Goal: Transaction & Acquisition: Book appointment/travel/reservation

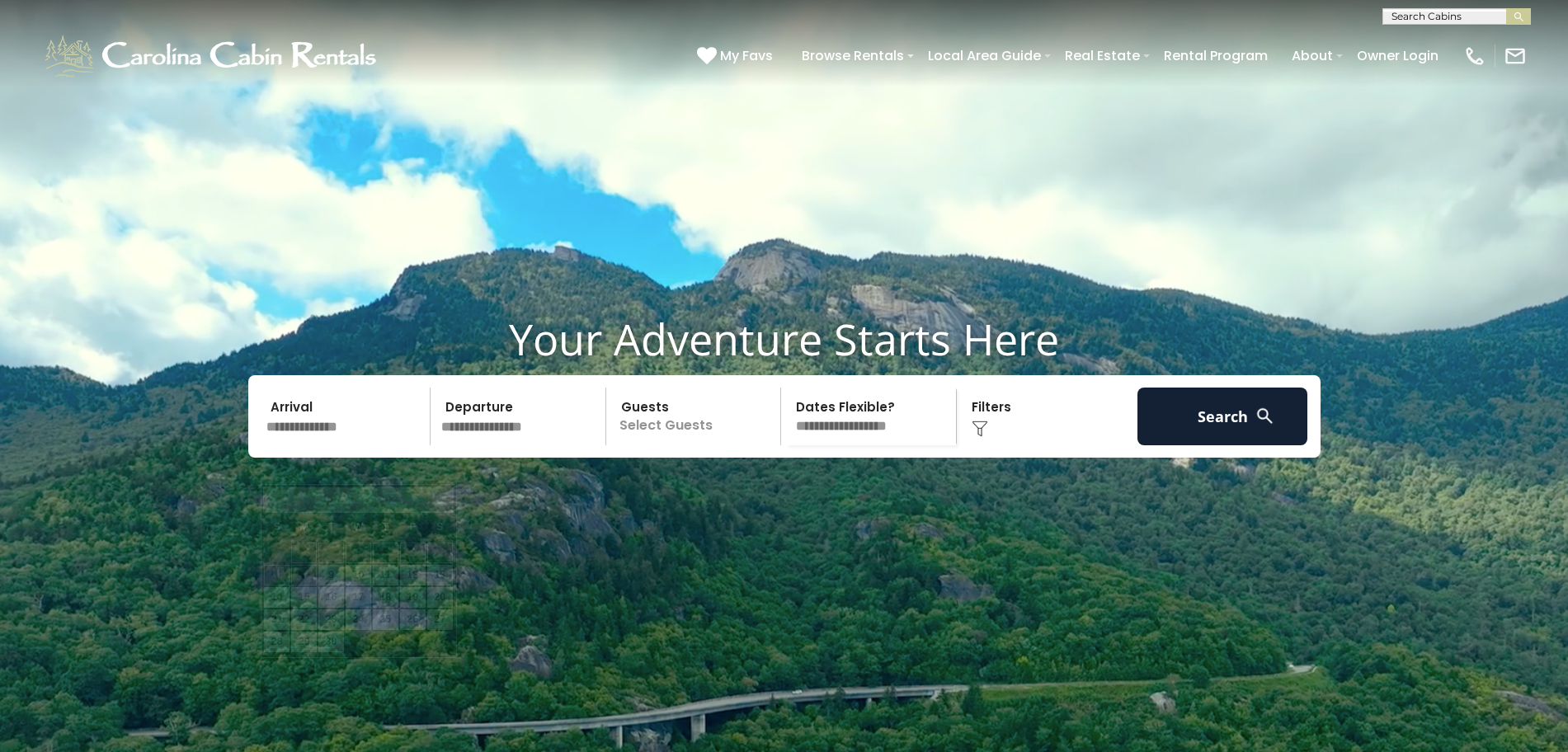
click at [317, 445] on input "text" at bounding box center [345, 416] width 171 height 57
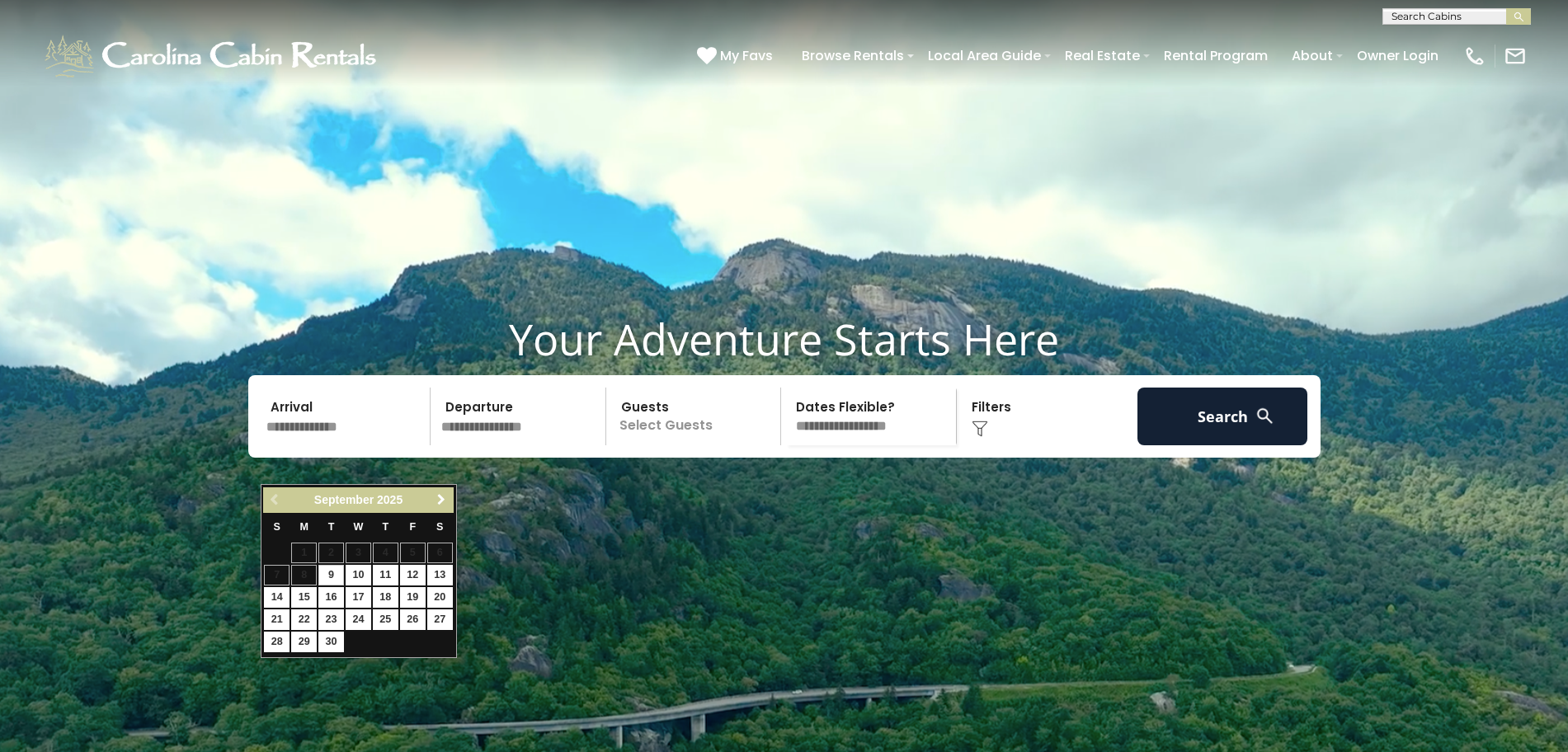
click at [442, 498] on span "Next" at bounding box center [441, 499] width 13 height 13
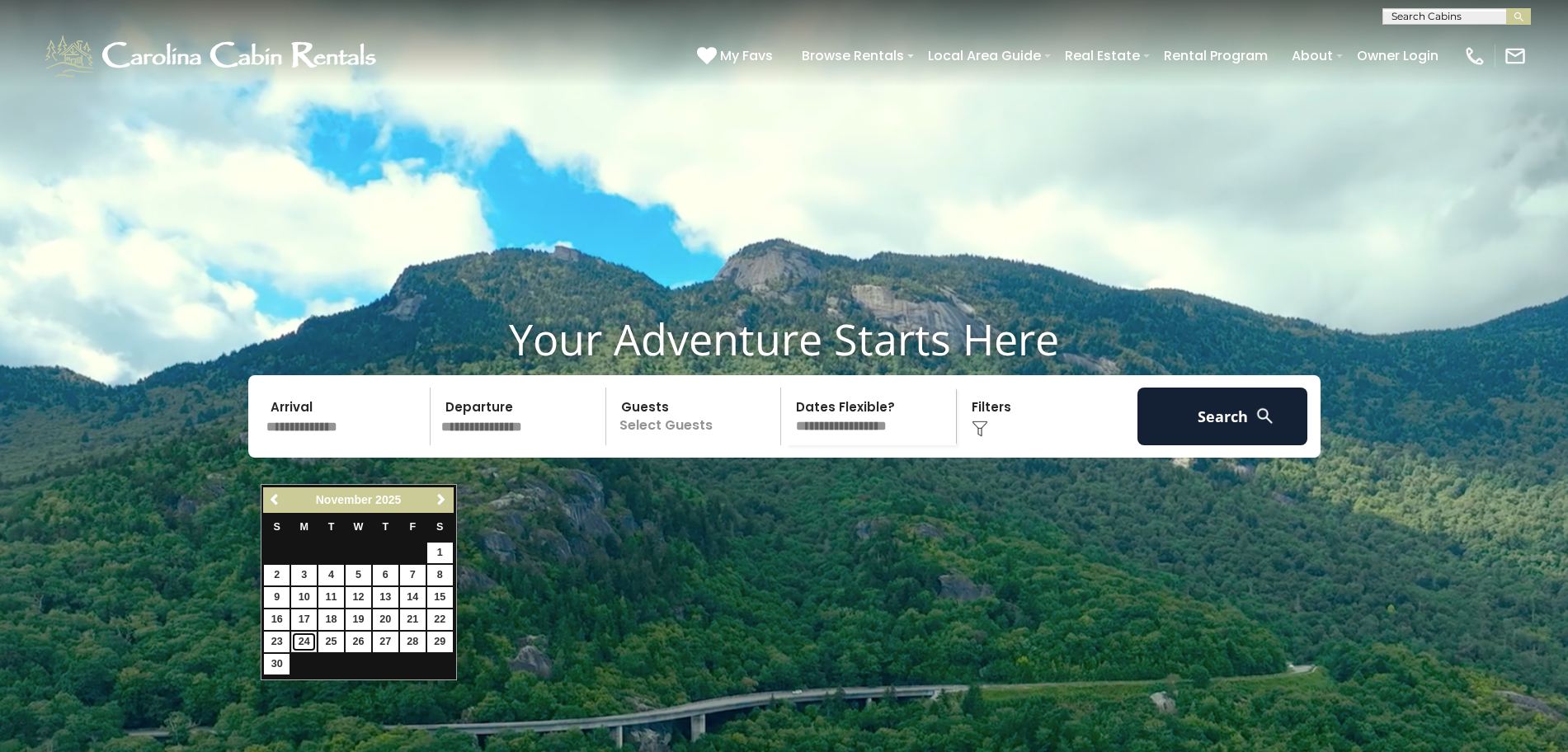
click at [304, 641] on link "24" at bounding box center [304, 642] width 25 height 21
type input "********"
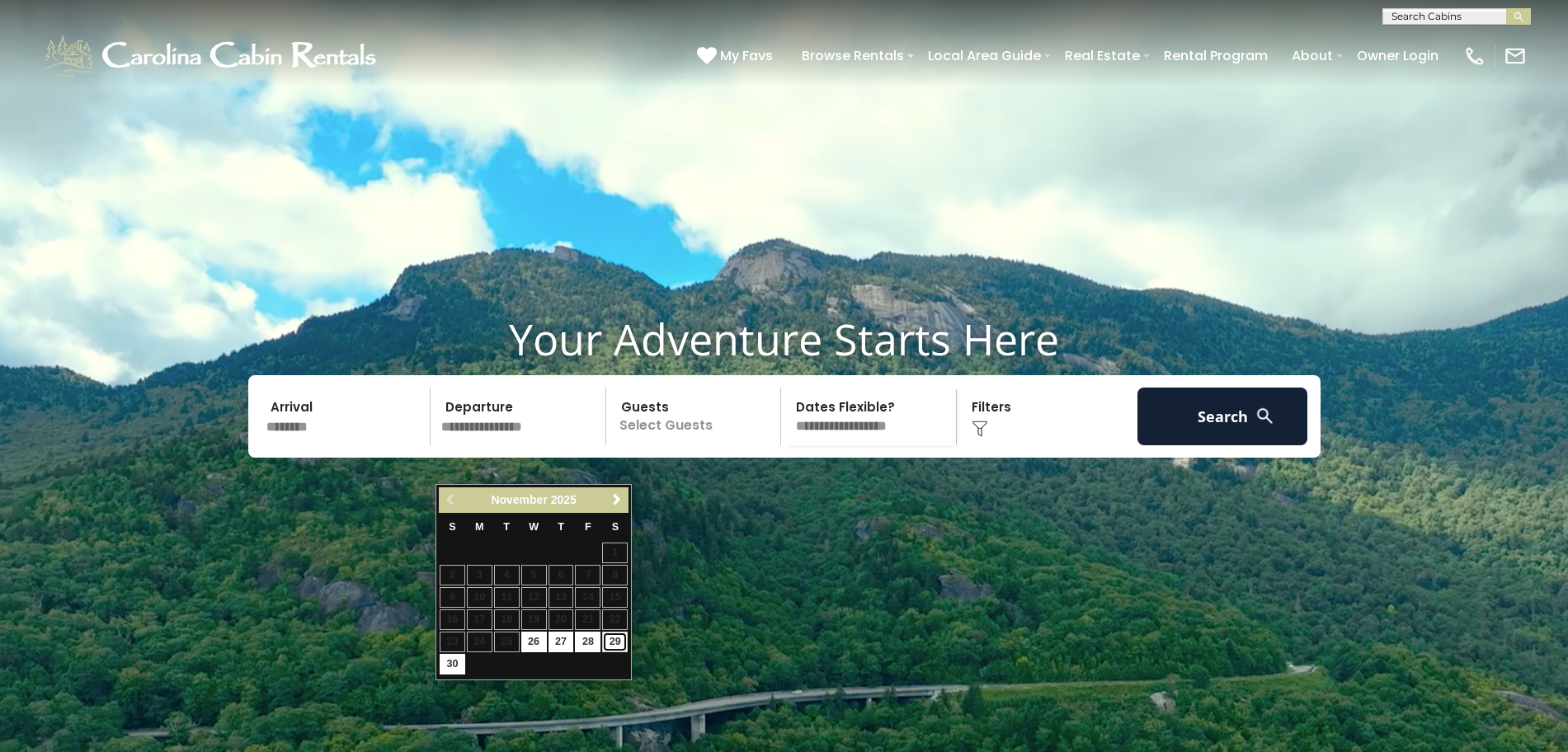
click at [618, 644] on link "29" at bounding box center [615, 642] width 25 height 21
type input "********"
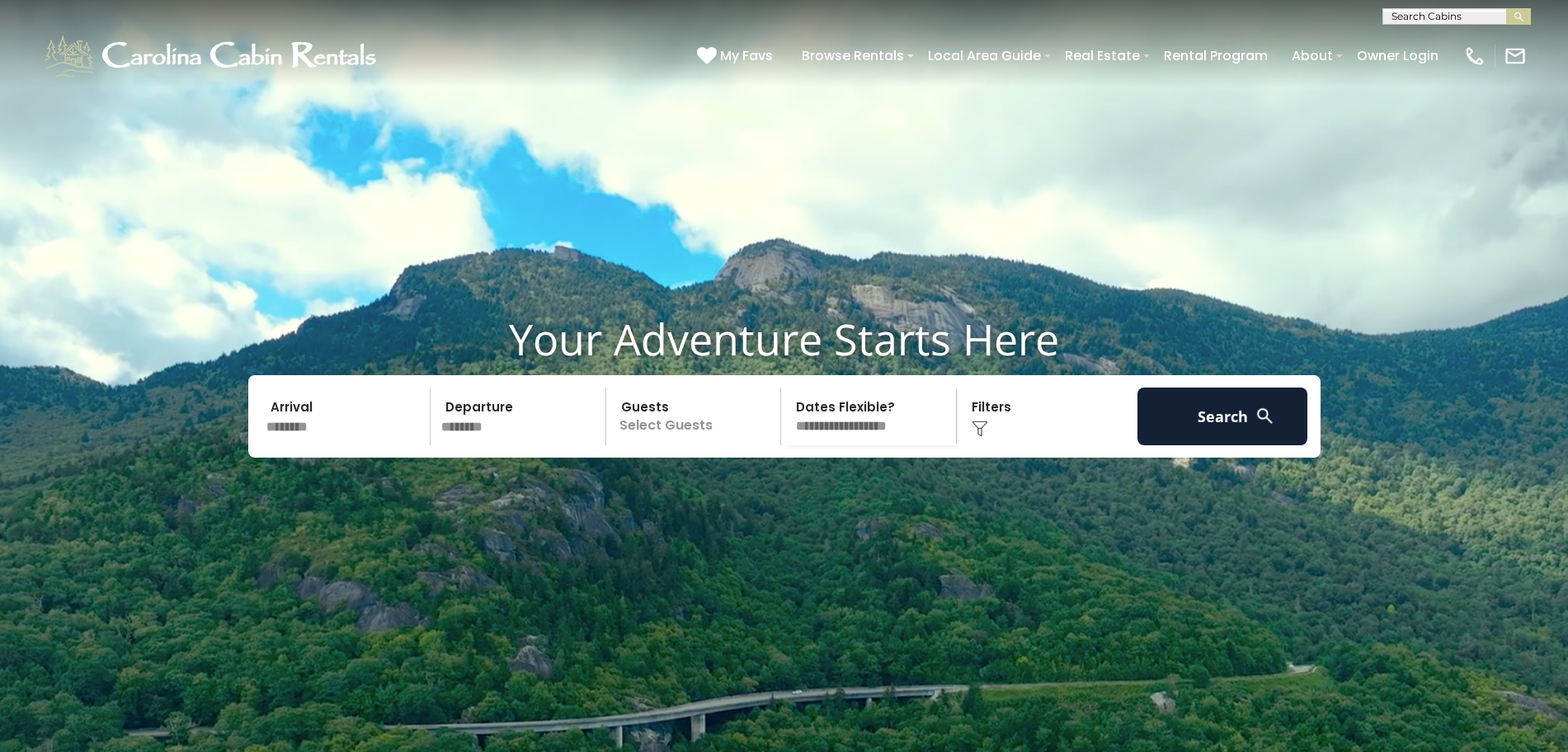
click at [679, 445] on p "Select Guests" at bounding box center [696, 416] width 170 height 57
click at [772, 491] on span "+" at bounding box center [775, 482] width 7 height 16
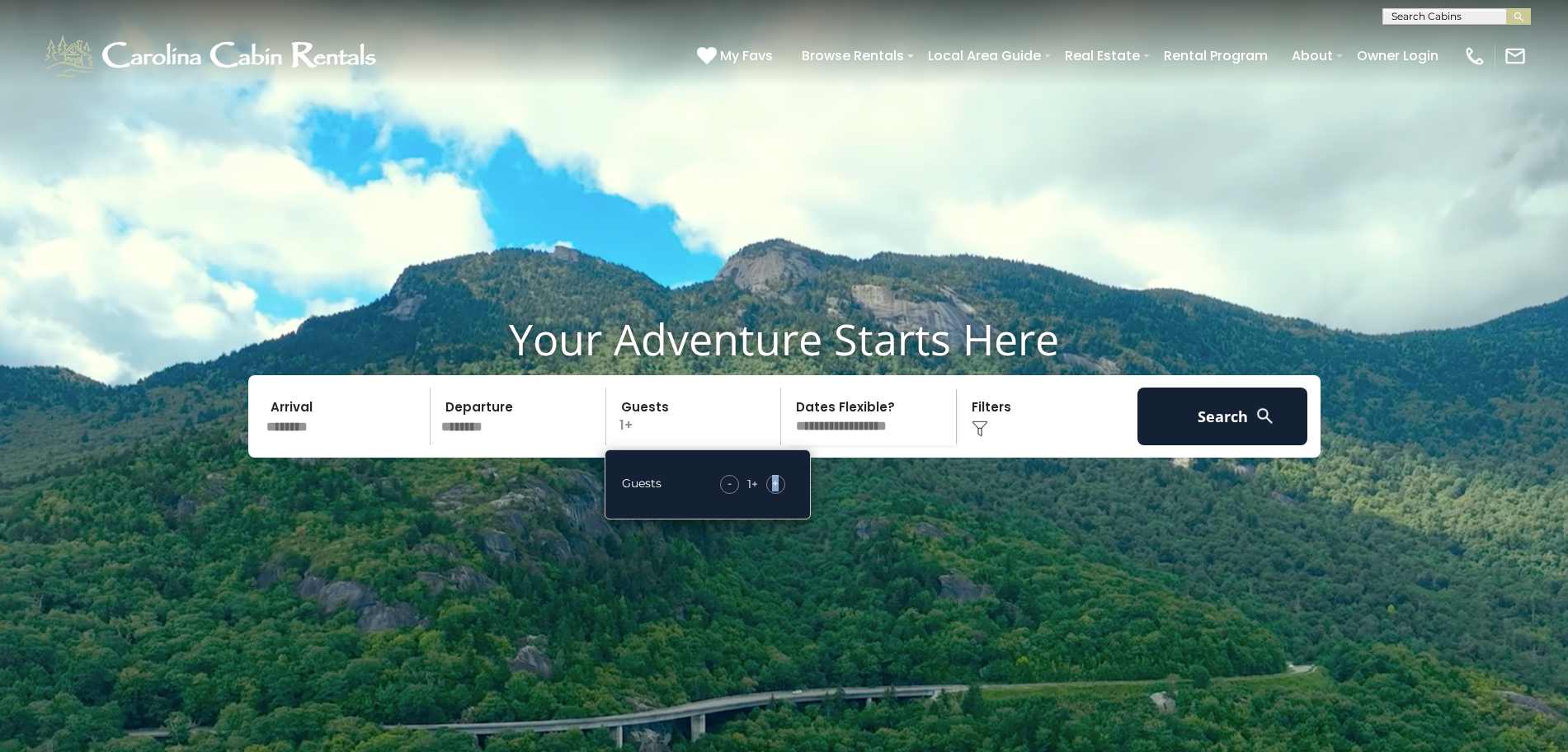
click at [772, 491] on span "+" at bounding box center [775, 482] width 7 height 16
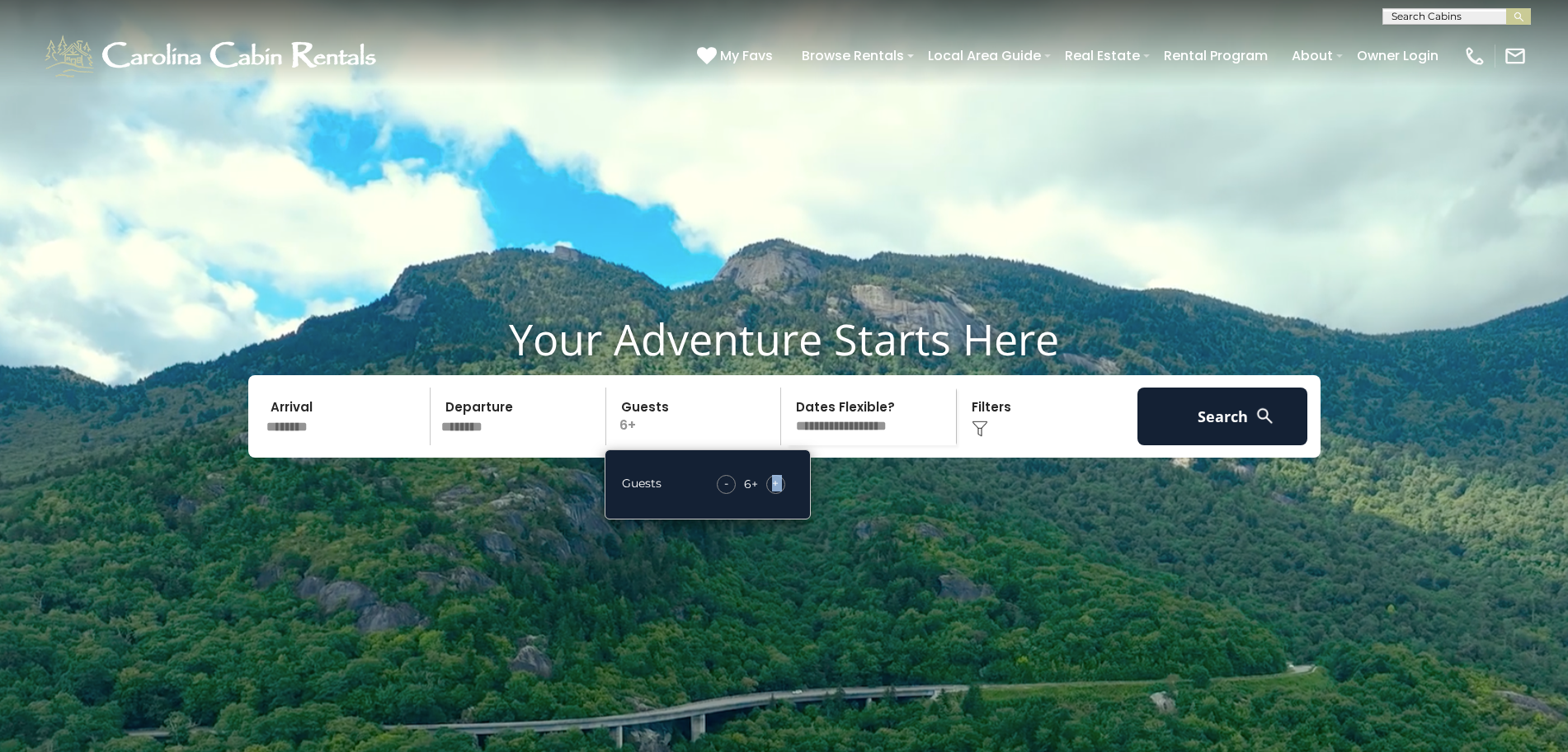
click at [772, 491] on span "+" at bounding box center [775, 482] width 7 height 16
click at [1031, 445] on div "Click to Choose" at bounding box center [1047, 416] width 171 height 57
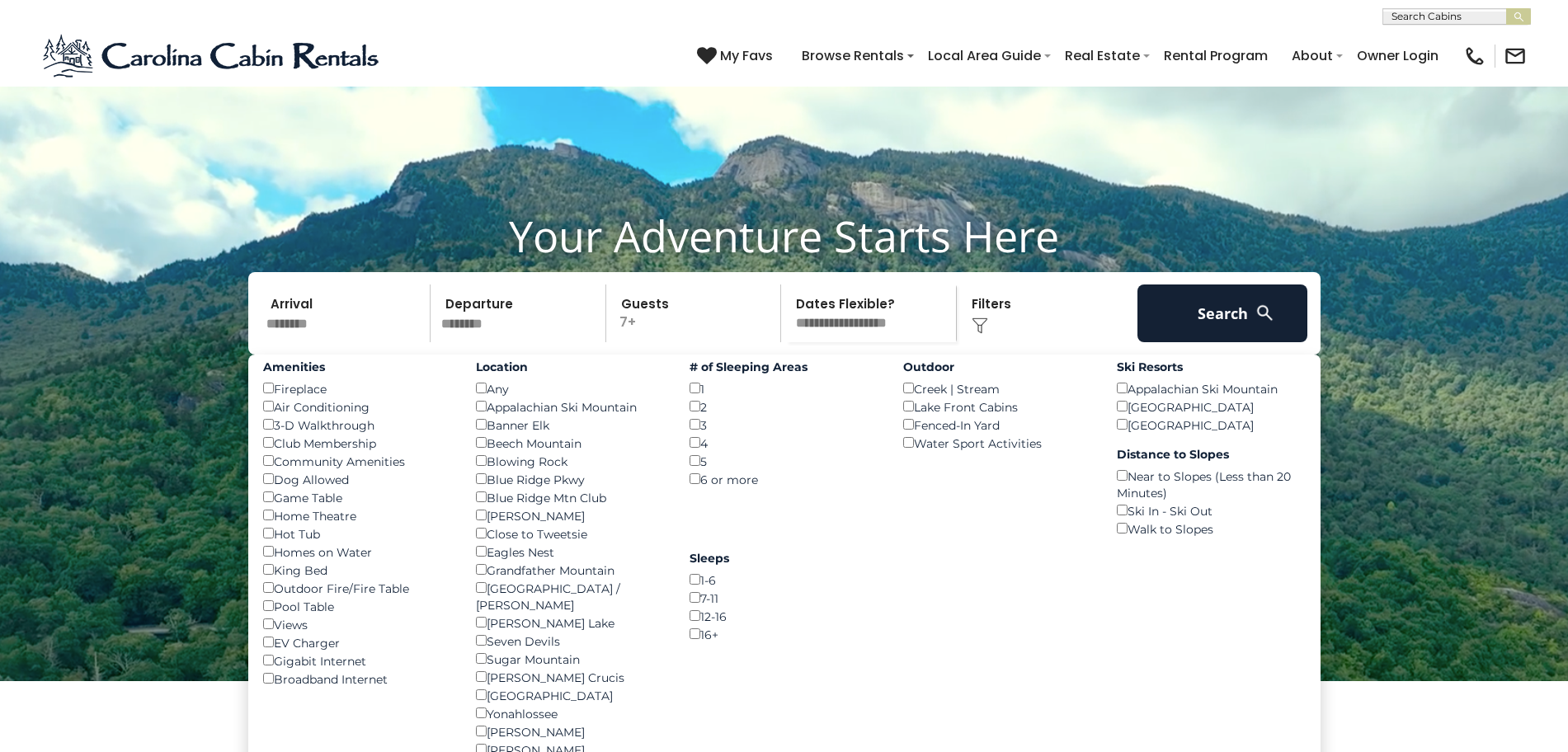
scroll to position [206, 0]
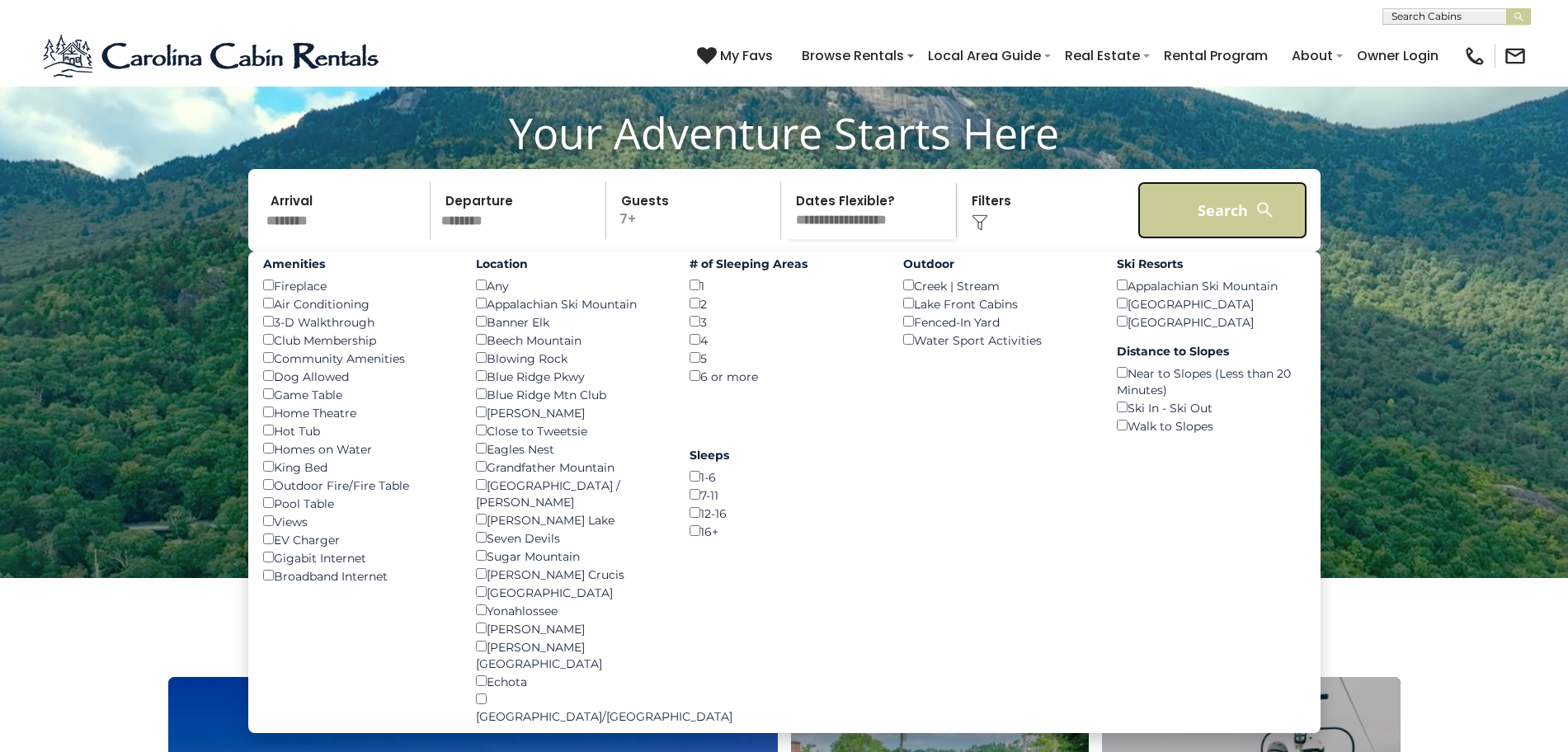
click at [1194, 239] on button "Search" at bounding box center [1222, 209] width 171 height 57
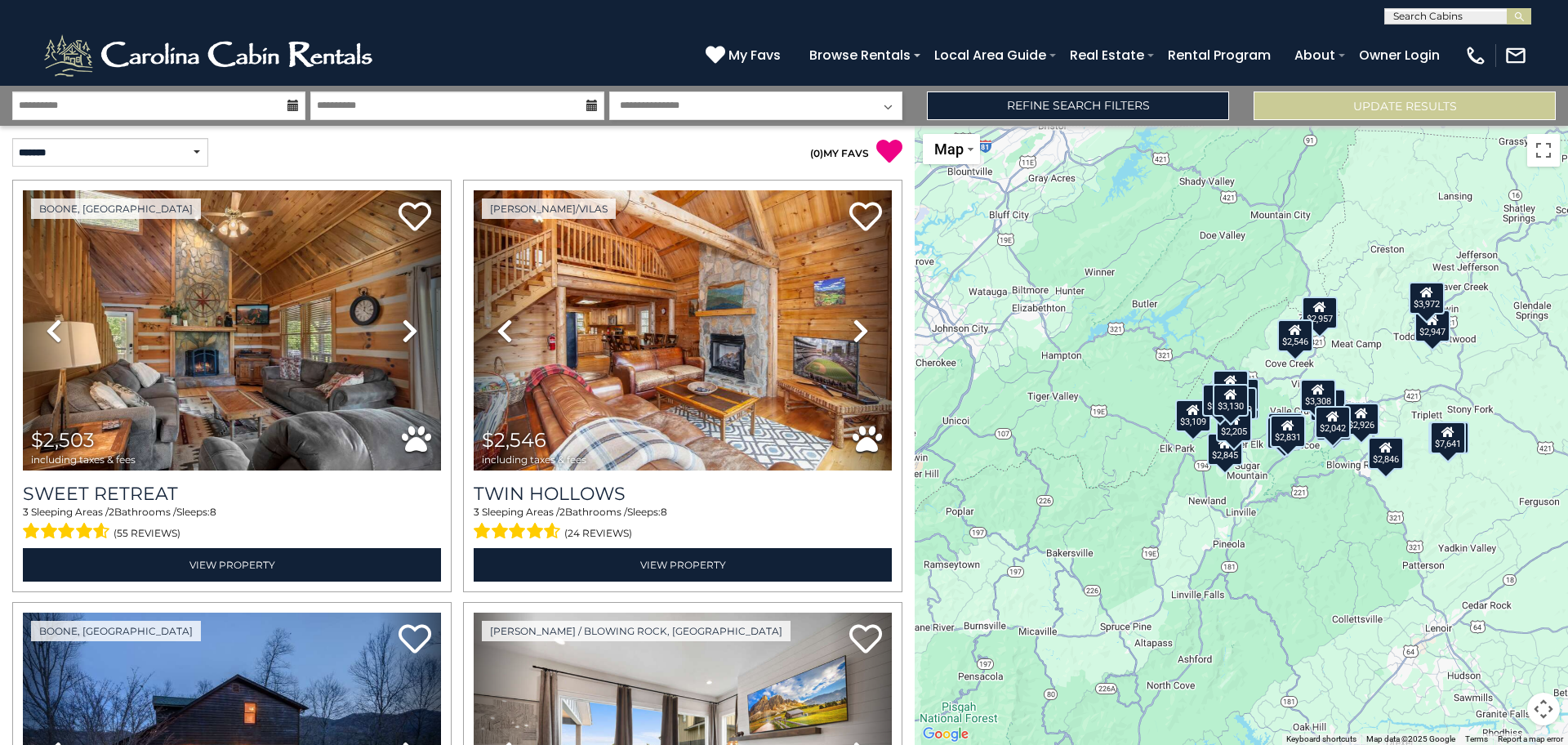
click at [1387, 459] on div "$2,846" at bounding box center [1385, 453] width 35 height 33
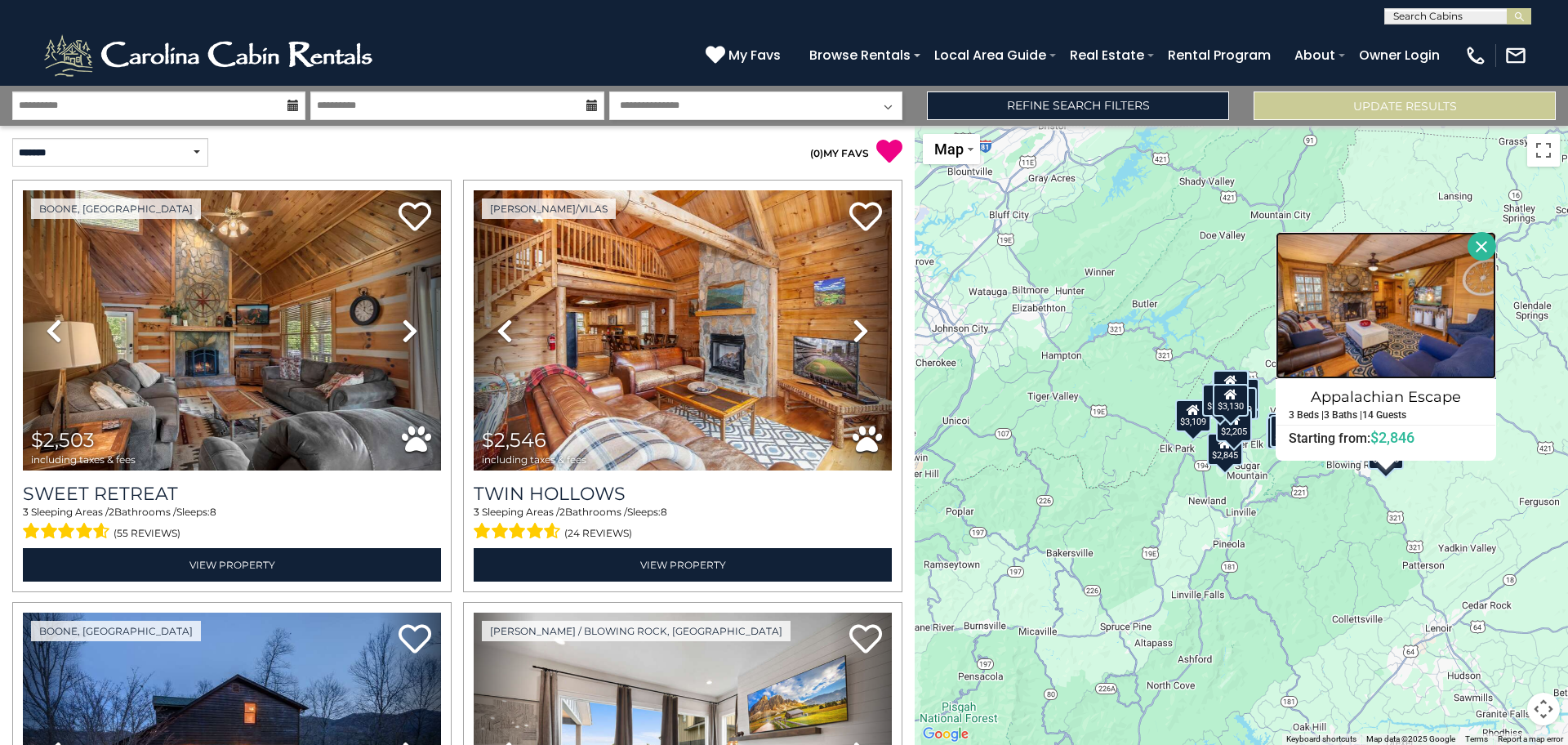
click at [1396, 339] on img at bounding box center [1385, 304] width 220 height 147
click at [1478, 253] on button "Close" at bounding box center [1481, 246] width 29 height 29
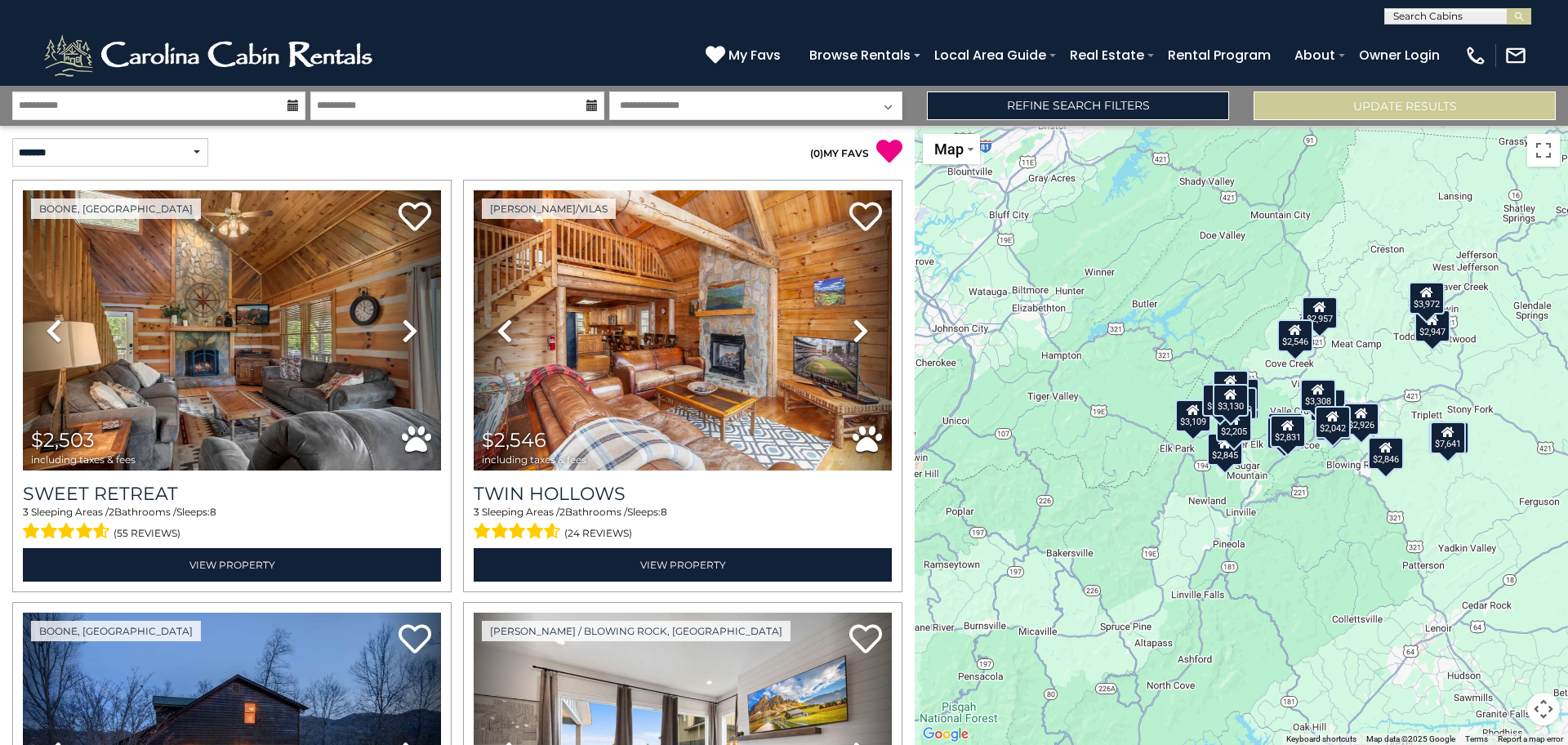
click at [1337, 431] on div "$2,042" at bounding box center [1332, 422] width 35 height 33
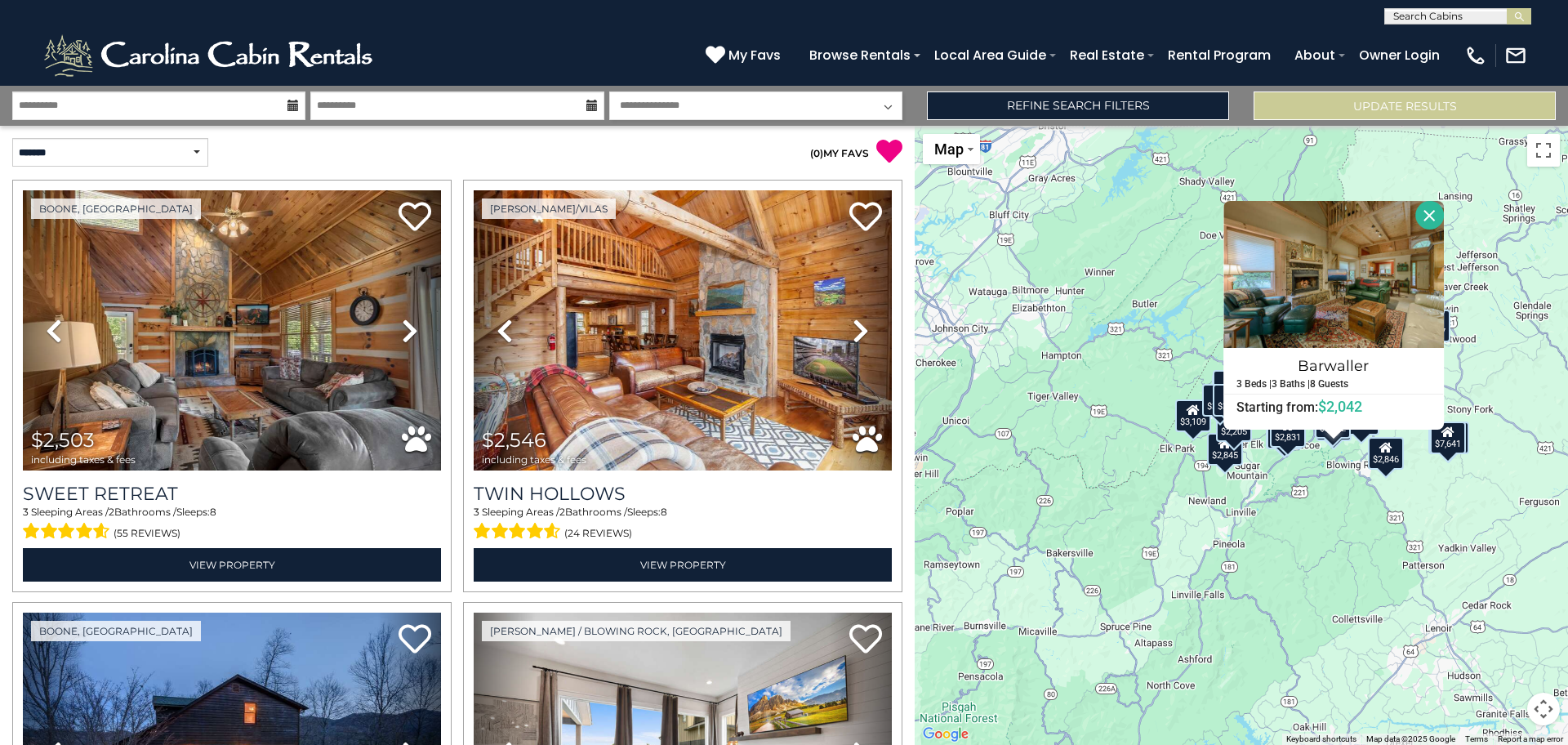
click at [1337, 498] on div "$2,503 $2,546 $3,308 $10,026 $4,080 $7,641 $2,307 $6,323 $4,163 $3,939 $4,865 $…" at bounding box center [1241, 435] width 653 height 619
click at [1425, 207] on button "Close" at bounding box center [1429, 215] width 29 height 29
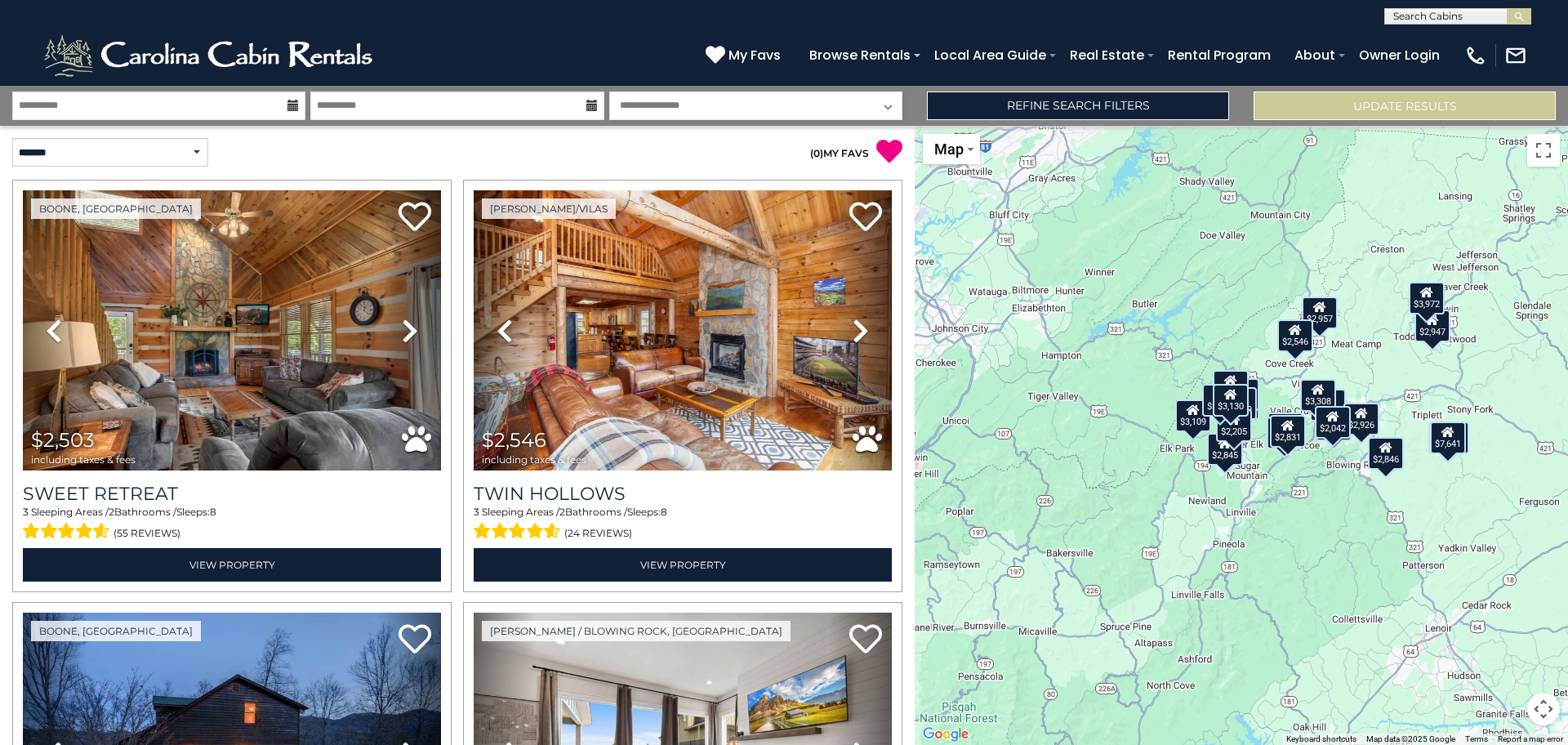
click at [1365, 428] on div "$2,926" at bounding box center [1361, 418] width 35 height 33
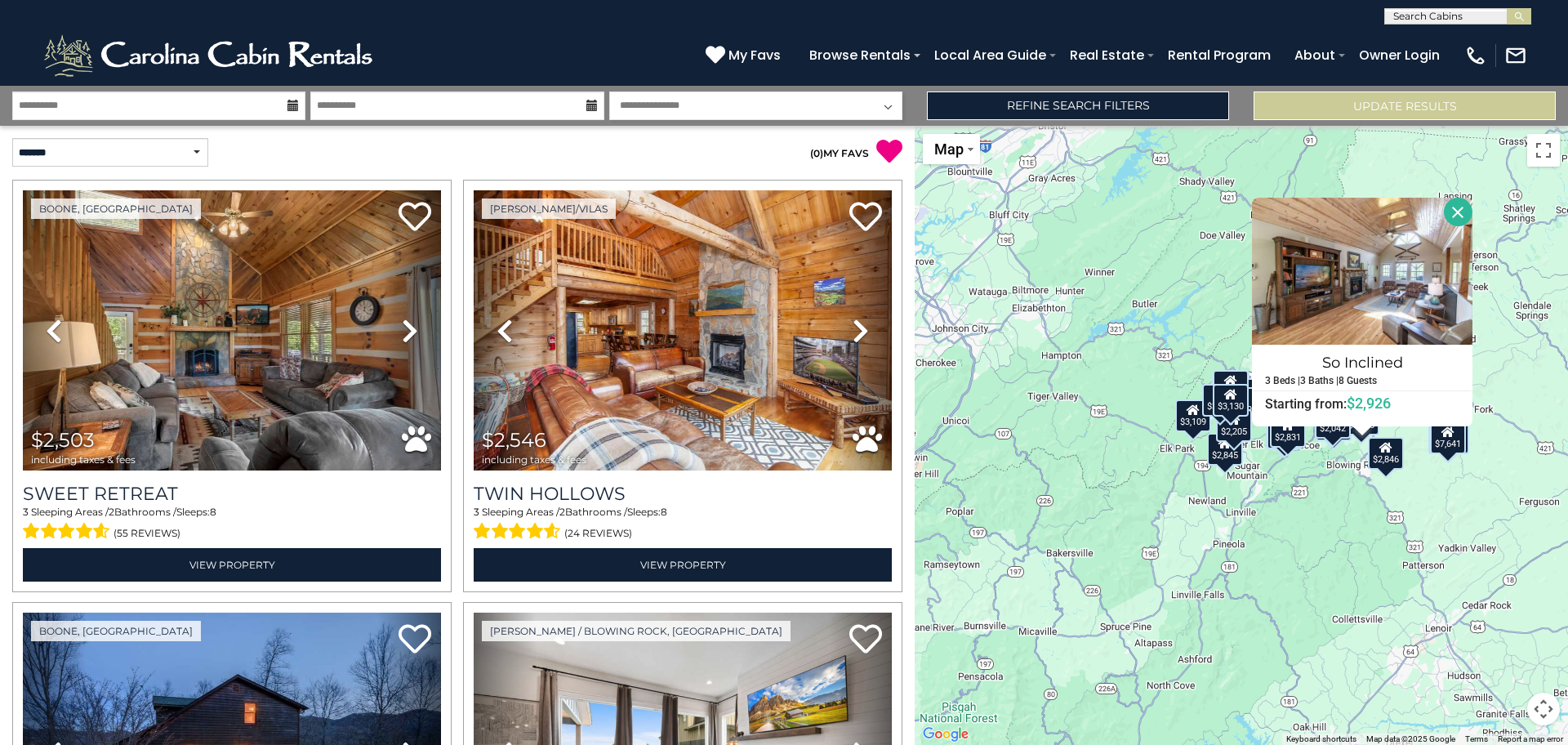
click at [1307, 533] on div "$2,503 $2,546 $3,308 $10,026 $4,080 $7,641 $2,307 $6,323 $4,163 $3,939 $4,865 $…" at bounding box center [1241, 435] width 653 height 619
click at [1458, 205] on button "Close" at bounding box center [1458, 212] width 29 height 29
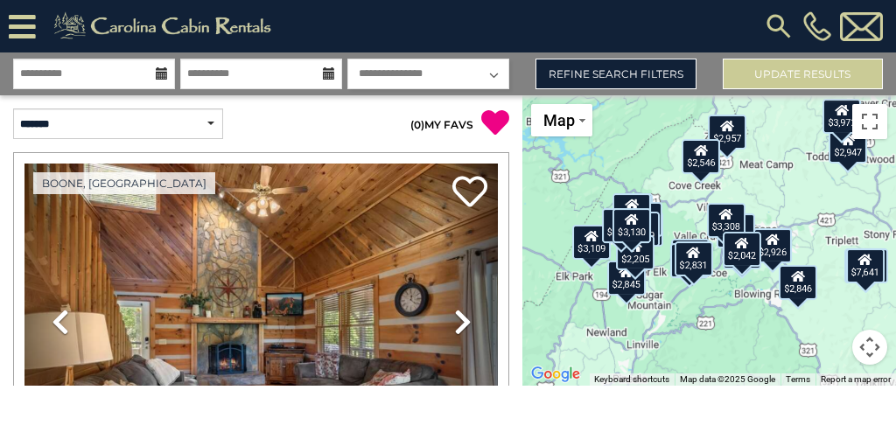
drag, startPoint x: 804, startPoint y: 259, endPoint x: 731, endPoint y: 281, distance: 75.8
click at [731, 281] on div "$2,503 $2,546 $3,308 $10,026 $4,080 $7,641 $2,307 $6,323 $4,163 $3,939 $4,865 $…" at bounding box center [709, 240] width 374 height 290
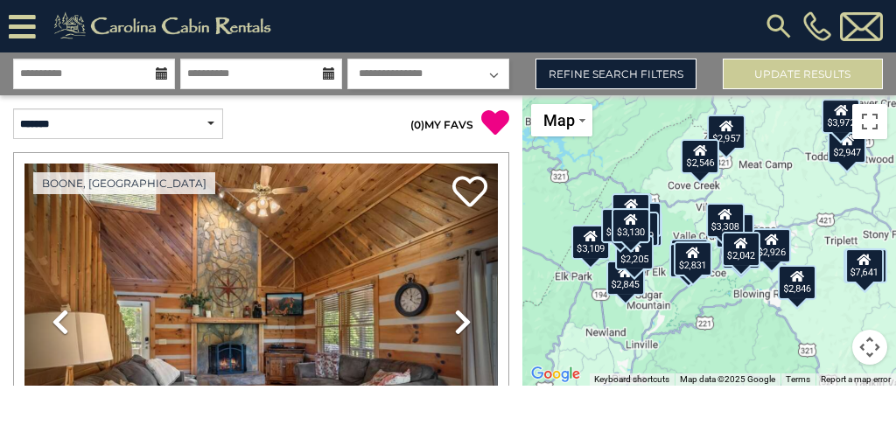
click at [750, 227] on div "$2,503" at bounding box center [735, 230] width 38 height 35
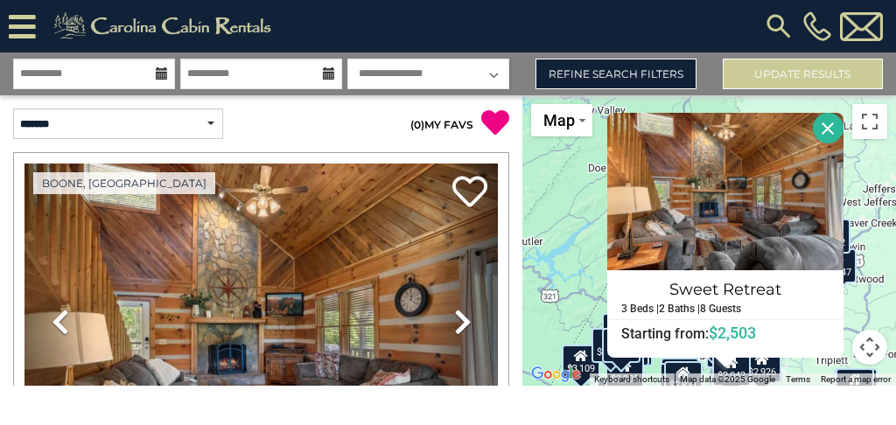
click at [824, 120] on button "Close" at bounding box center [828, 128] width 31 height 31
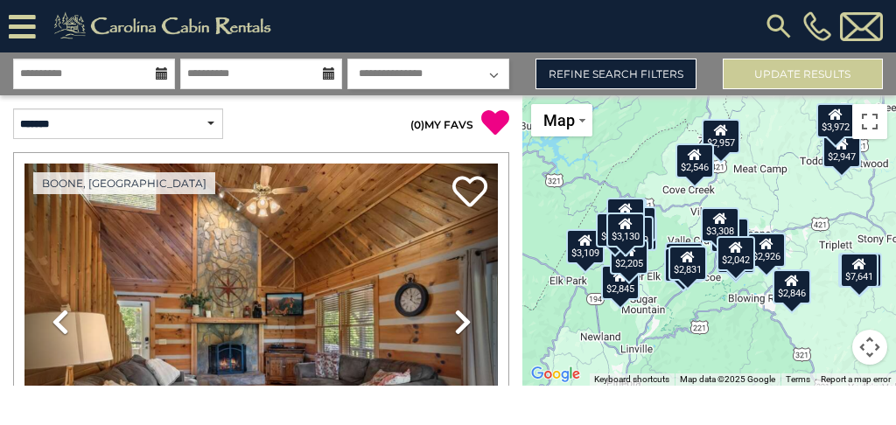
drag, startPoint x: 772, startPoint y: 321, endPoint x: 779, endPoint y: 202, distance: 119.1
click at [779, 202] on div "$2,503 $2,546 $3,308 $10,026 $4,080 $7,641 $2,307 $6,323 $4,163 $3,939 $4,865 $…" at bounding box center [709, 240] width 374 height 290
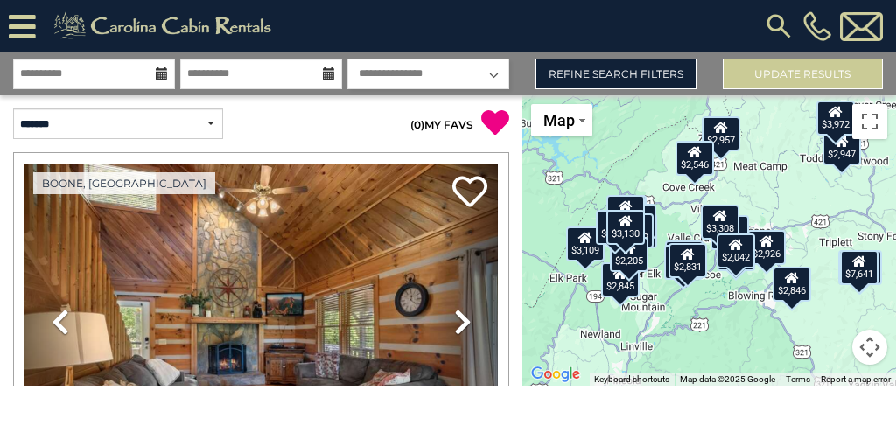
click at [751, 272] on div "$2,503 $2,546 $3,308 $10,026 $4,080 $7,641 $2,307 $6,323 $4,163 $3,939 $4,865 $…" at bounding box center [709, 240] width 374 height 290
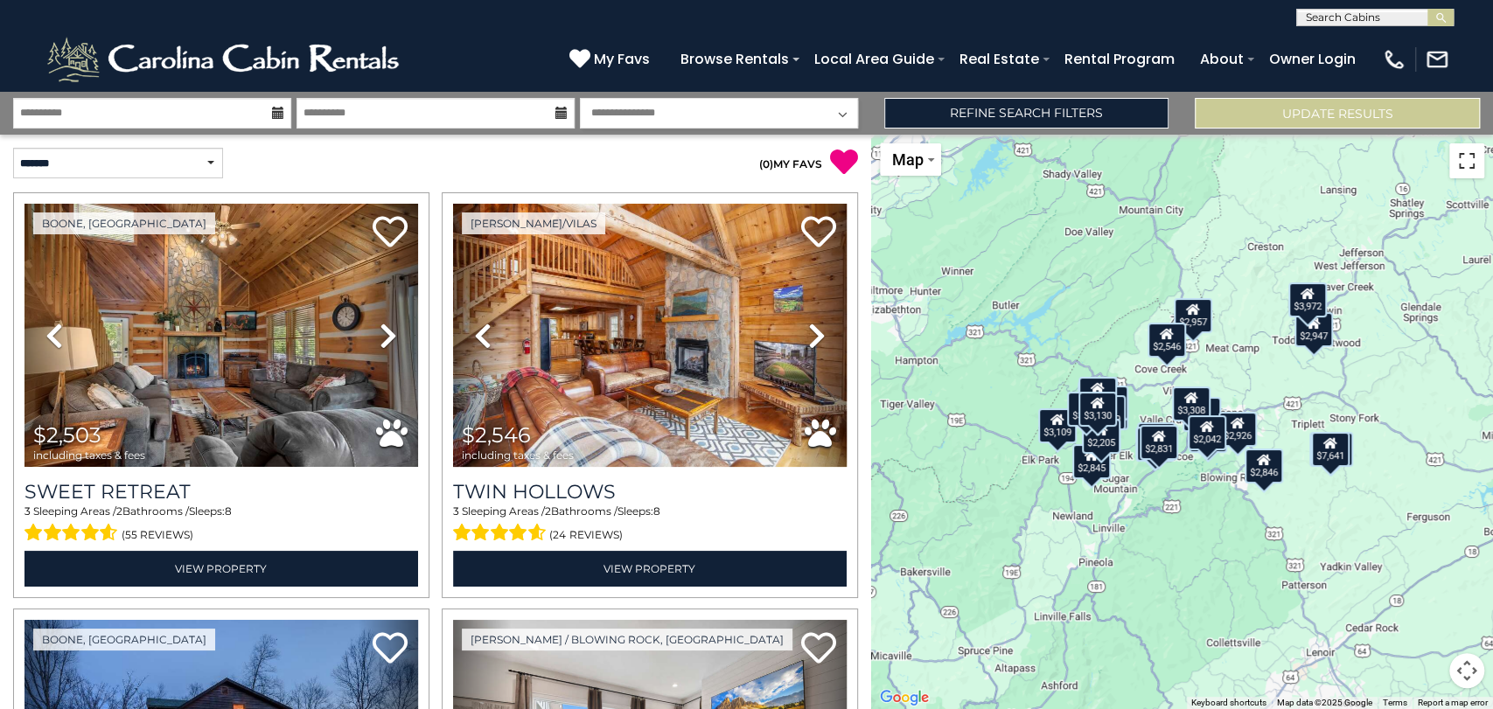
click at [1466, 174] on button "Toggle fullscreen view" at bounding box center [1467, 160] width 35 height 35
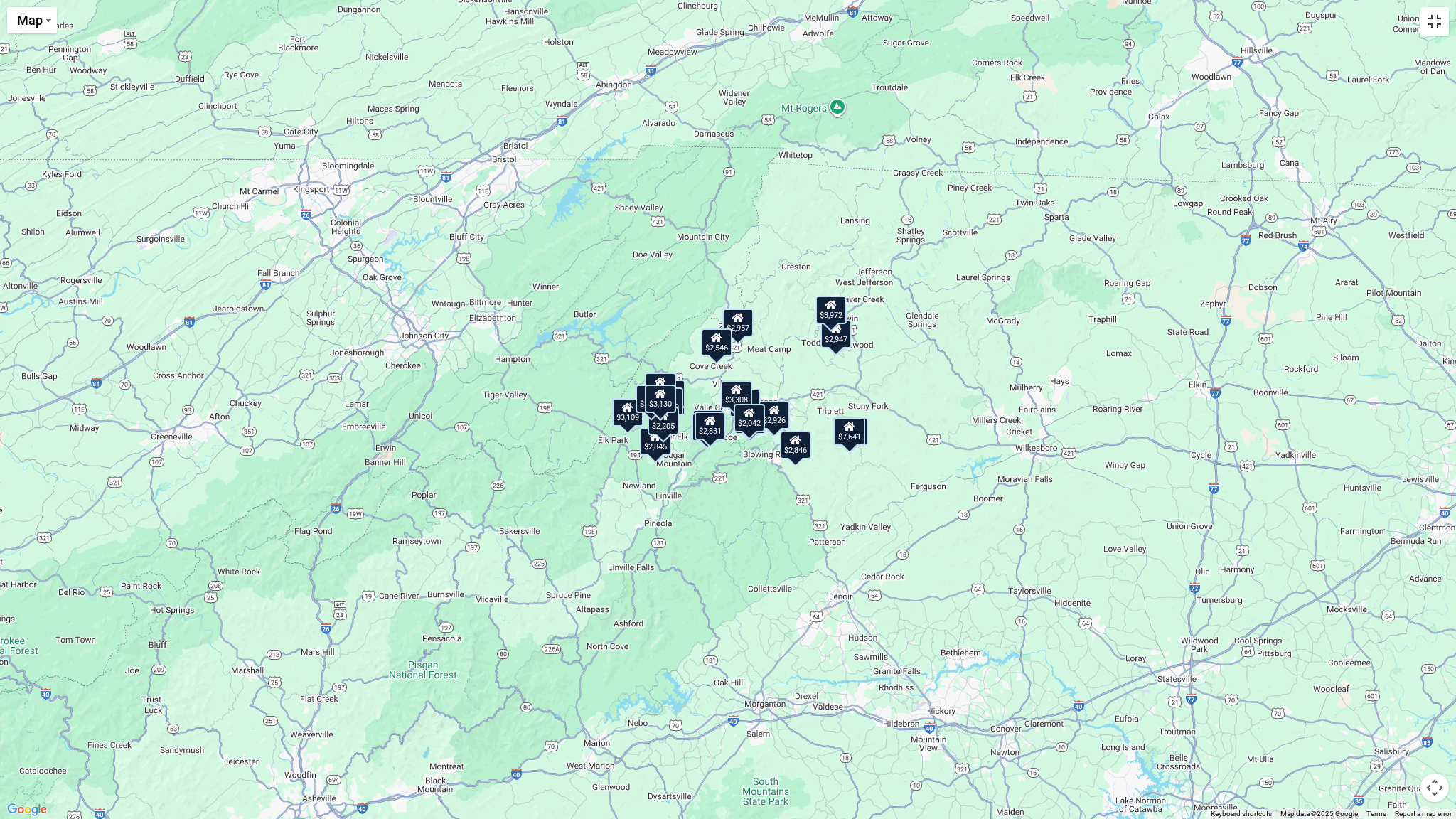
click at [1364, 26] on button "Toggle fullscreen view" at bounding box center [1434, 21] width 28 height 28
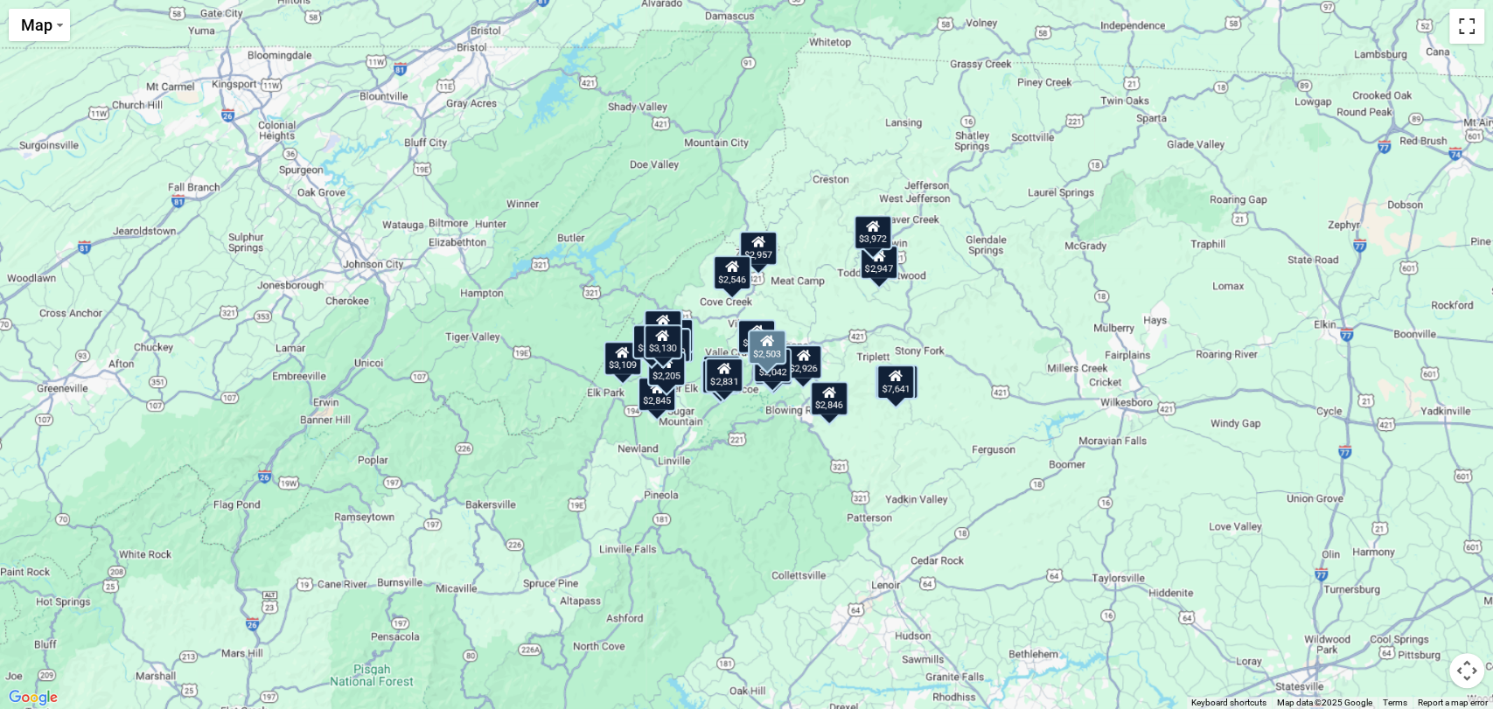
scroll to position [388, 0]
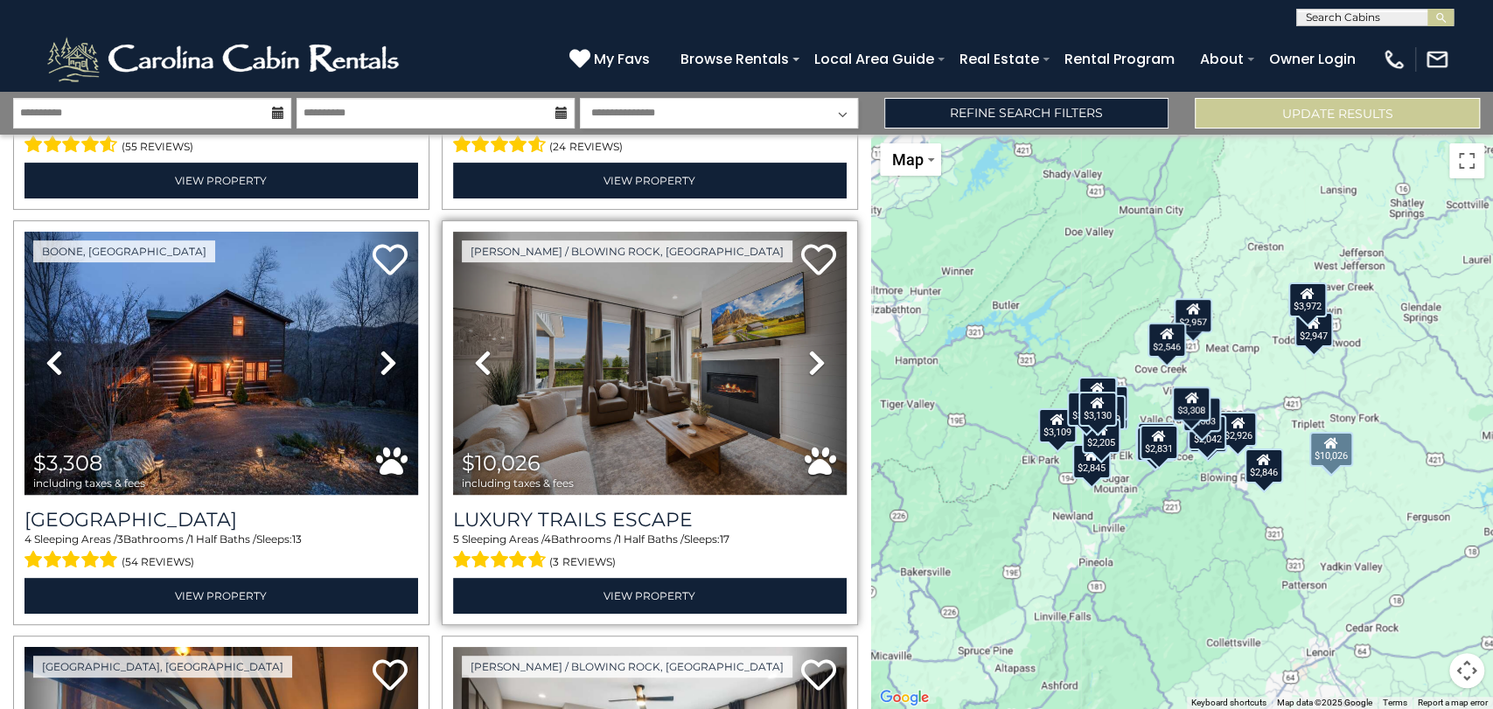
click at [808, 350] on icon at bounding box center [816, 363] width 17 height 28
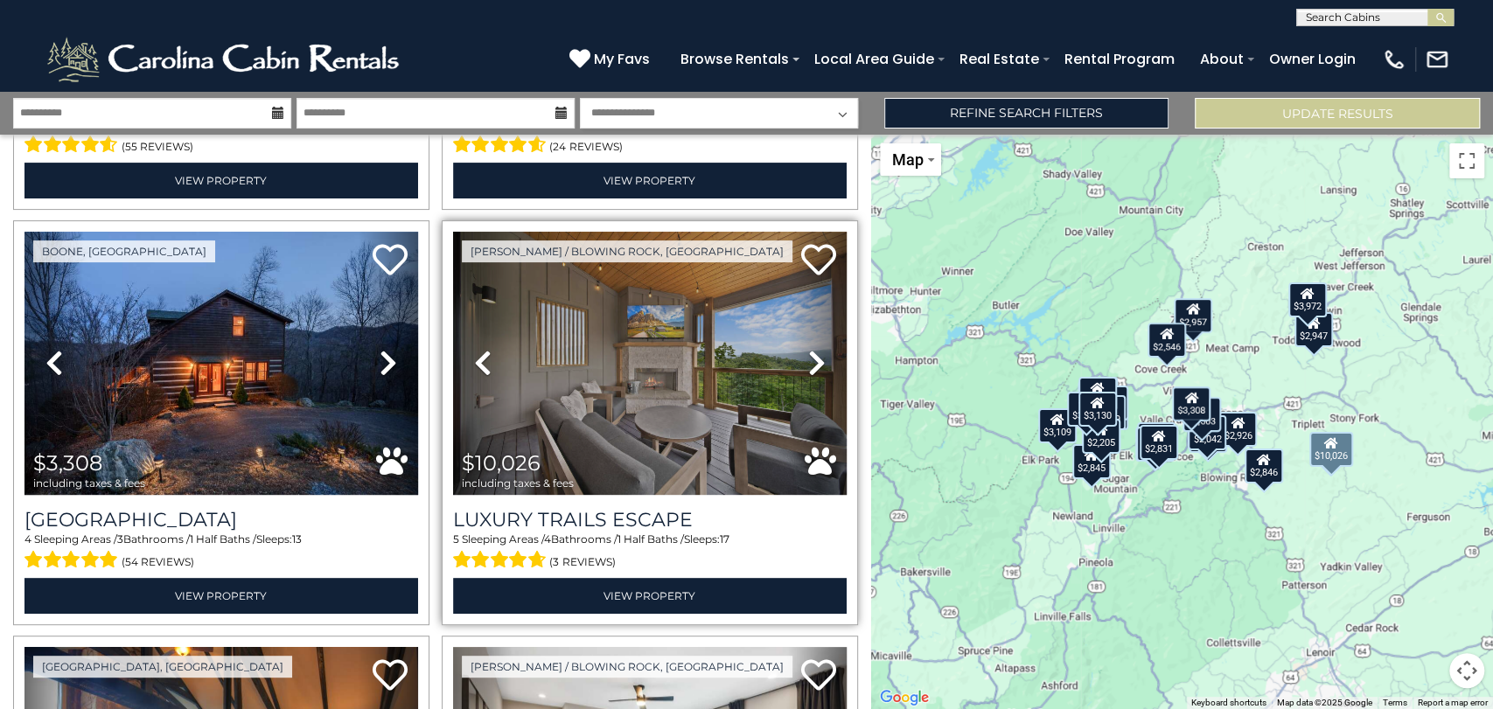
click at [808, 350] on icon at bounding box center [816, 363] width 17 height 28
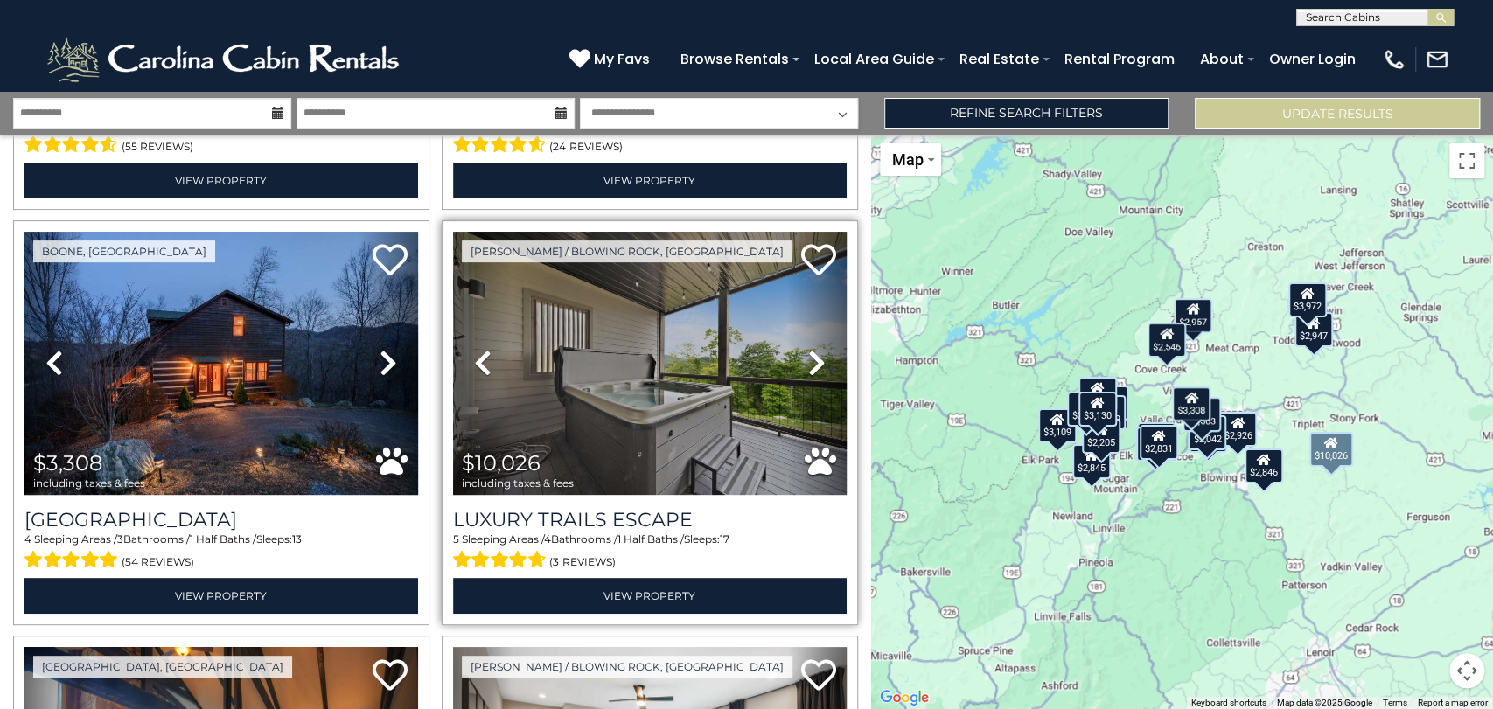
click at [808, 350] on icon at bounding box center [816, 363] width 17 height 28
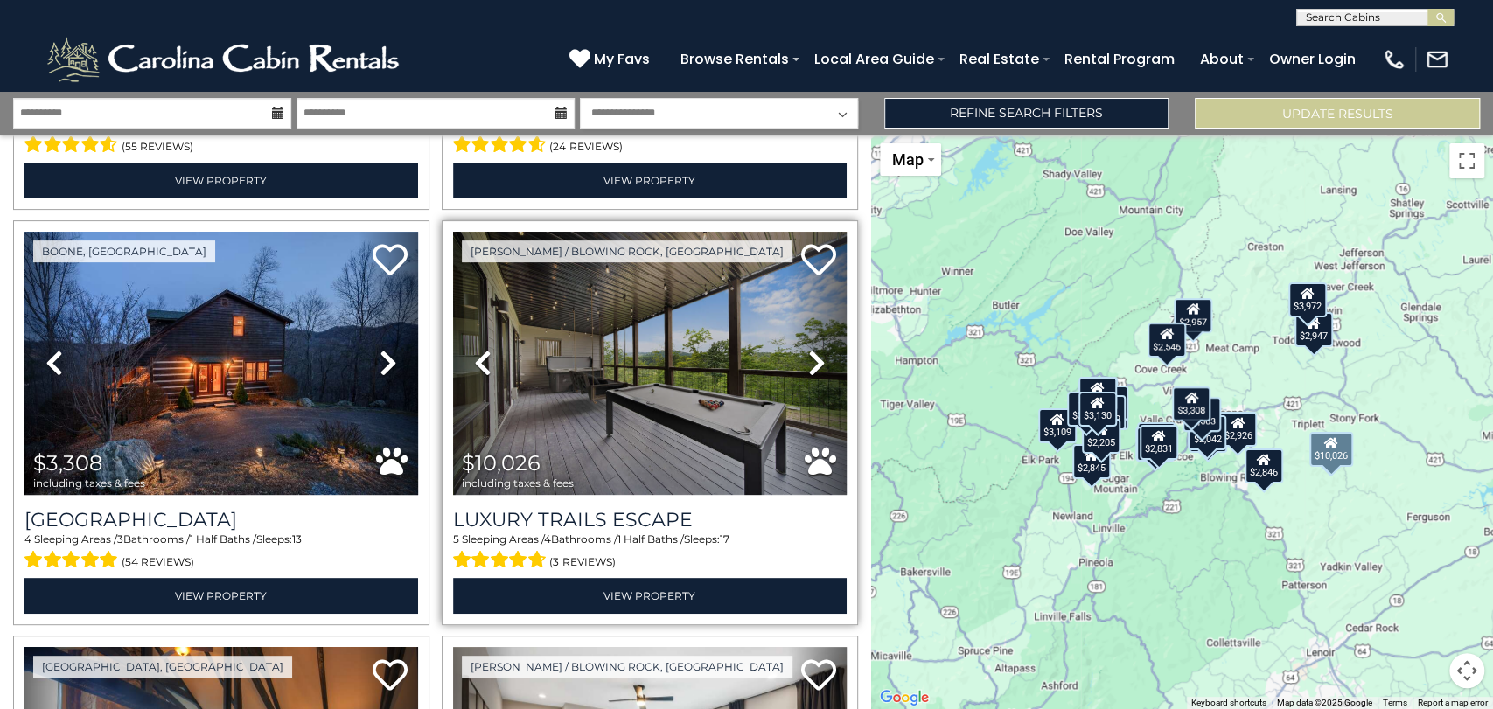
click at [808, 350] on icon at bounding box center [816, 363] width 17 height 28
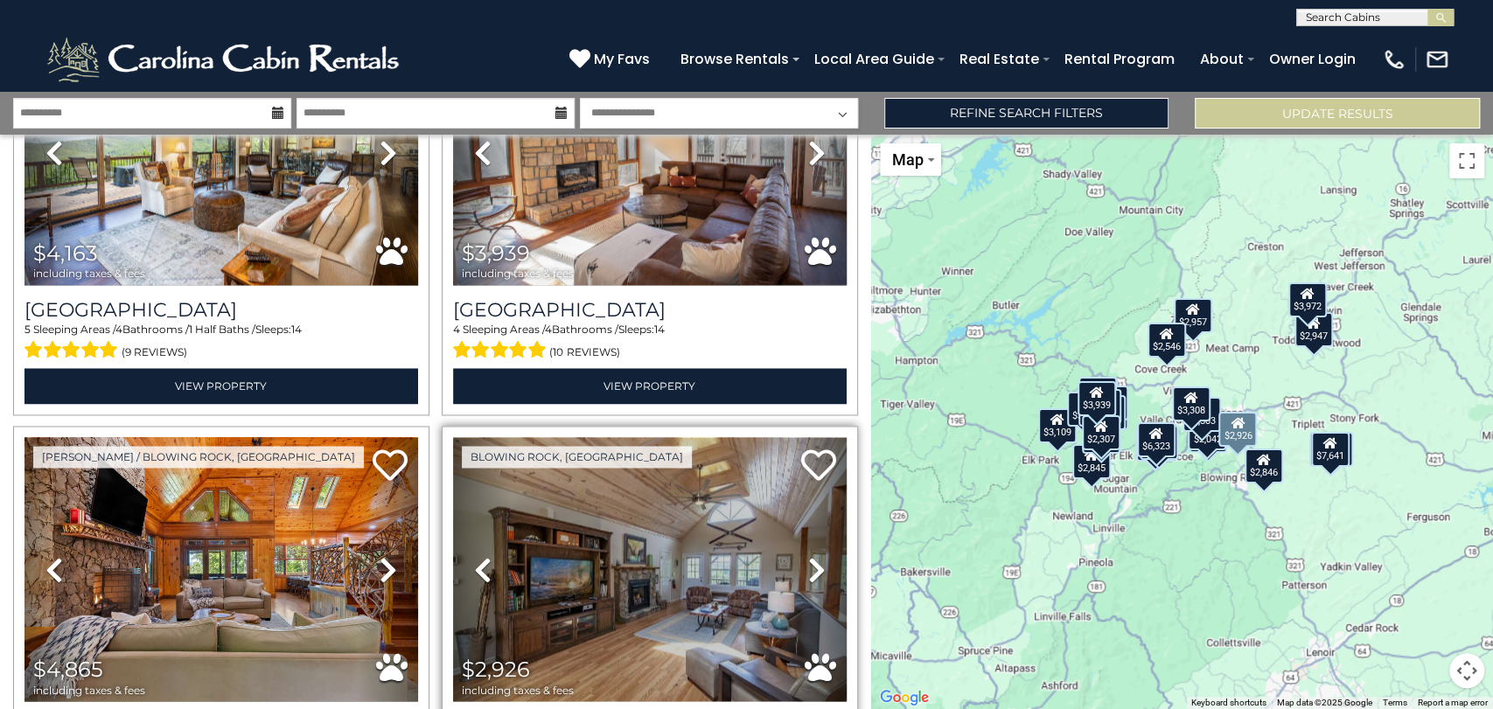
scroll to position [1944, 0]
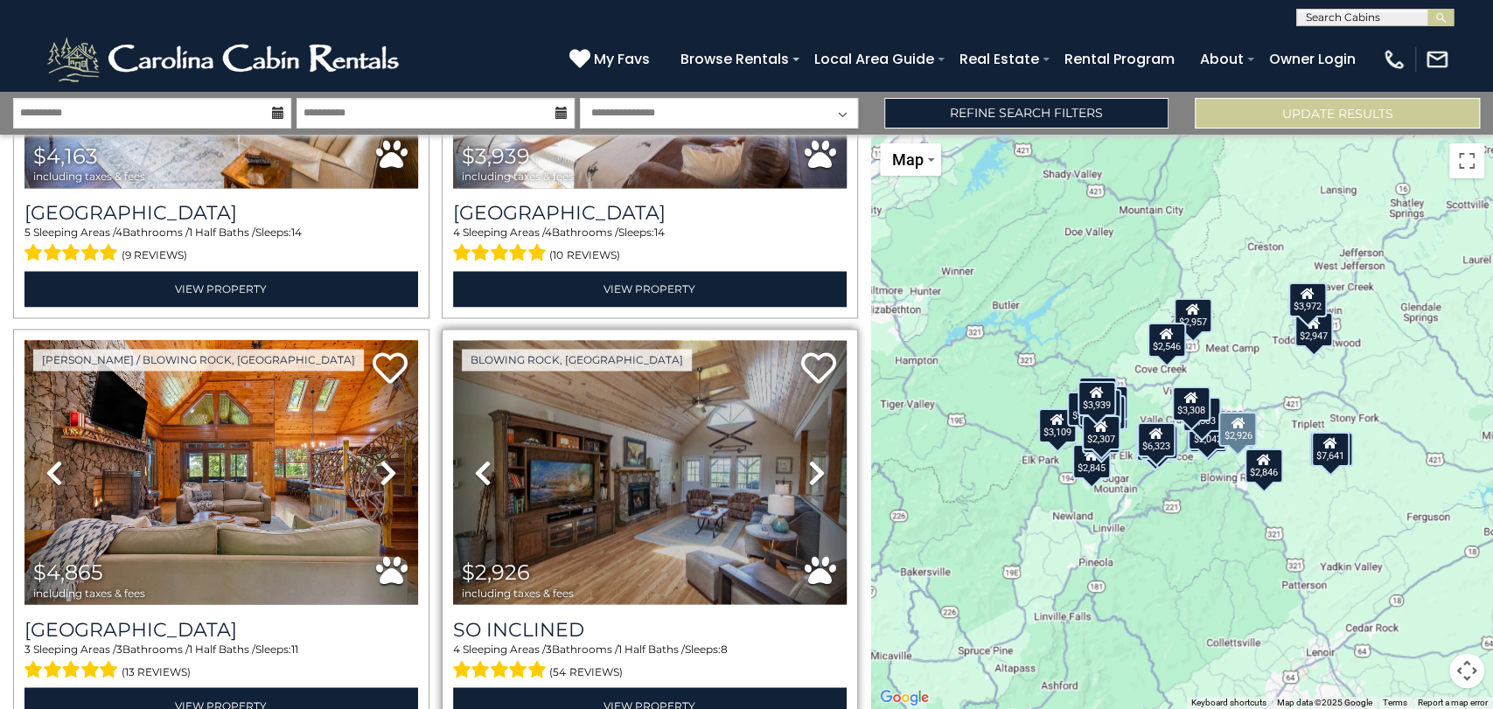
click at [811, 458] on icon at bounding box center [816, 472] width 17 height 28
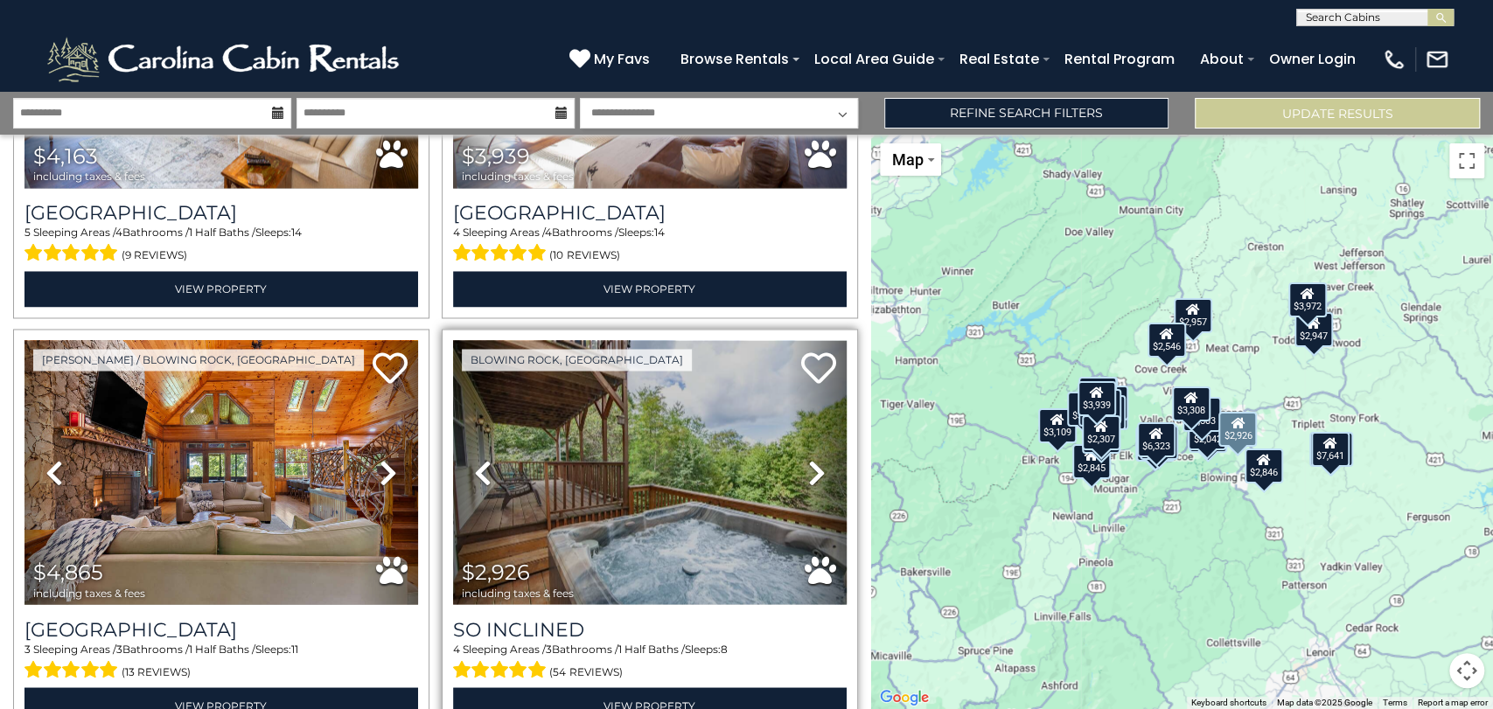
click at [811, 458] on icon at bounding box center [816, 472] width 17 height 28
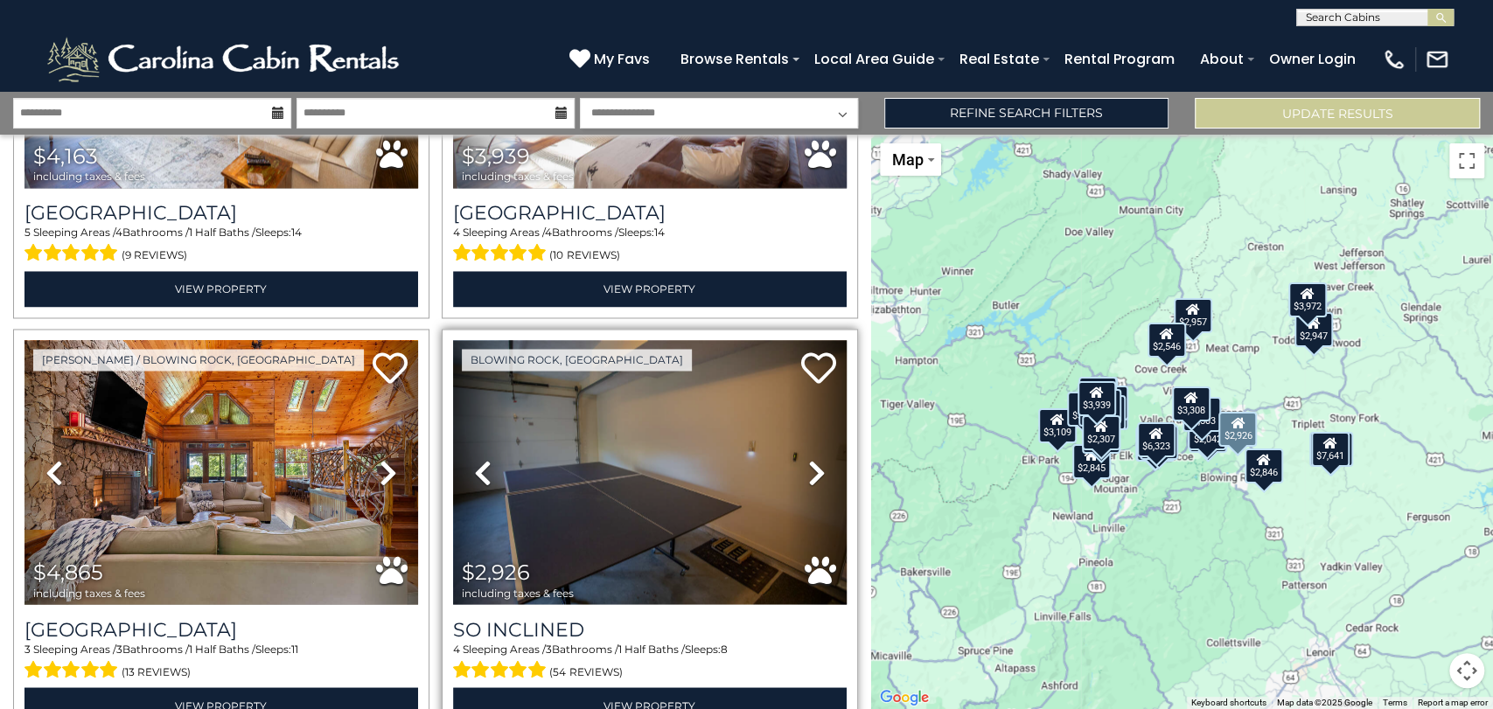
click at [811, 458] on icon at bounding box center [816, 472] width 17 height 28
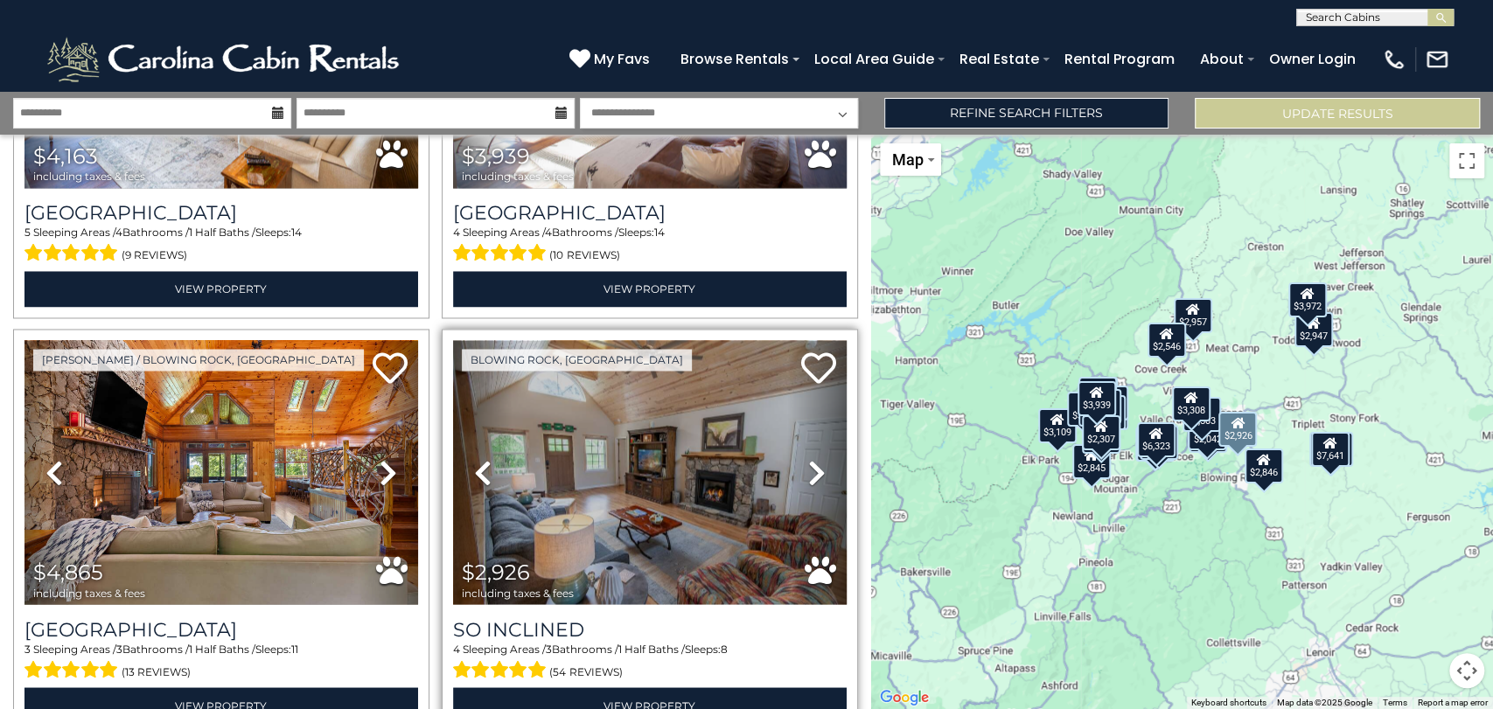
click at [811, 458] on icon at bounding box center [816, 472] width 17 height 28
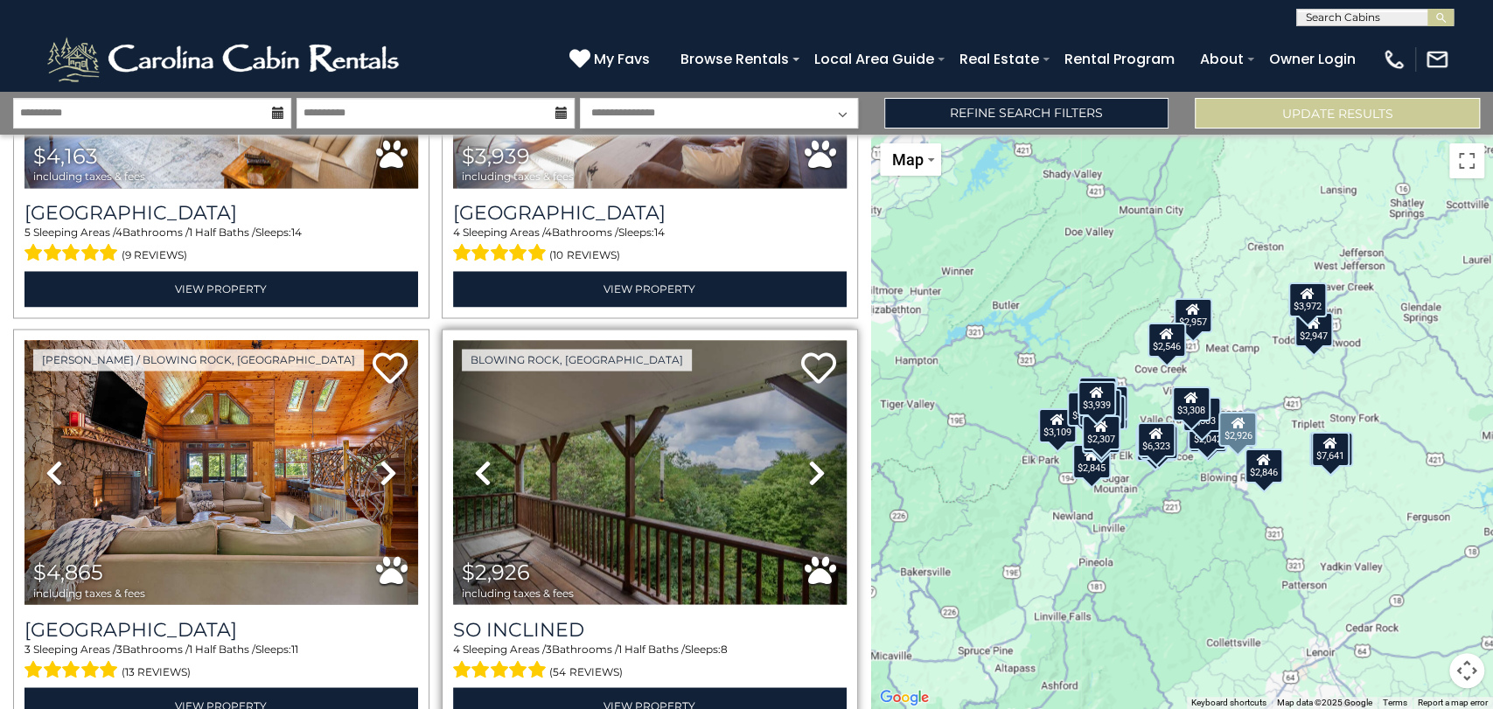
click at [811, 458] on icon at bounding box center [816, 472] width 17 height 28
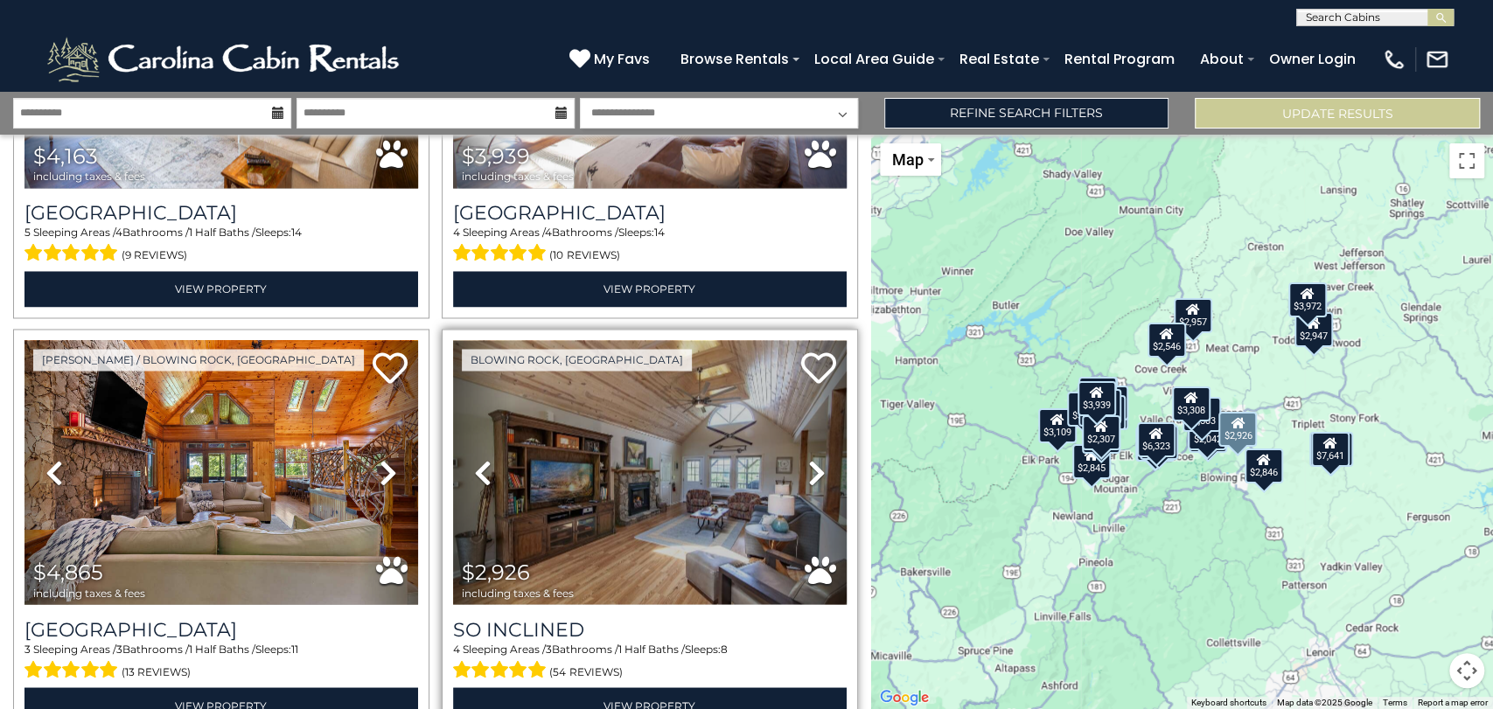
click at [811, 458] on icon at bounding box center [816, 472] width 17 height 28
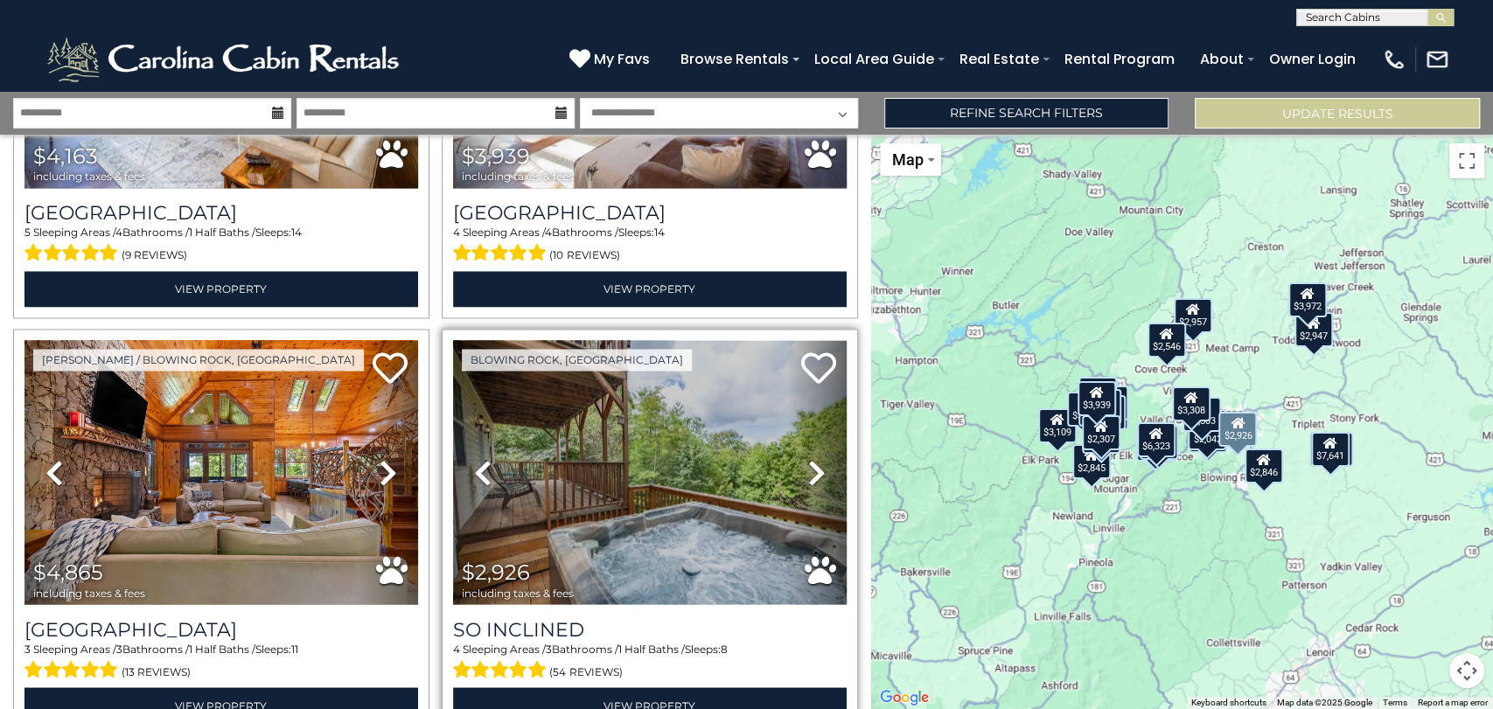
click at [811, 458] on icon at bounding box center [816, 472] width 17 height 28
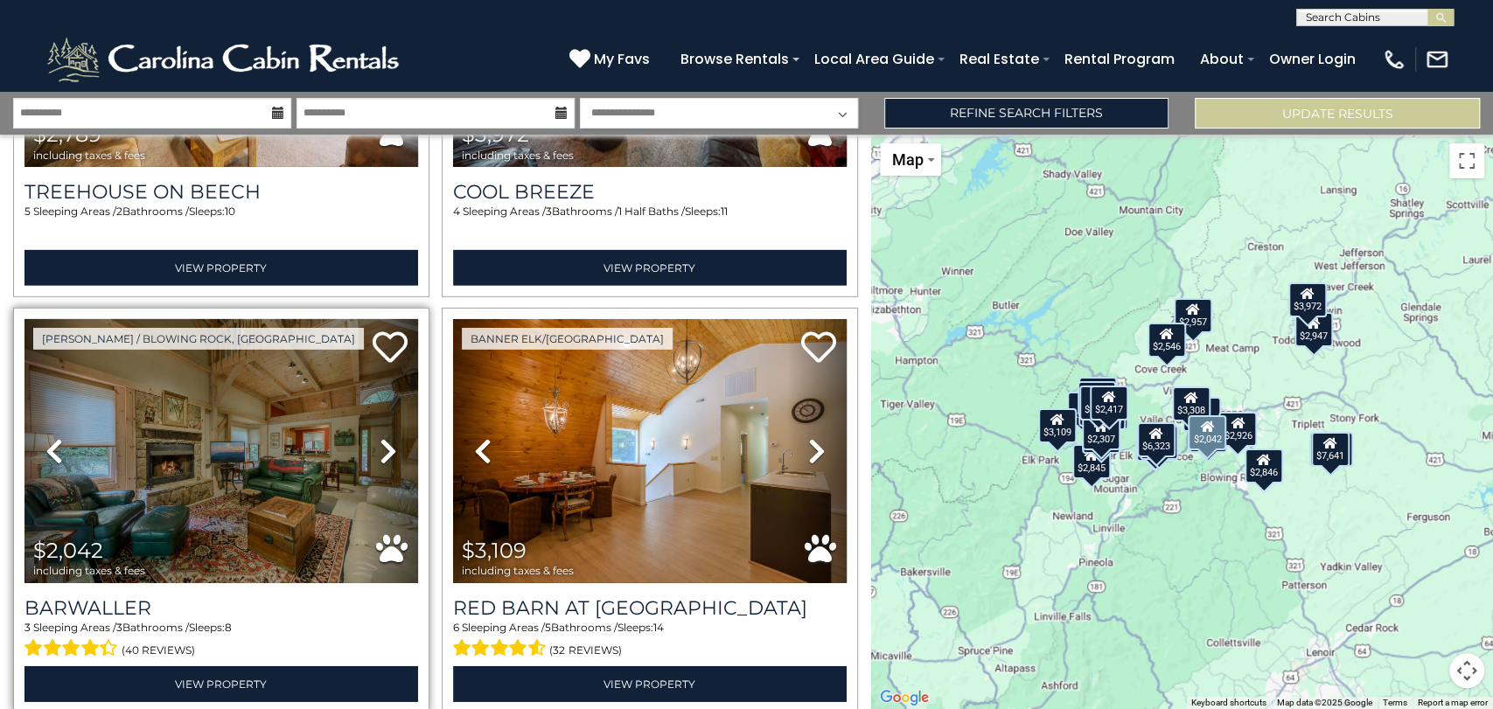
scroll to position [3596, 0]
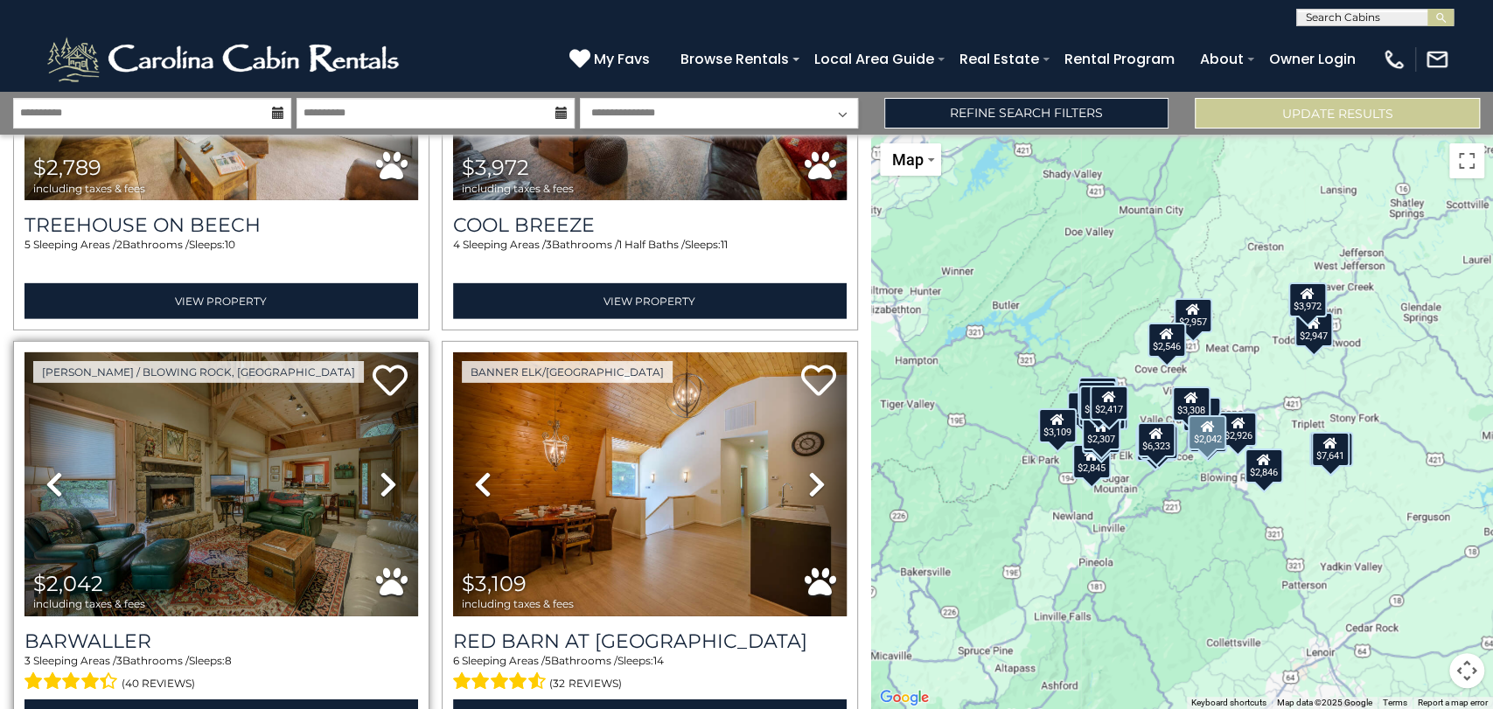
click at [380, 471] on icon at bounding box center [388, 485] width 17 height 28
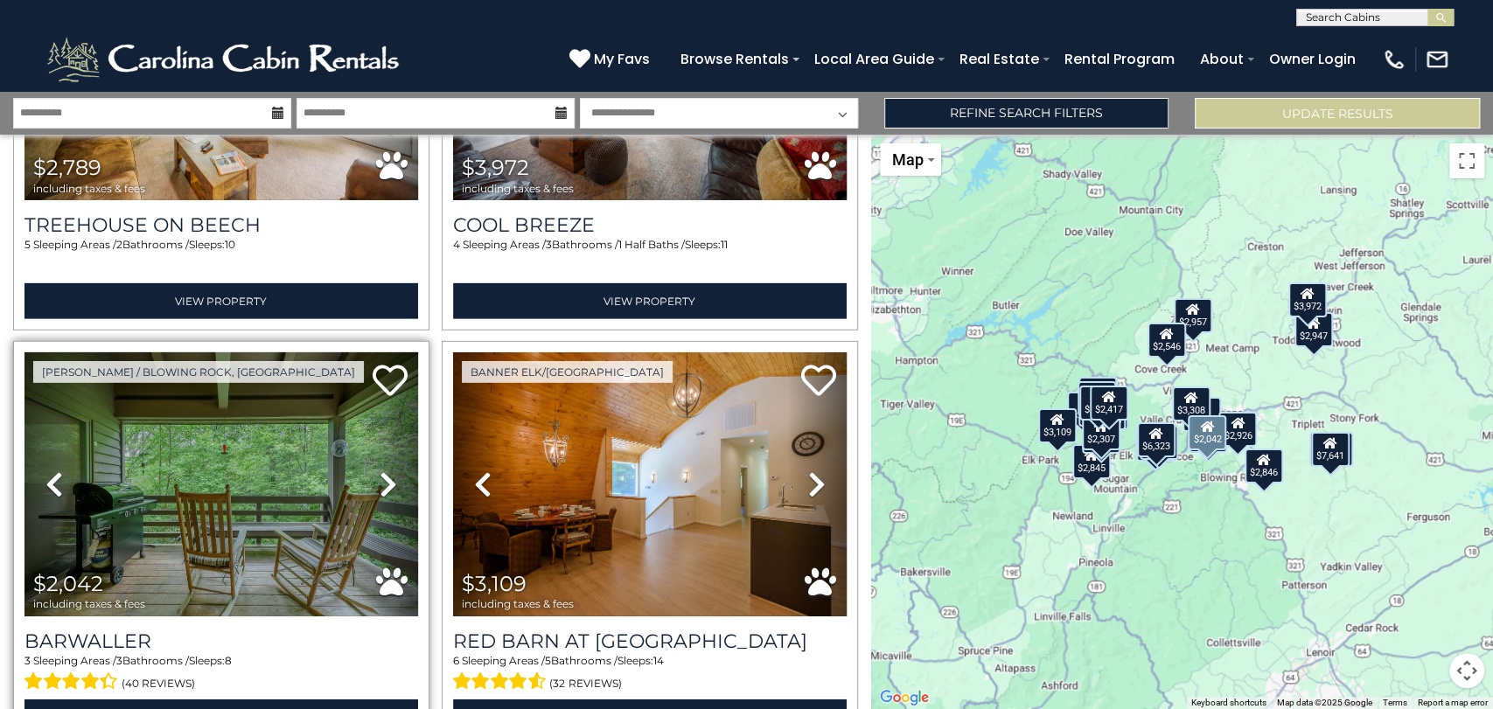
click at [380, 471] on icon at bounding box center [388, 485] width 17 height 28
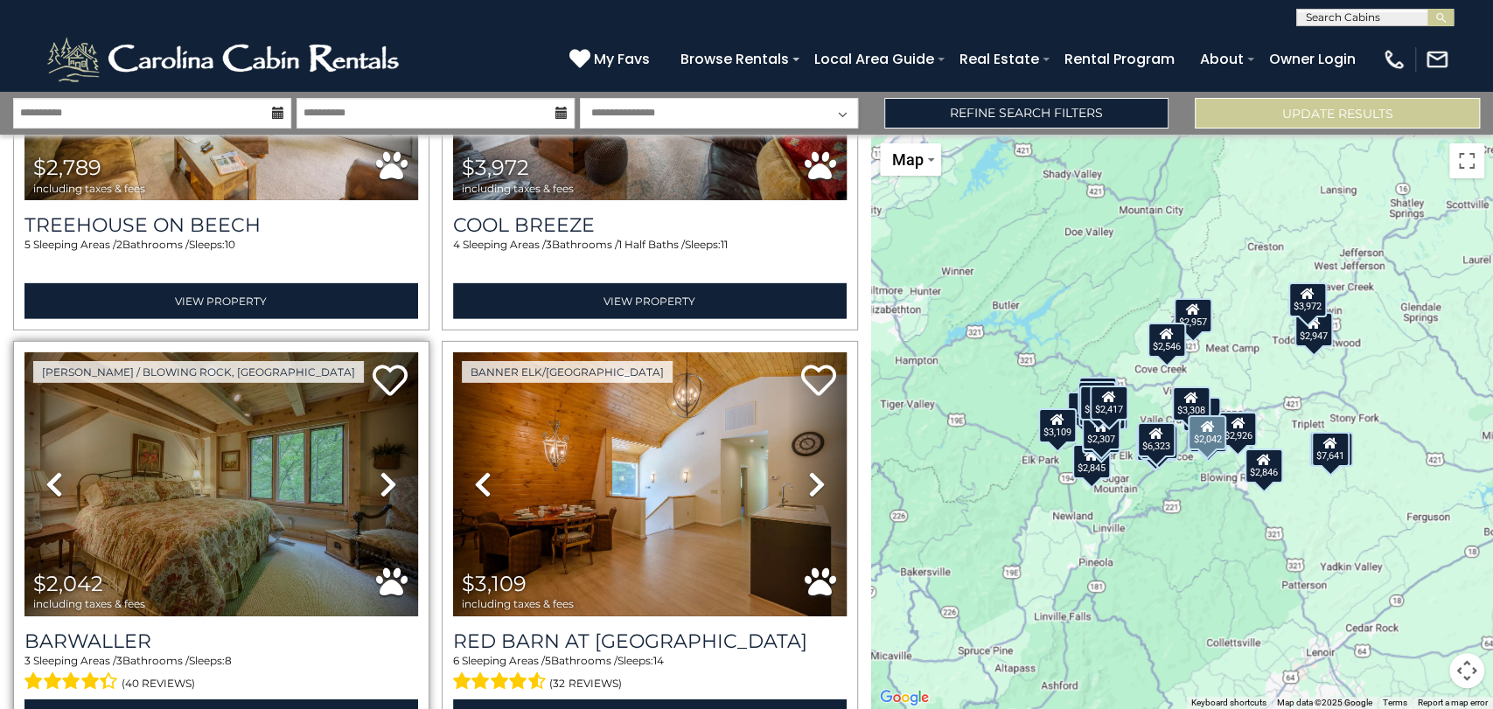
click at [380, 471] on icon at bounding box center [388, 485] width 17 height 28
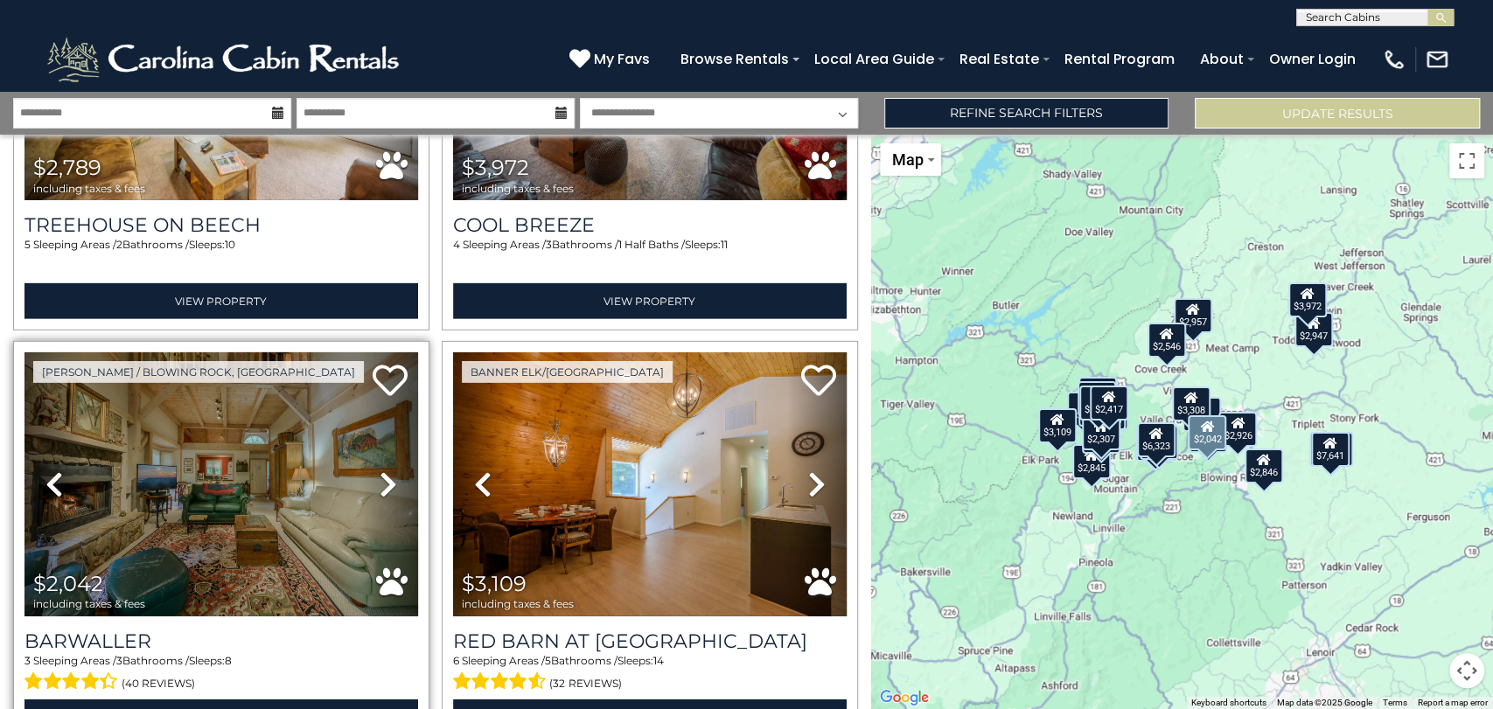
click at [380, 471] on icon at bounding box center [388, 485] width 17 height 28
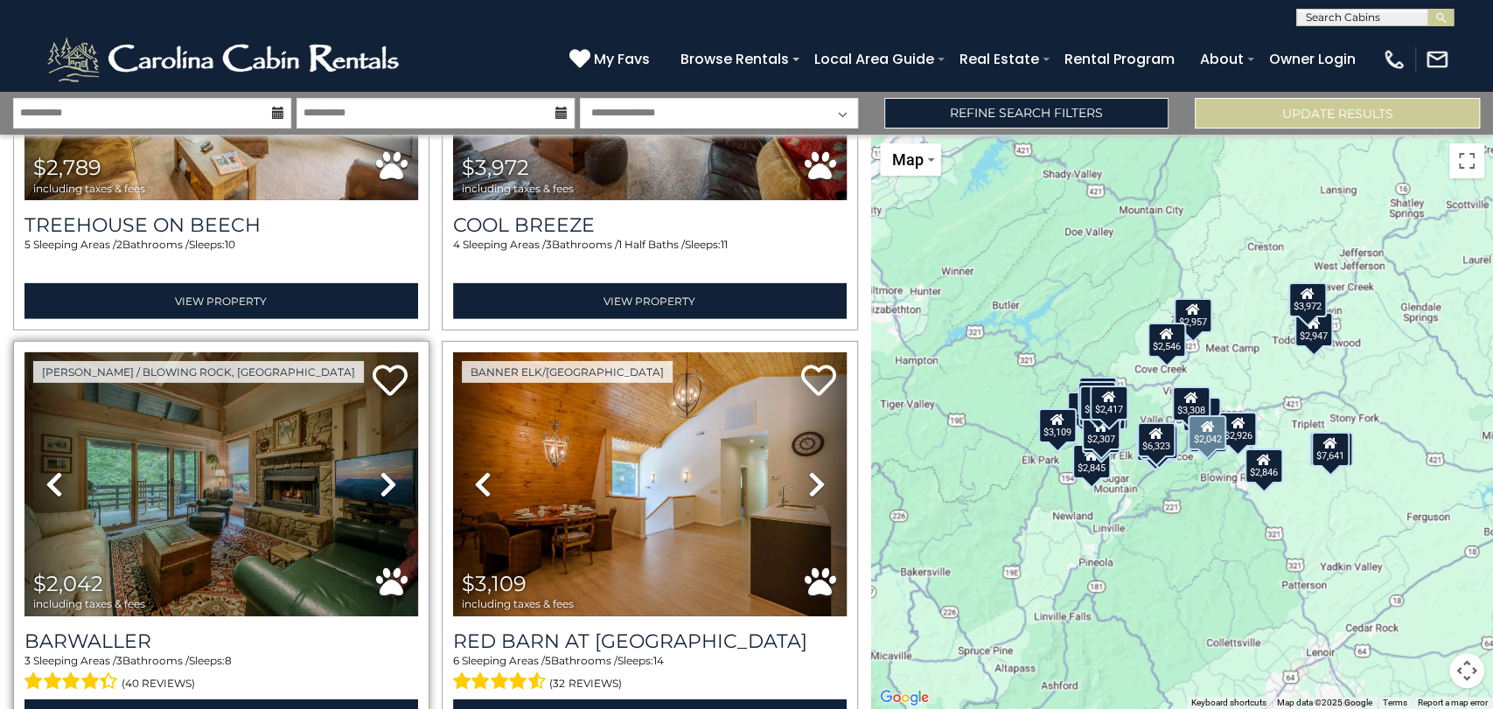
click at [380, 471] on icon at bounding box center [388, 485] width 17 height 28
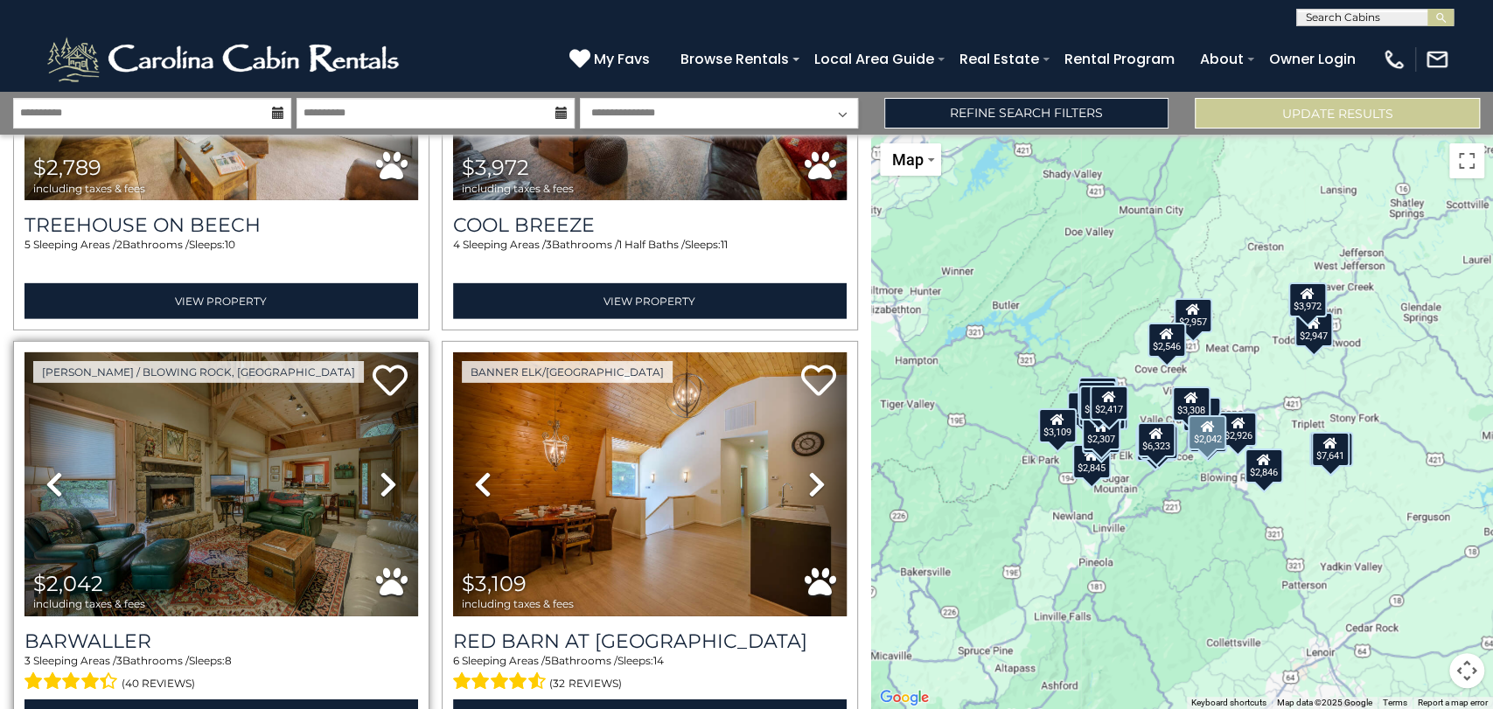
click at [380, 471] on icon at bounding box center [388, 485] width 17 height 28
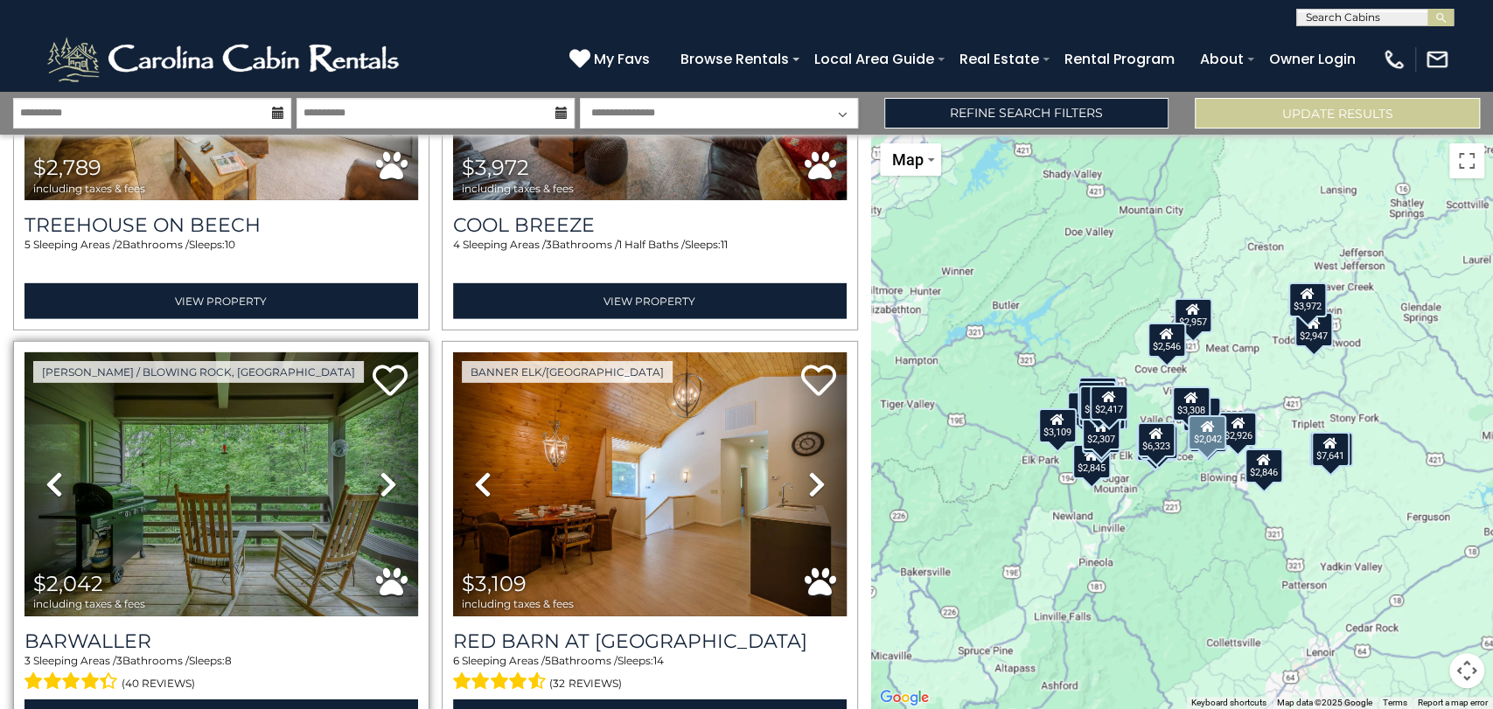
click at [380, 471] on icon at bounding box center [388, 485] width 17 height 28
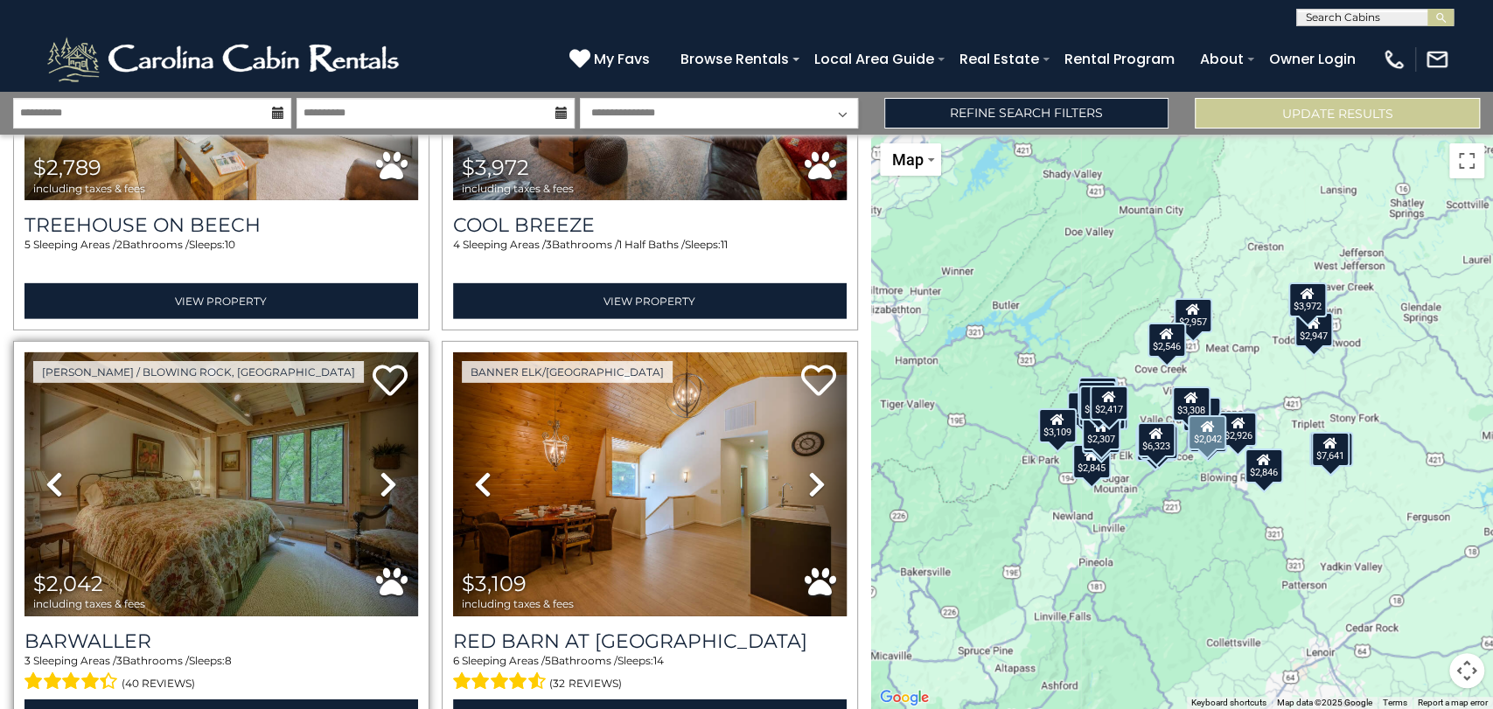
click at [380, 471] on icon at bounding box center [388, 485] width 17 height 28
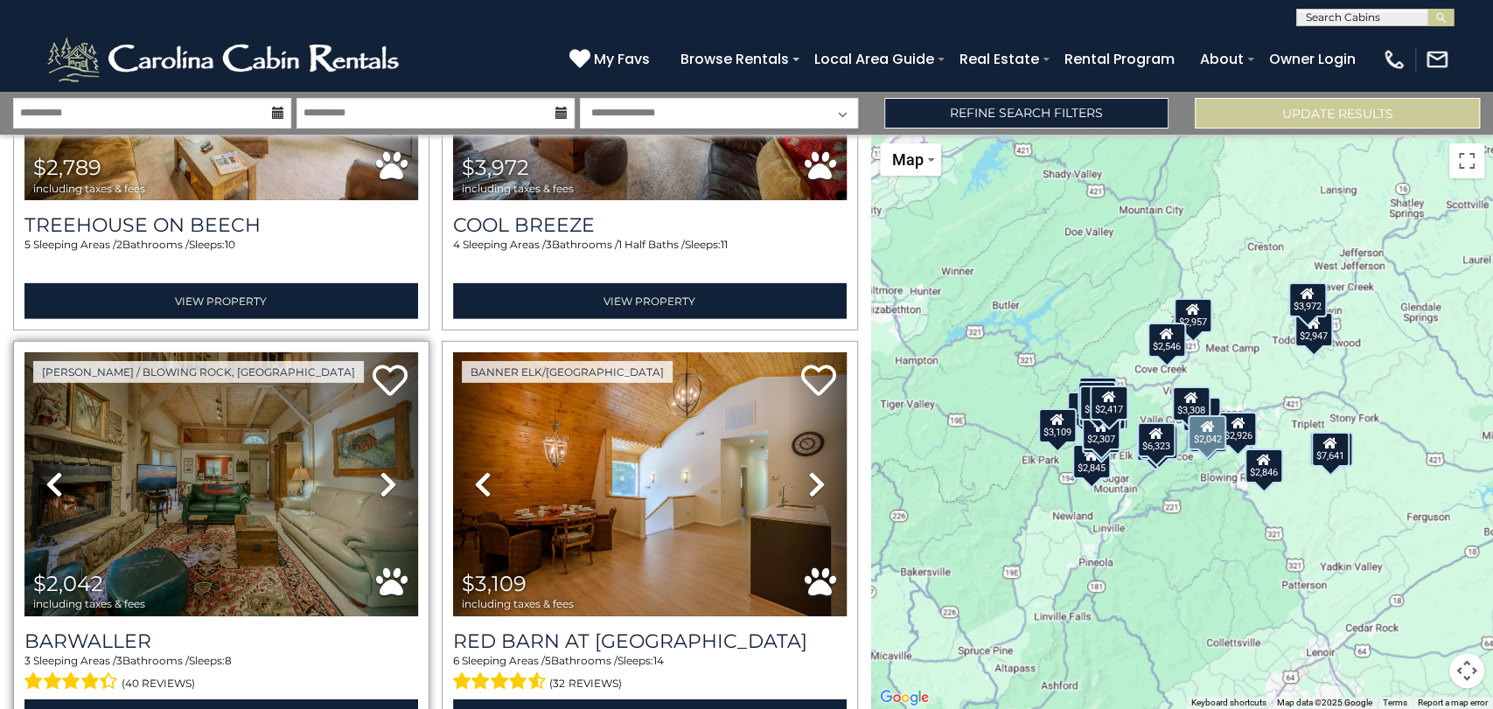
click at [380, 471] on icon at bounding box center [388, 485] width 17 height 28
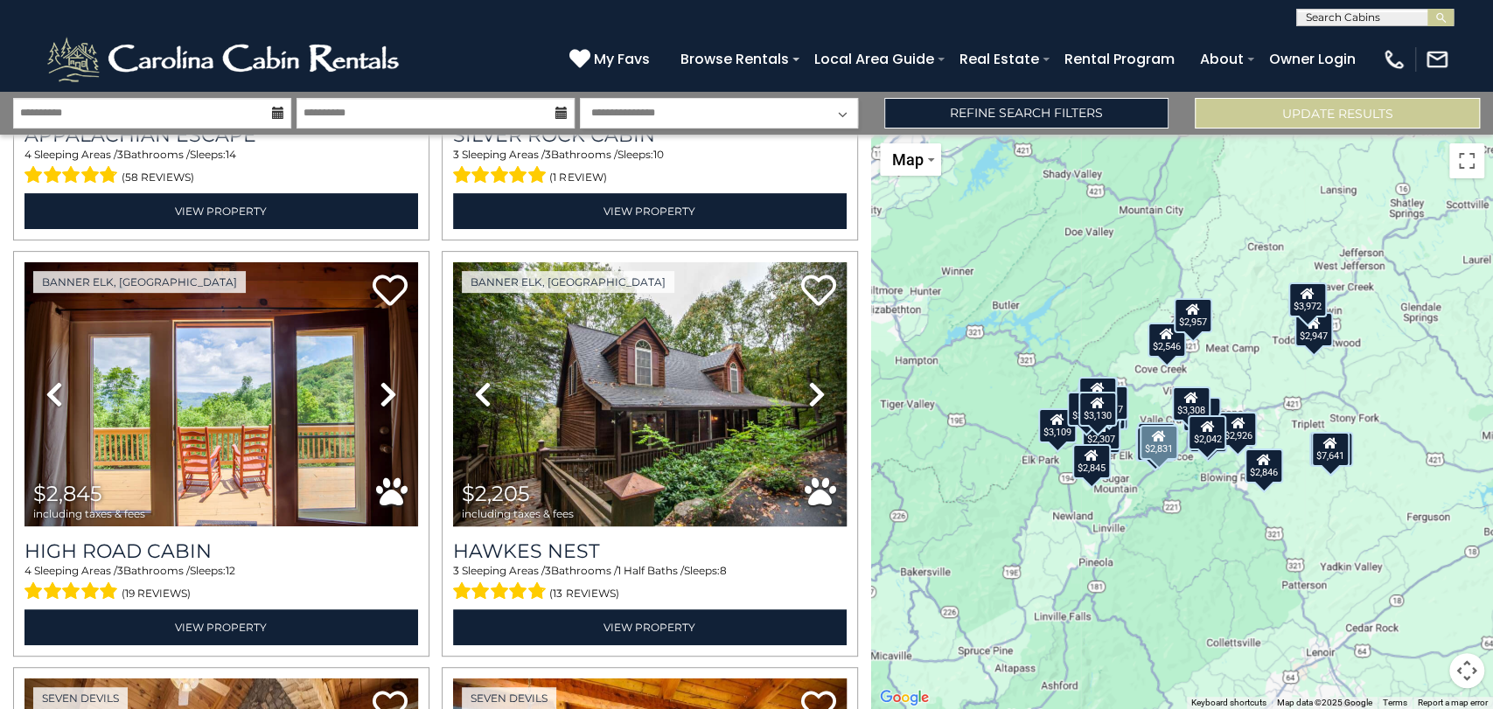
scroll to position [4598, 0]
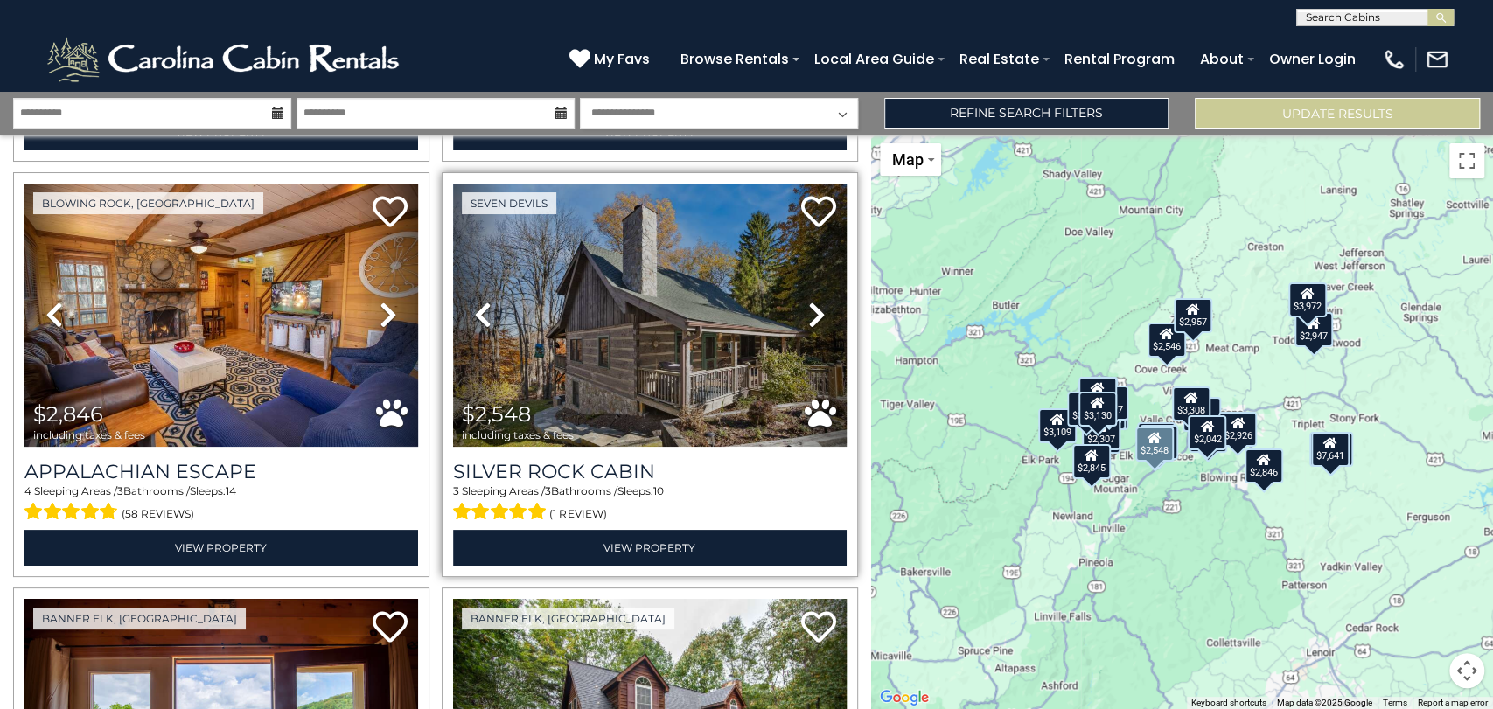
click at [812, 301] on icon at bounding box center [816, 315] width 17 height 28
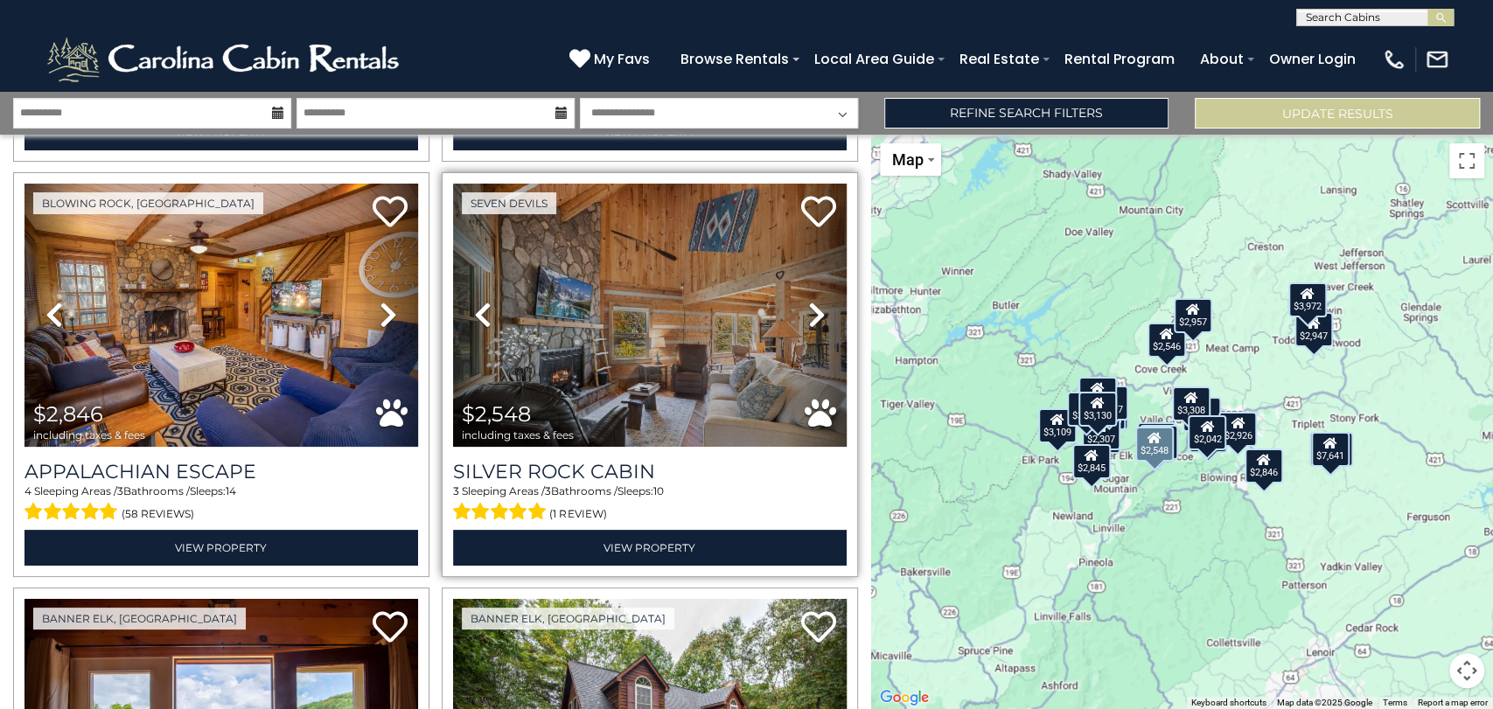
click at [812, 301] on icon at bounding box center [816, 315] width 17 height 28
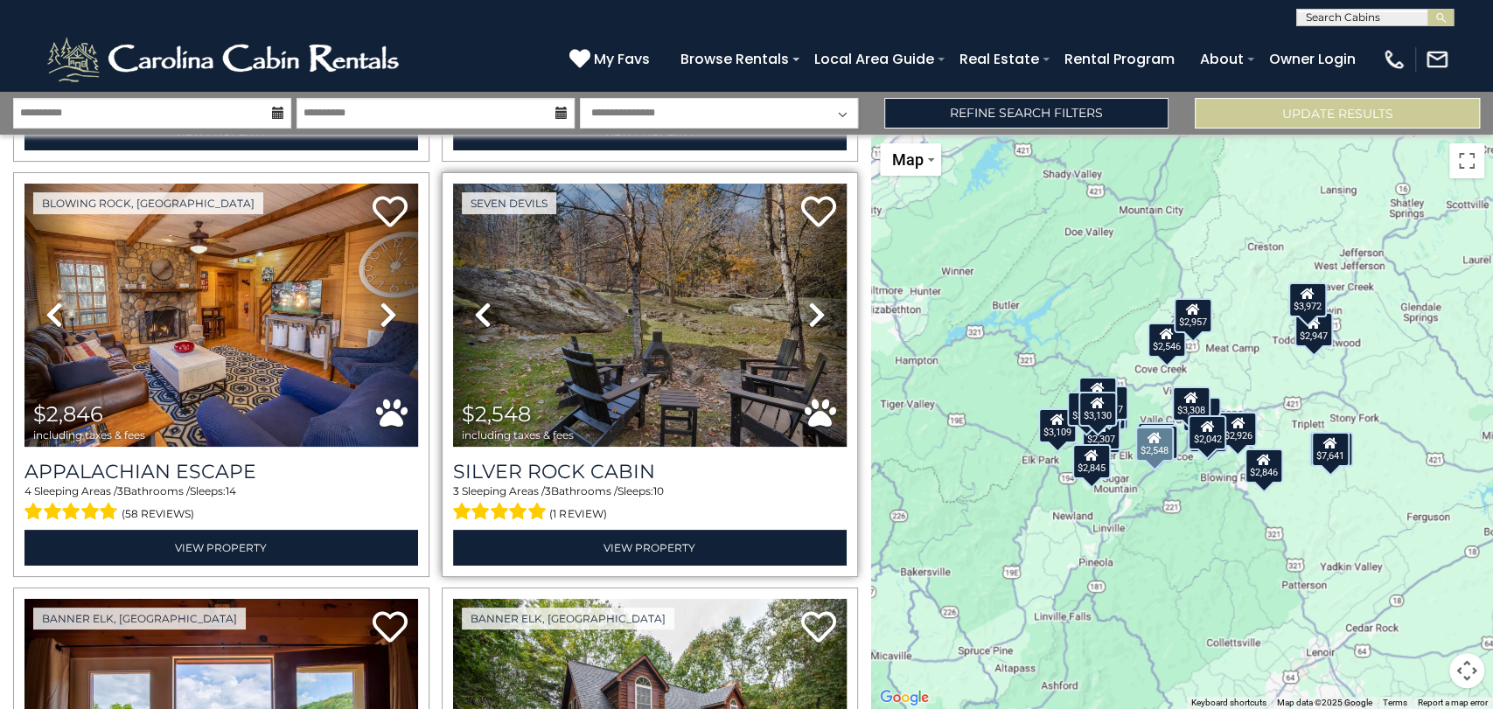
click at [812, 301] on icon at bounding box center [816, 315] width 17 height 28
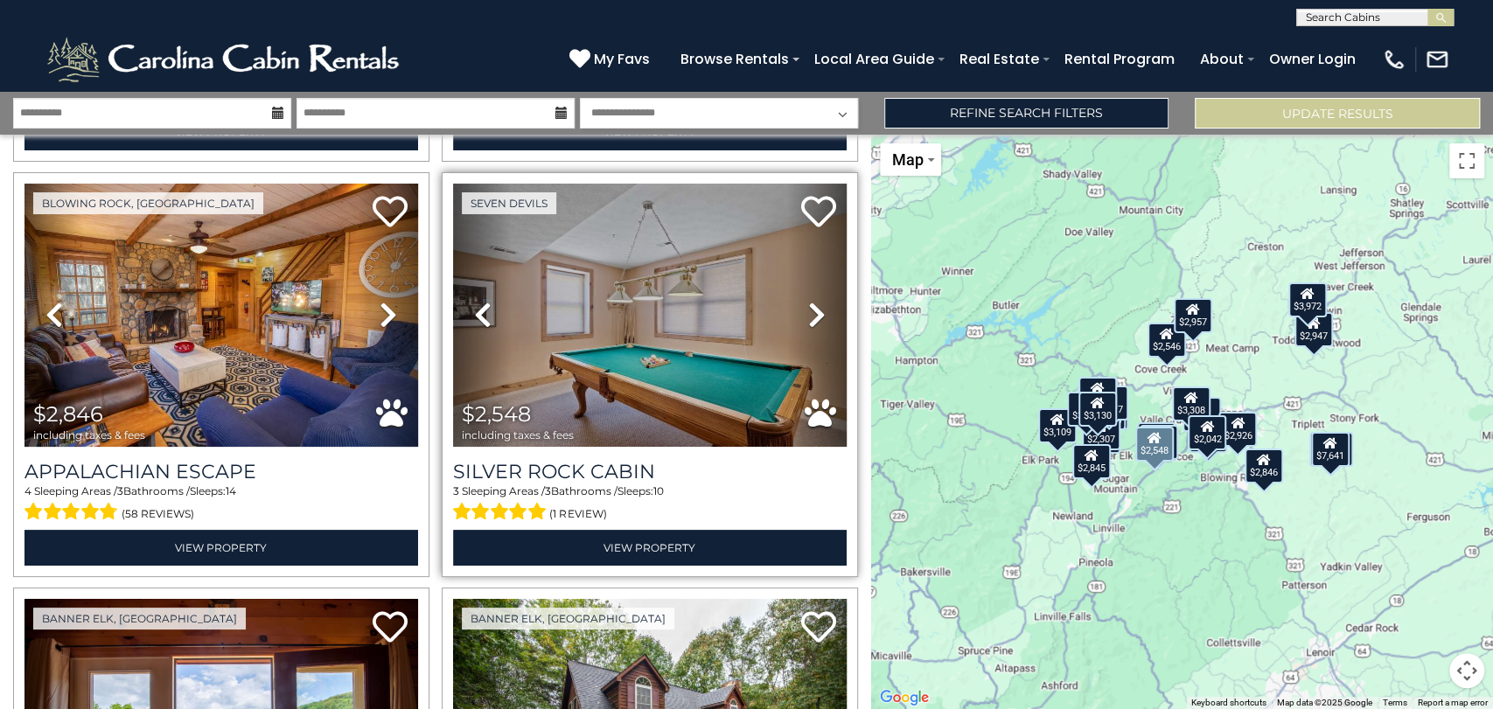
click at [812, 301] on icon at bounding box center [816, 315] width 17 height 28
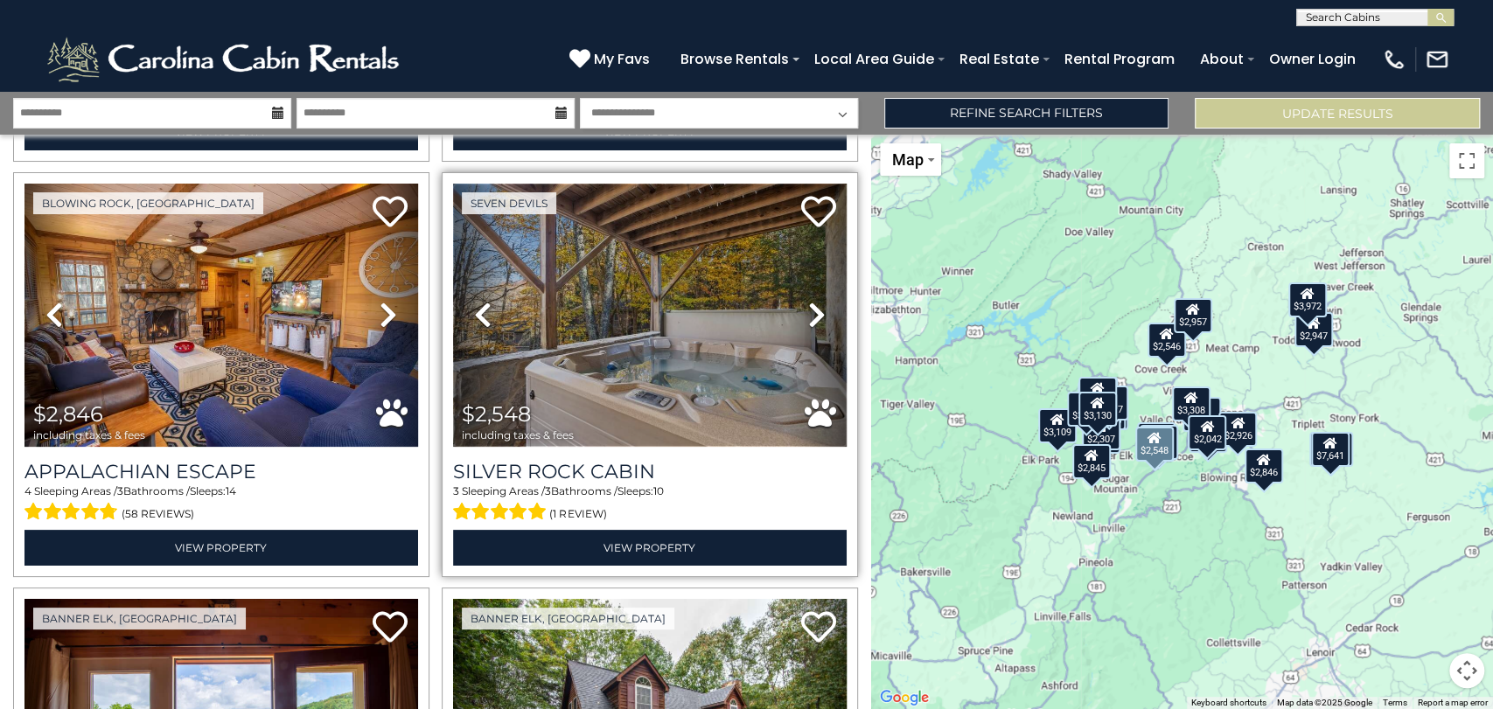
click at [666, 289] on img at bounding box center [650, 315] width 394 height 263
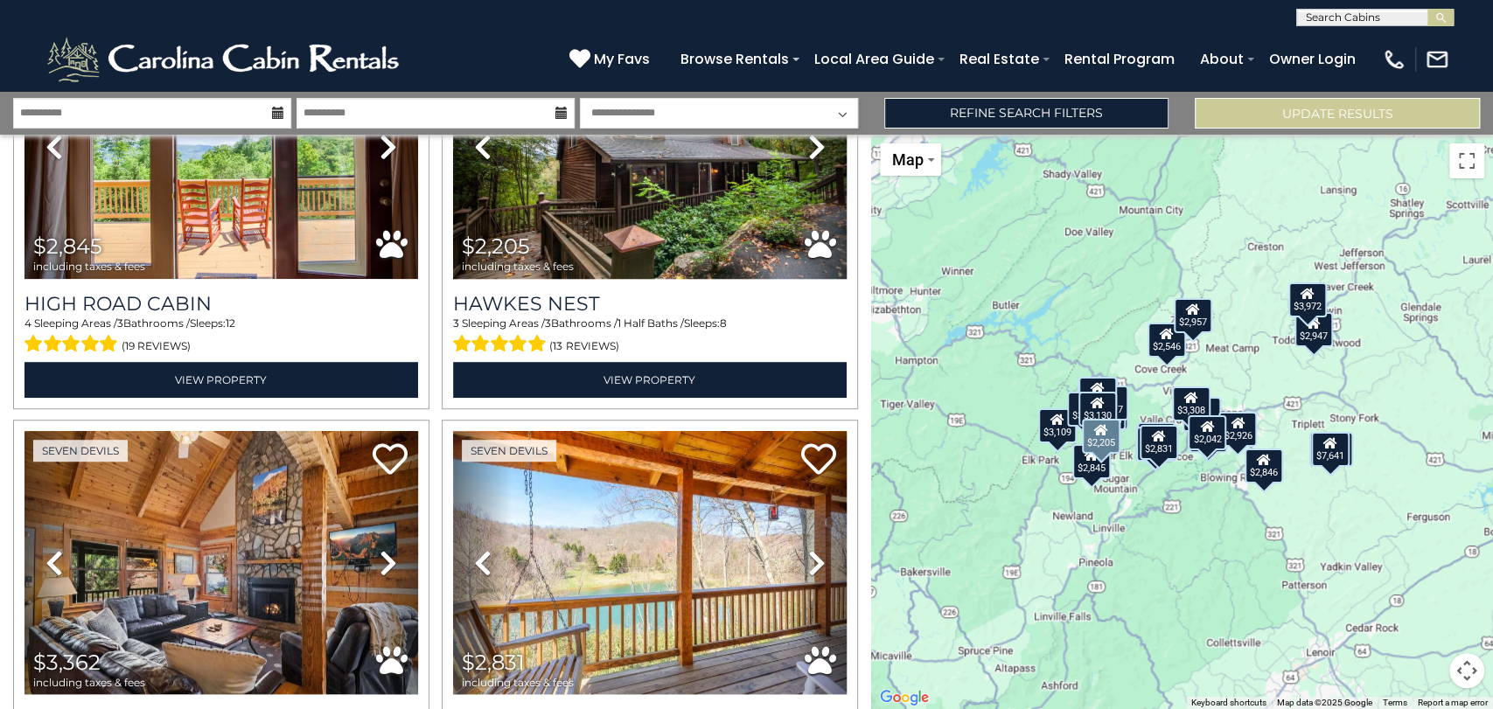
scroll to position [5278, 0]
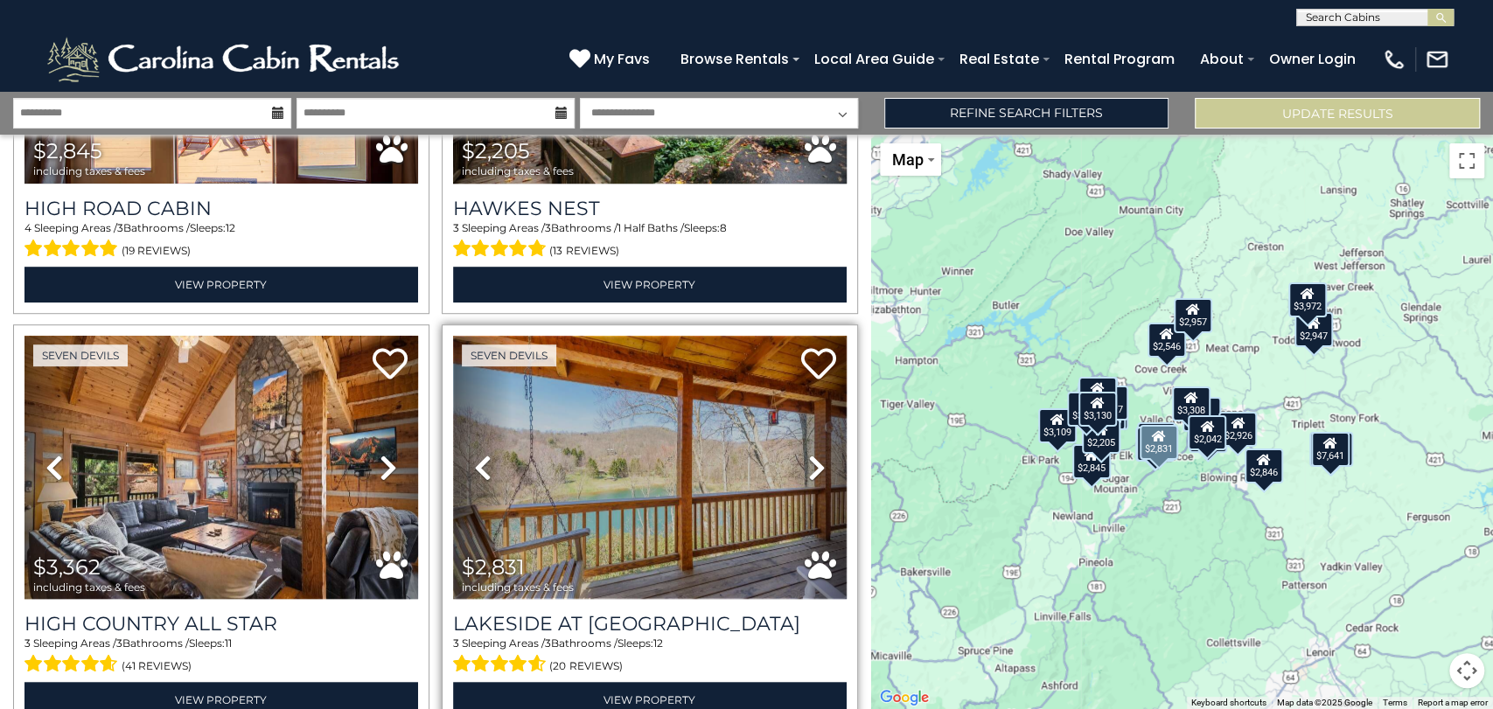
click at [721, 424] on img at bounding box center [650, 467] width 394 height 263
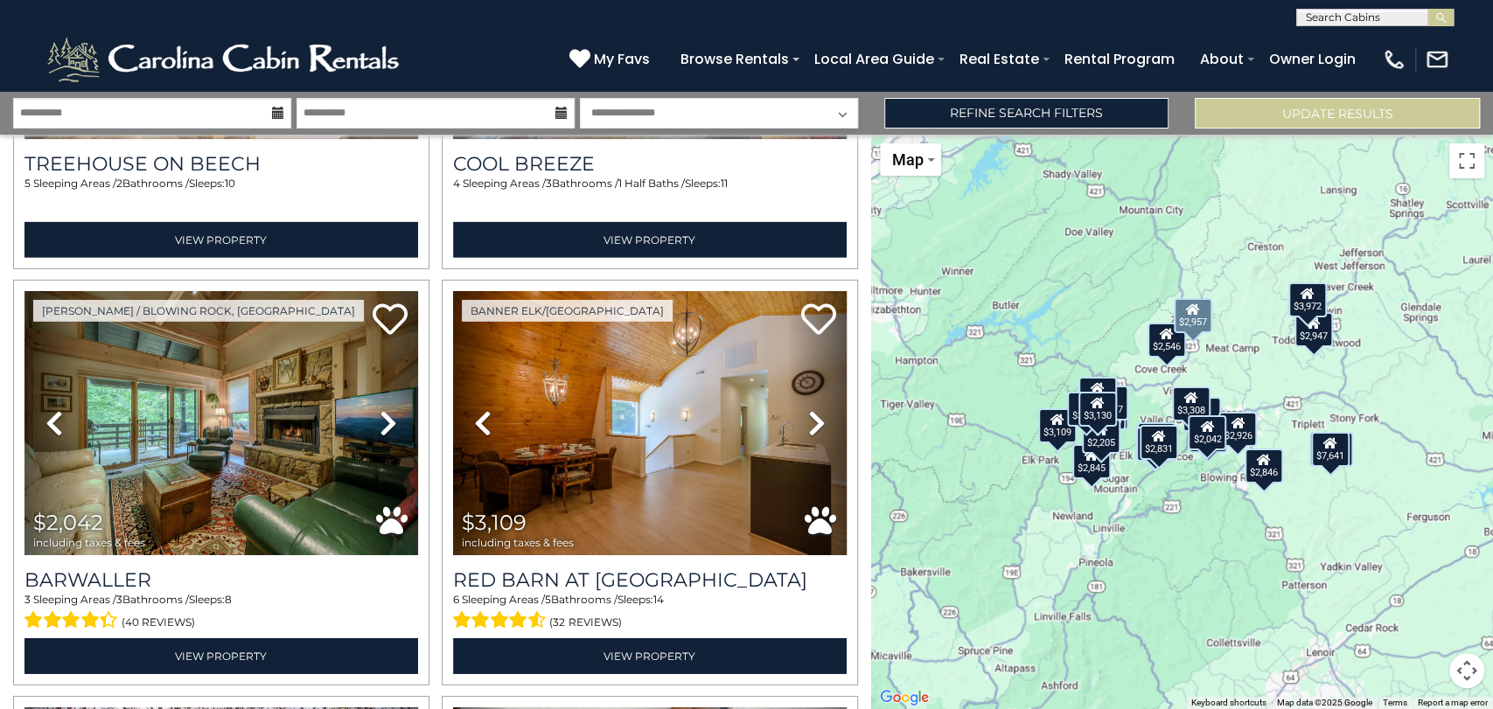
scroll to position [3625, 0]
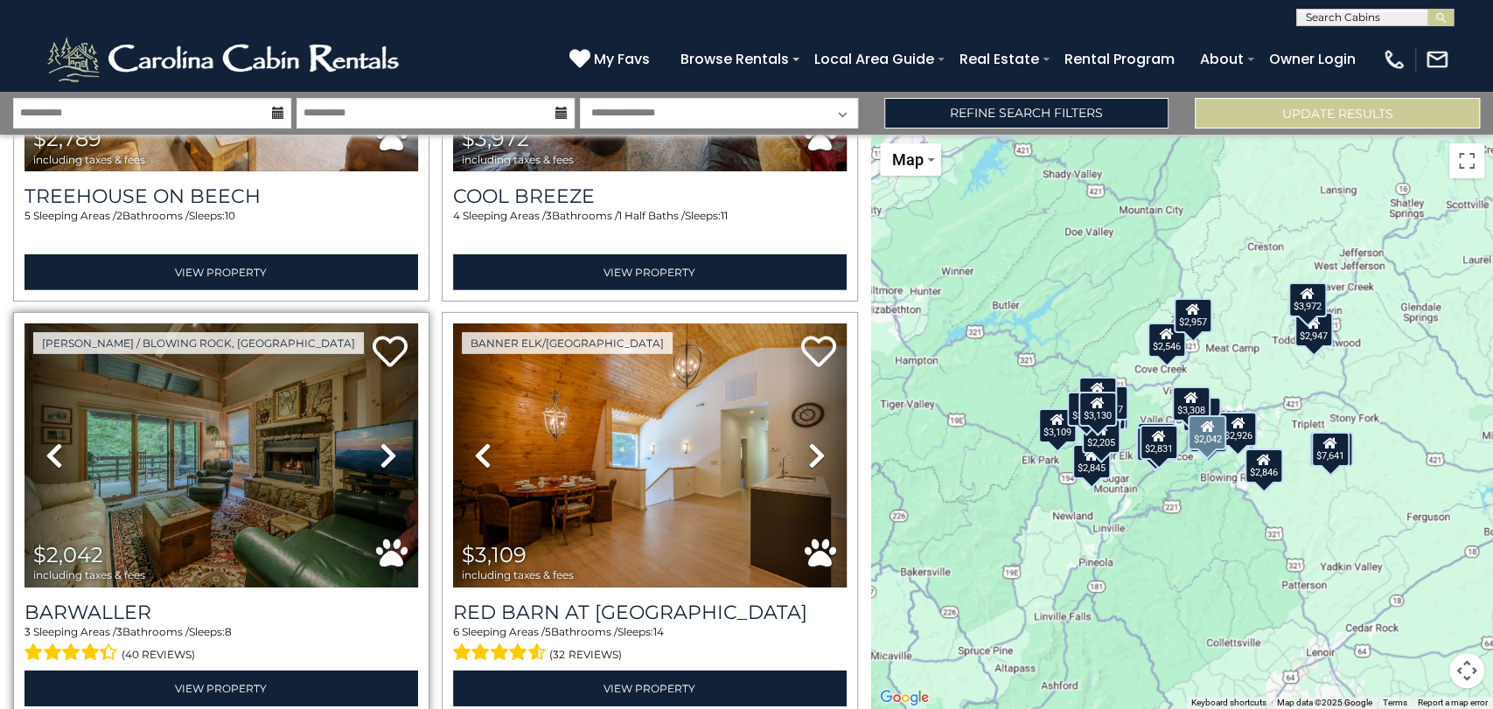
click at [384, 442] on icon at bounding box center [388, 456] width 17 height 28
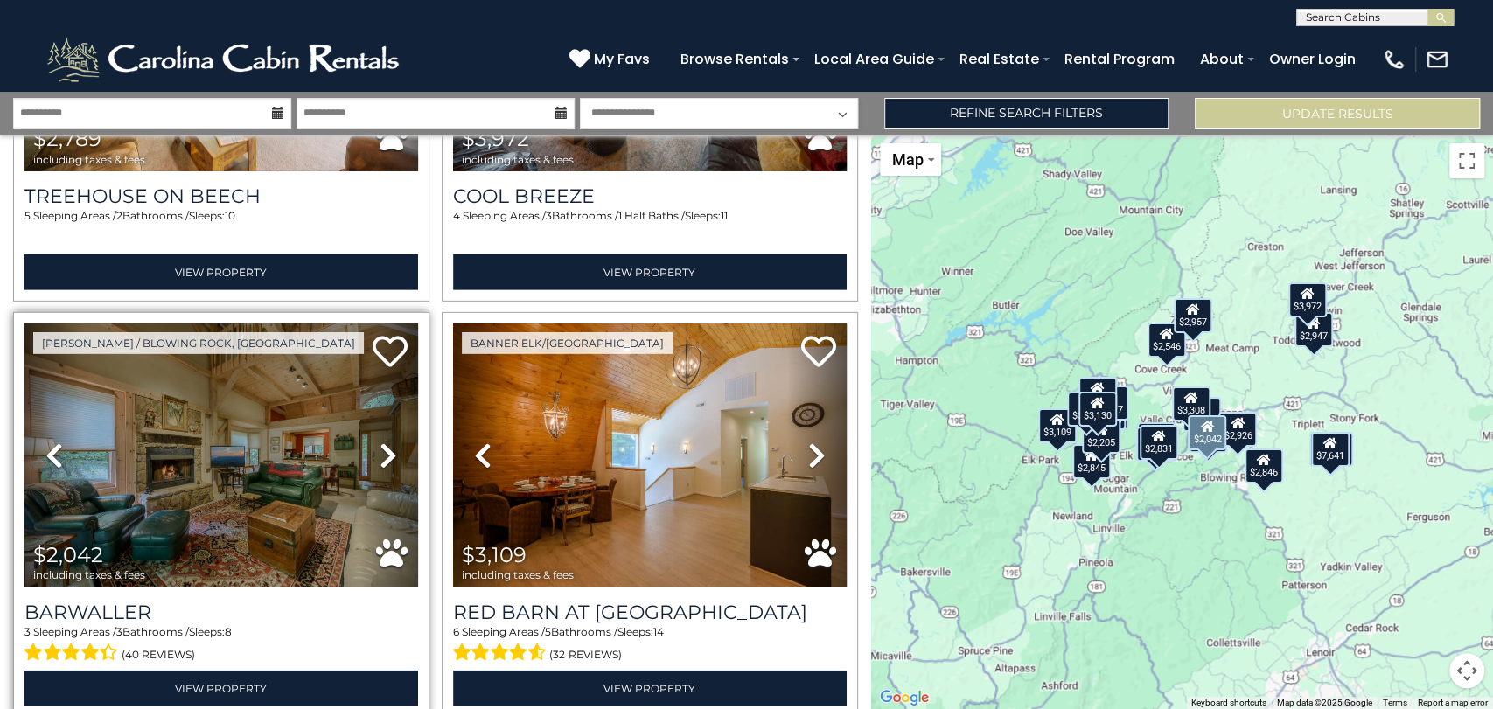
click at [384, 442] on icon at bounding box center [388, 456] width 17 height 28
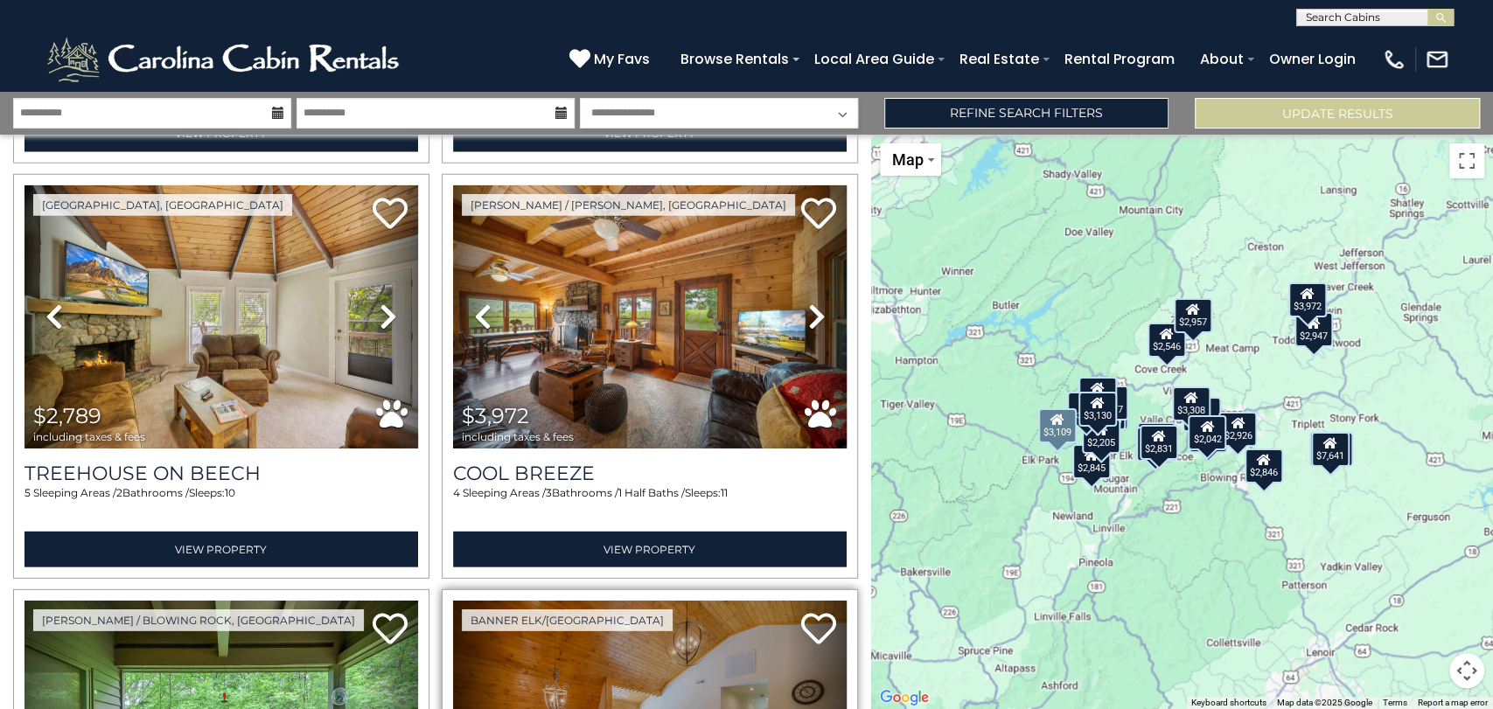
scroll to position [3237, 0]
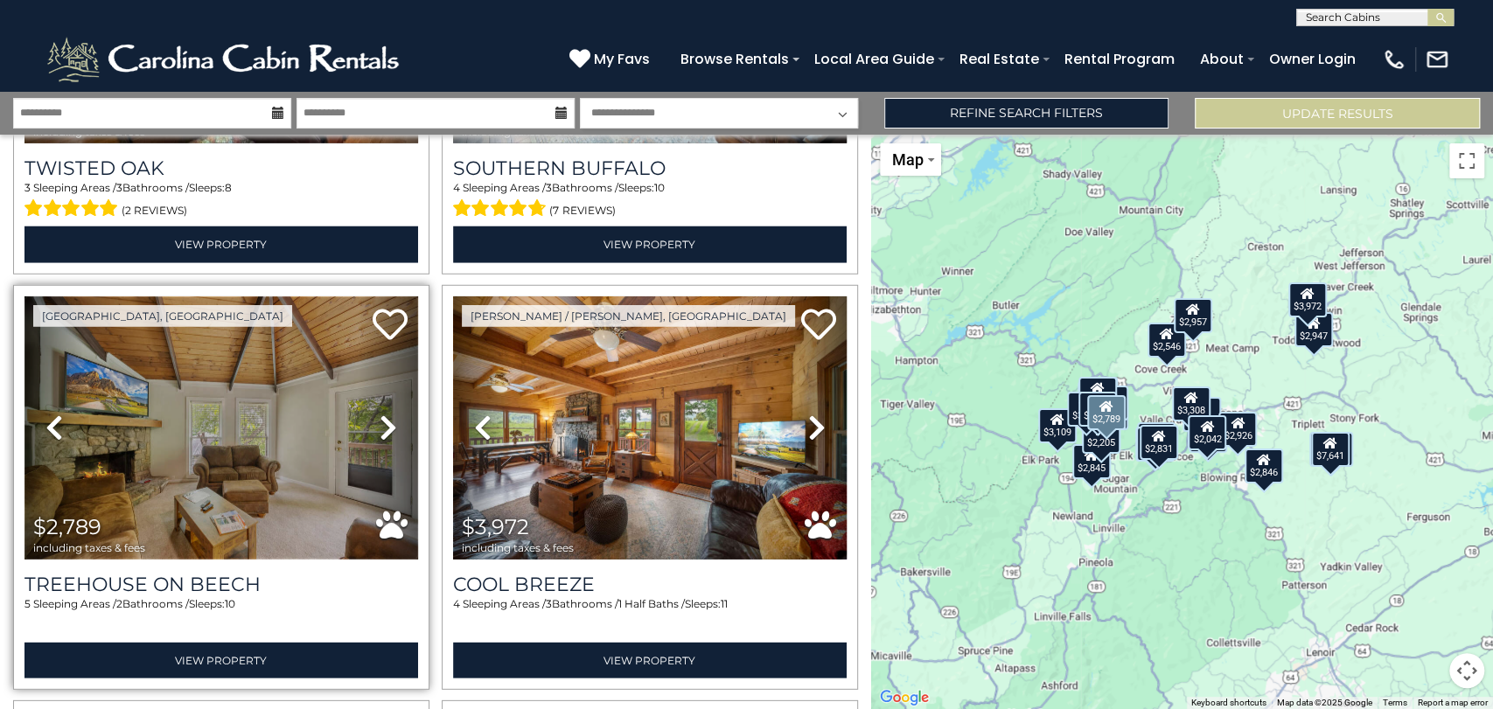
click at [248, 401] on img at bounding box center [221, 428] width 394 height 263
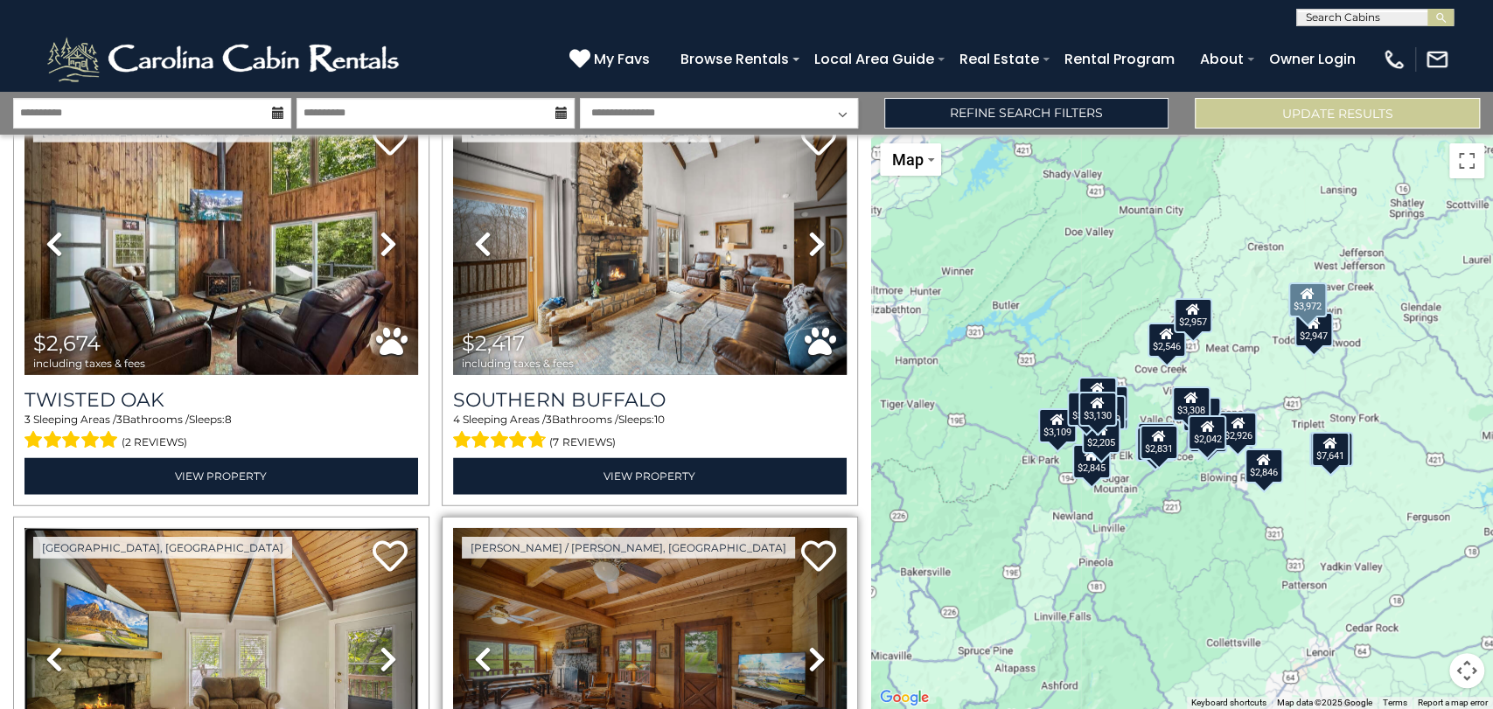
scroll to position [2945, 0]
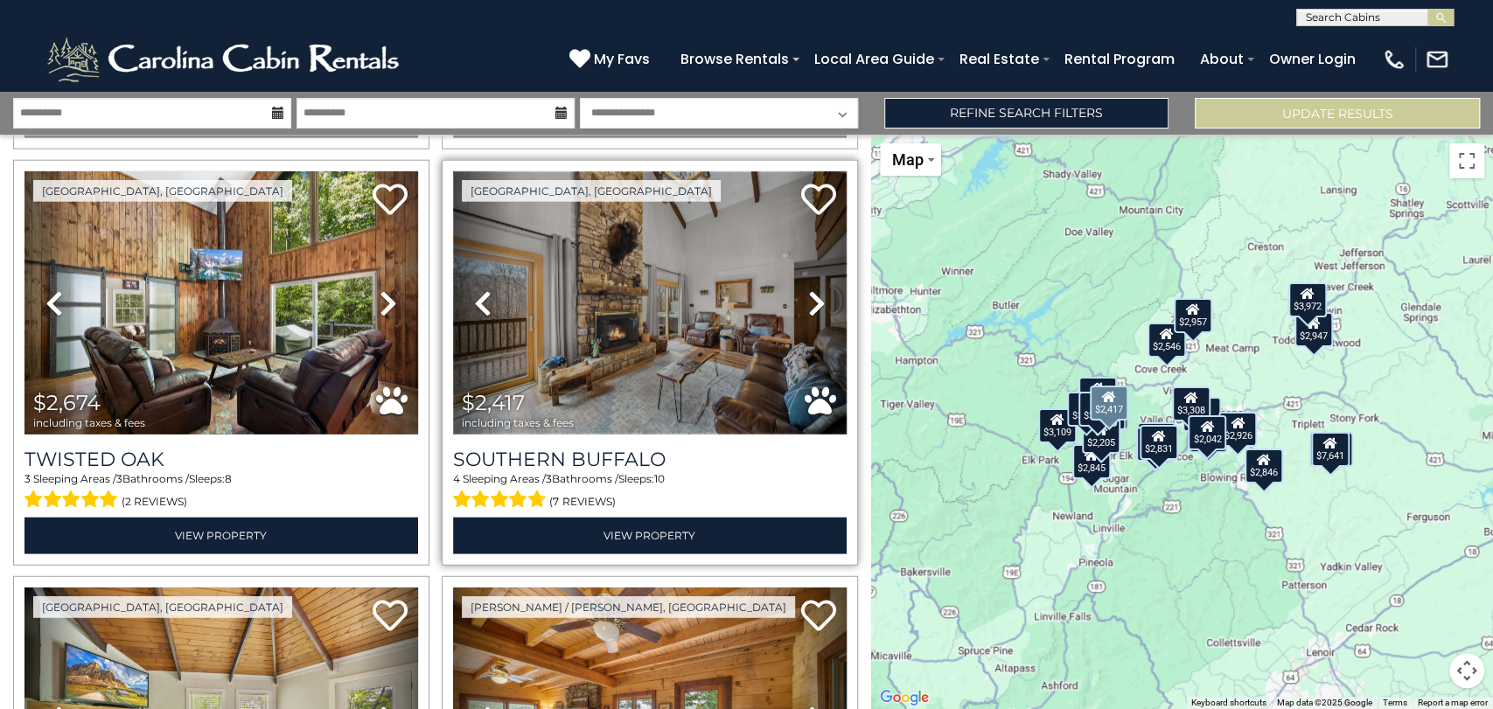
click at [634, 323] on img at bounding box center [650, 302] width 394 height 263
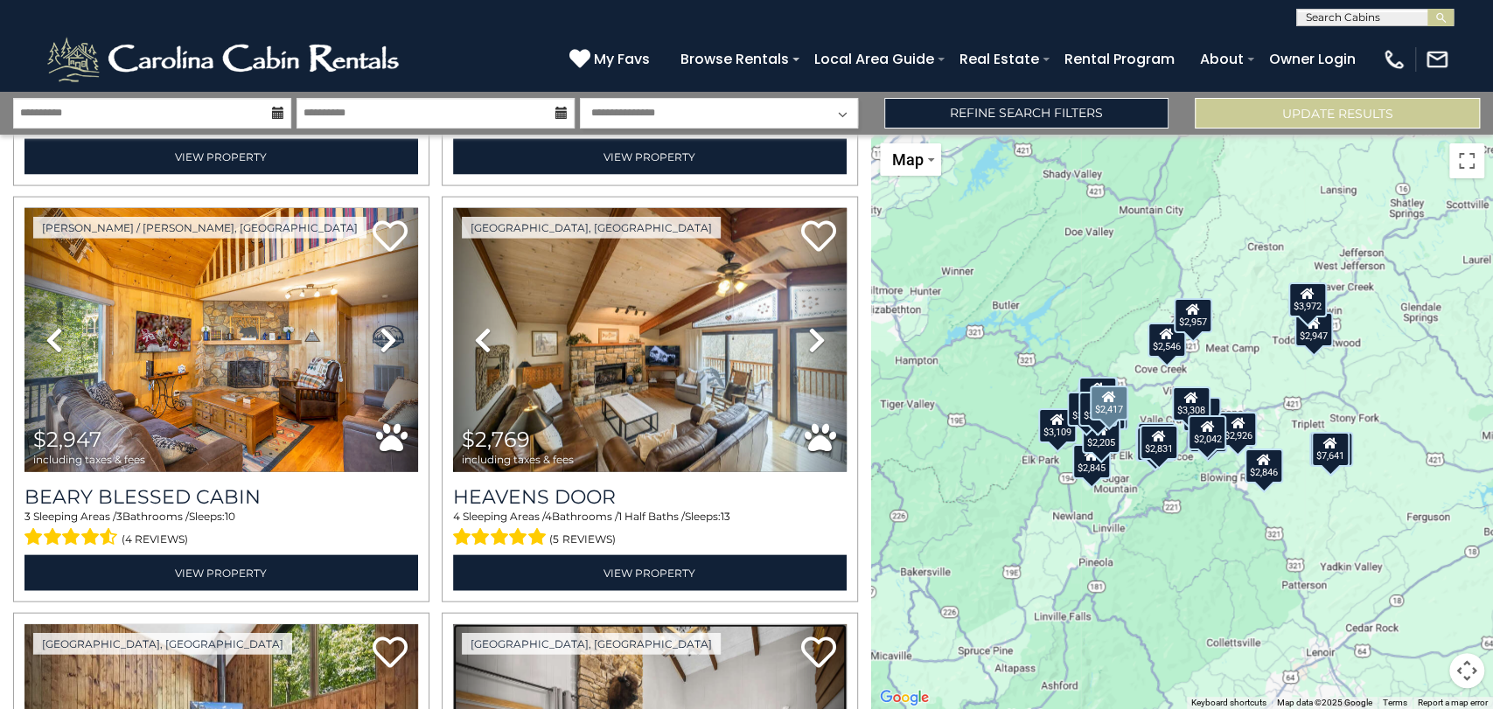
scroll to position [2459, 0]
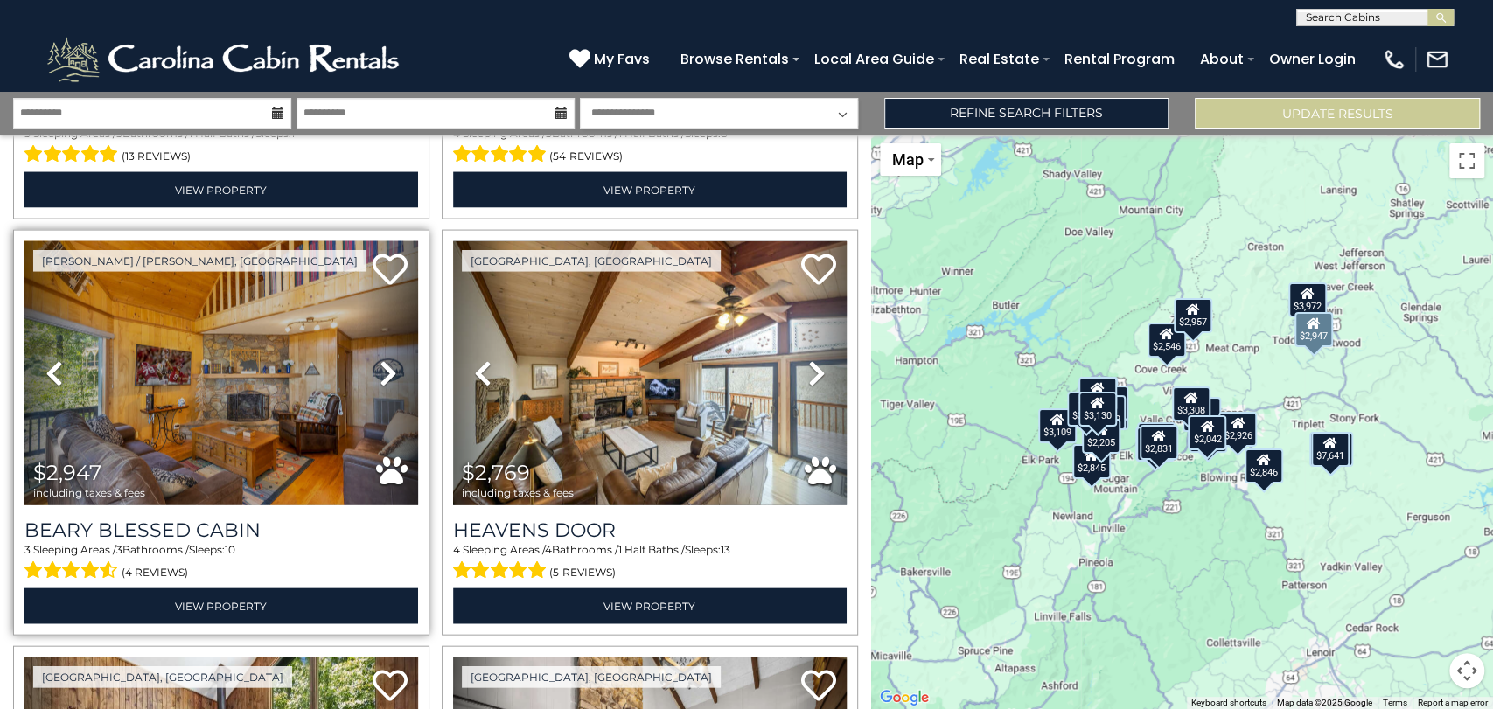
click at [385, 360] on icon at bounding box center [388, 374] width 17 height 28
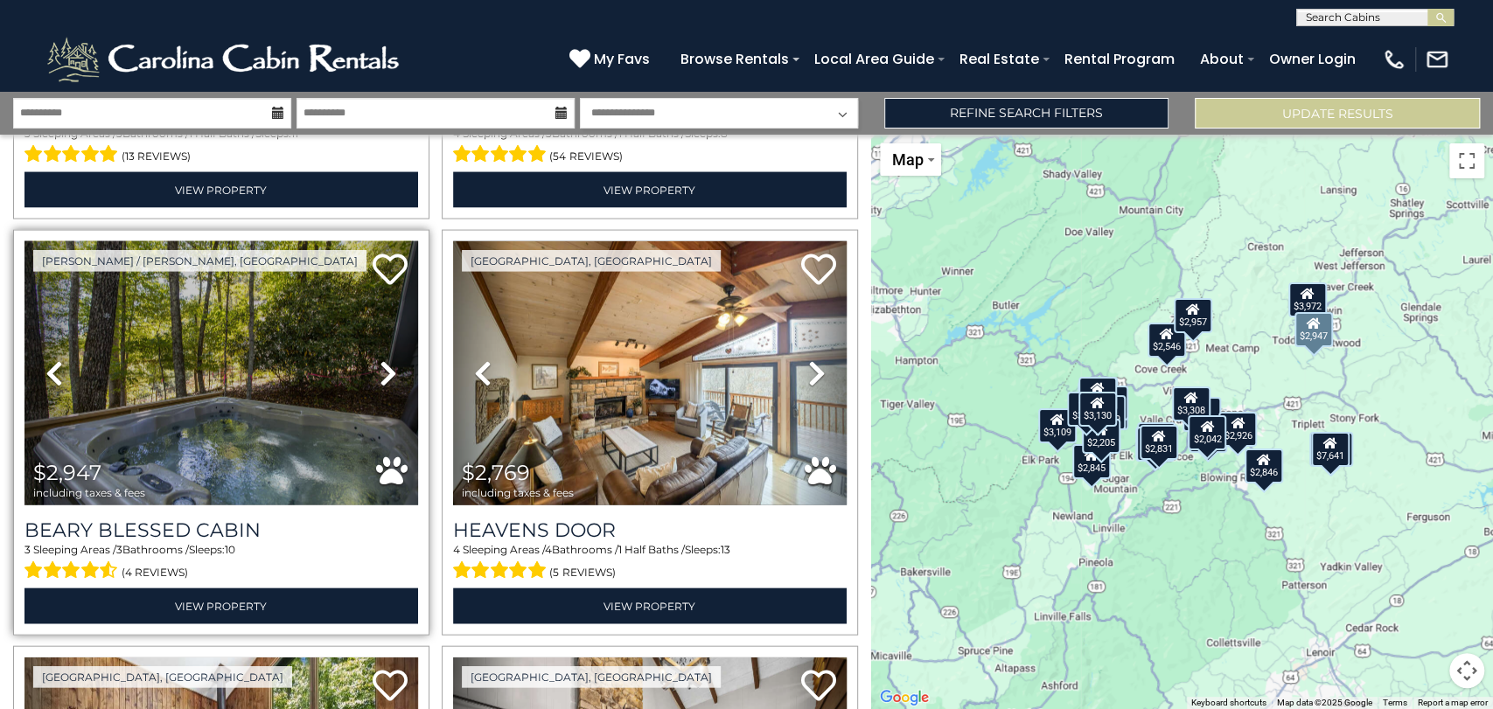
click at [385, 360] on icon at bounding box center [388, 374] width 17 height 28
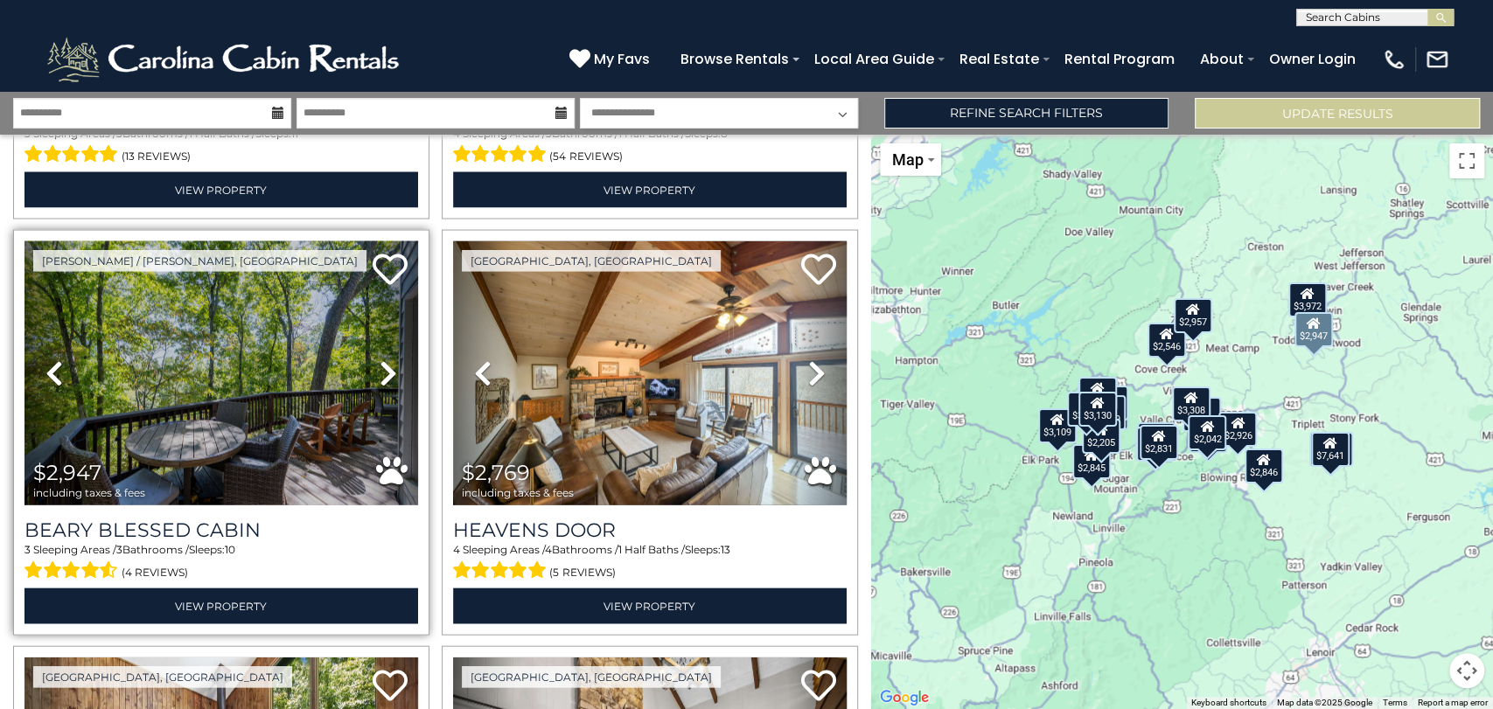
click at [385, 360] on icon at bounding box center [388, 374] width 17 height 28
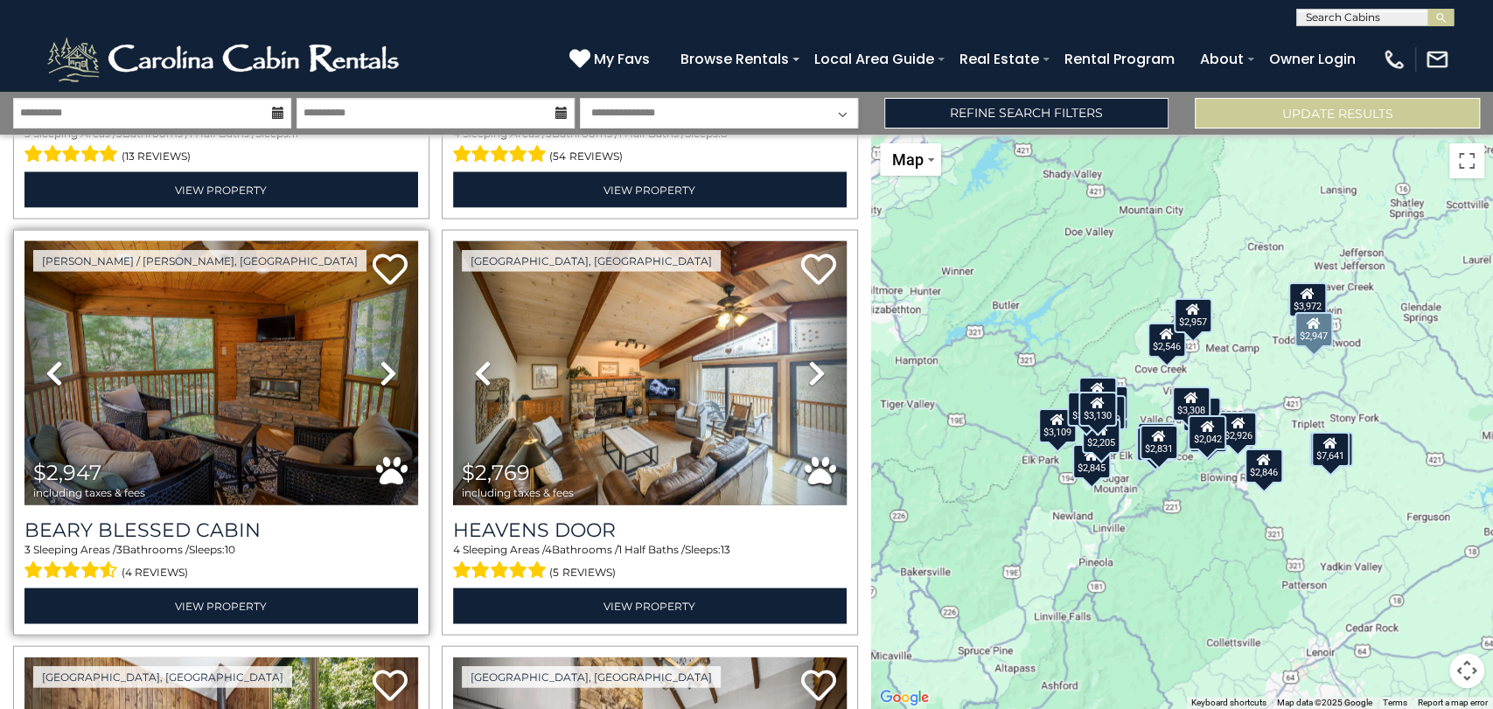
click at [385, 360] on icon at bounding box center [388, 374] width 17 height 28
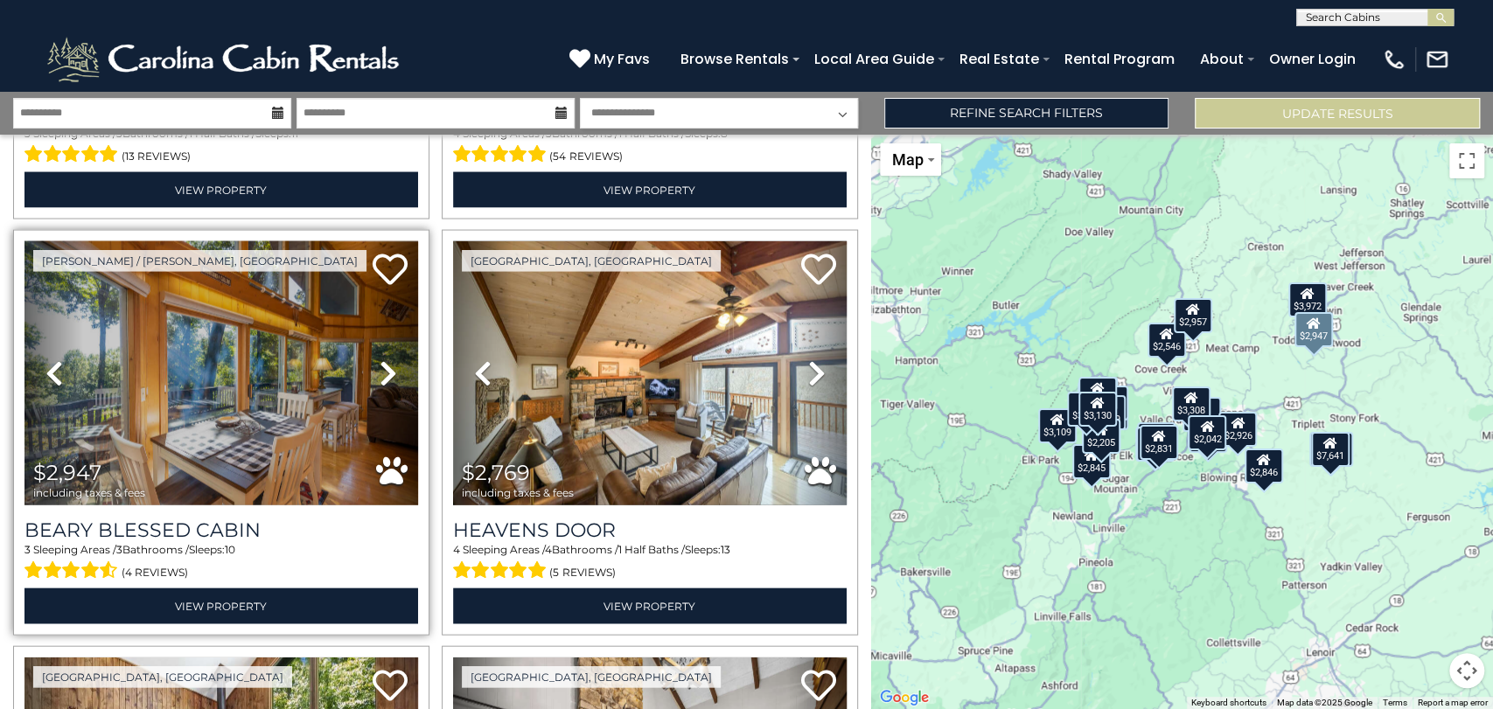
click at [53, 360] on icon at bounding box center [53, 374] width 17 height 28
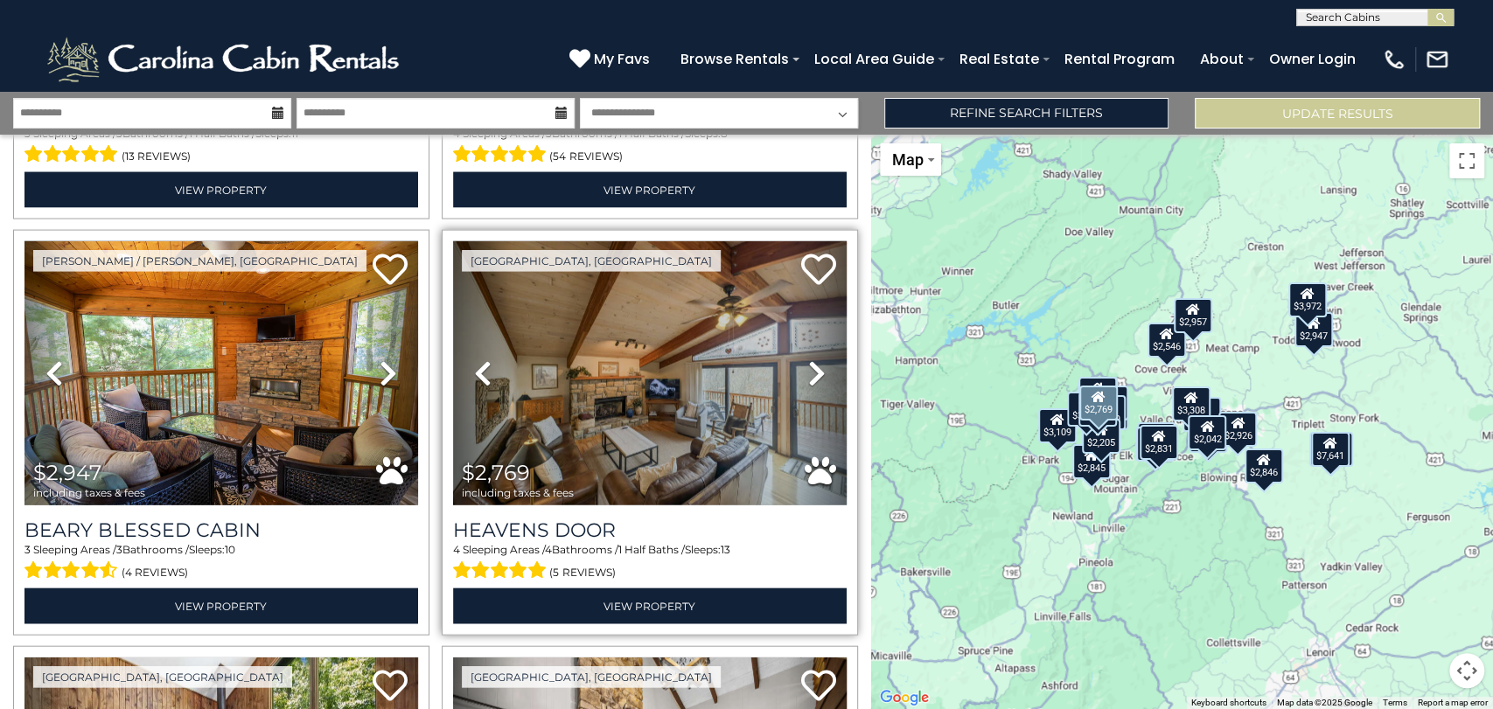
click at [808, 360] on icon at bounding box center [816, 374] width 17 height 28
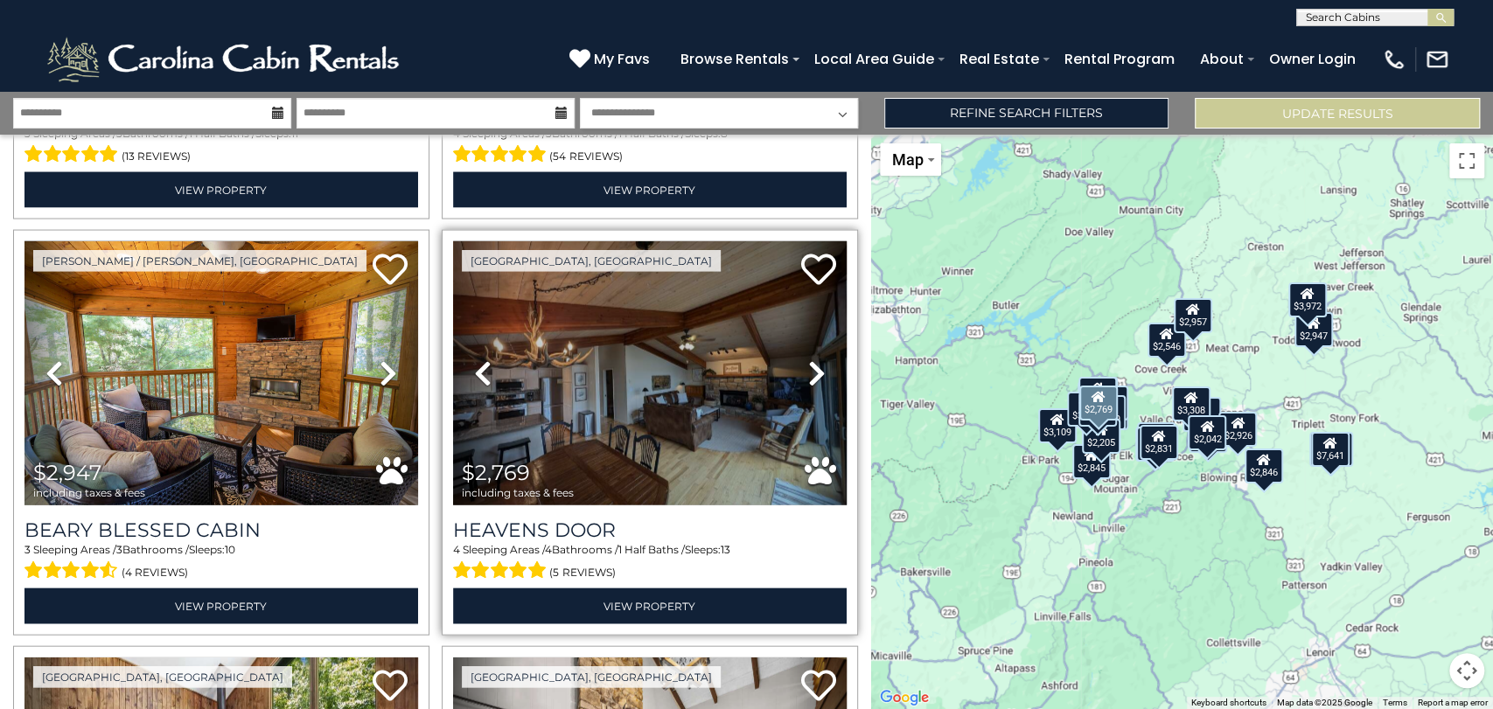
click at [808, 360] on icon at bounding box center [816, 374] width 17 height 28
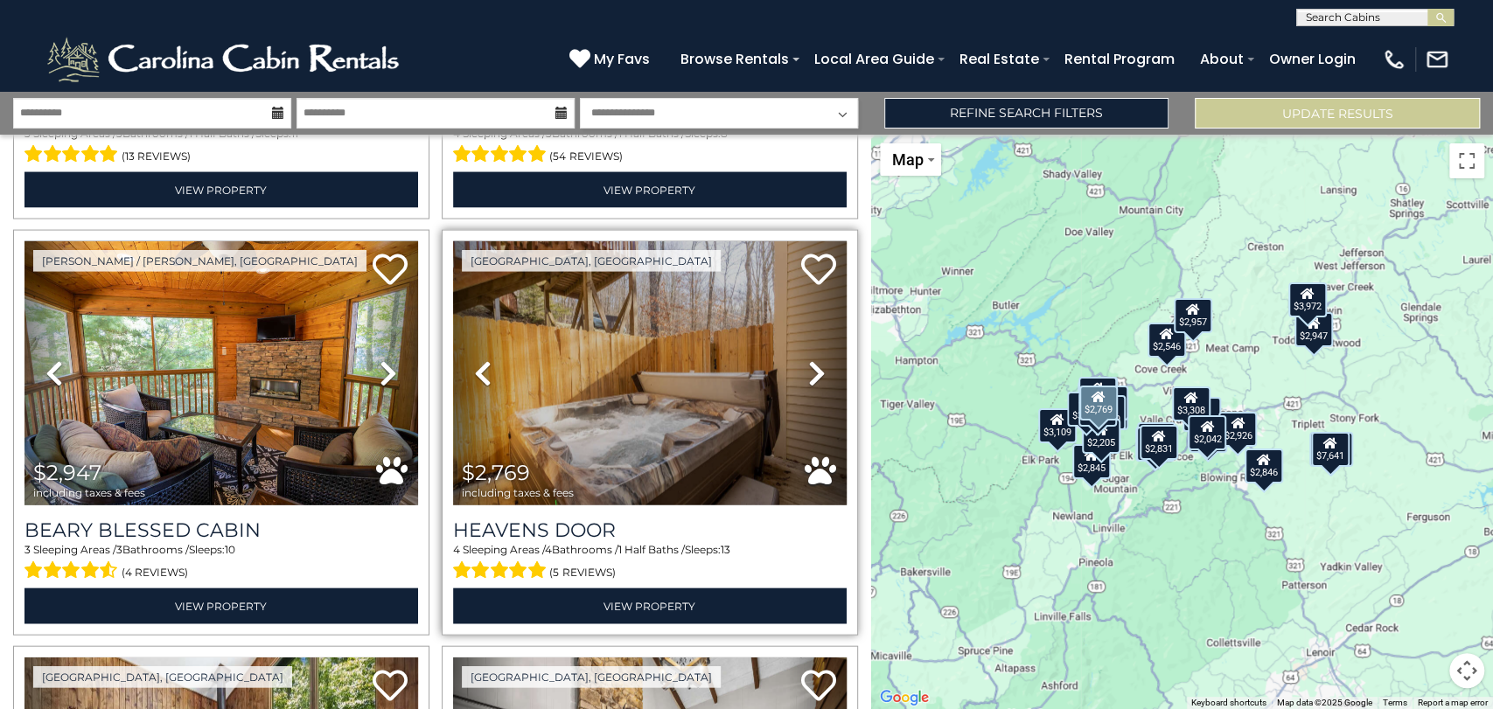
click at [808, 360] on icon at bounding box center [816, 374] width 17 height 28
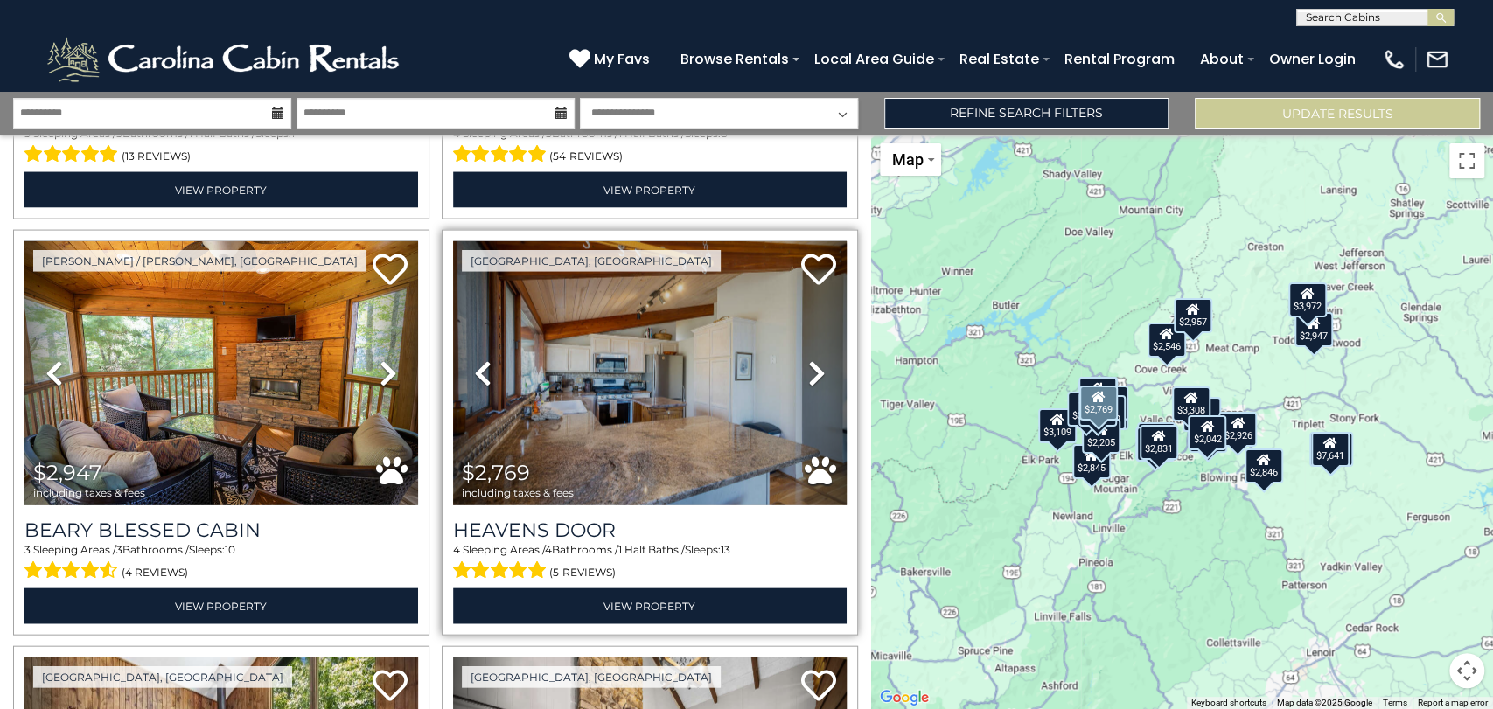
click at [476, 360] on icon at bounding box center [482, 374] width 17 height 28
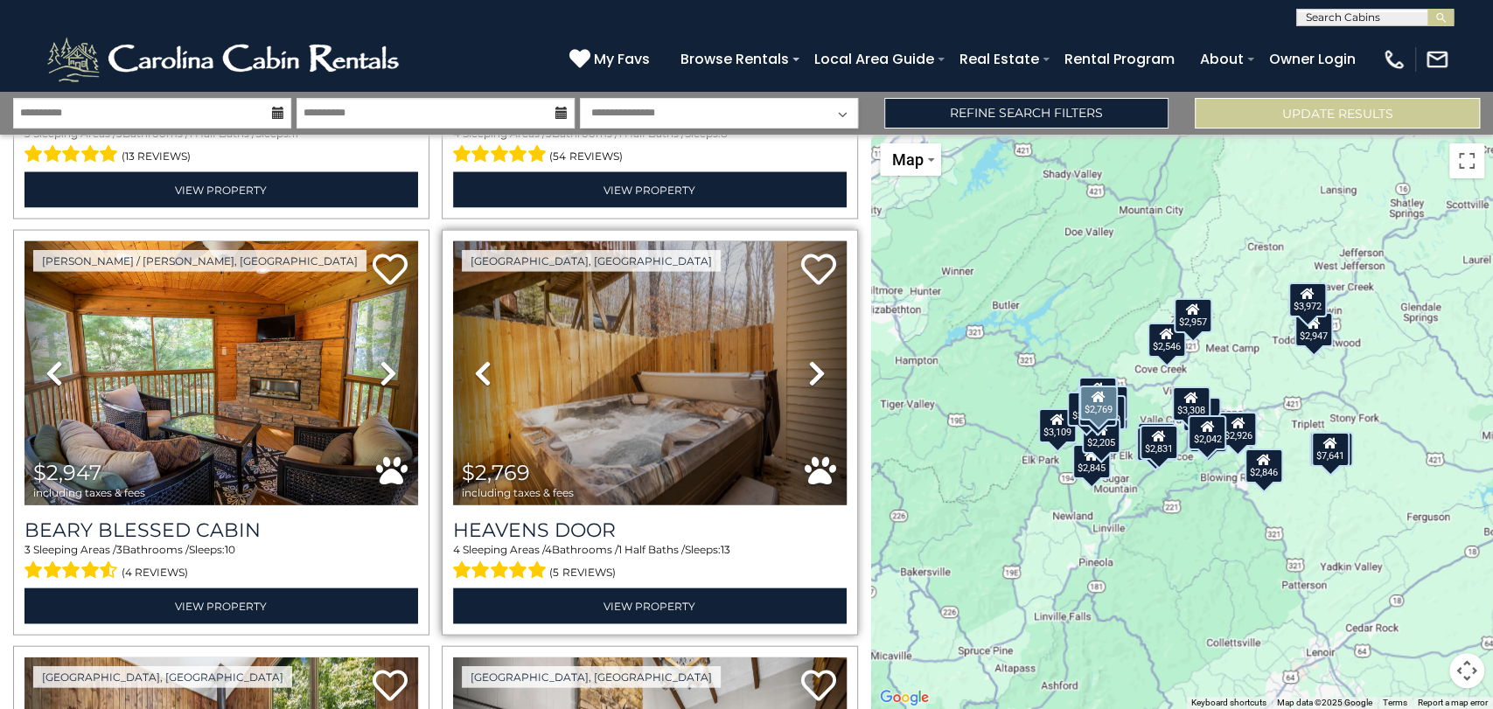
click at [809, 360] on icon at bounding box center [816, 374] width 17 height 28
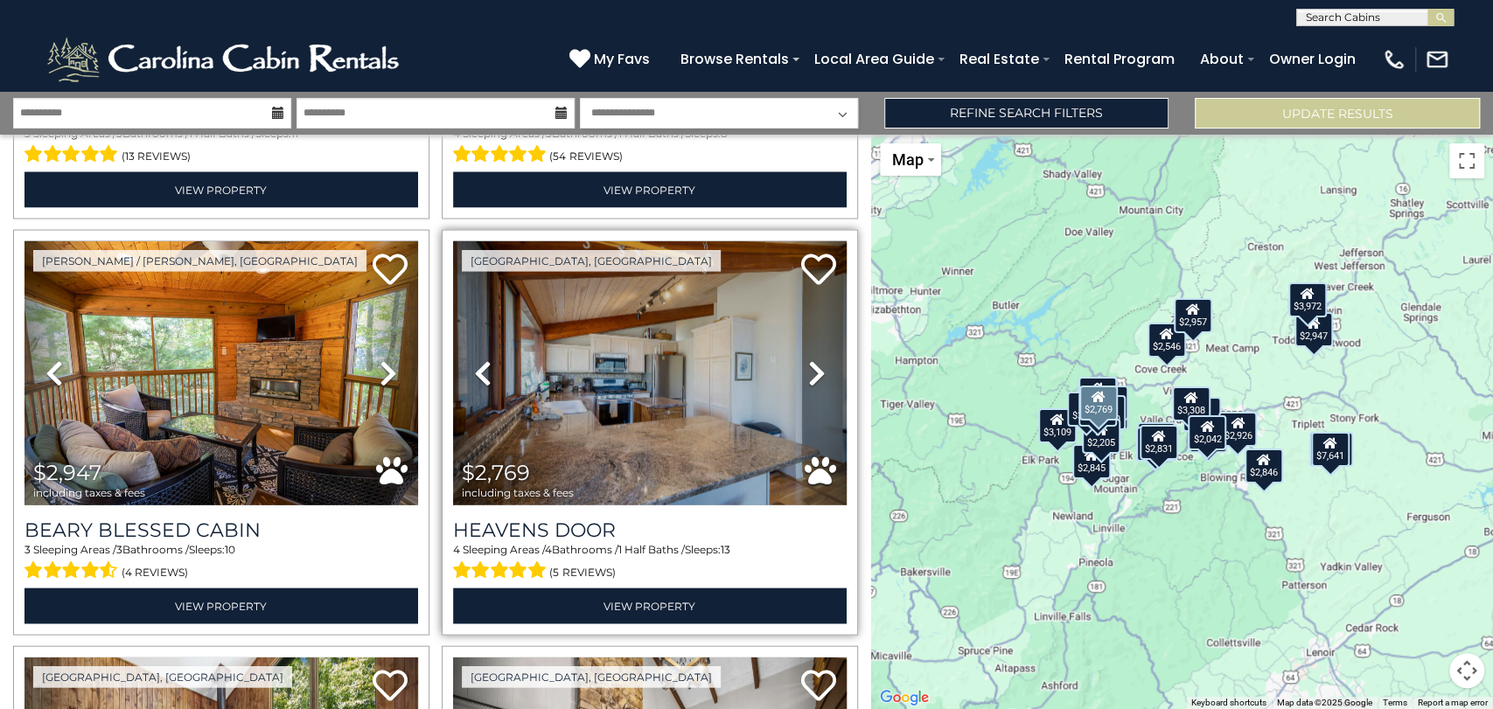
click at [809, 360] on icon at bounding box center [816, 374] width 17 height 28
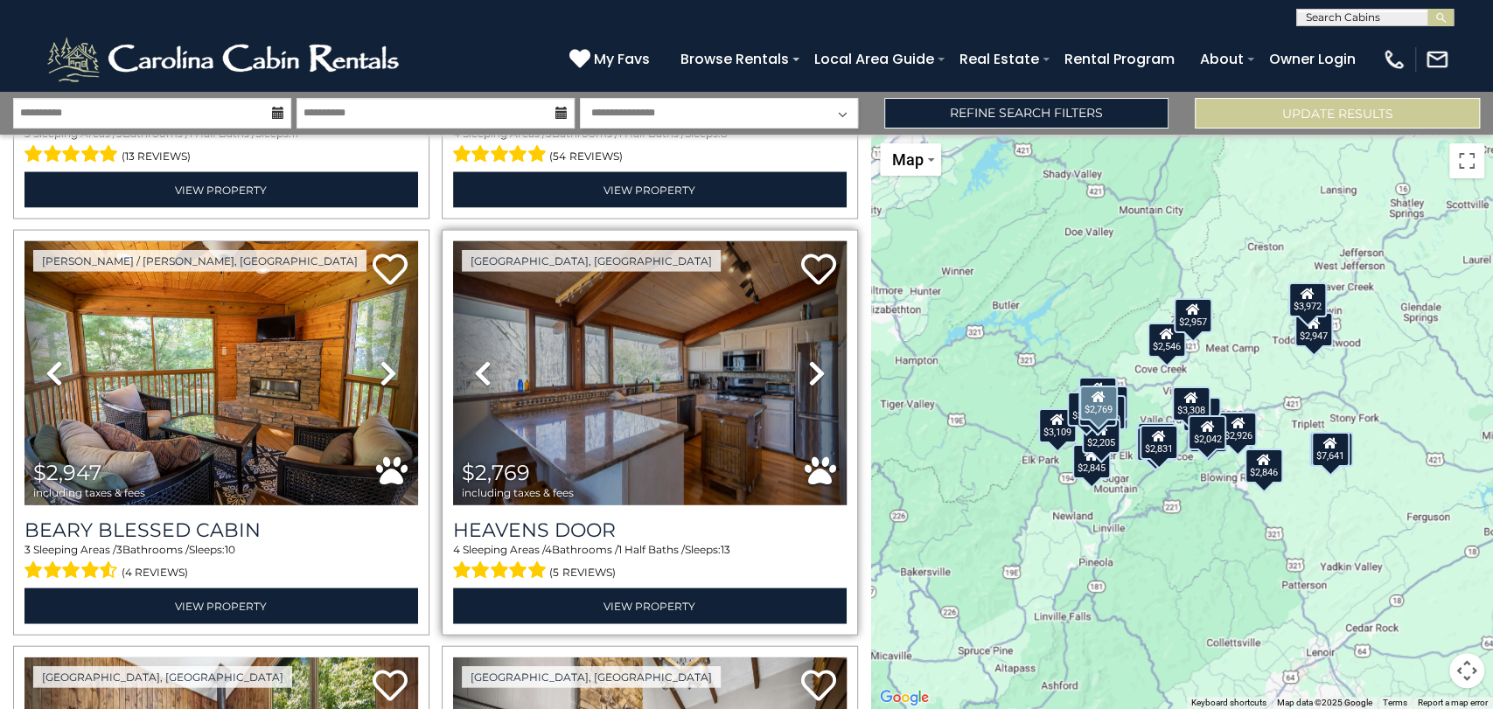
click at [808, 360] on icon at bounding box center [816, 374] width 17 height 28
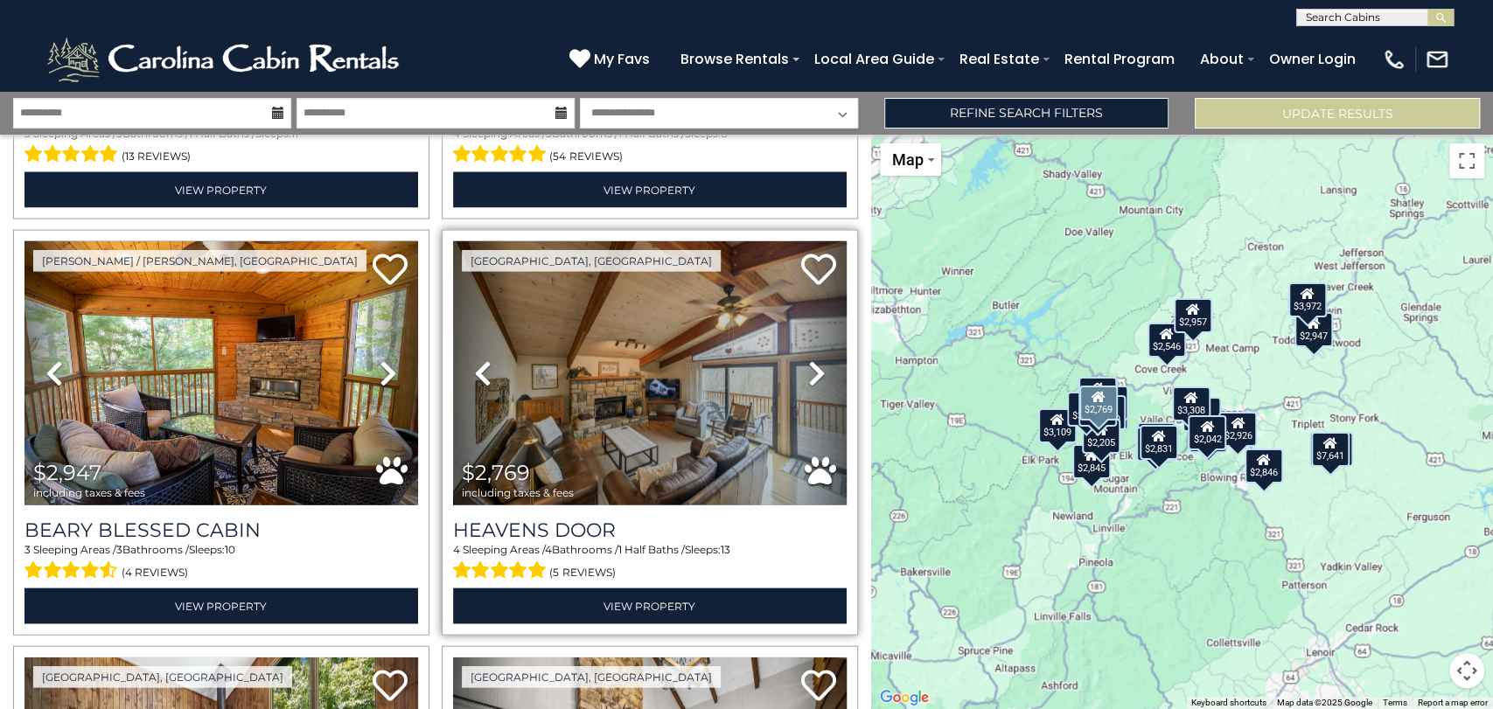
click at [808, 360] on icon at bounding box center [816, 374] width 17 height 28
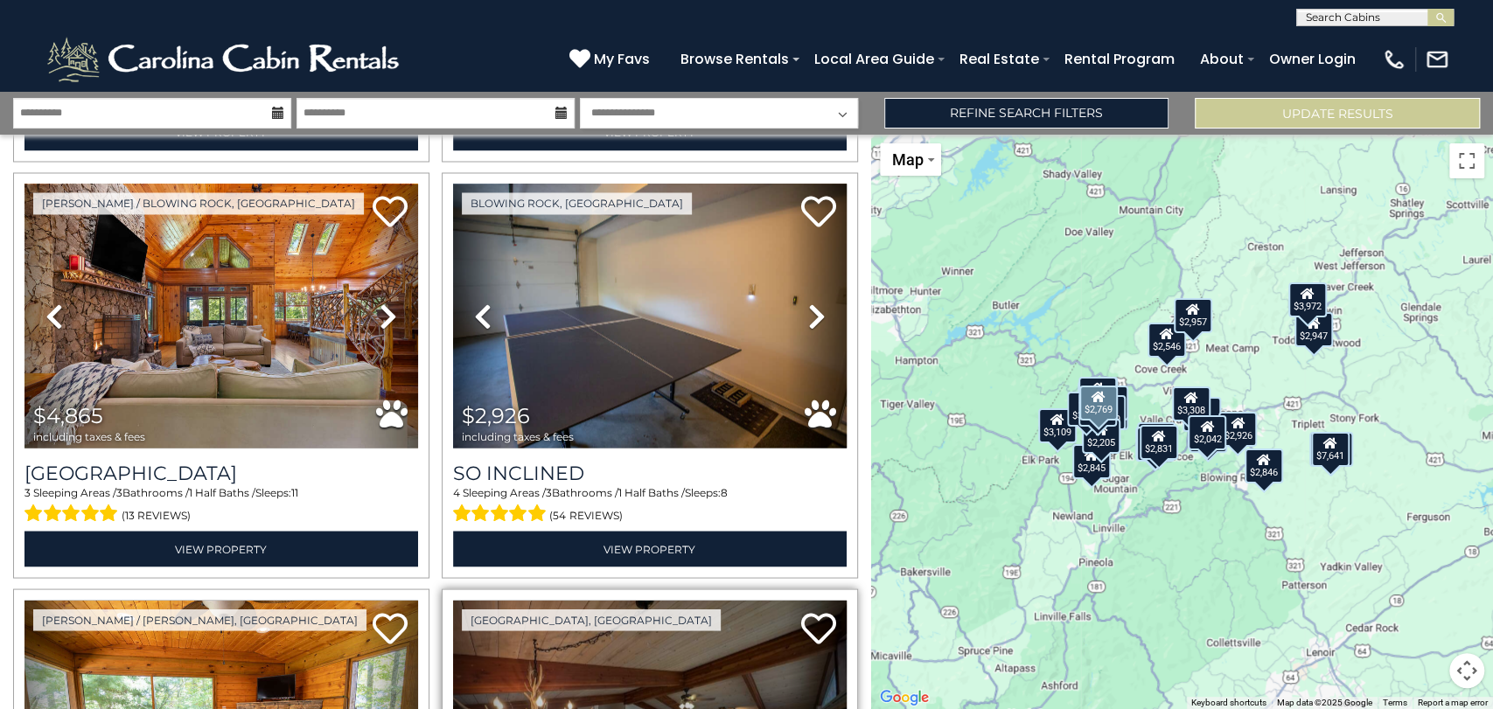
scroll to position [2071, 0]
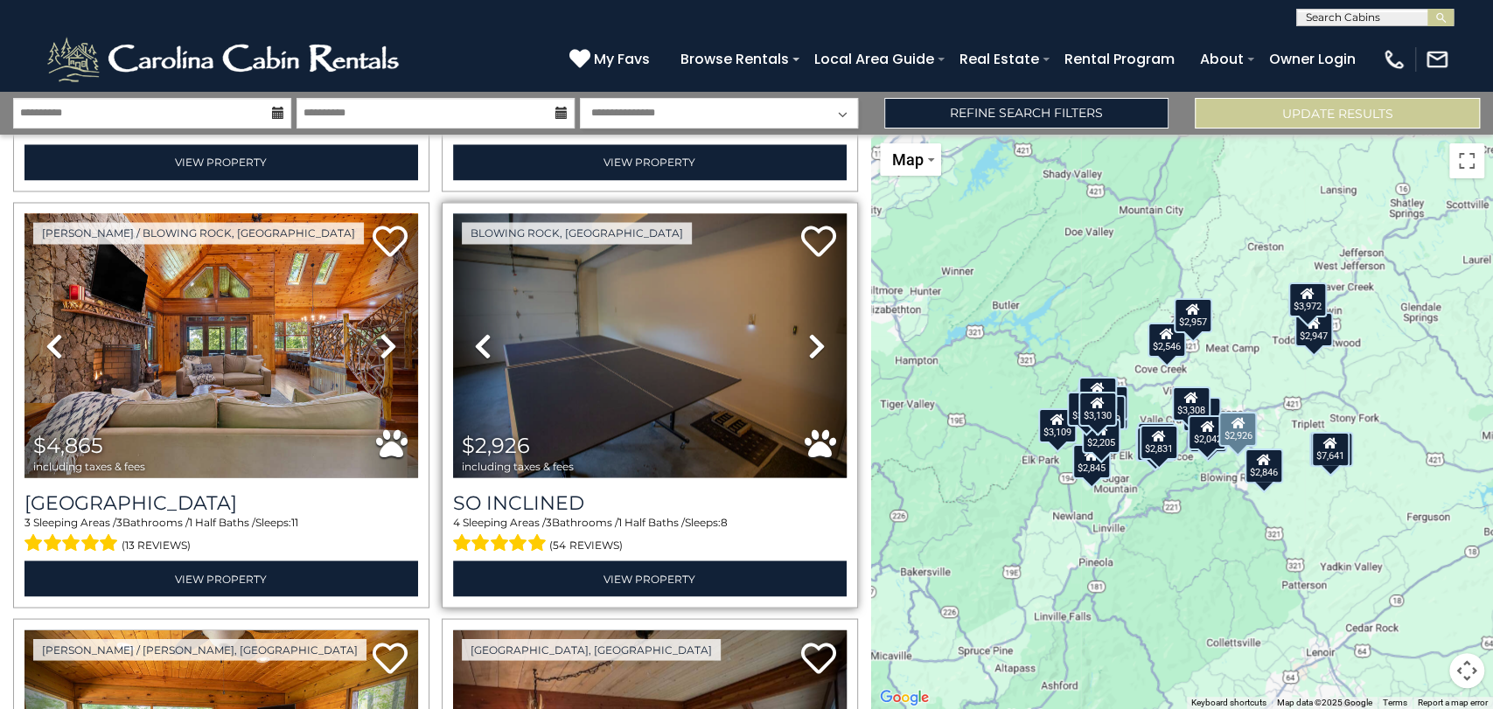
click at [812, 332] on icon at bounding box center [816, 346] width 17 height 28
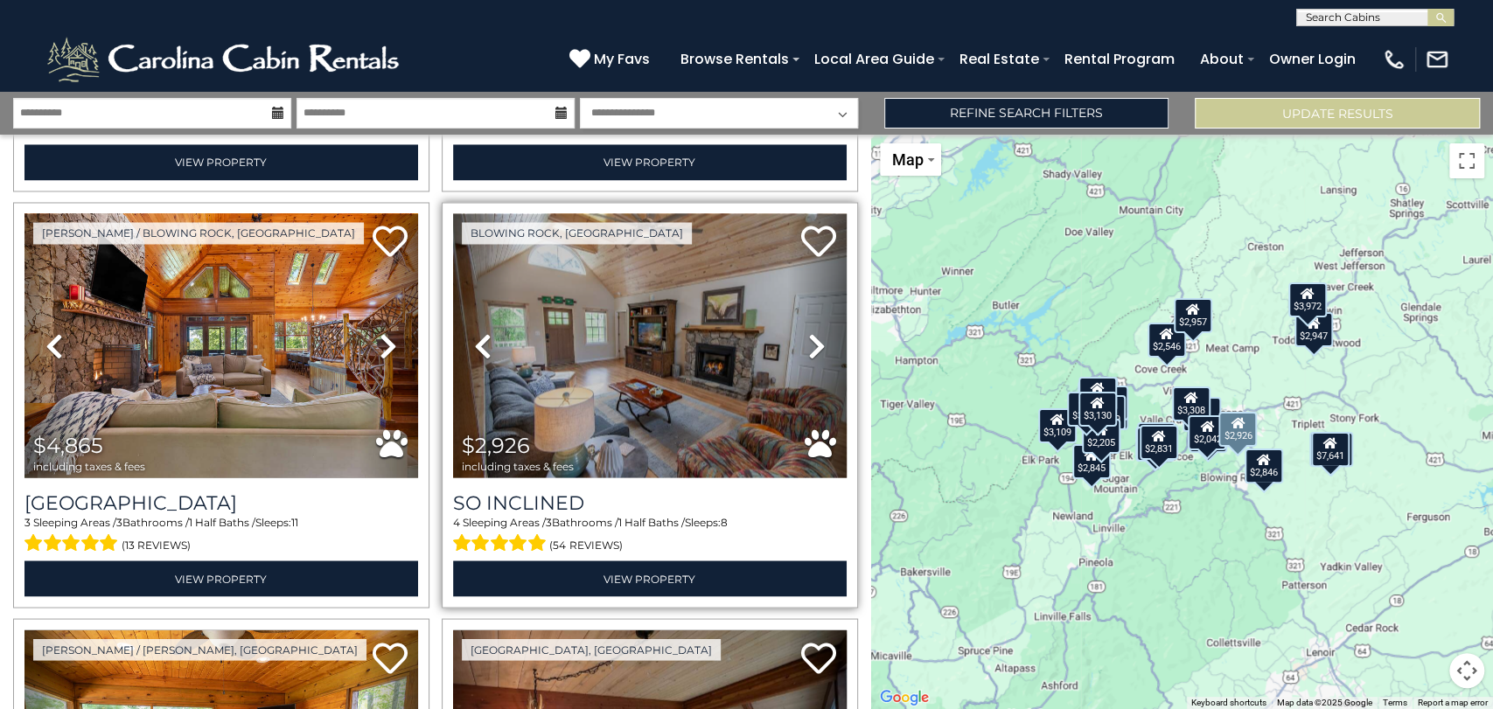
click at [812, 332] on icon at bounding box center [816, 346] width 17 height 28
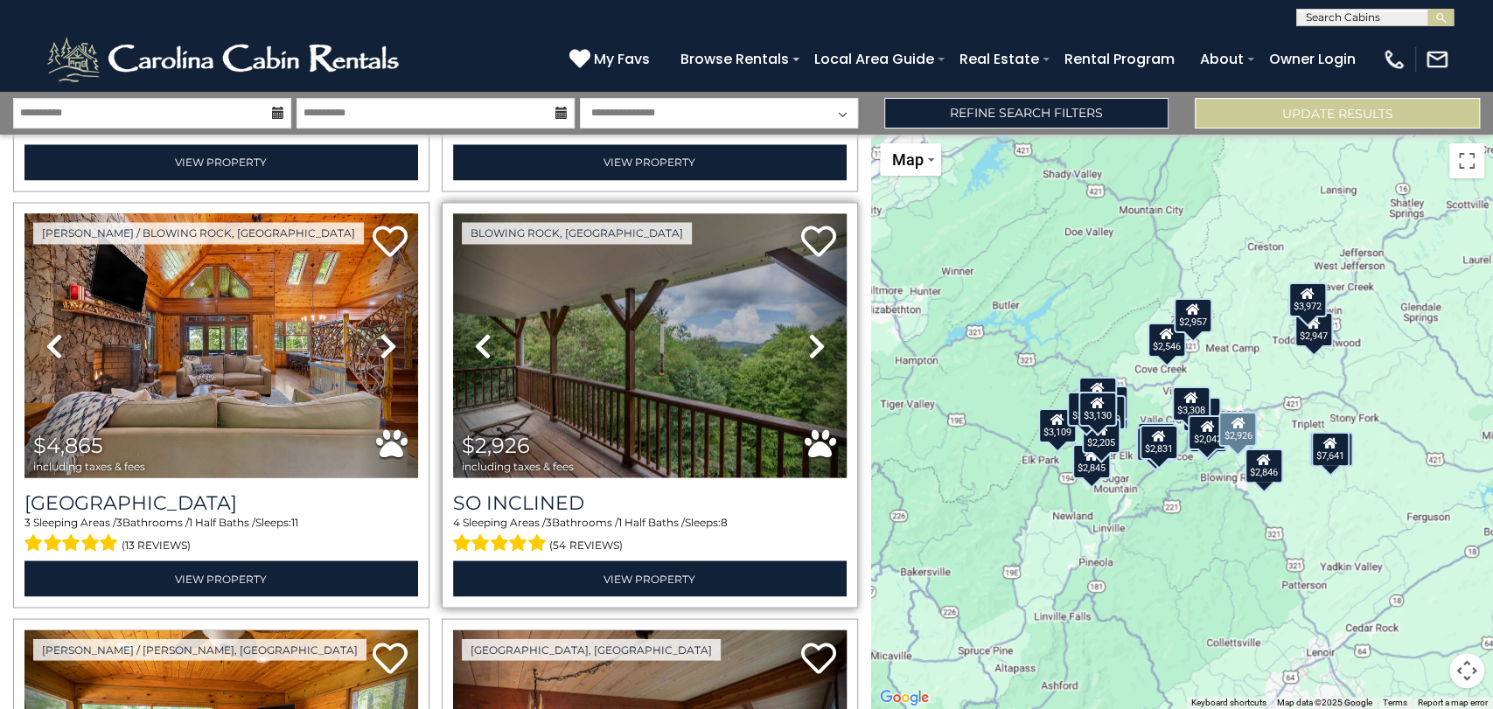
click at [812, 332] on icon at bounding box center [816, 346] width 17 height 28
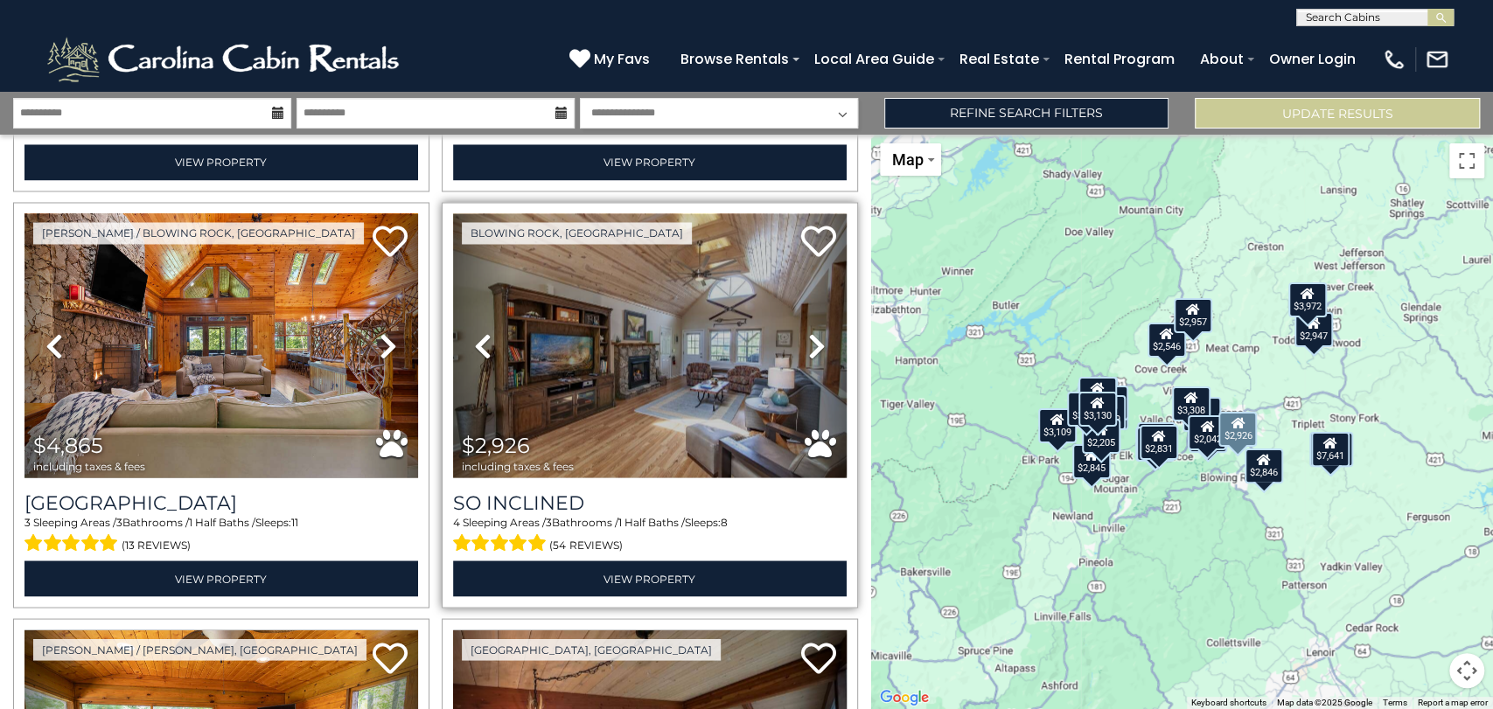
click at [812, 332] on icon at bounding box center [816, 346] width 17 height 28
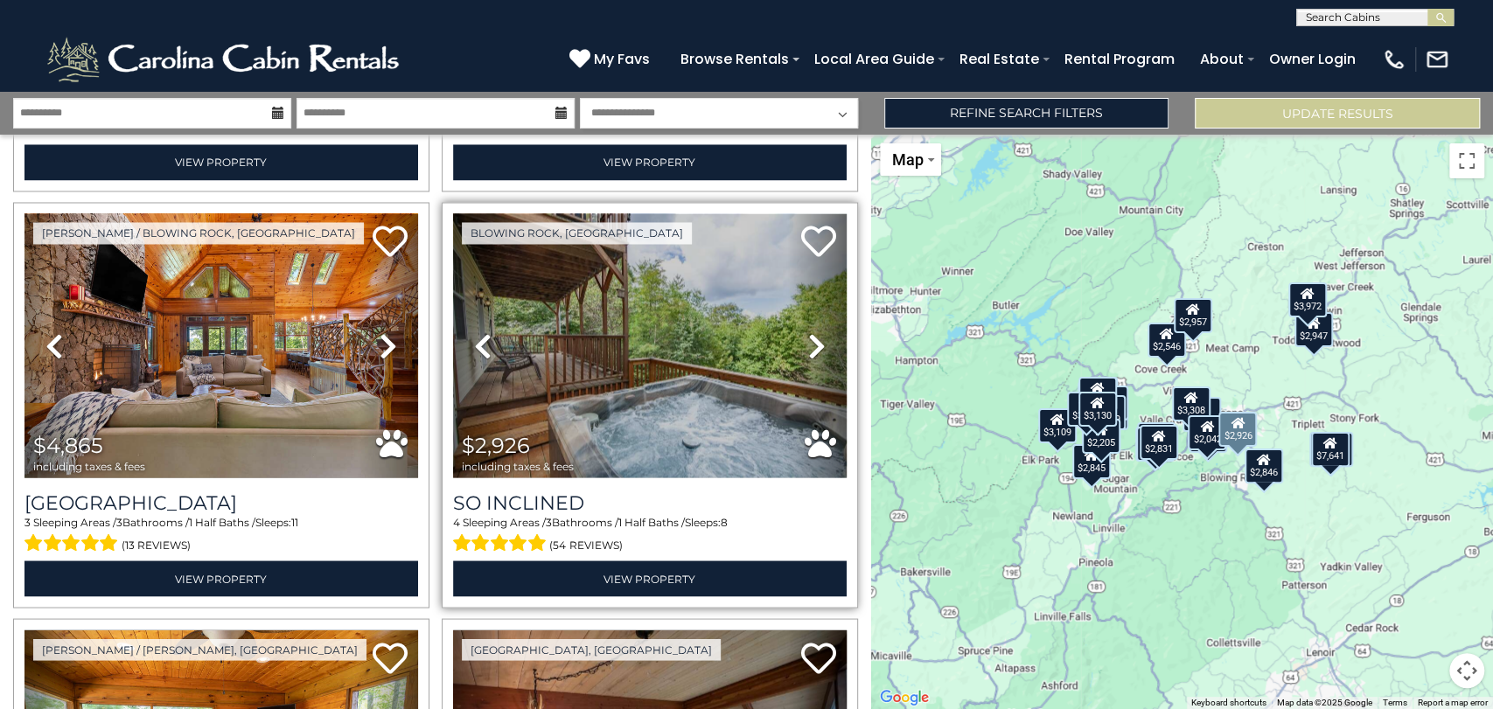
click at [812, 332] on icon at bounding box center [816, 346] width 17 height 28
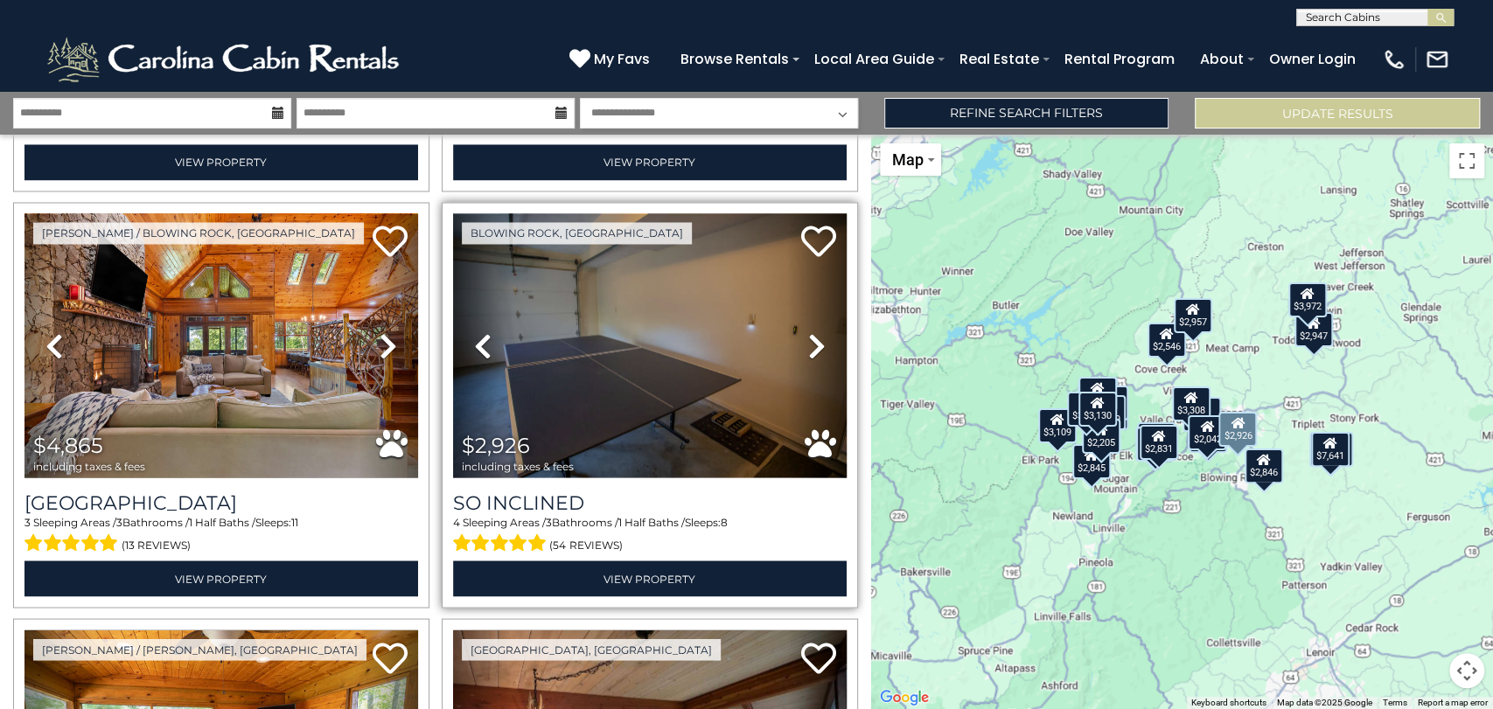
click at [812, 332] on icon at bounding box center [816, 346] width 17 height 28
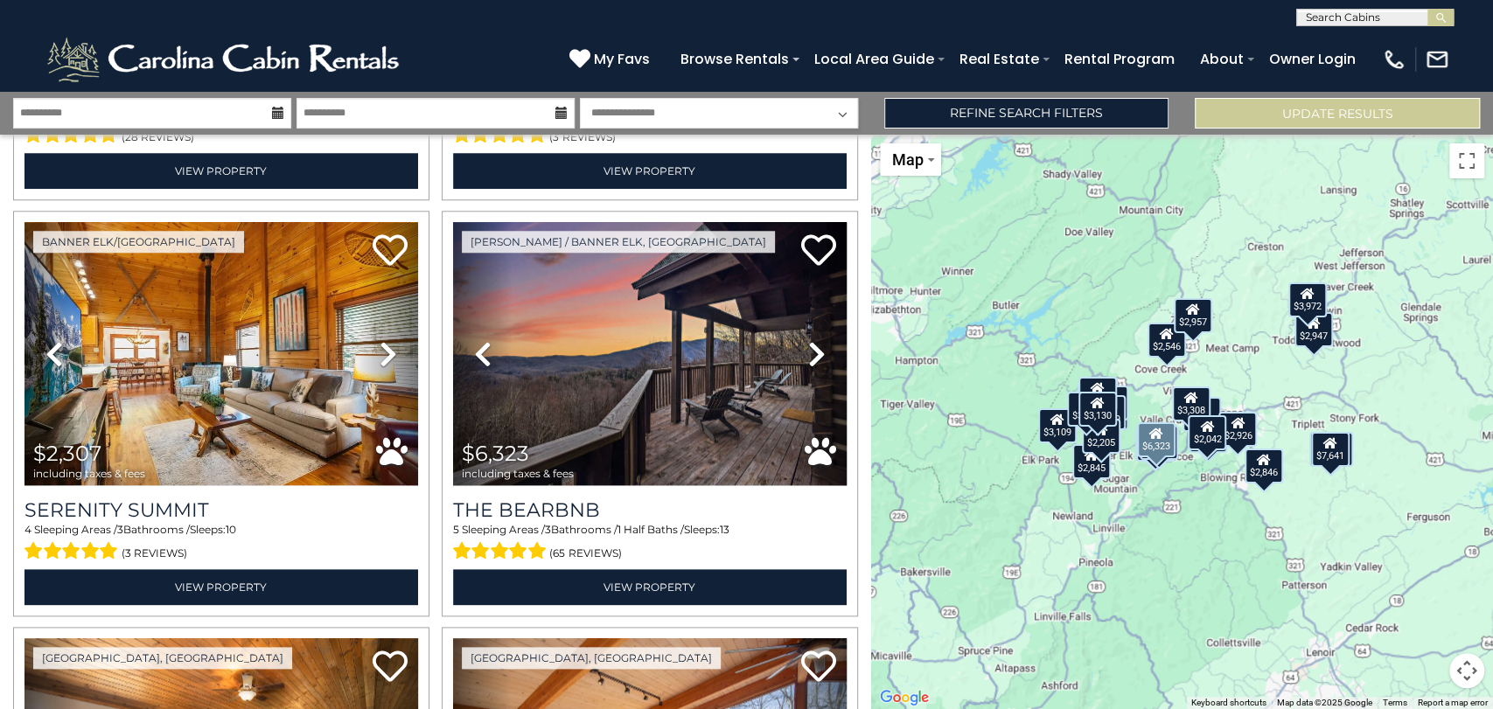
scroll to position [1196, 0]
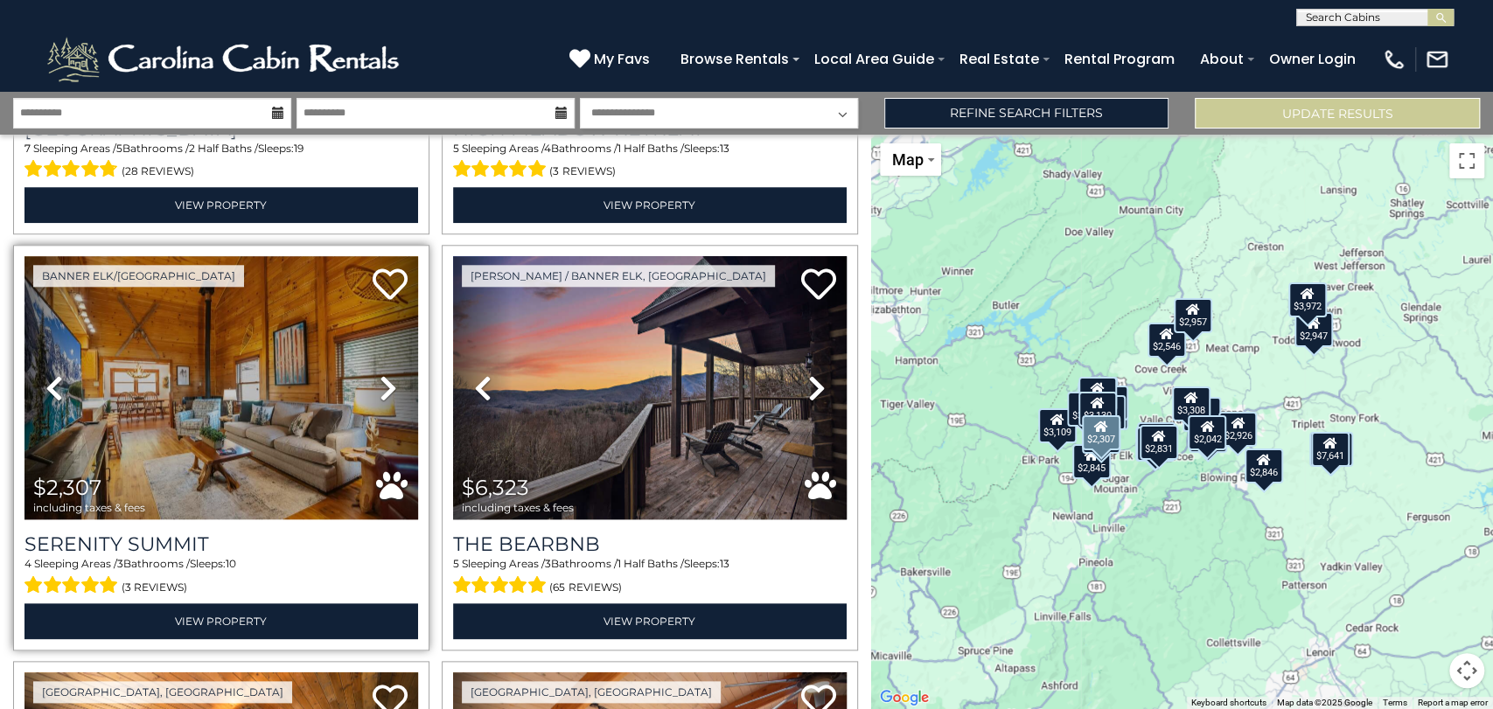
click at [389, 374] on icon at bounding box center [388, 388] width 17 height 28
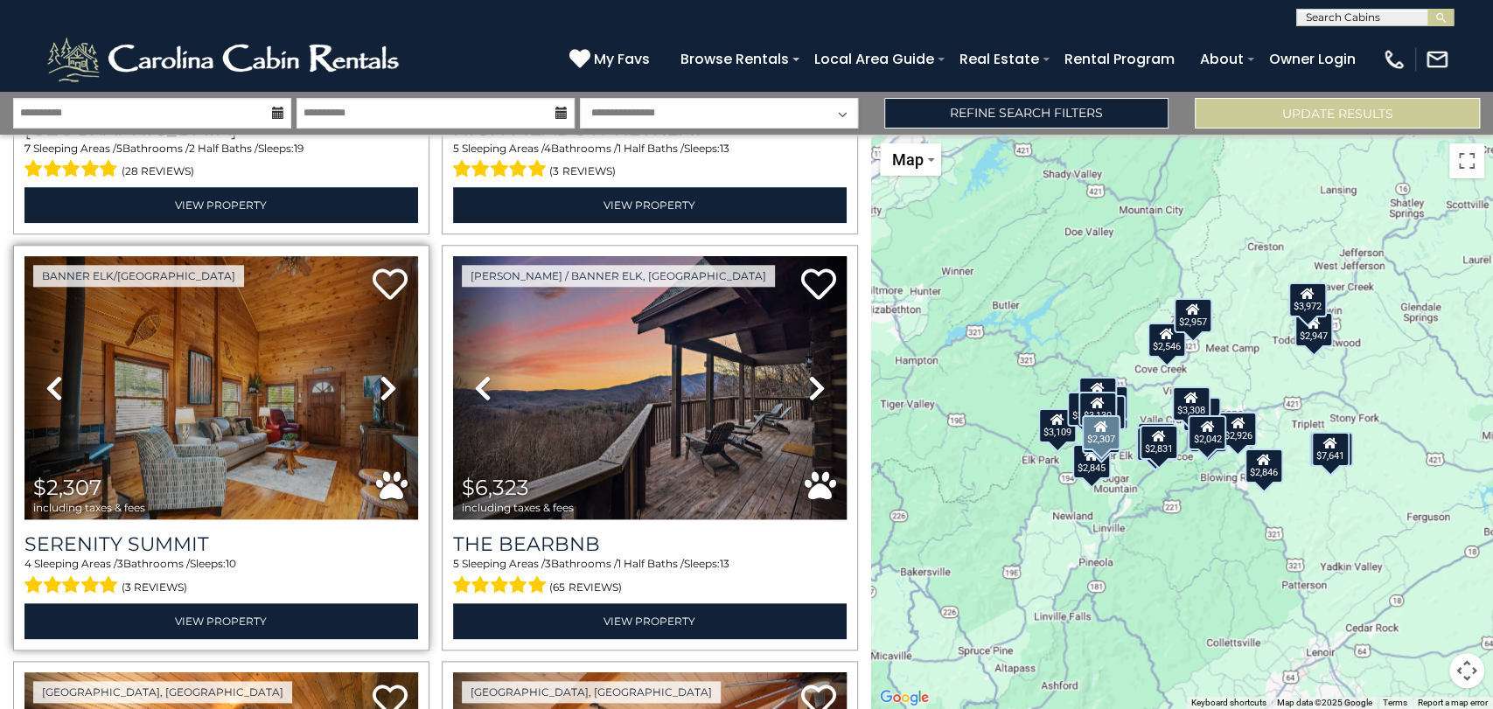
click at [389, 374] on icon at bounding box center [388, 388] width 17 height 28
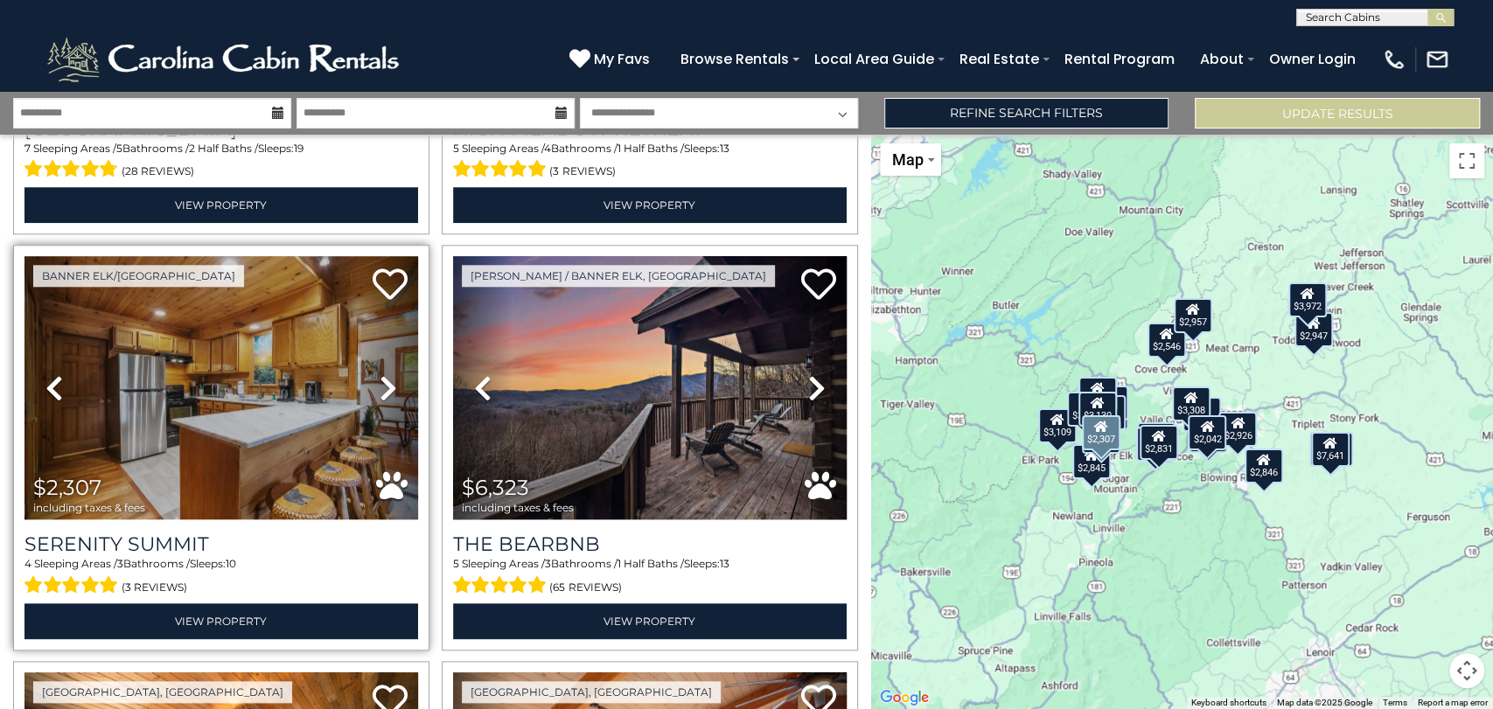
click at [389, 374] on icon at bounding box center [388, 388] width 17 height 28
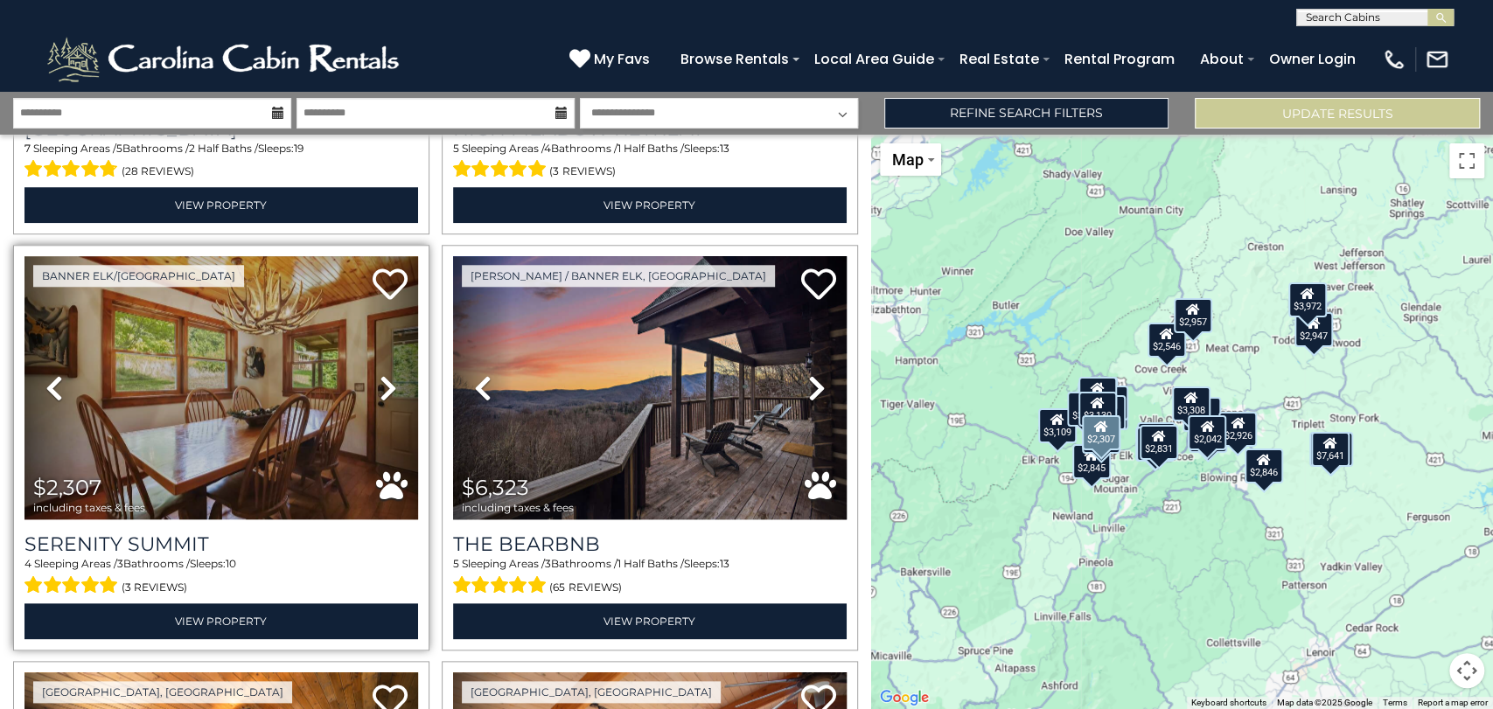
click at [389, 374] on icon at bounding box center [388, 388] width 17 height 28
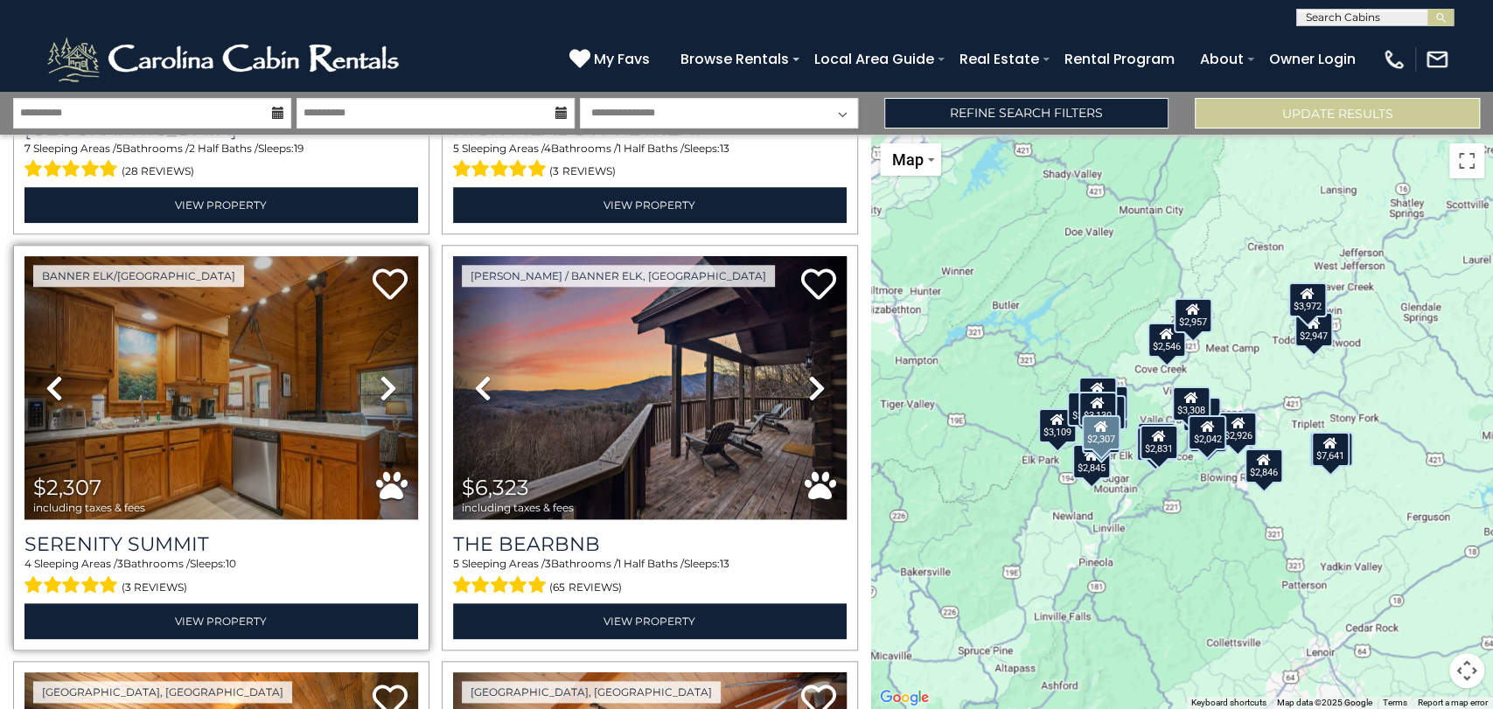
click at [389, 374] on icon at bounding box center [388, 388] width 17 height 28
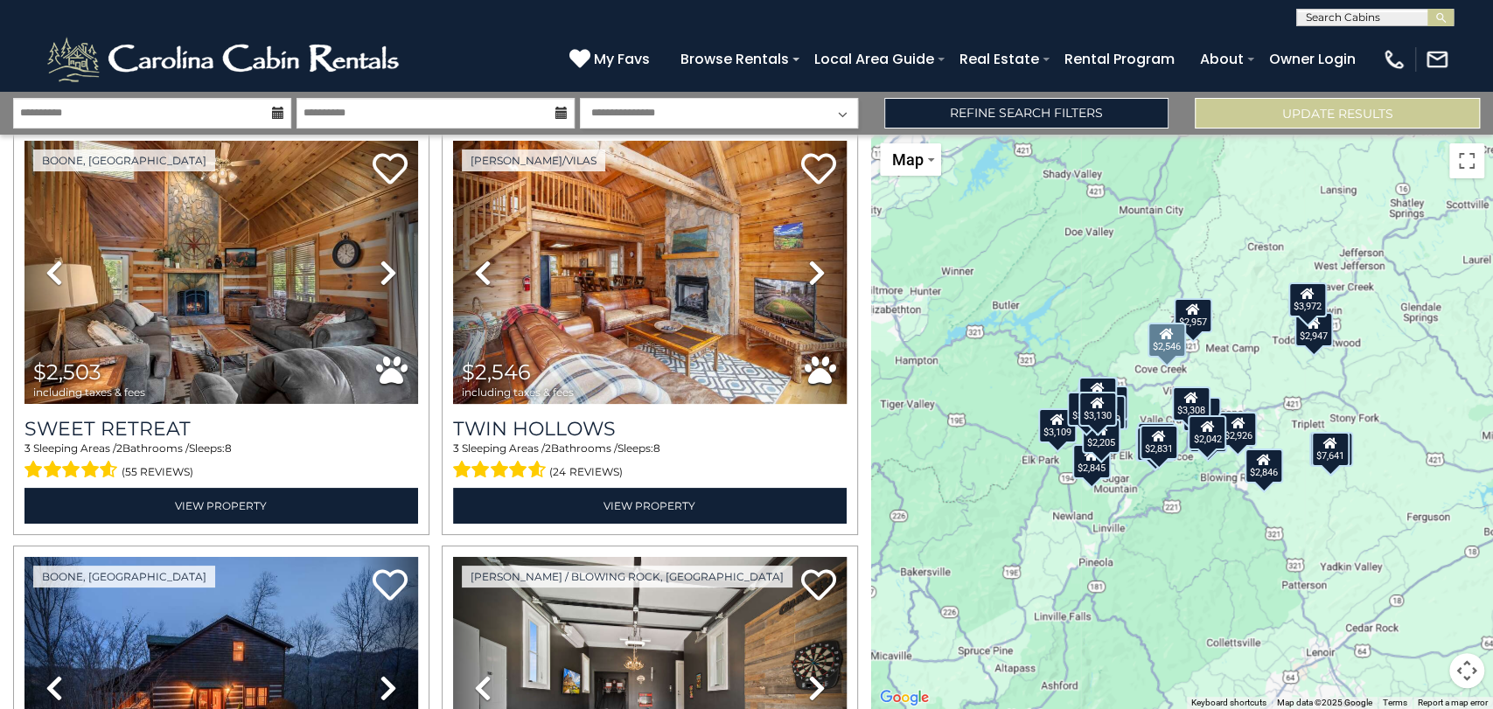
scroll to position [0, 0]
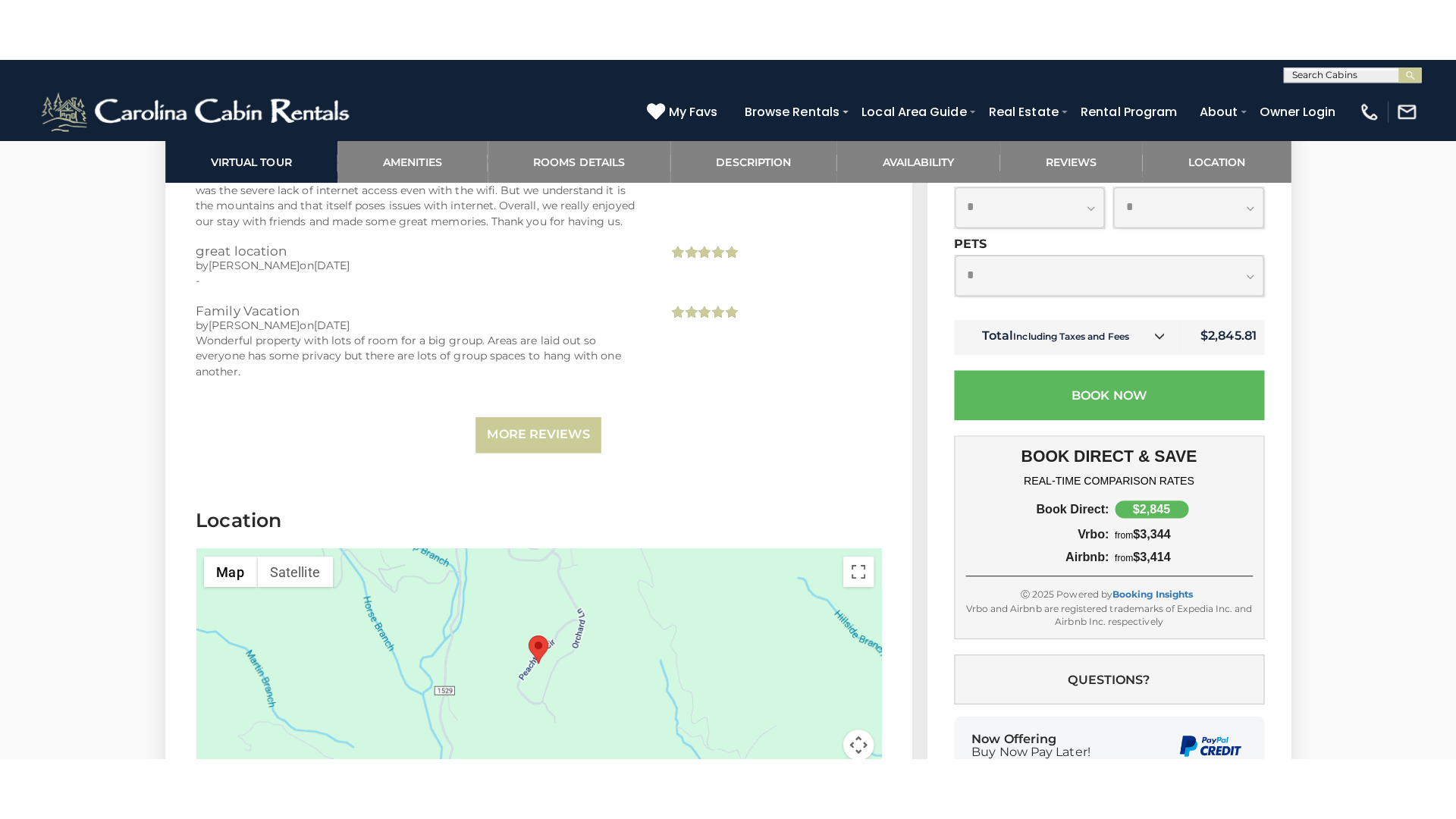
scroll to position [3747, 0]
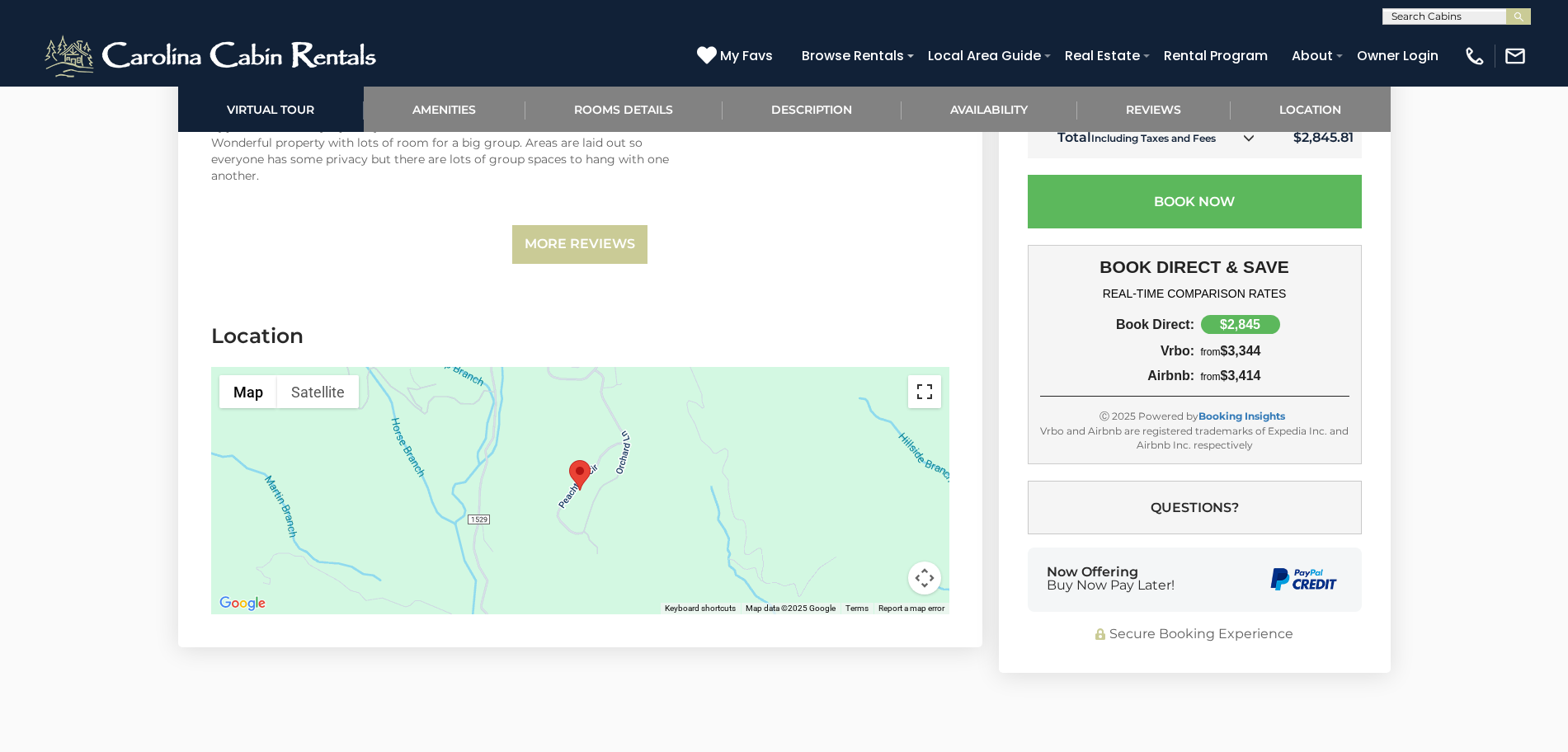
click at [933, 375] on button "Toggle fullscreen view" at bounding box center [924, 391] width 33 height 33
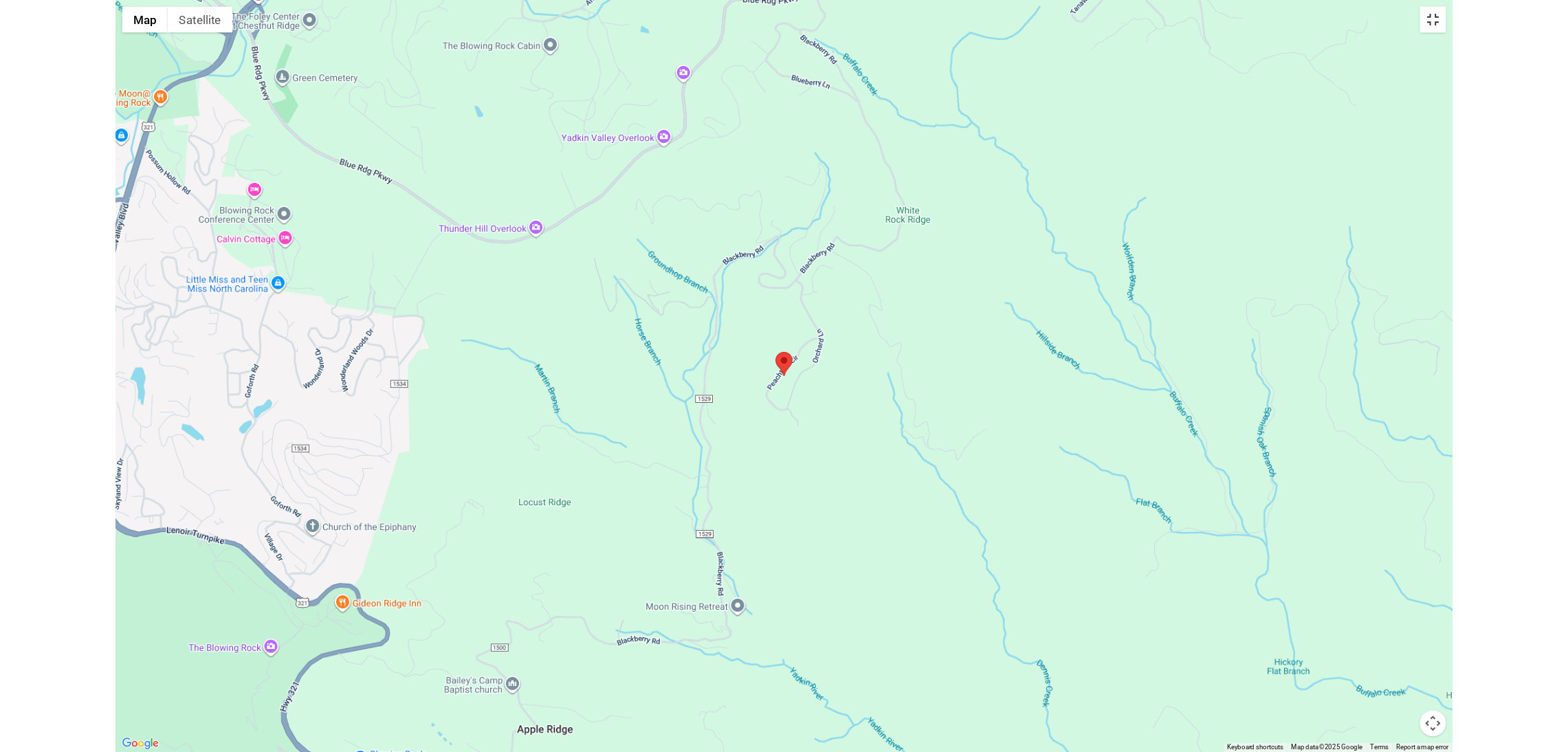
scroll to position [3393, 0]
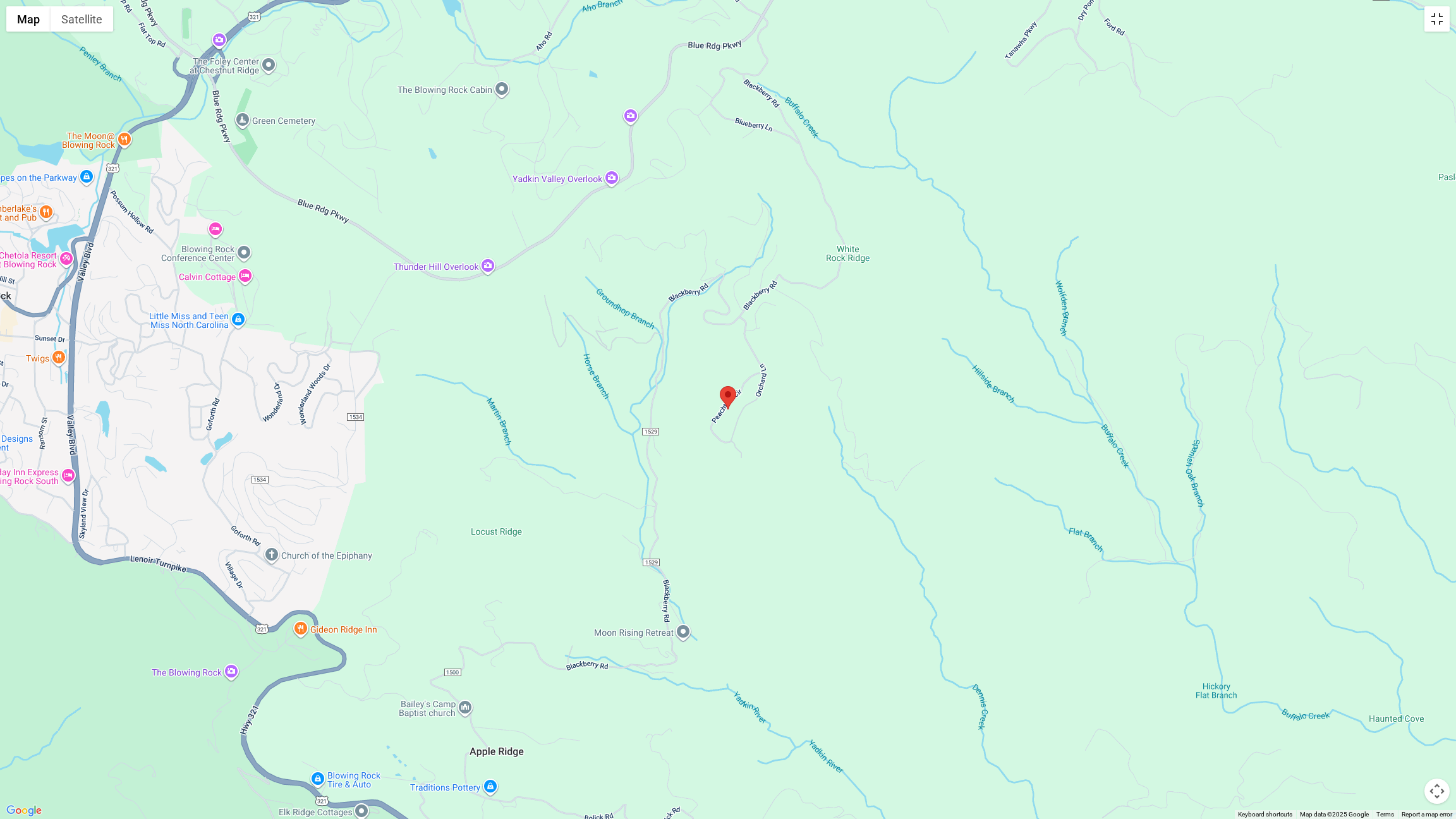
click at [1200, 23] on button "Toggle fullscreen view" at bounding box center [1436, 19] width 25 height 25
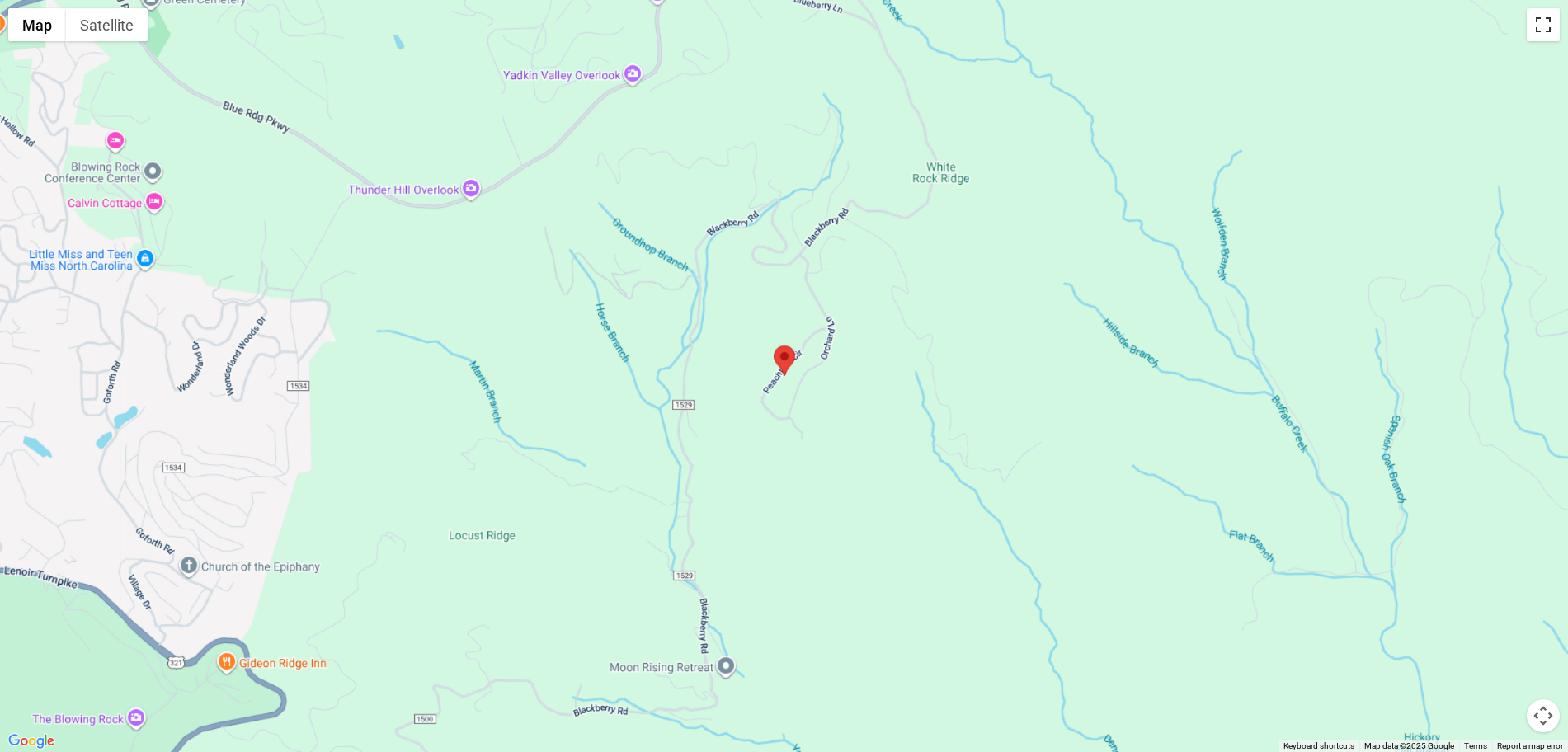
scroll to position [0, 0]
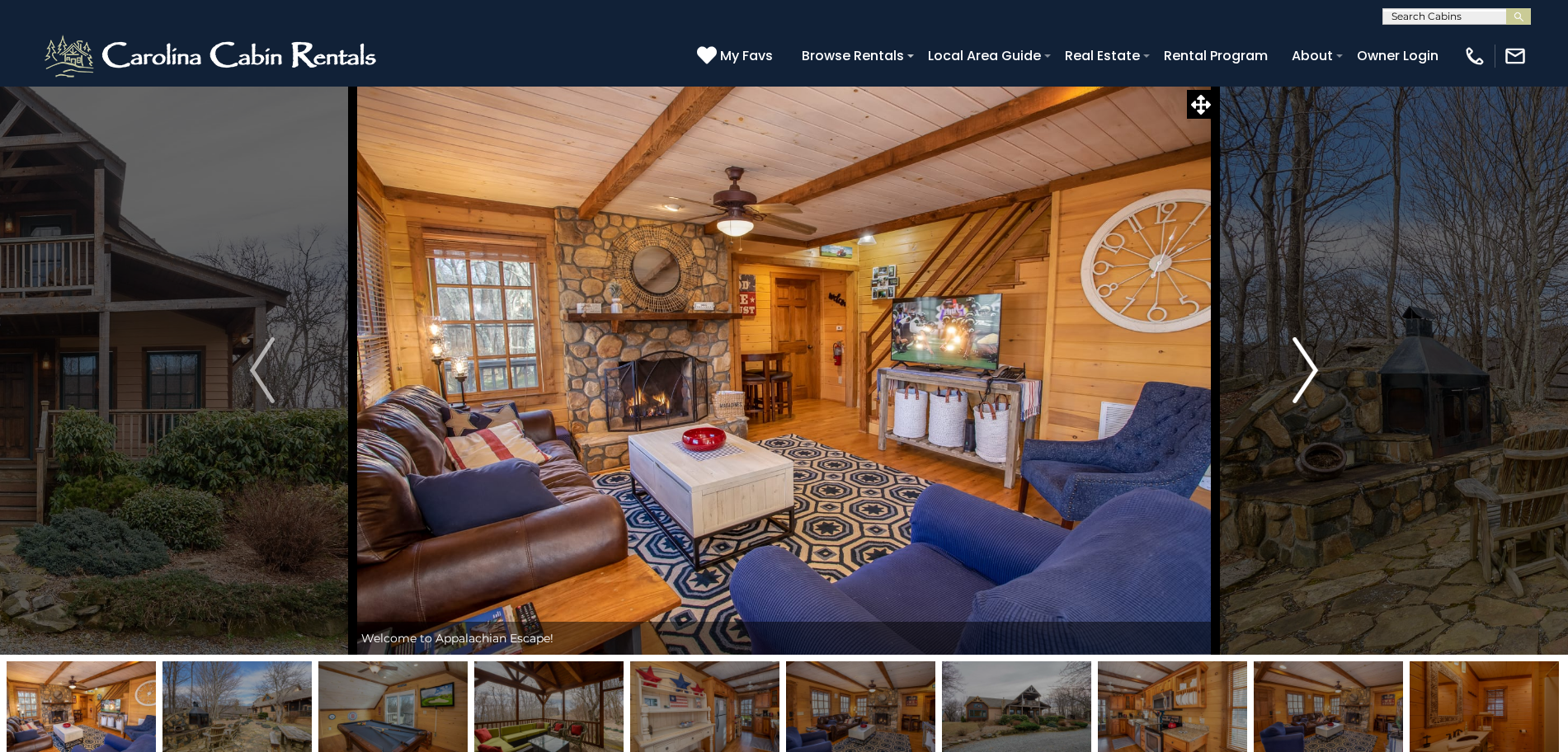
click at [1321, 355] on button "Next" at bounding box center [1306, 370] width 181 height 569
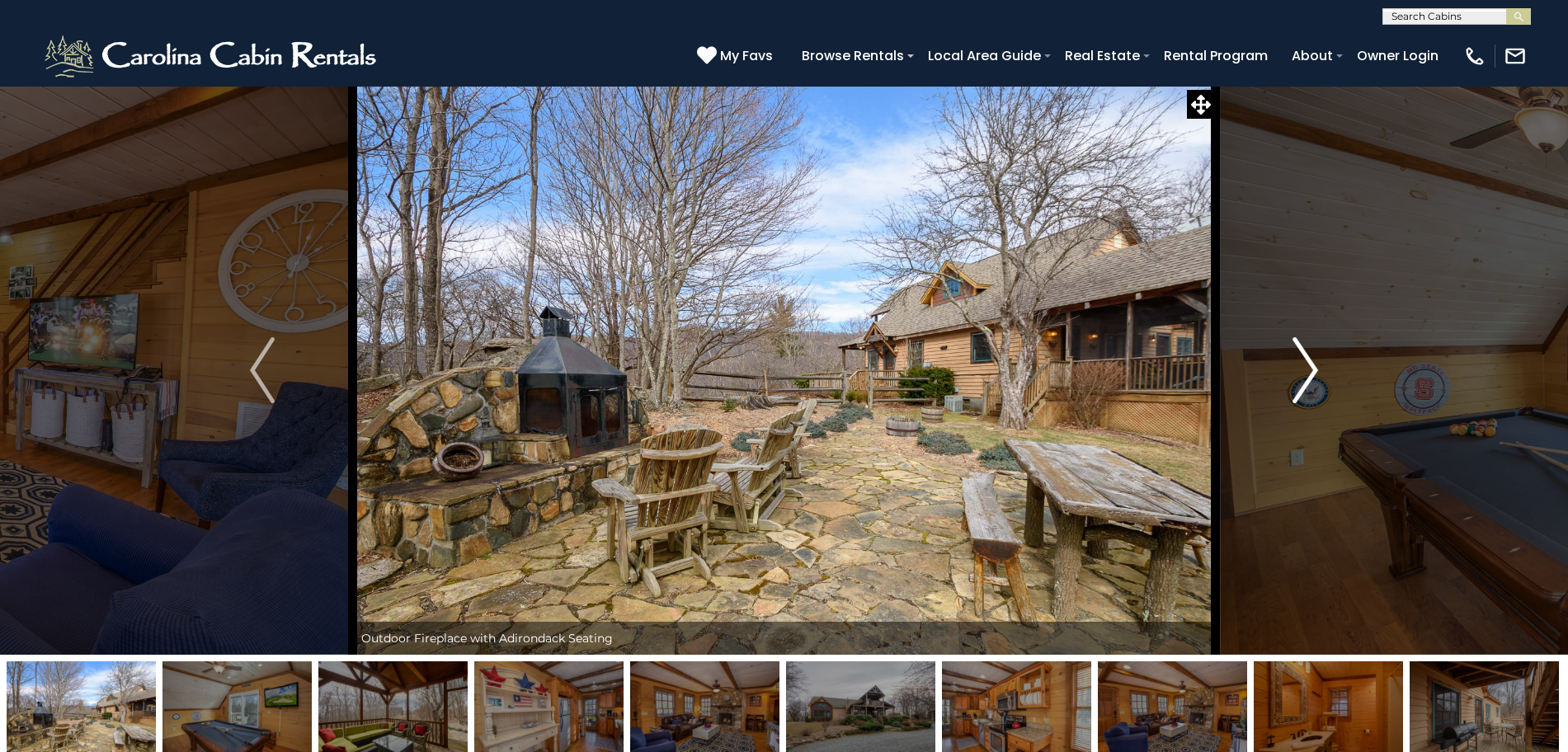
click at [1321, 355] on button "Next" at bounding box center [1306, 370] width 181 height 569
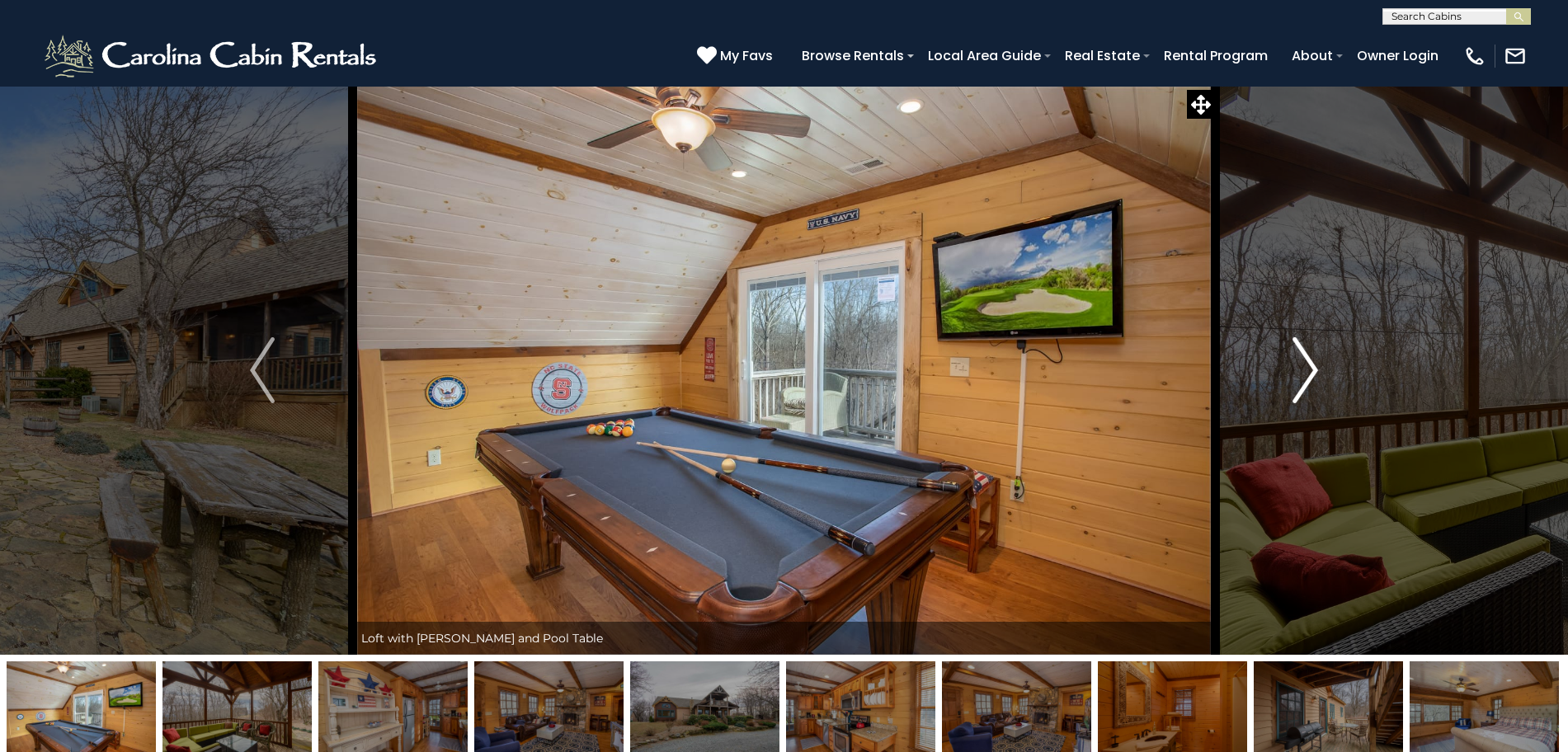
click at [1321, 355] on button "Next" at bounding box center [1306, 370] width 181 height 569
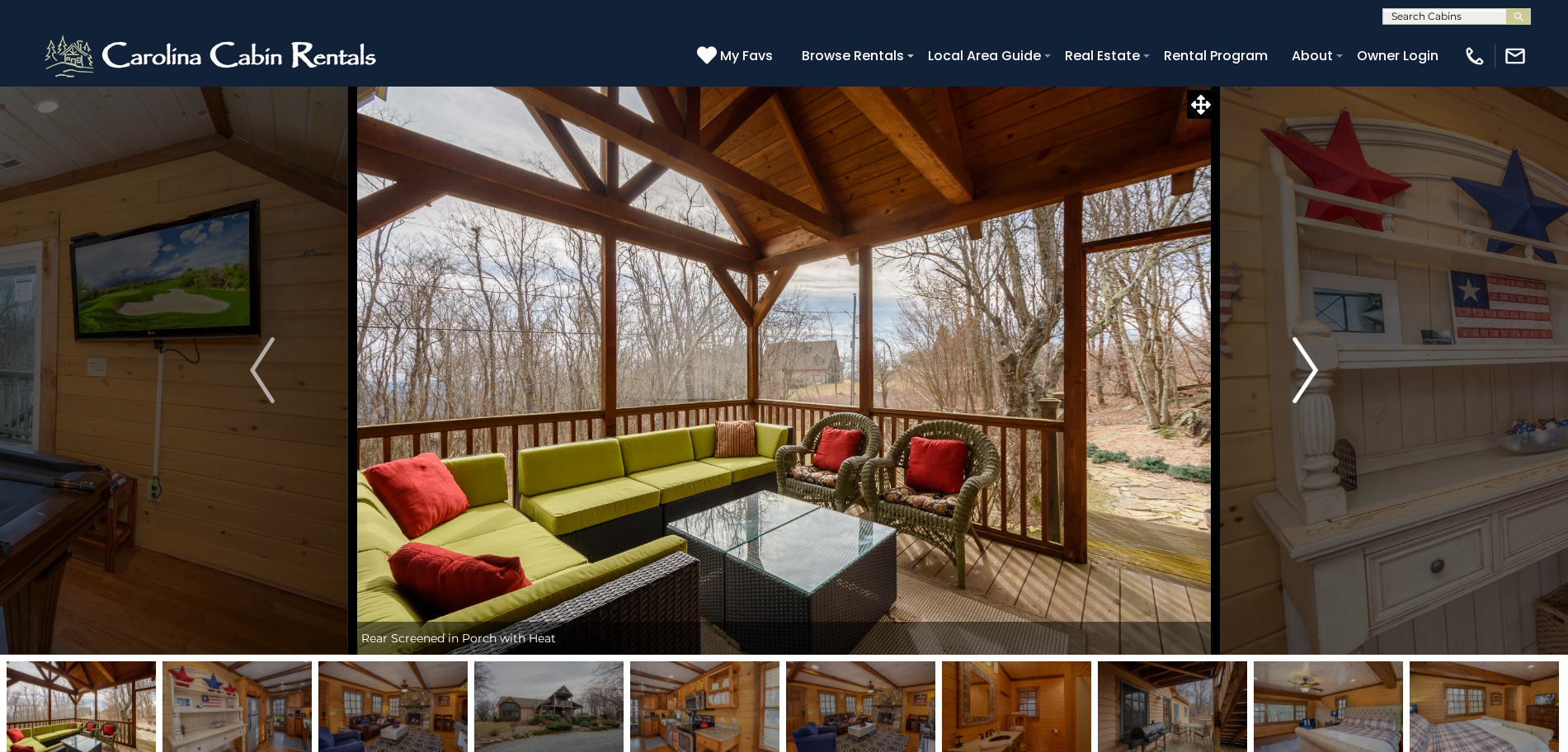
click at [1321, 355] on button "Next" at bounding box center [1306, 370] width 181 height 569
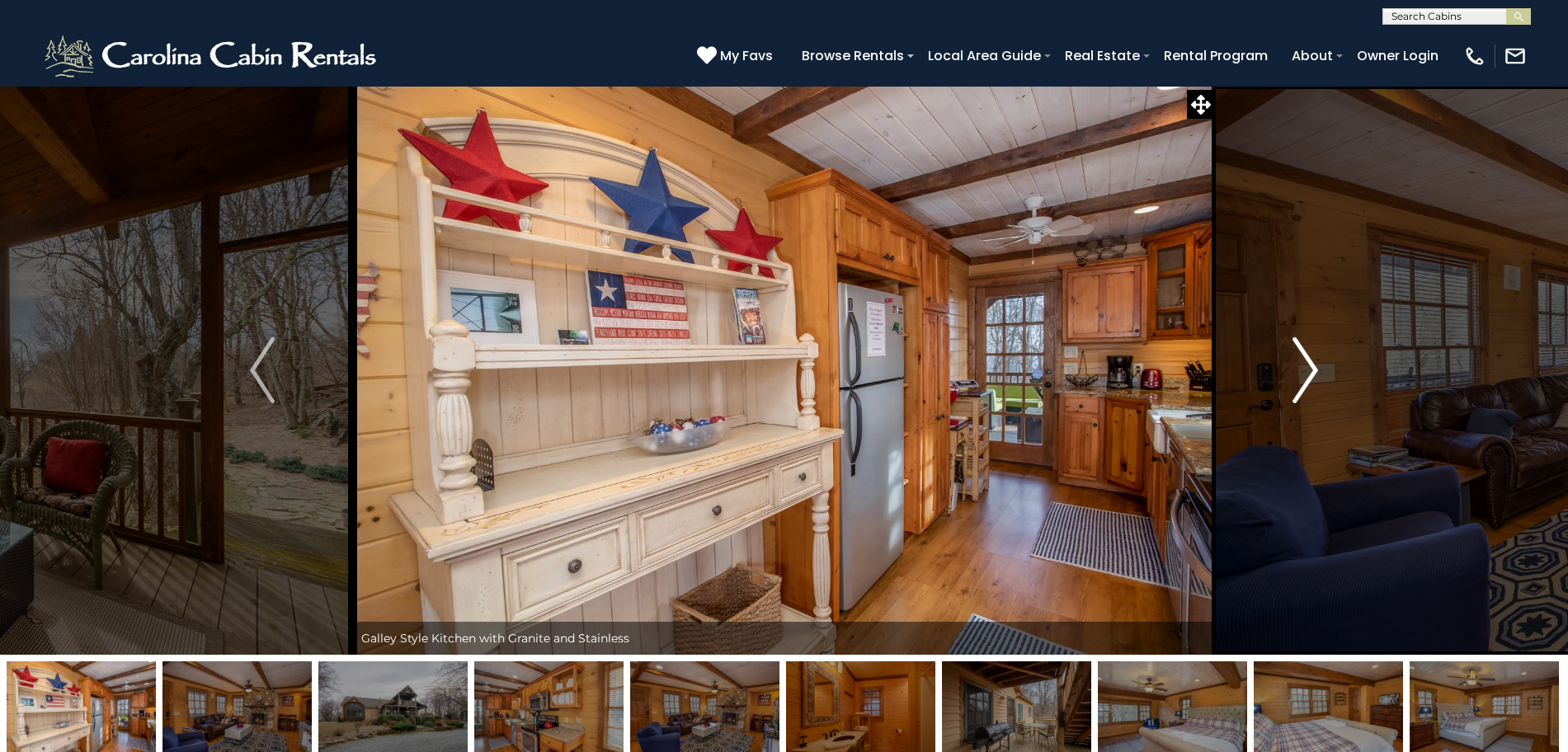
click at [1321, 355] on button "Next" at bounding box center [1306, 370] width 181 height 569
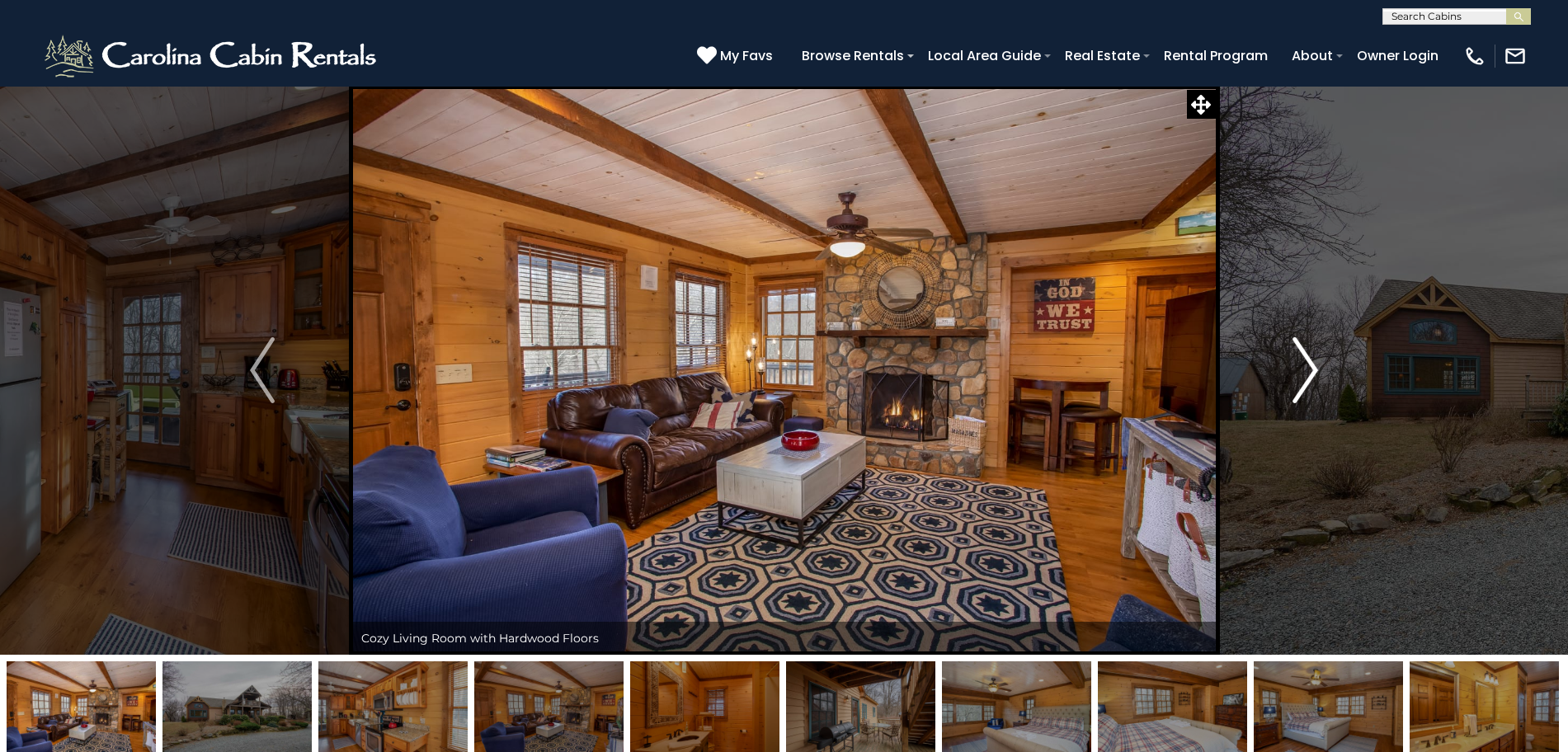
click at [1321, 355] on button "Next" at bounding box center [1306, 370] width 181 height 569
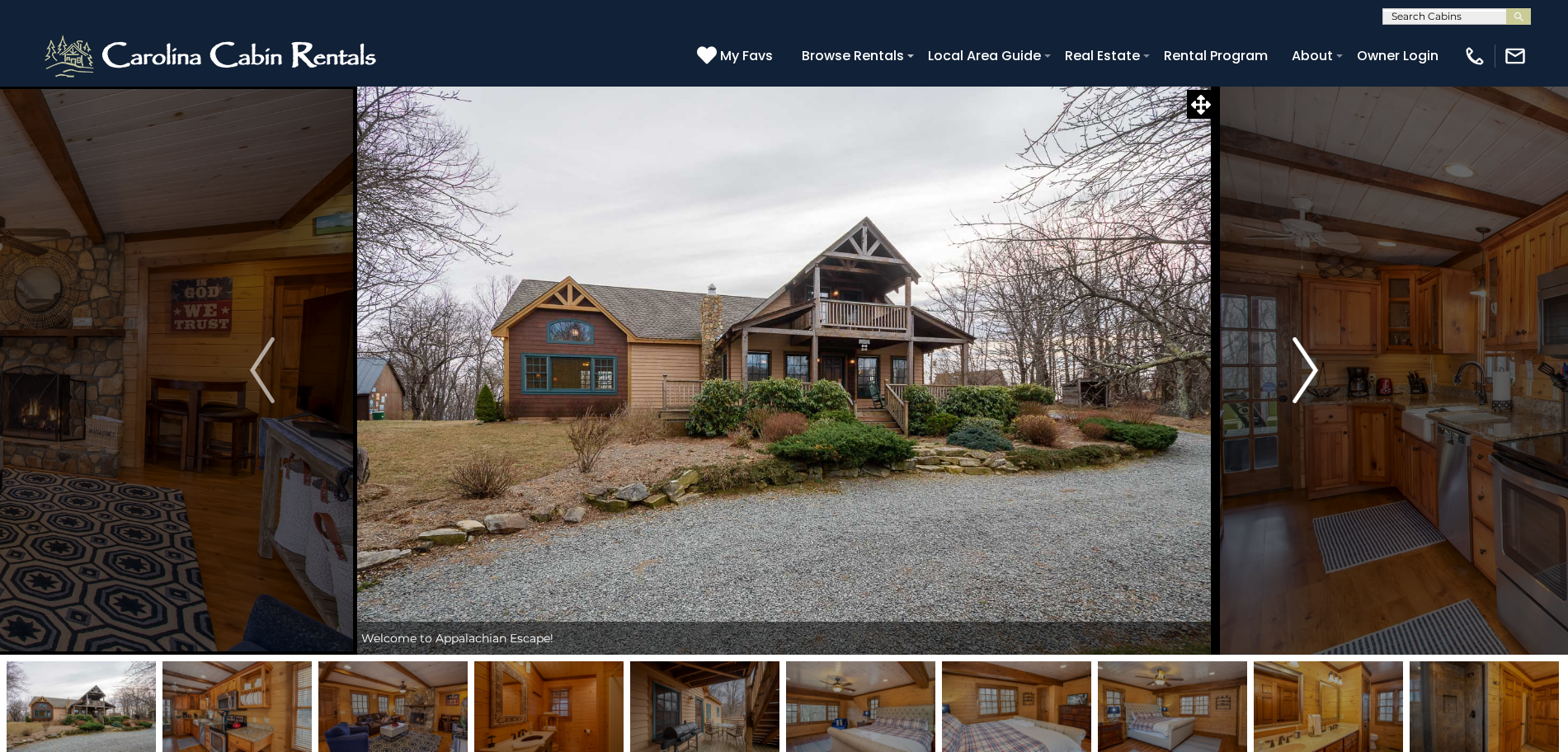
click at [1321, 355] on button "Next" at bounding box center [1306, 370] width 181 height 569
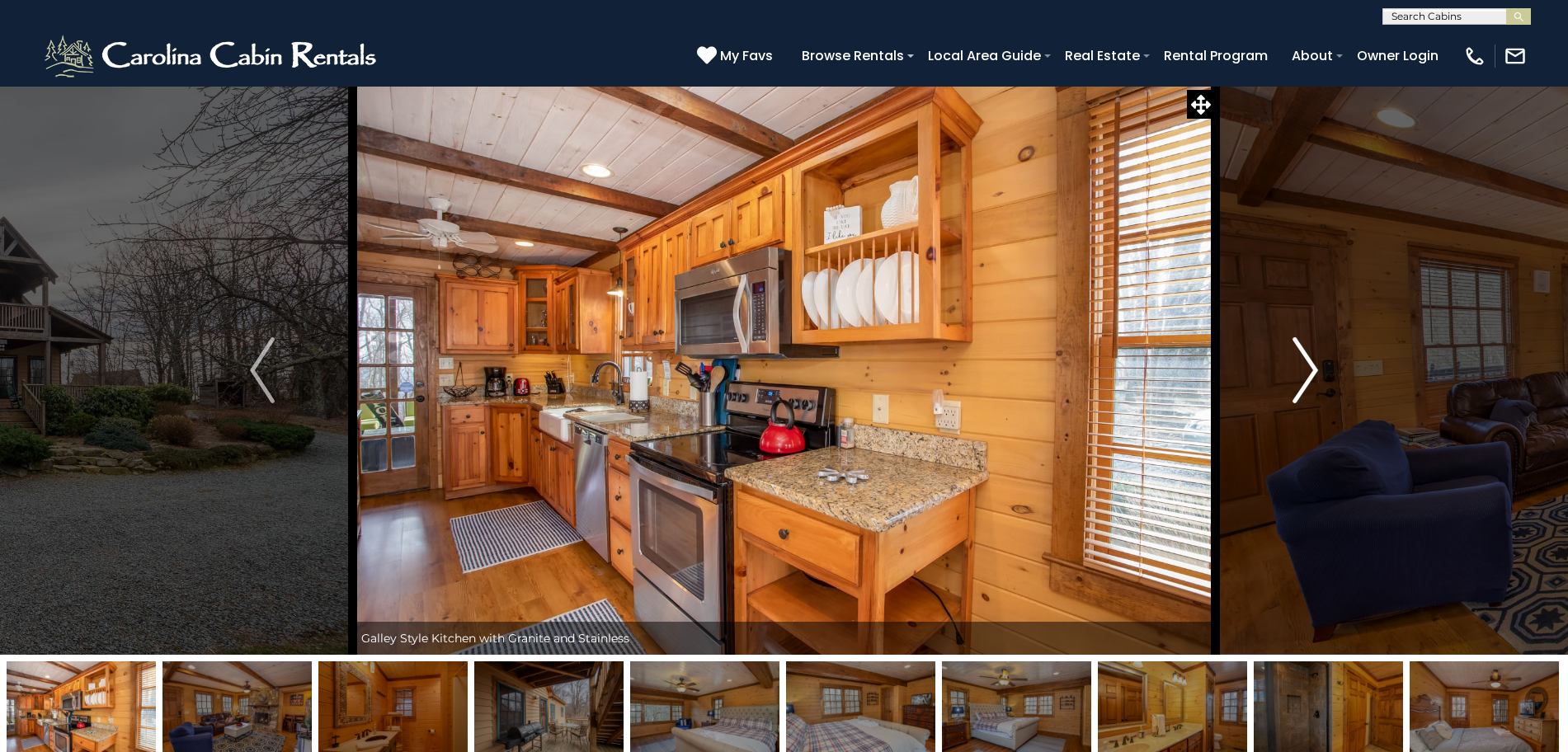
click at [1321, 355] on button "Next" at bounding box center [1306, 370] width 181 height 569
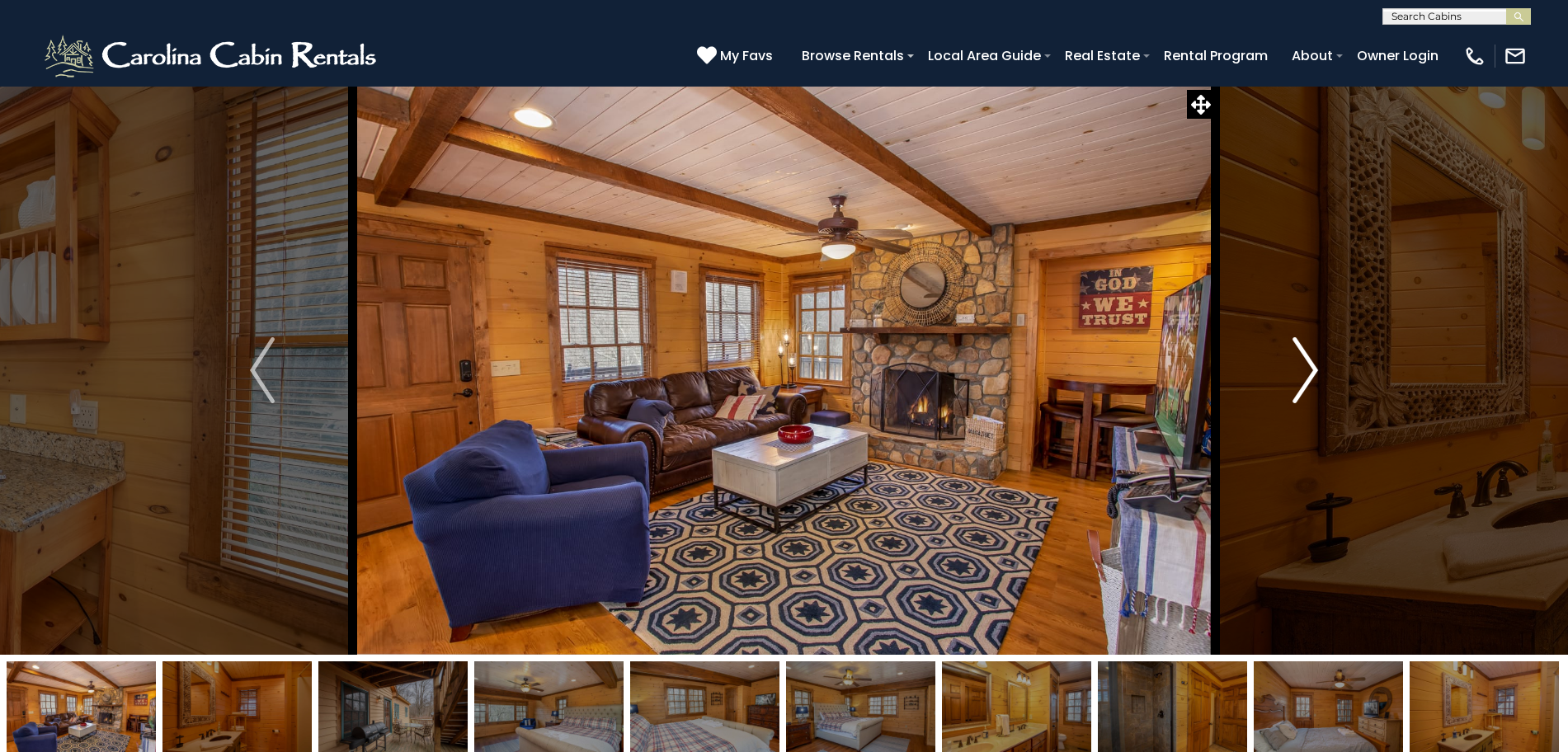
click at [1321, 355] on button "Next" at bounding box center [1306, 370] width 181 height 569
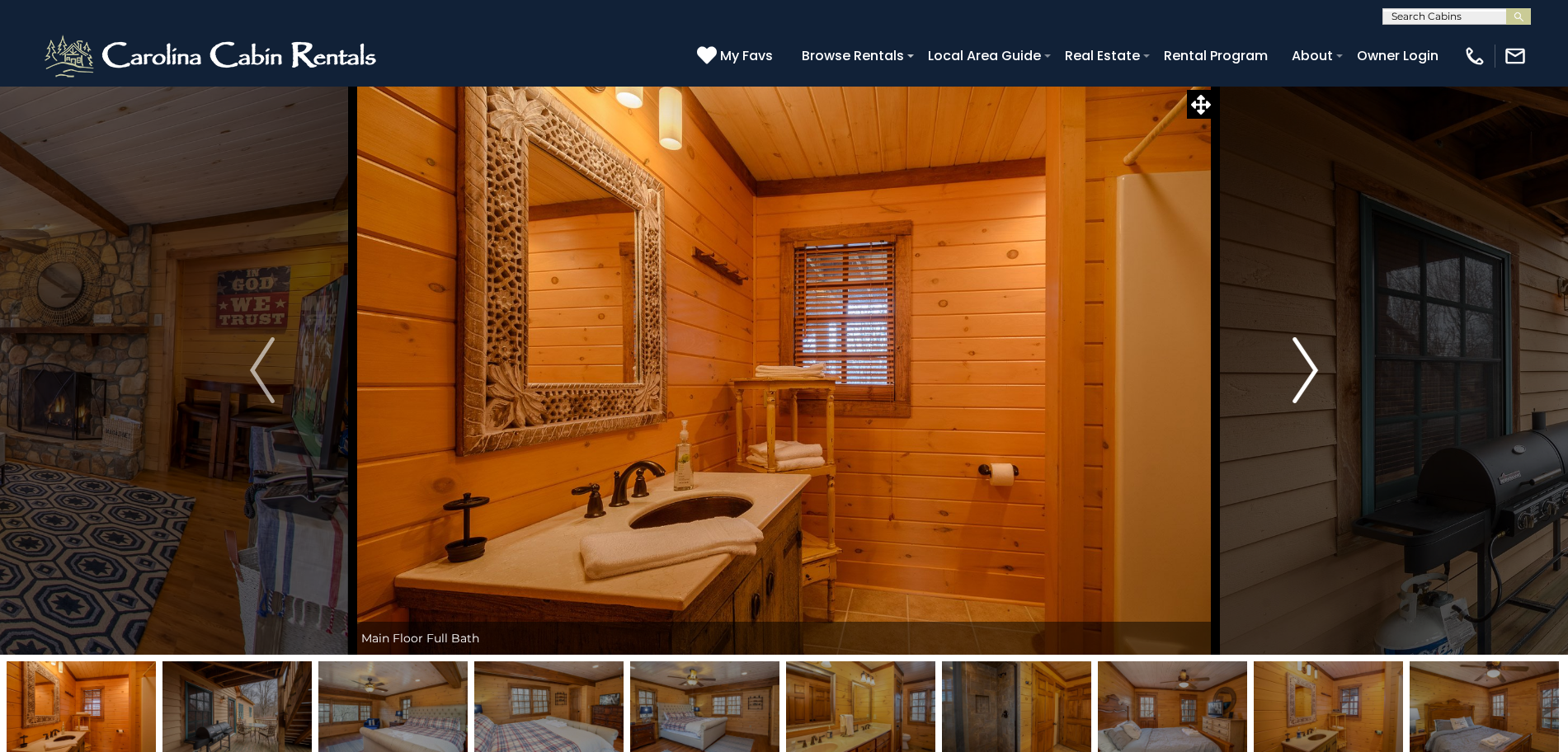
click at [1321, 355] on button "Next" at bounding box center [1306, 370] width 181 height 569
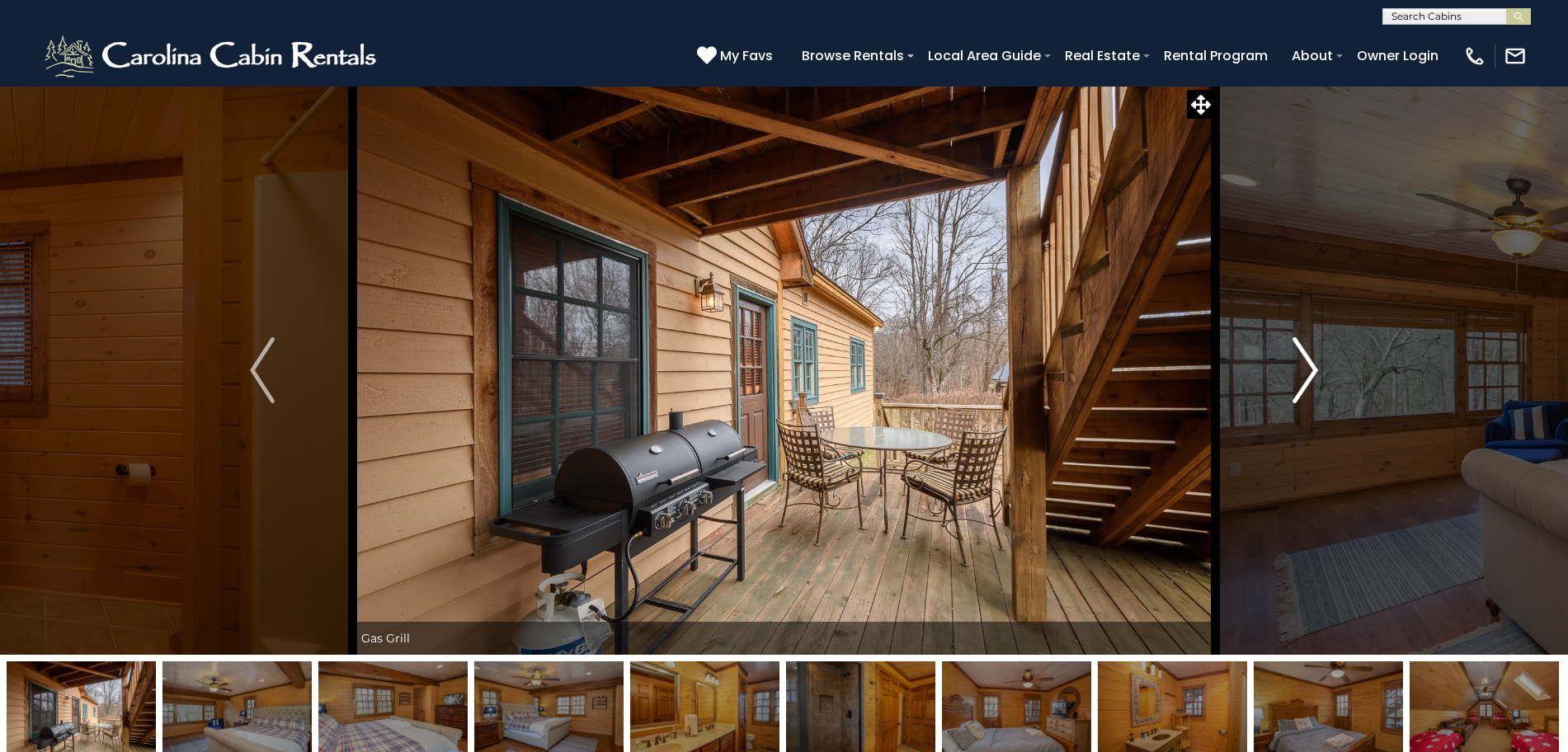
click at [1321, 355] on button "Next" at bounding box center [1306, 370] width 181 height 569
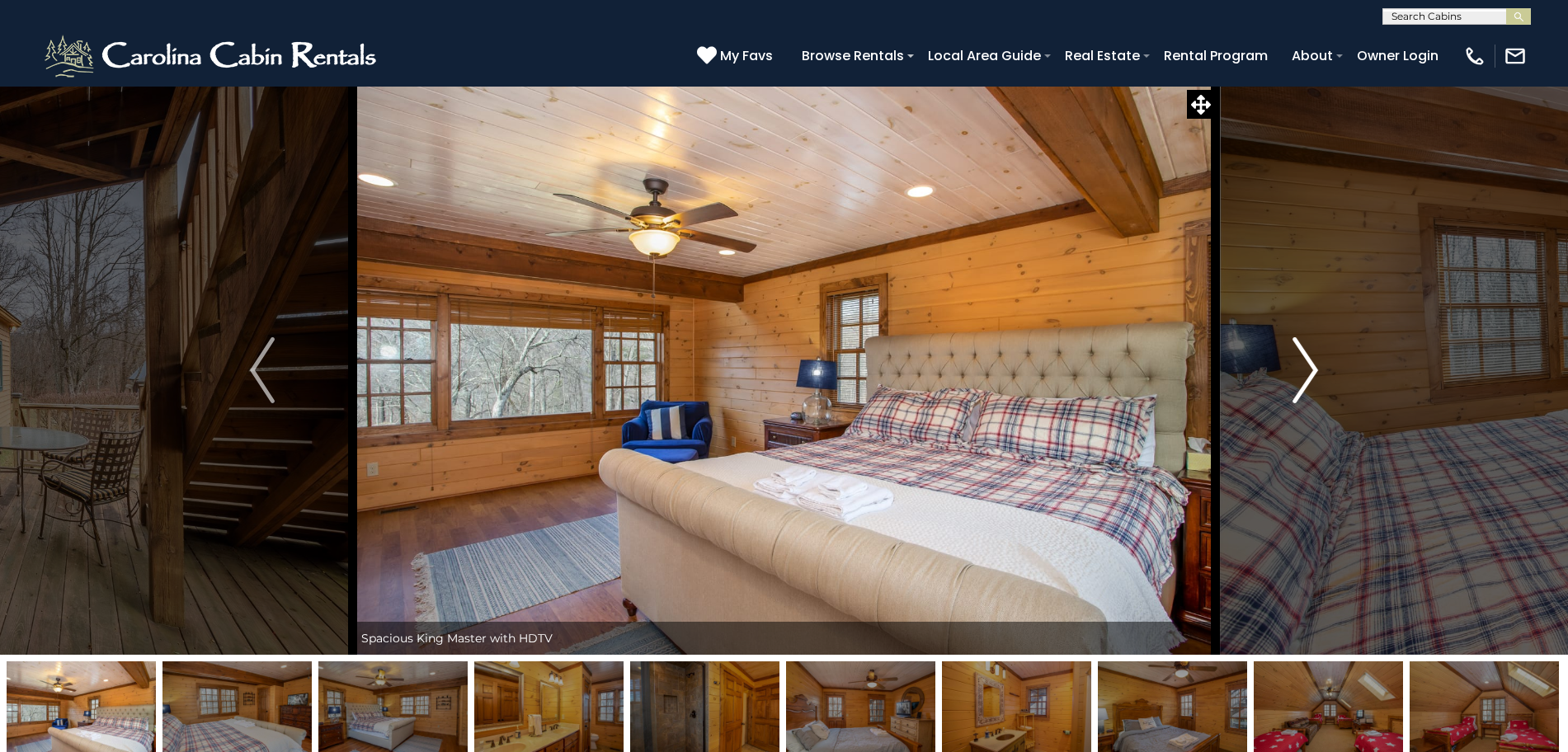
click at [1321, 355] on button "Next" at bounding box center [1306, 370] width 181 height 569
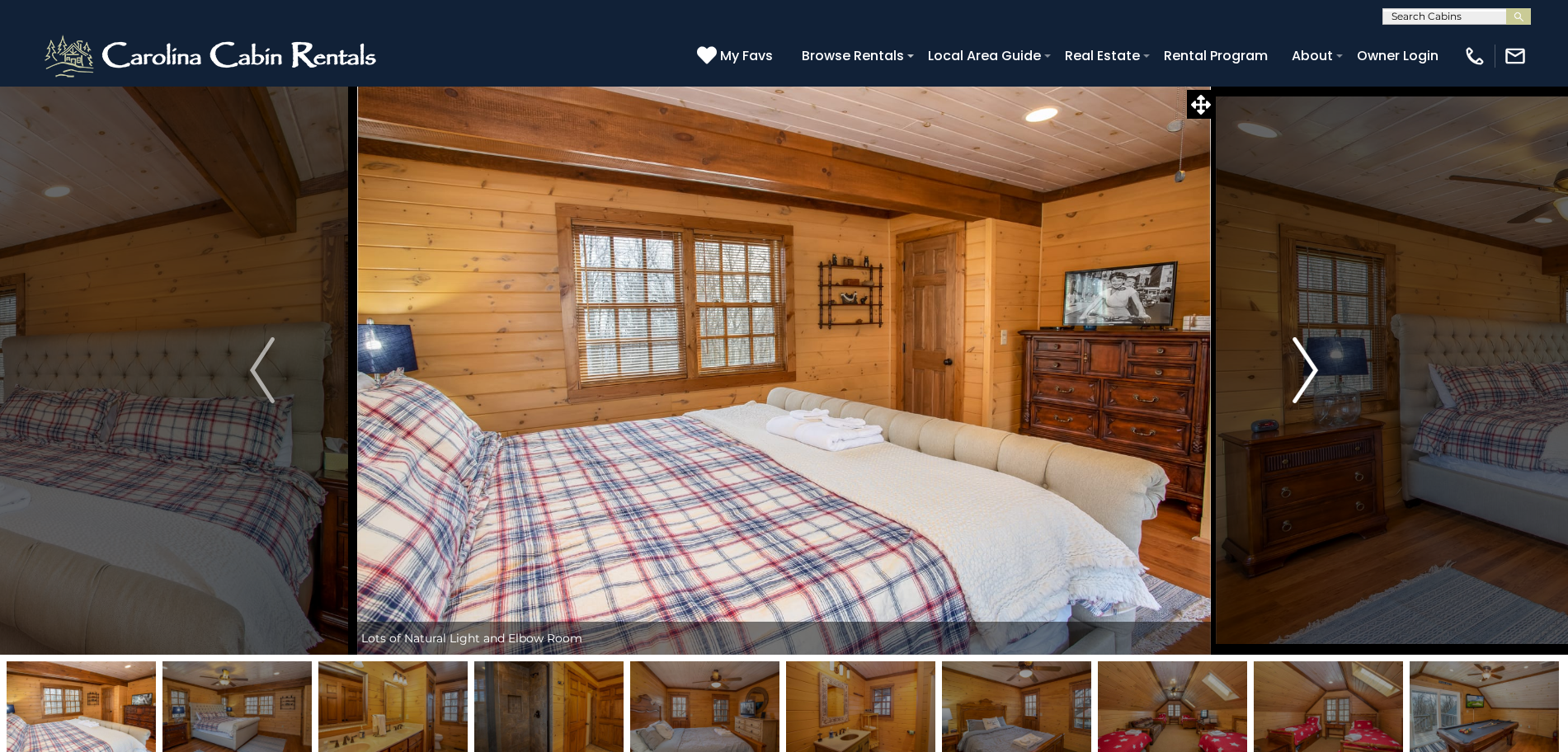
click at [1321, 355] on button "Next" at bounding box center [1306, 370] width 181 height 569
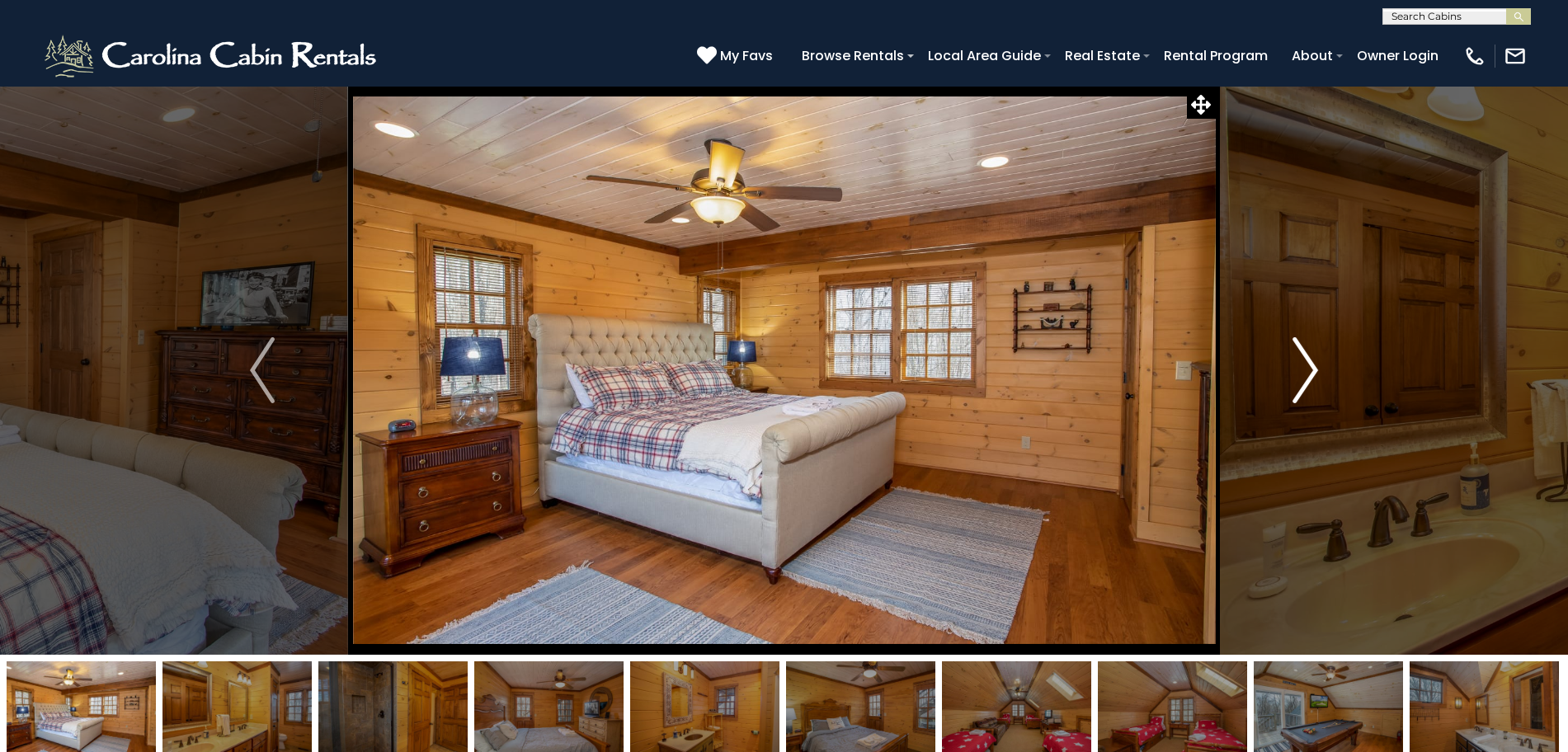
click at [1321, 355] on button "Next" at bounding box center [1306, 370] width 181 height 569
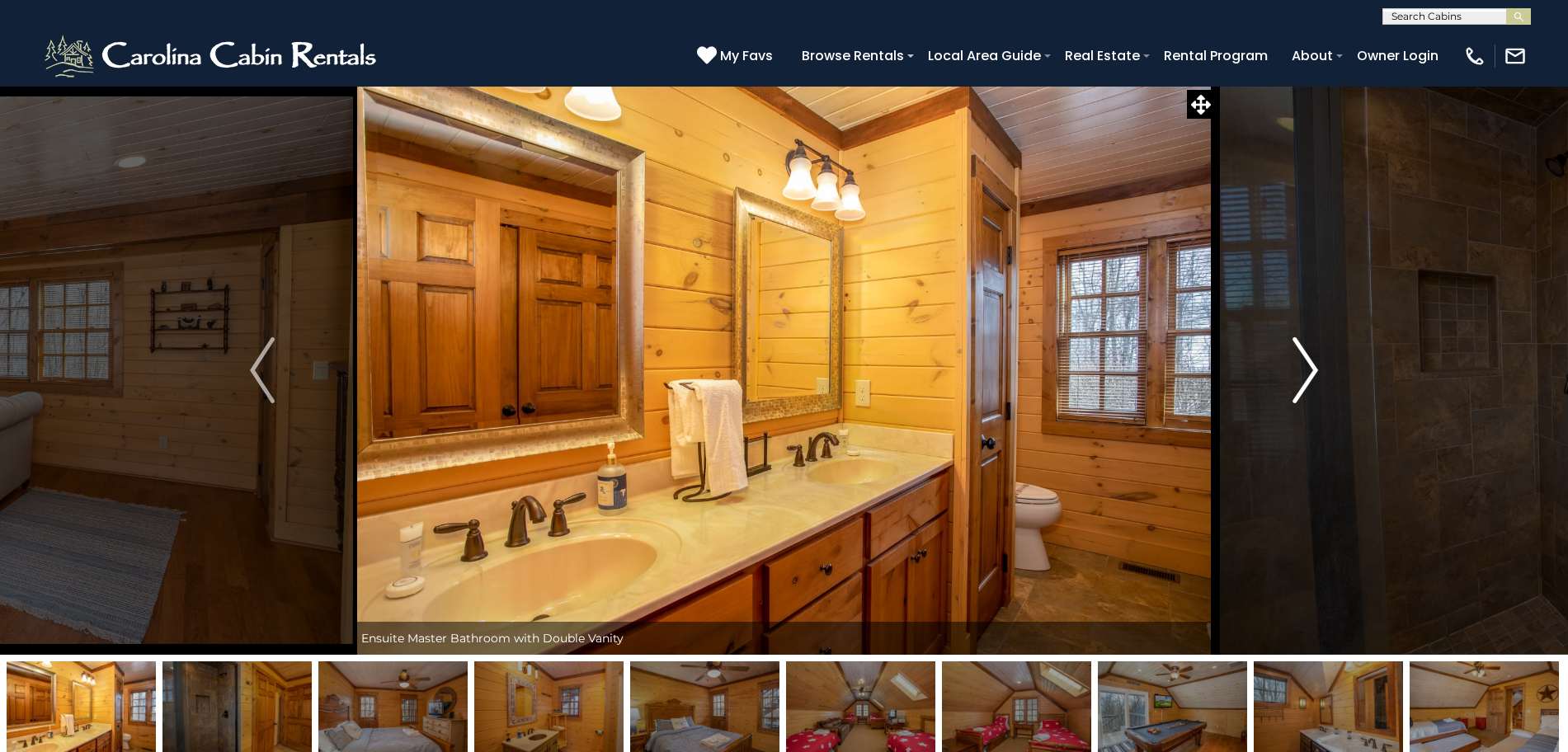
click at [1321, 355] on button "Next" at bounding box center [1306, 370] width 181 height 569
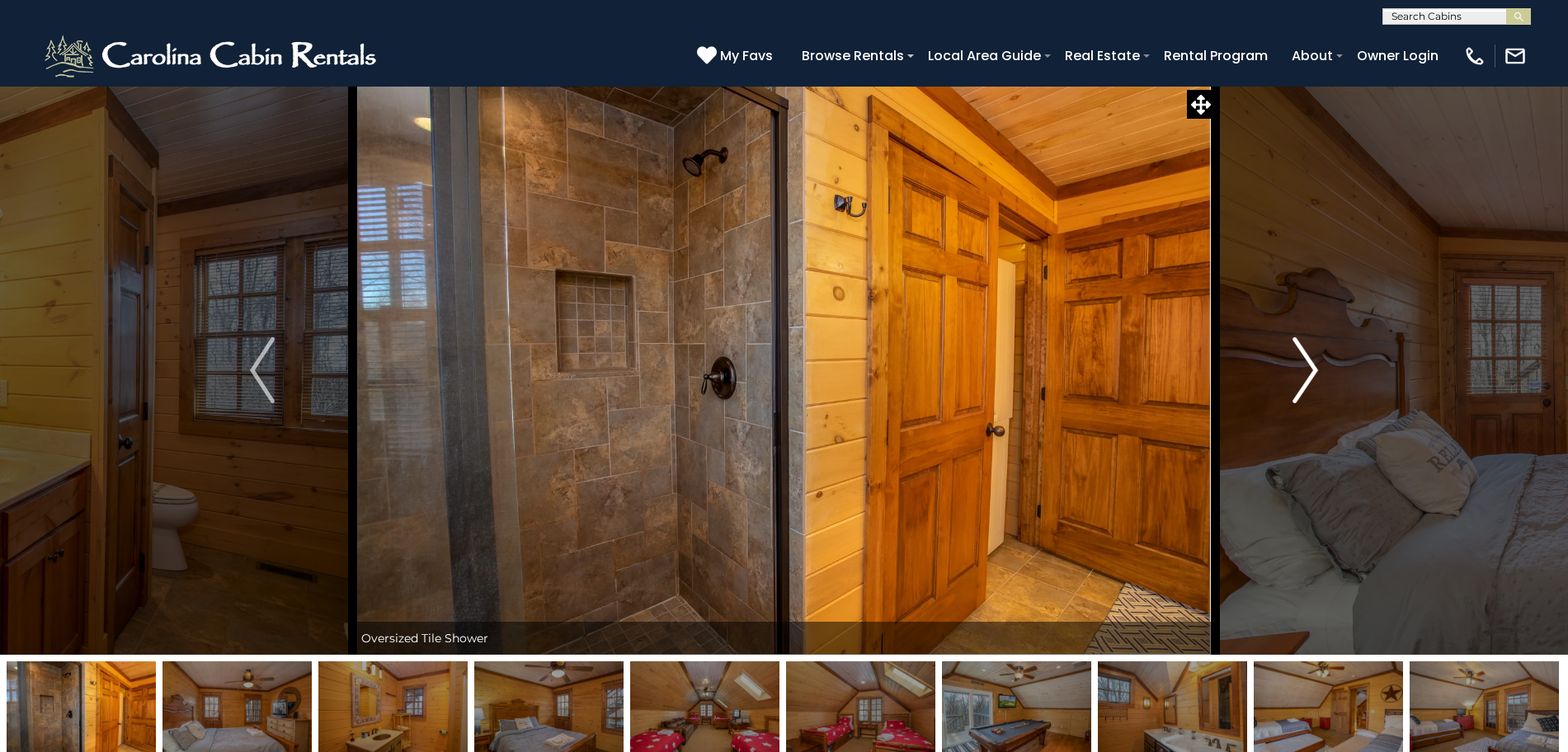
click at [1321, 355] on button "Next" at bounding box center [1306, 370] width 181 height 569
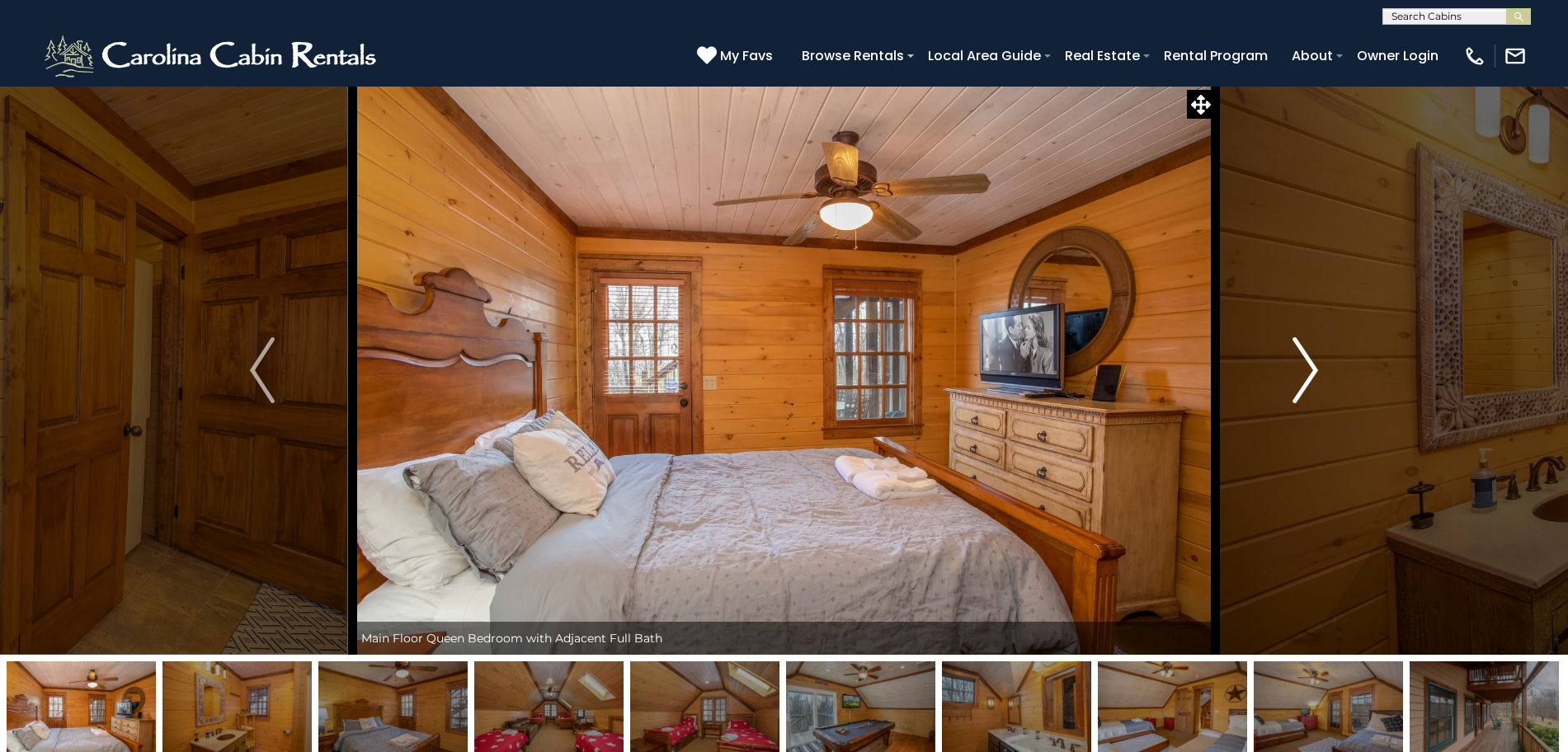
click at [1321, 355] on button "Next" at bounding box center [1306, 370] width 181 height 569
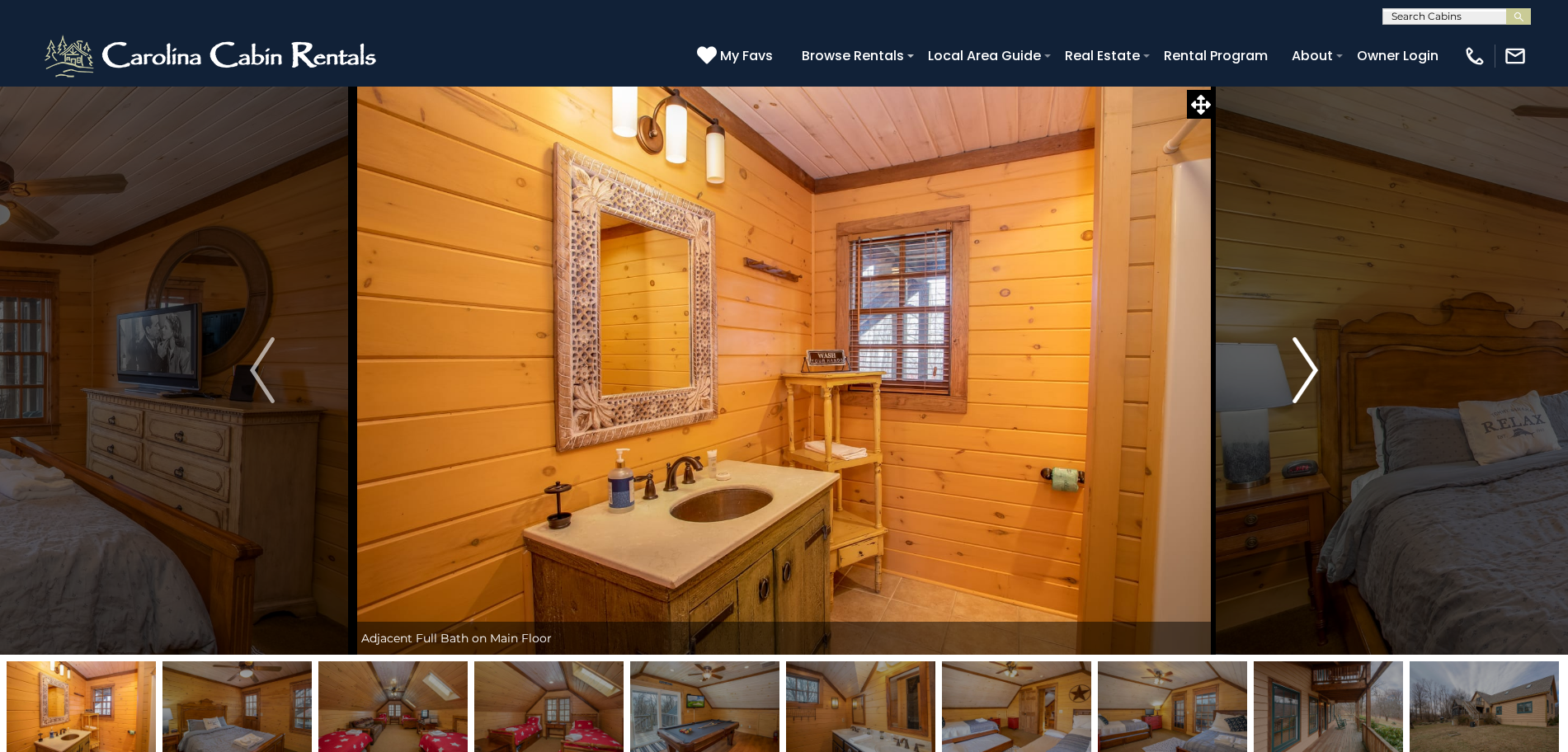
click at [1321, 355] on button "Next" at bounding box center [1306, 370] width 181 height 569
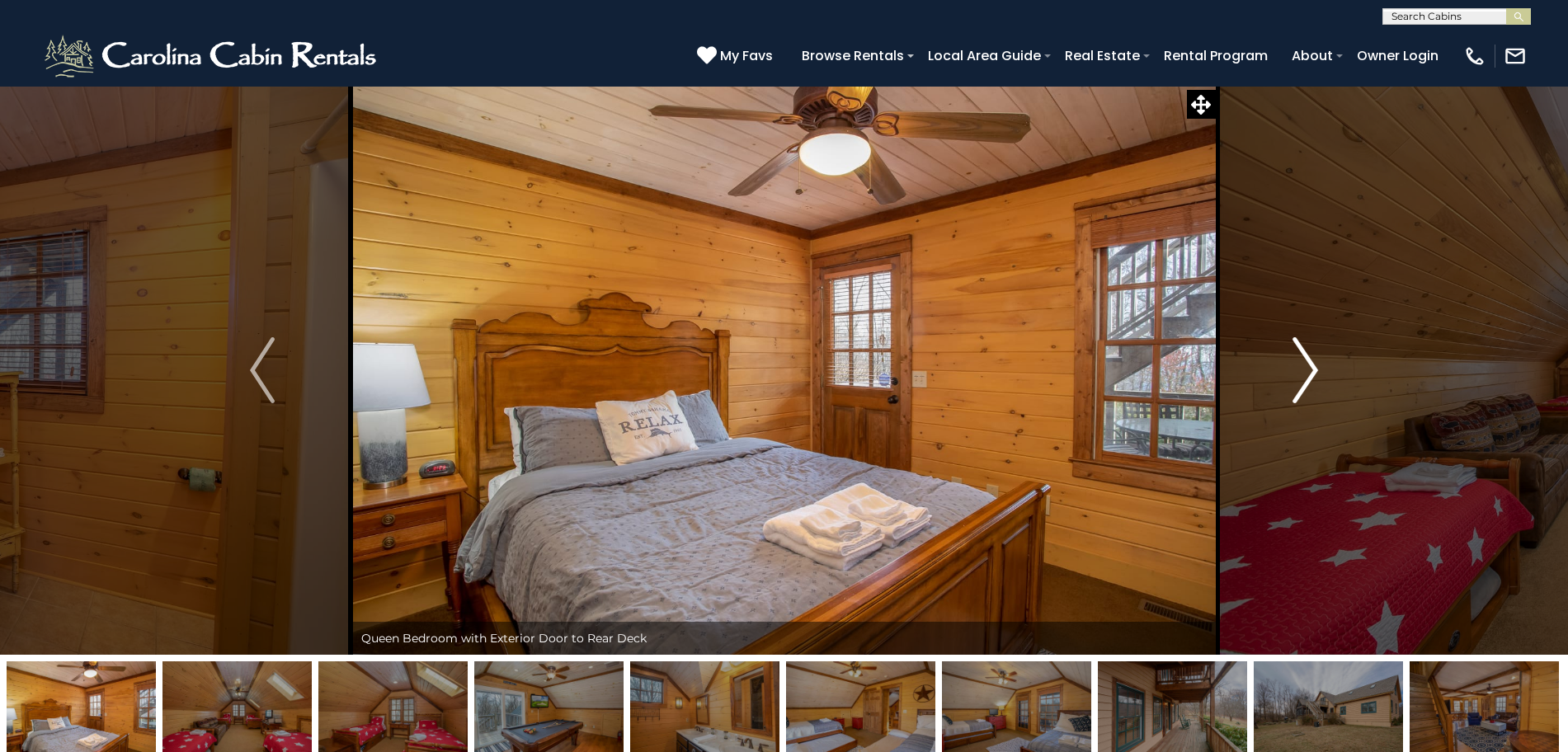
click at [1327, 372] on button "Next" at bounding box center [1306, 370] width 181 height 569
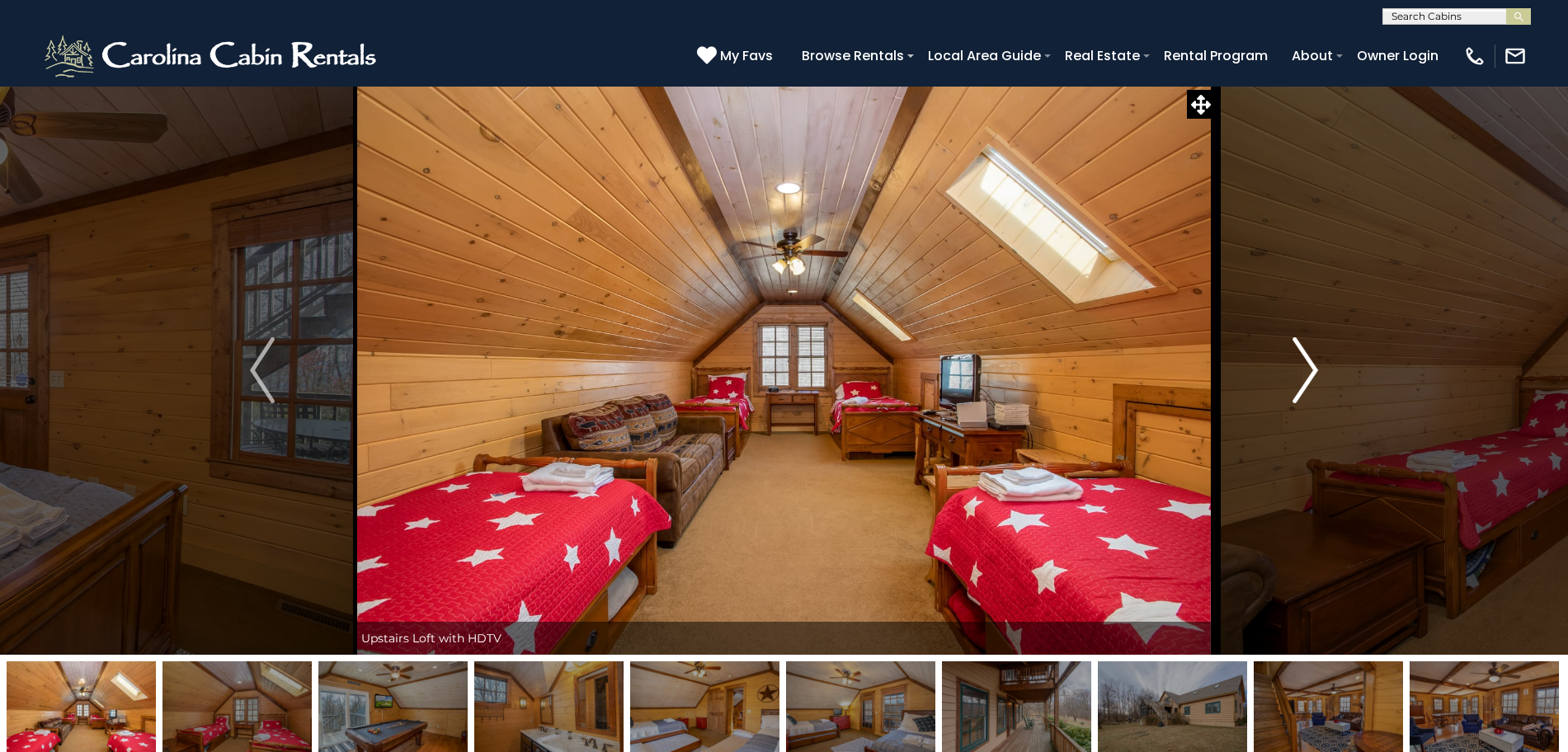
click at [1327, 372] on button "Next" at bounding box center [1306, 370] width 181 height 569
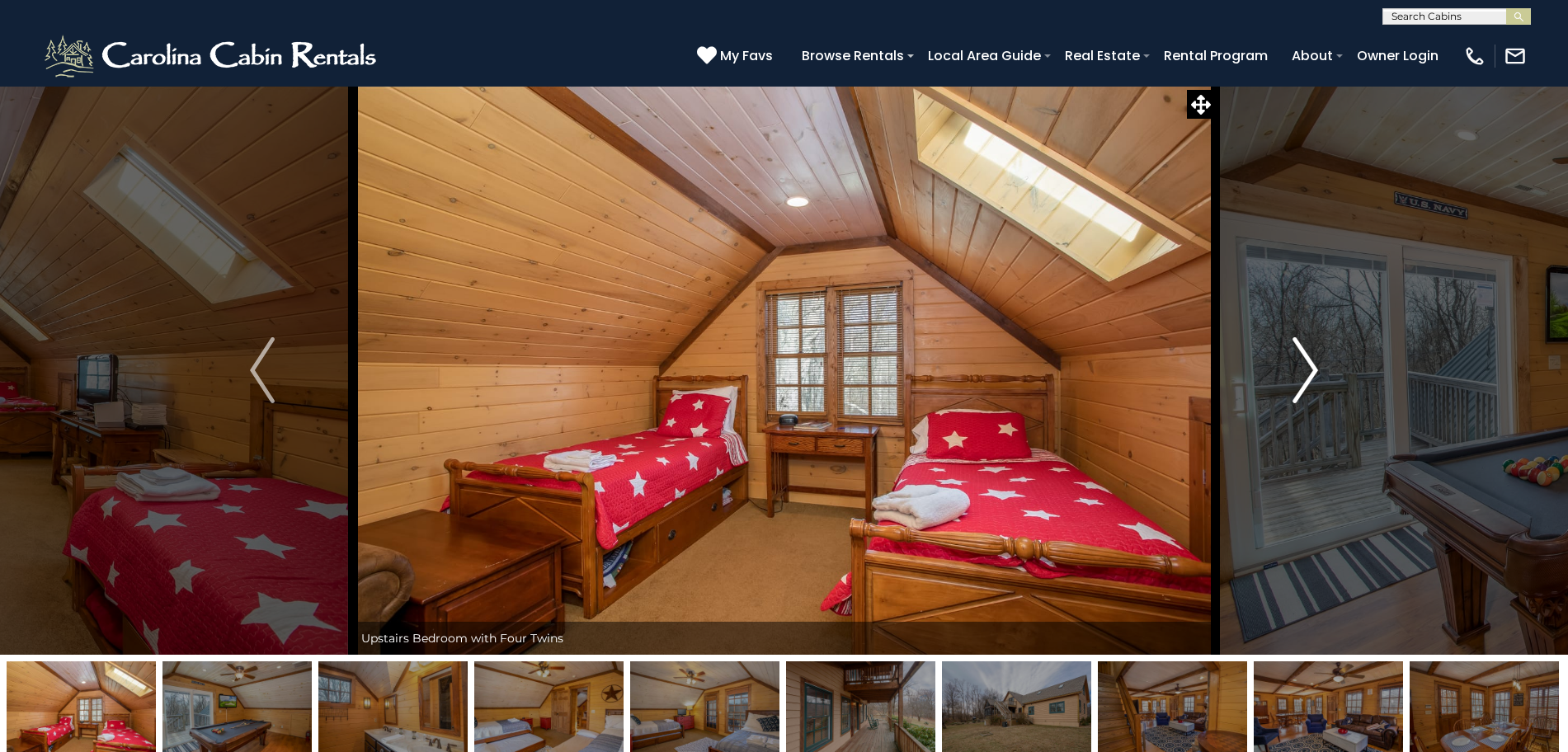
click at [1327, 372] on button "Next" at bounding box center [1306, 370] width 181 height 569
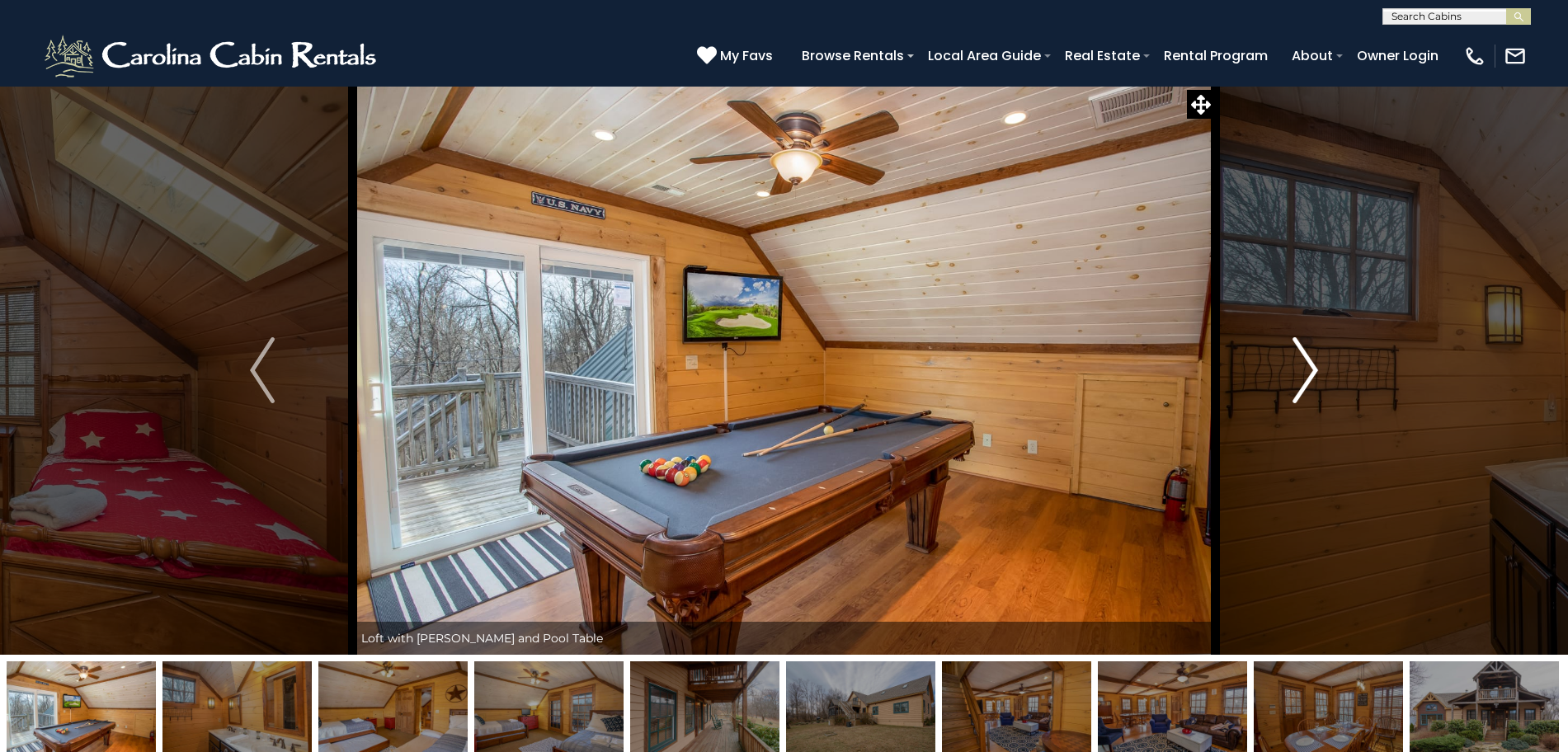
click at [1327, 372] on button "Next" at bounding box center [1306, 370] width 181 height 569
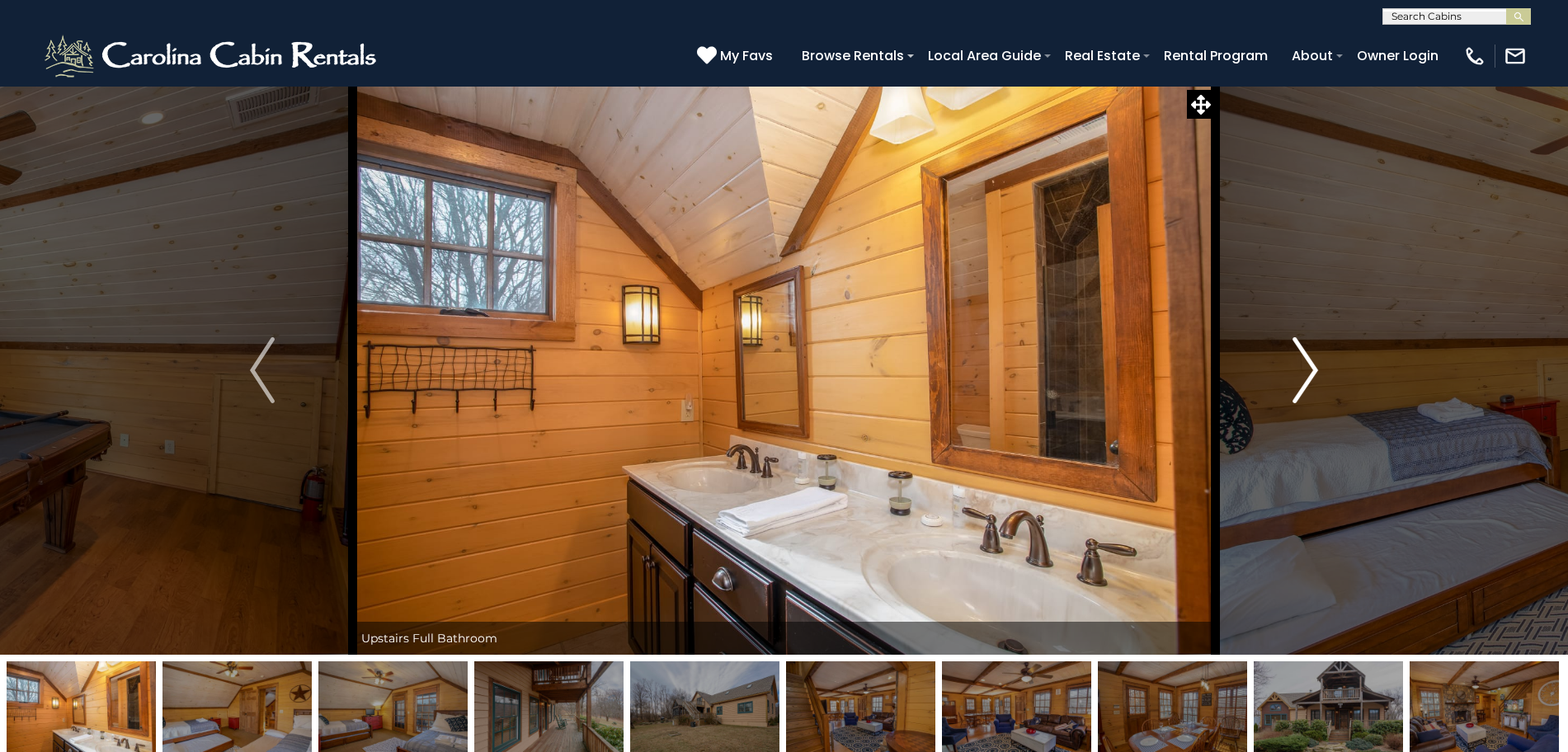
click at [1327, 372] on button "Next" at bounding box center [1306, 370] width 181 height 569
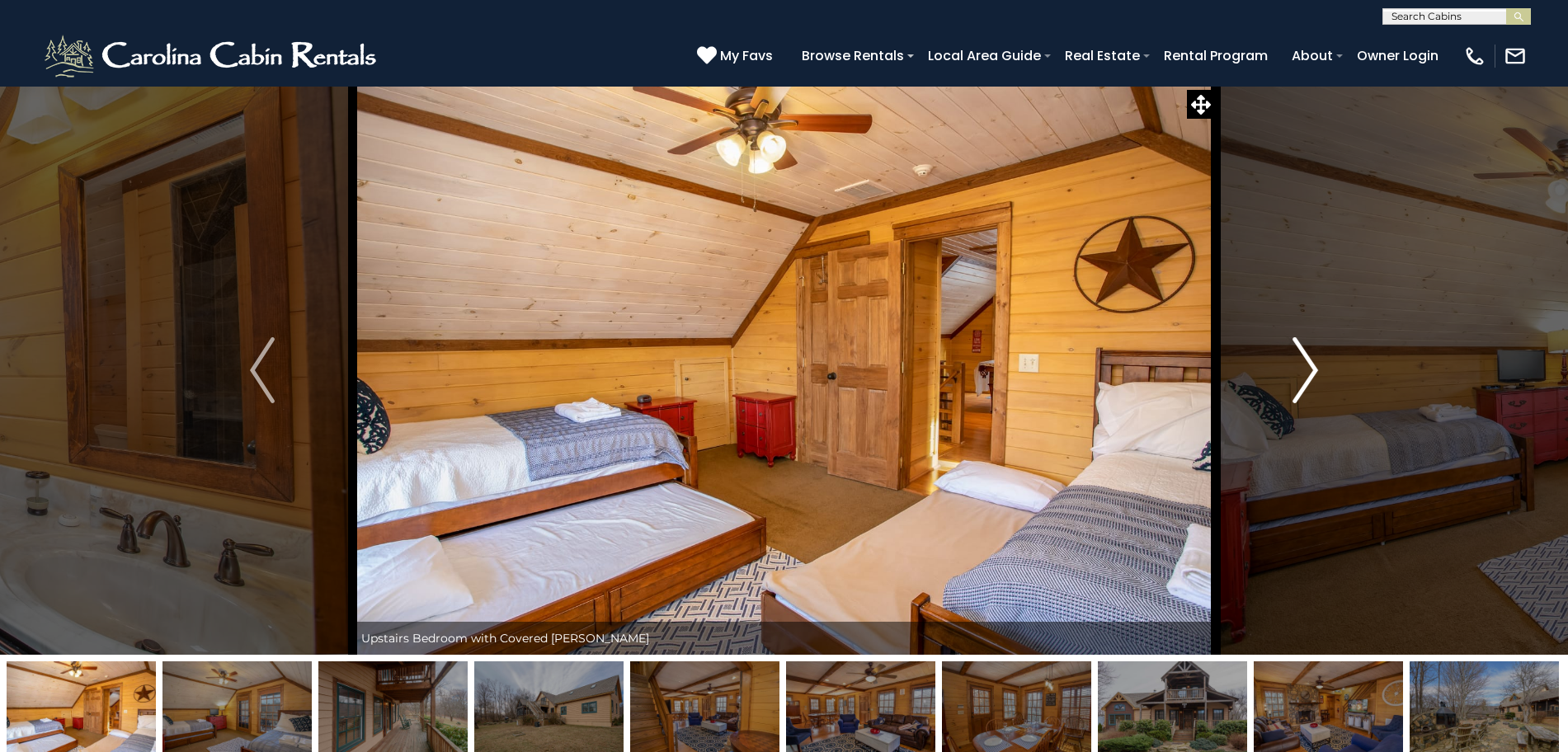
click at [1327, 372] on button "Next" at bounding box center [1306, 370] width 181 height 569
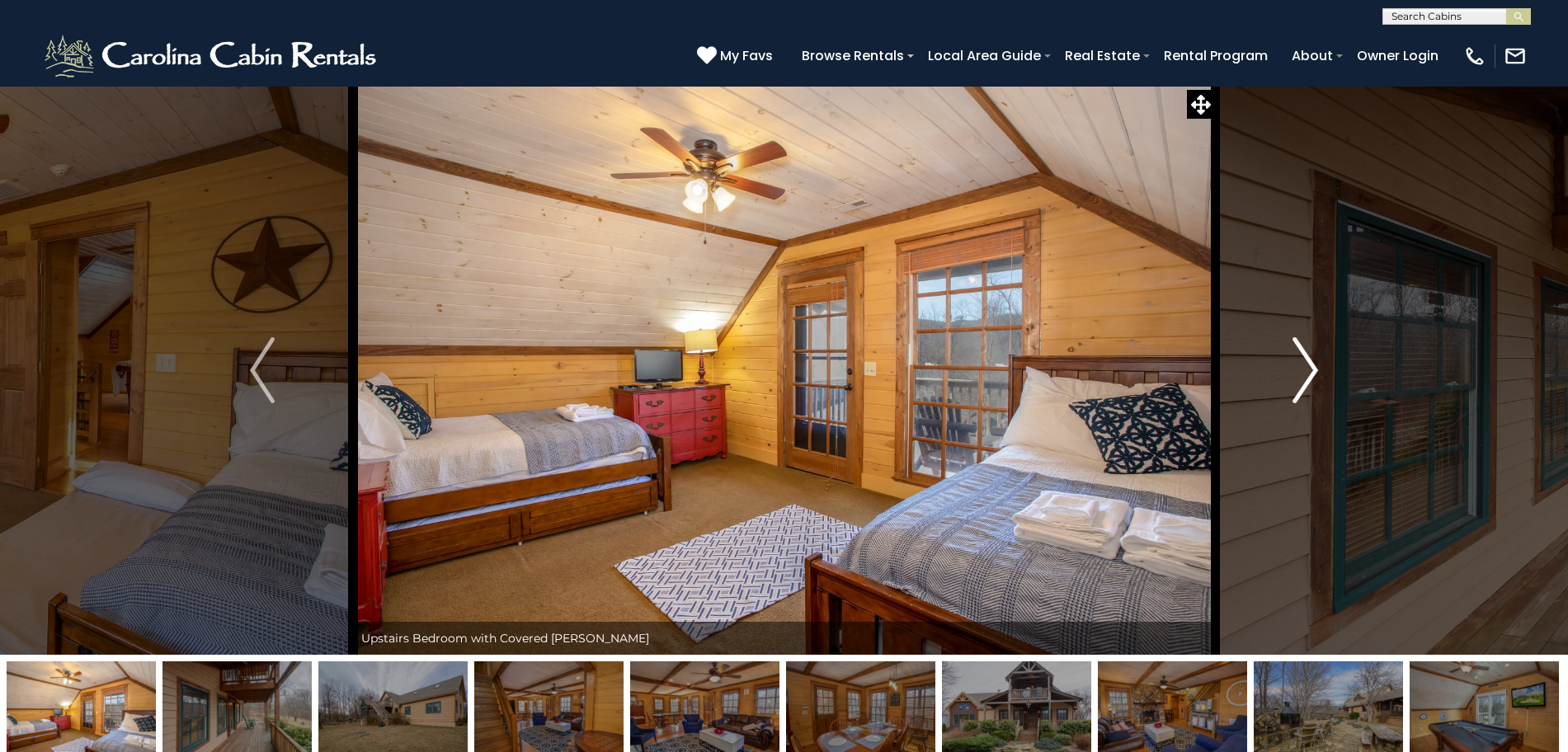
click at [1327, 372] on button "Next" at bounding box center [1306, 370] width 181 height 569
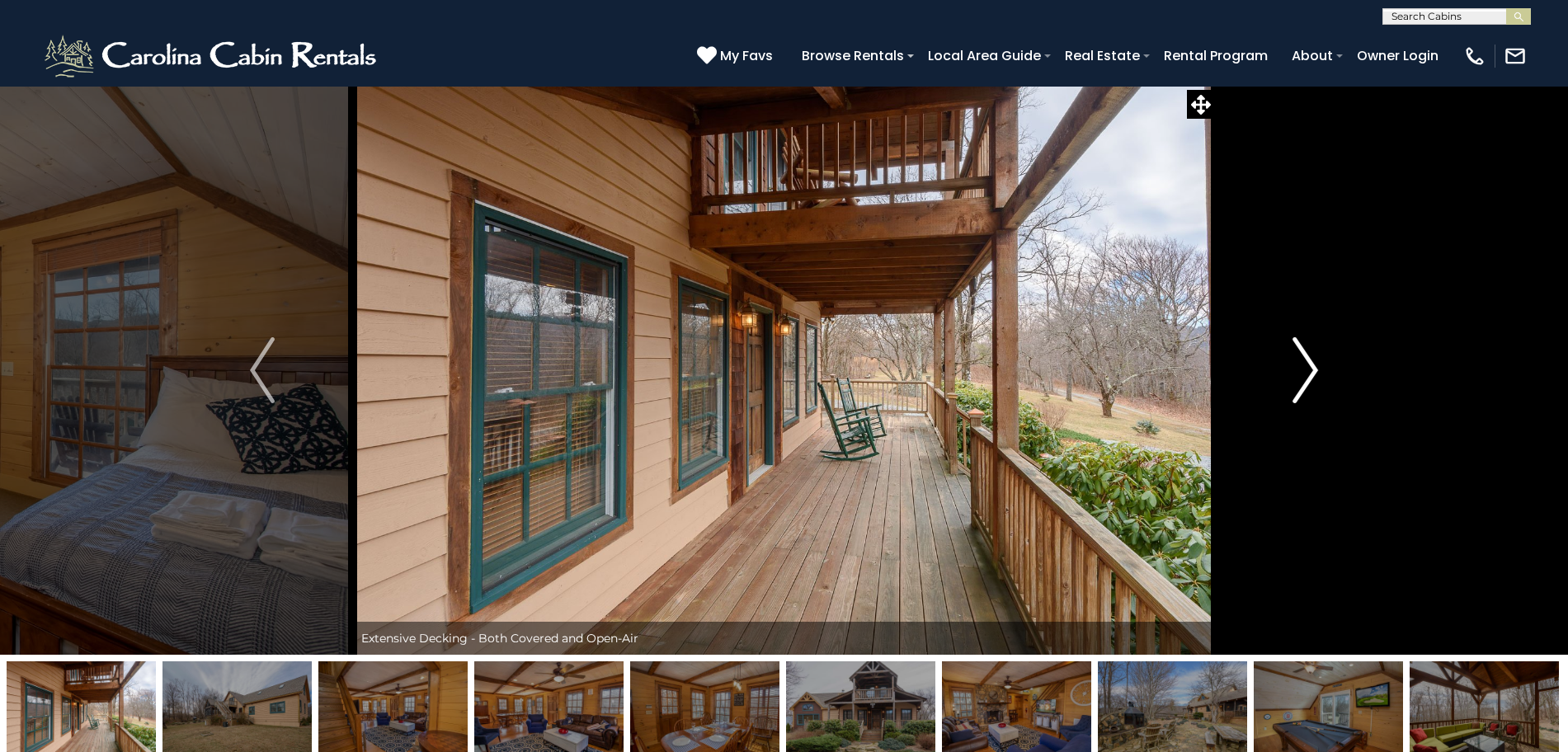
click at [1327, 372] on button "Next" at bounding box center [1306, 370] width 181 height 569
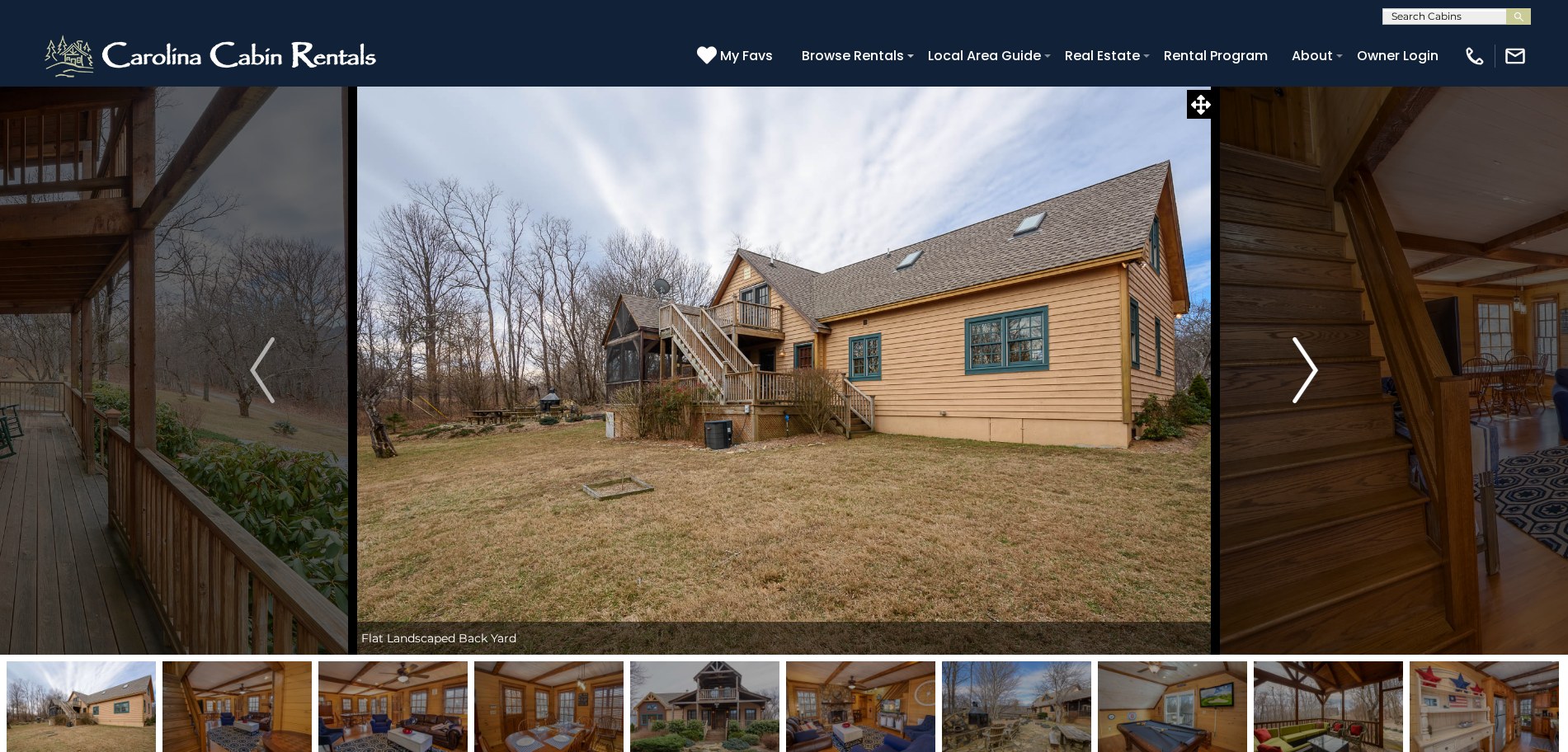
click at [1327, 372] on button "Next" at bounding box center [1306, 370] width 181 height 569
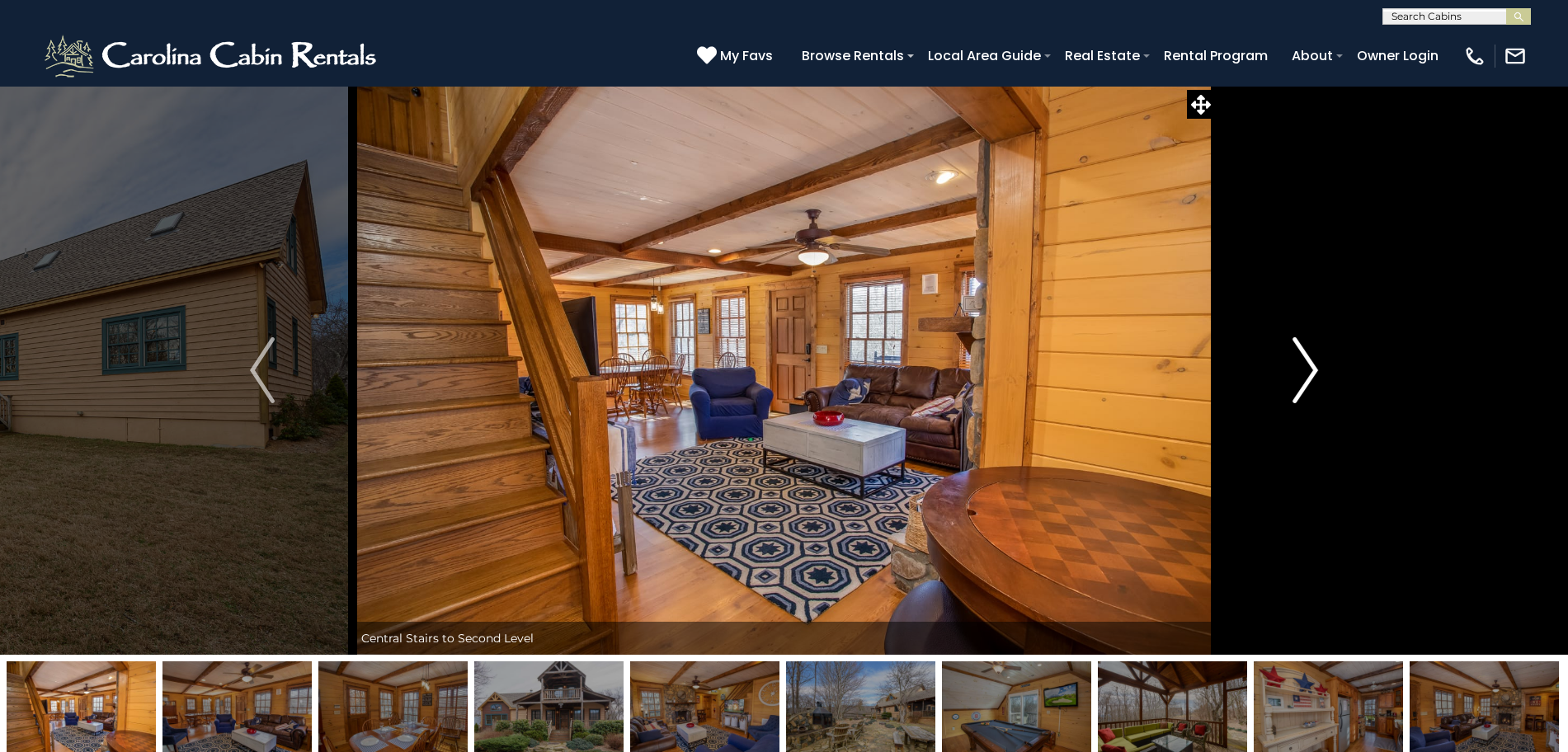
click at [1327, 372] on button "Next" at bounding box center [1306, 370] width 181 height 569
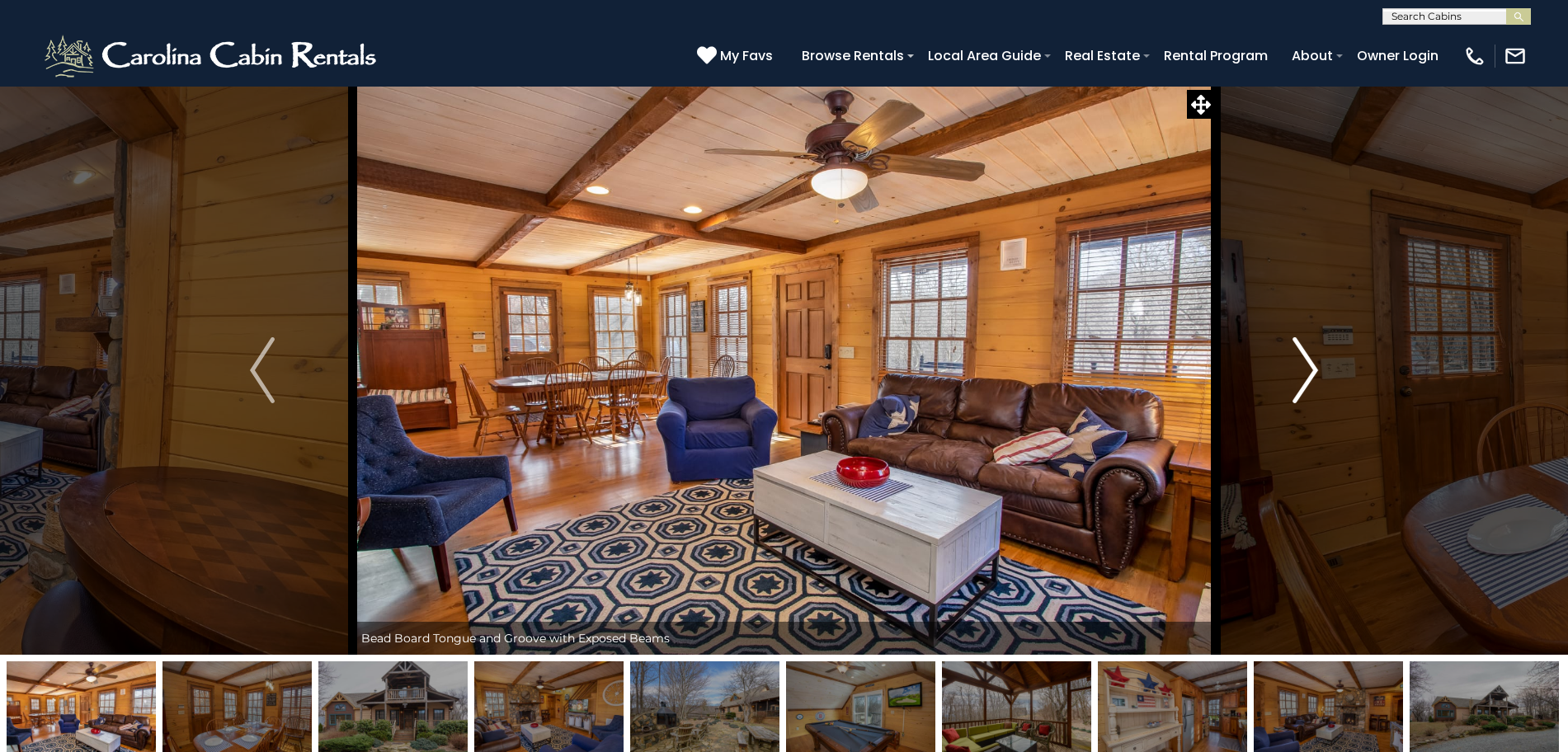
click at [1327, 372] on button "Next" at bounding box center [1306, 370] width 181 height 569
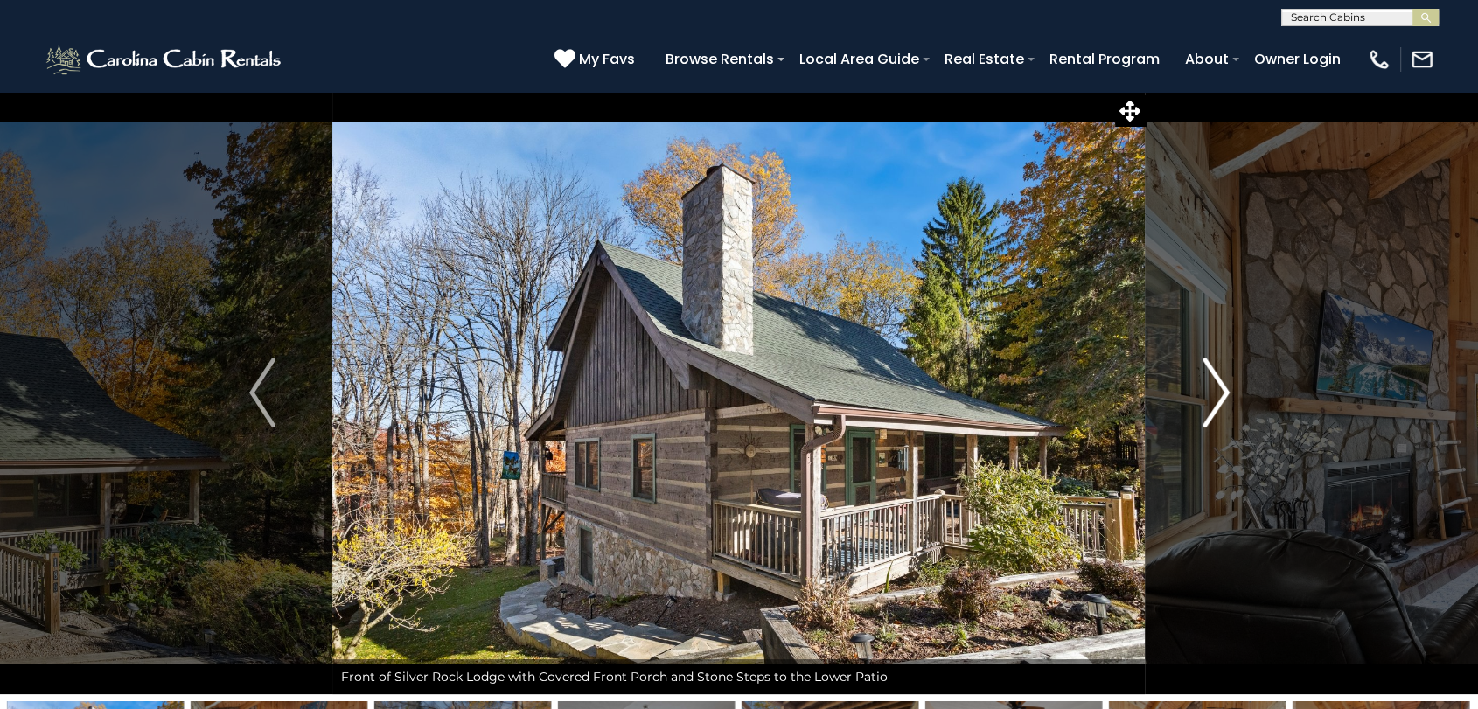
click at [1227, 387] on img "Next" at bounding box center [1216, 393] width 26 height 70
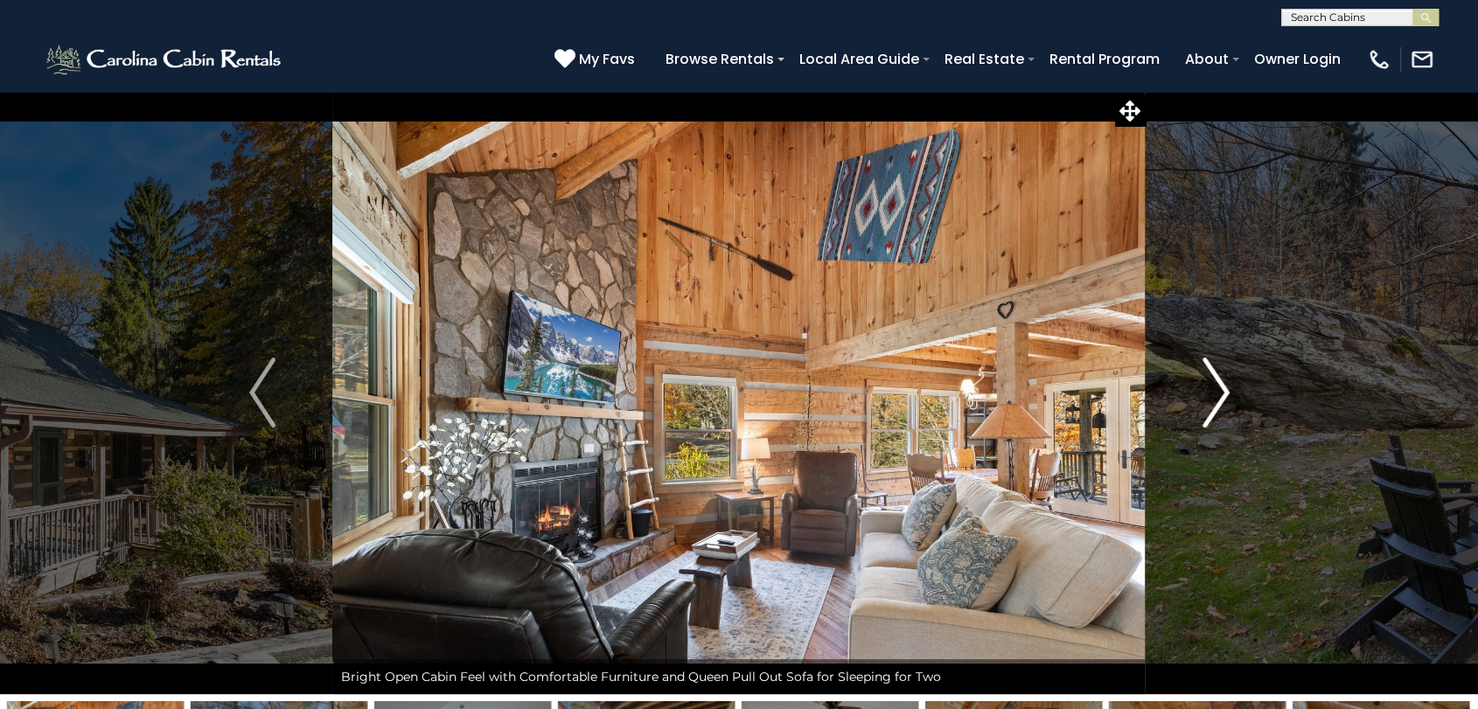
click at [1227, 387] on img "Next" at bounding box center [1216, 393] width 26 height 70
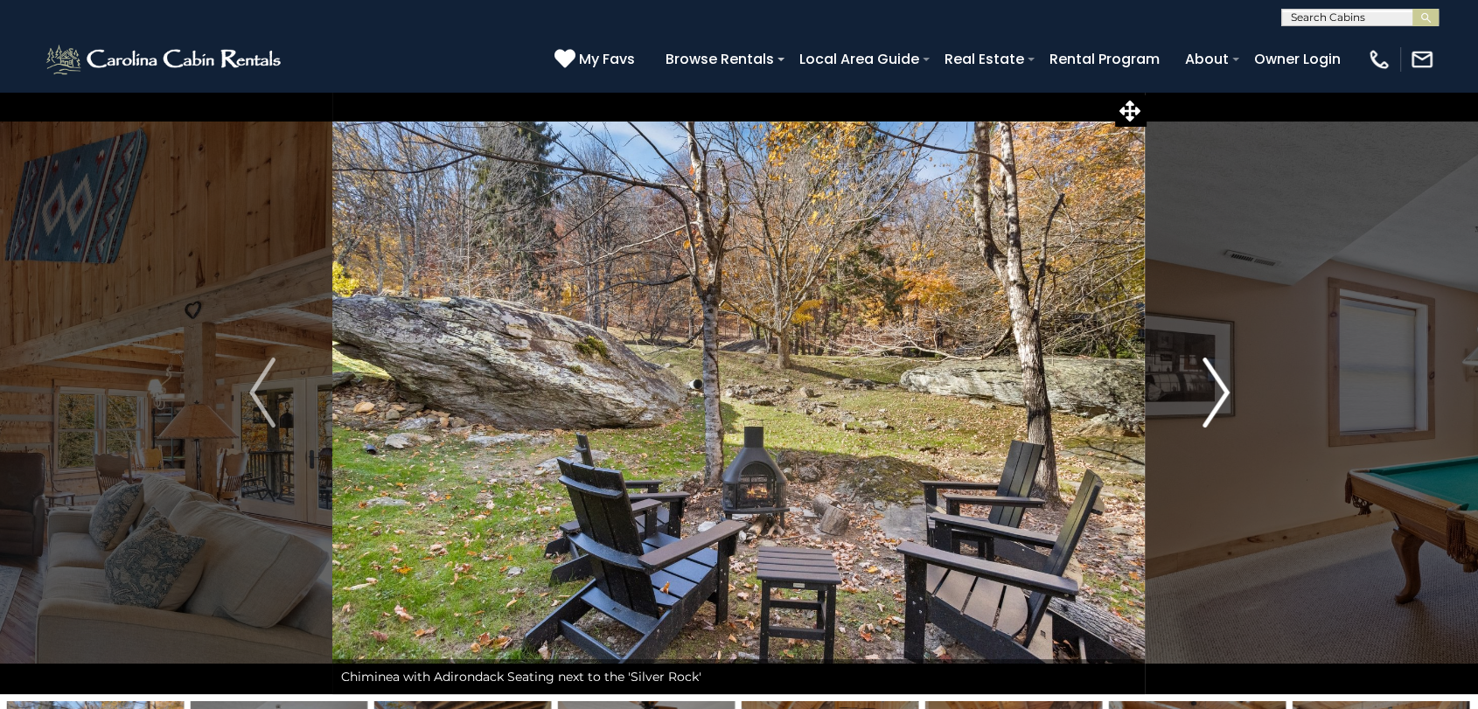
click at [1227, 387] on img "Next" at bounding box center [1216, 393] width 26 height 70
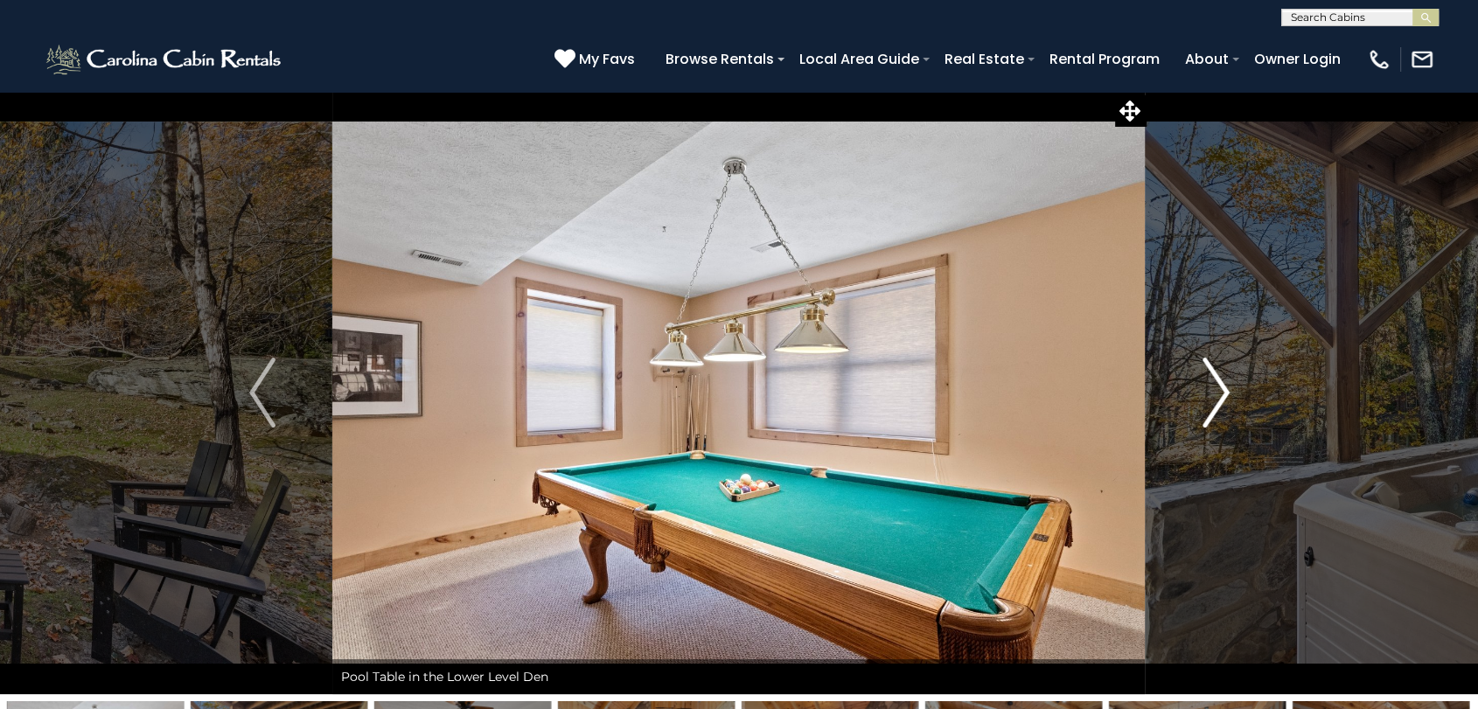
click at [1227, 387] on img "Next" at bounding box center [1216, 393] width 26 height 70
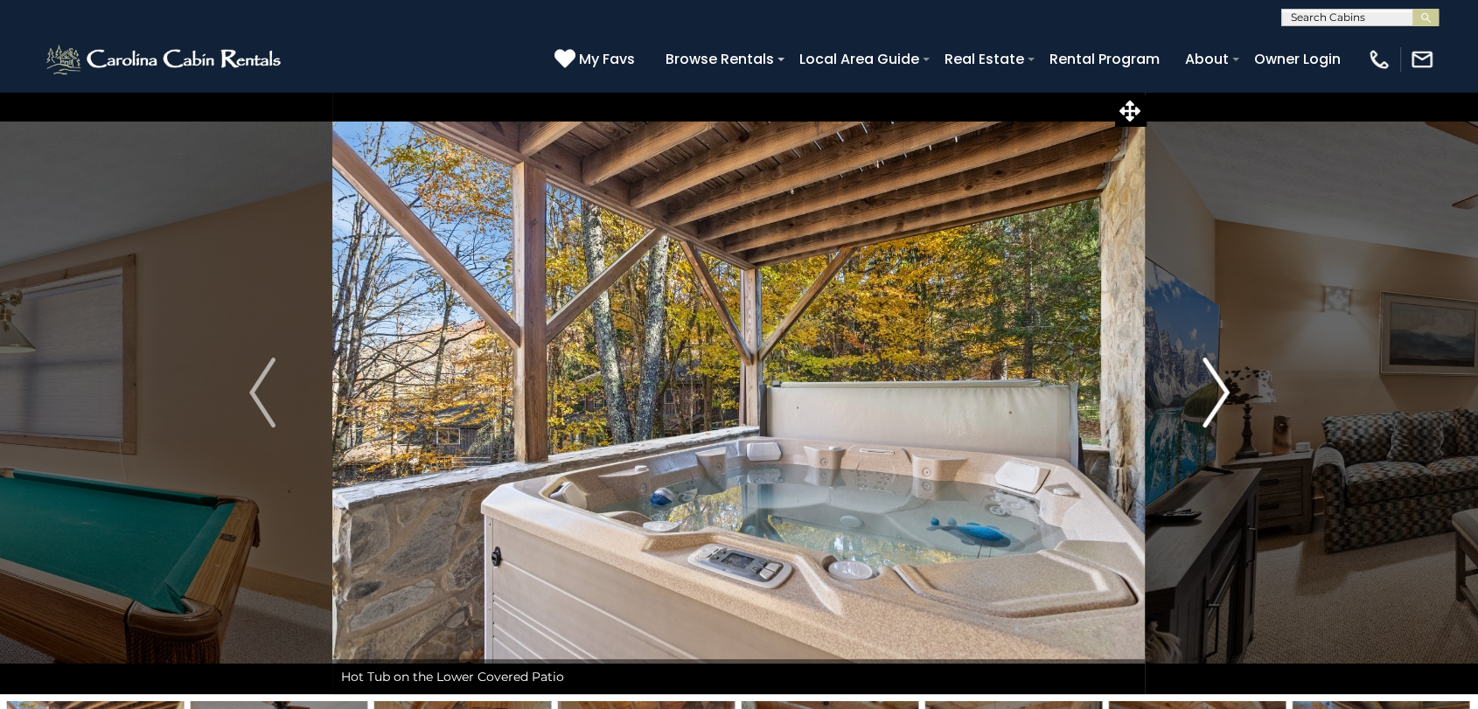
click at [1227, 387] on img "Next" at bounding box center [1216, 393] width 26 height 70
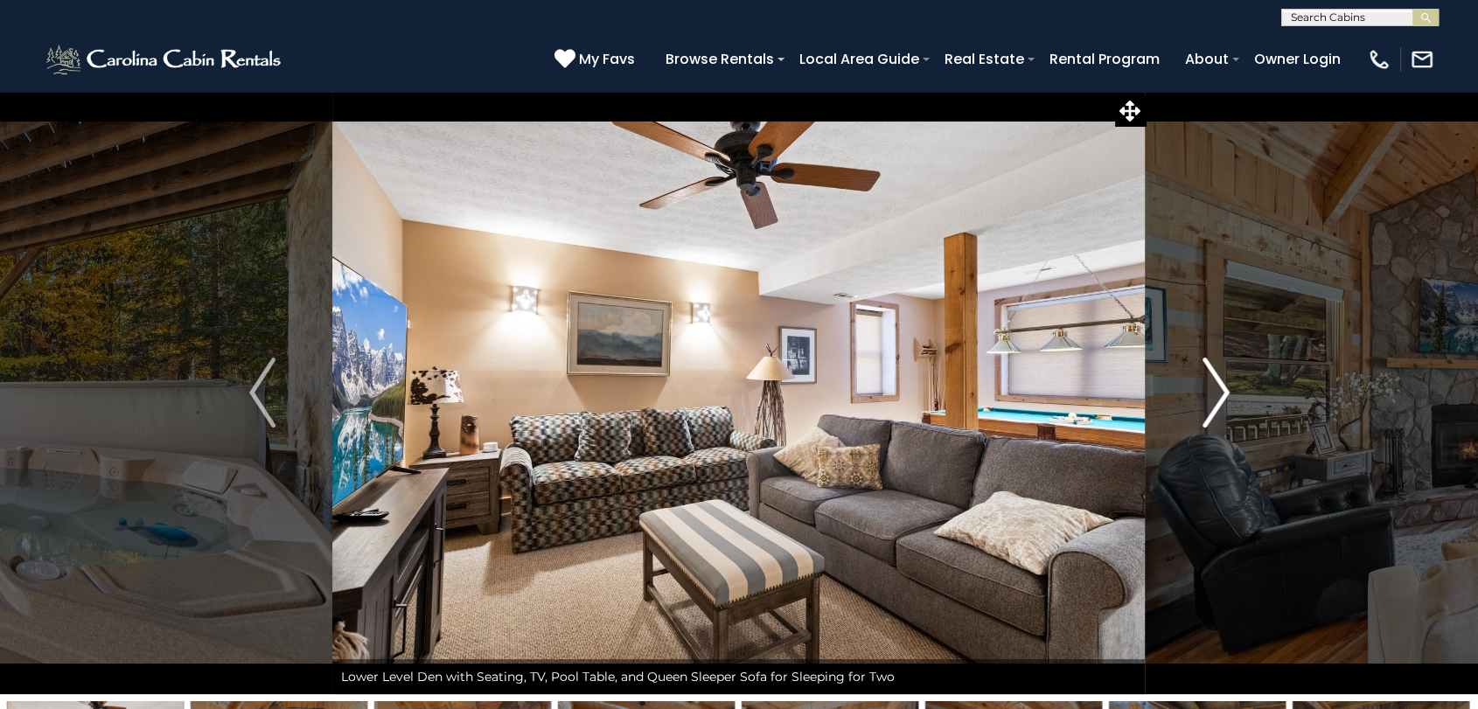
click at [1227, 387] on img "Next" at bounding box center [1216, 393] width 26 height 70
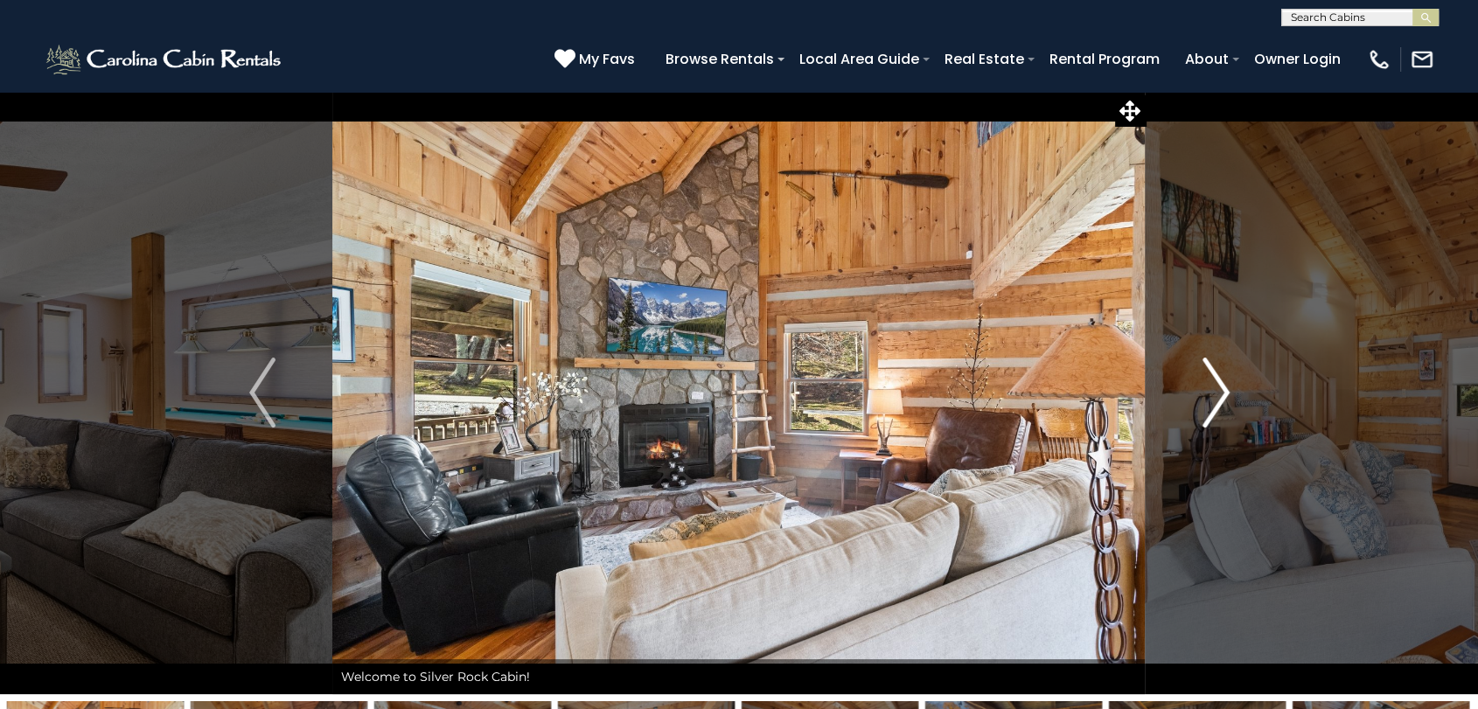
click at [1227, 387] on img "Next" at bounding box center [1216, 393] width 26 height 70
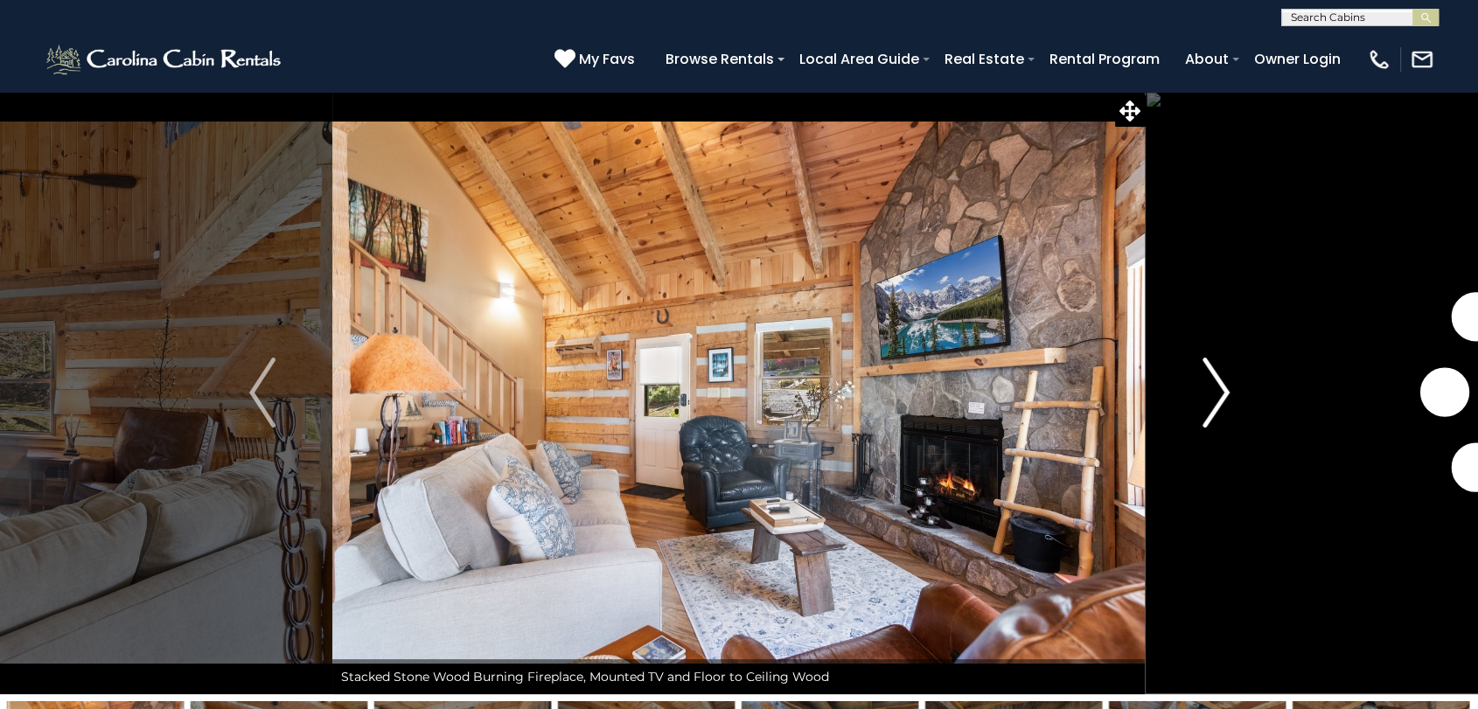
click at [1227, 387] on img "Next" at bounding box center [1216, 393] width 26 height 70
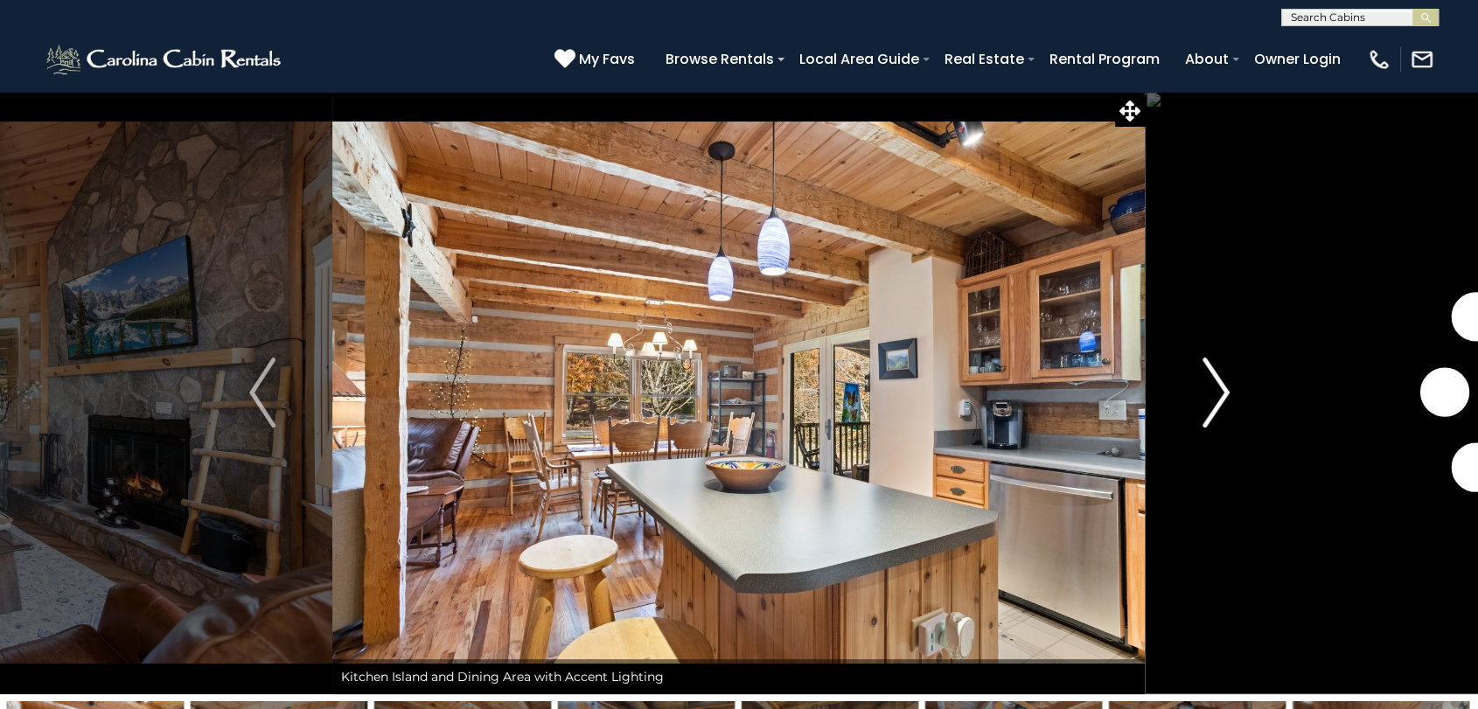
click at [1227, 387] on img "Next" at bounding box center [1216, 393] width 26 height 70
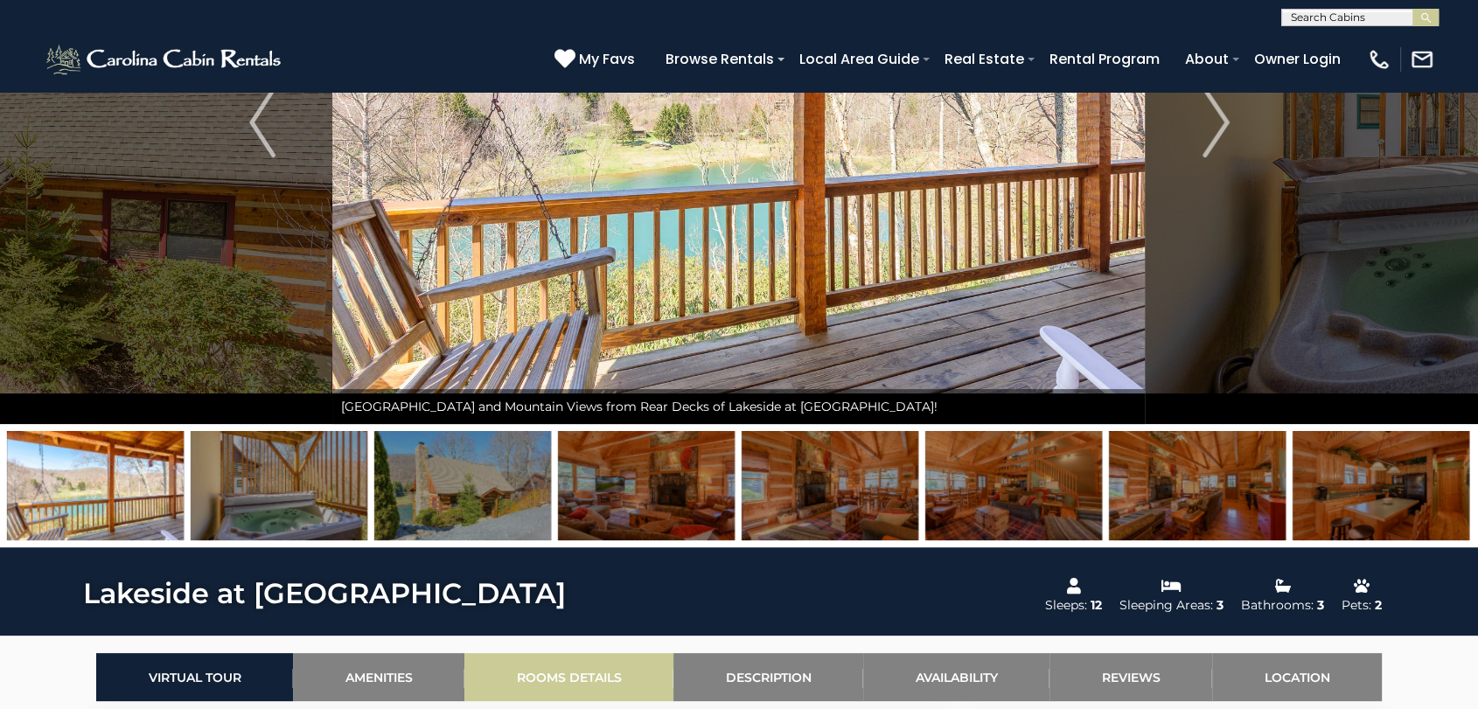
scroll to position [63, 0]
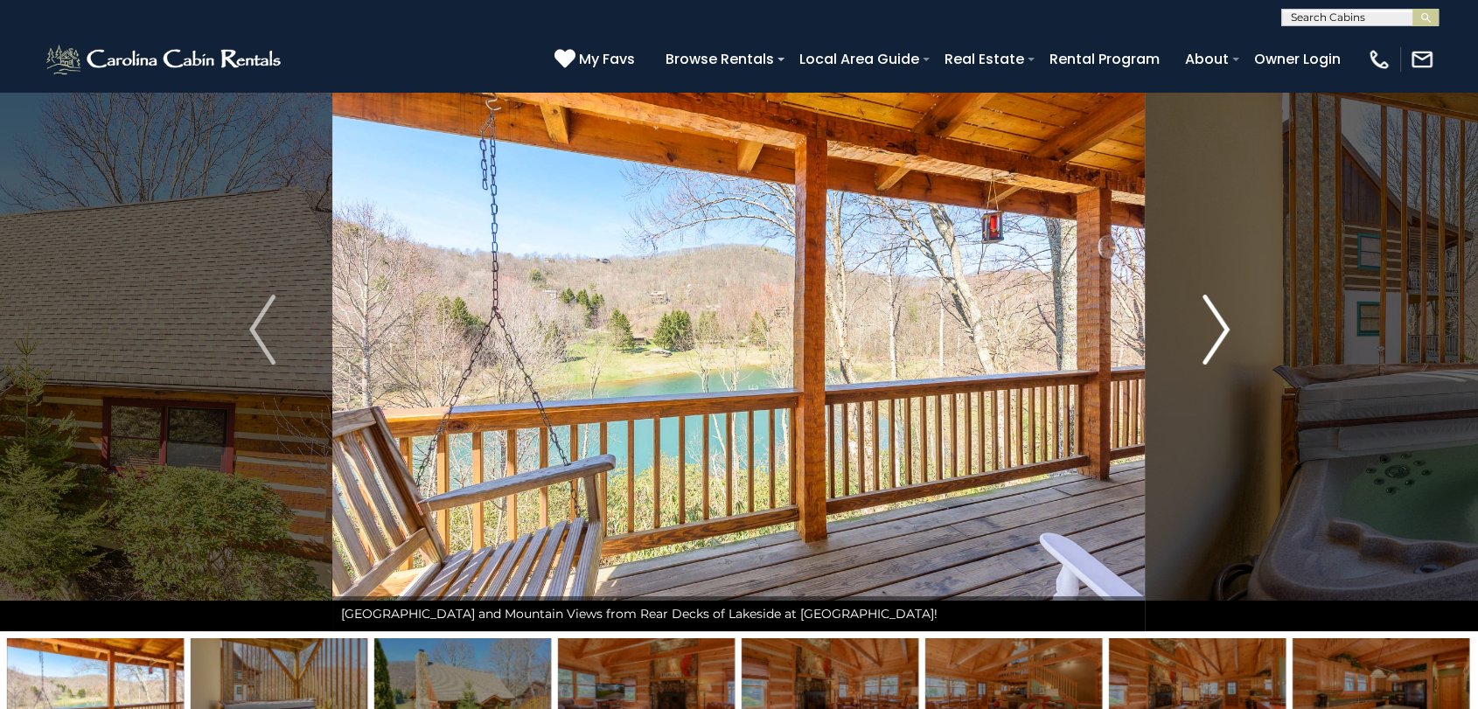
click at [1239, 329] on button "Next" at bounding box center [1216, 330] width 141 height 604
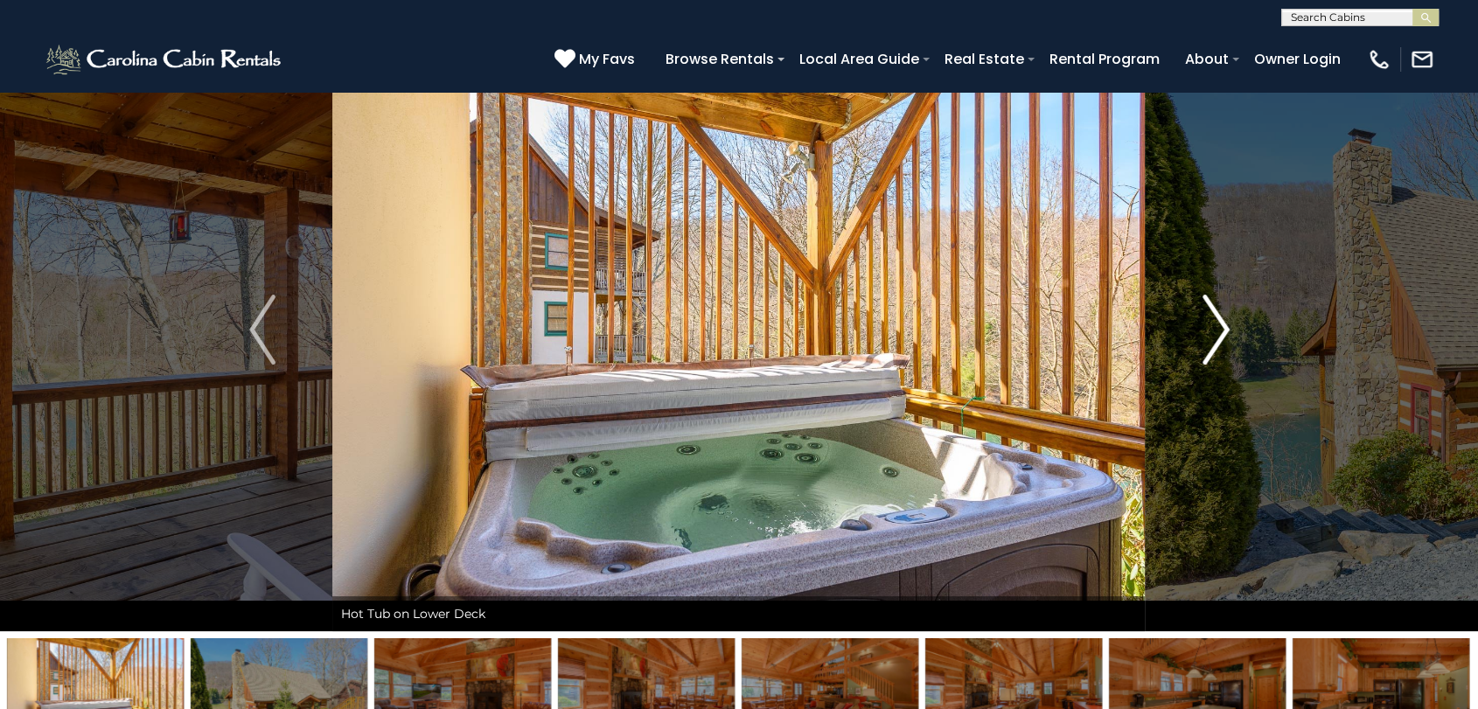
click at [1239, 329] on button "Next" at bounding box center [1216, 330] width 141 height 604
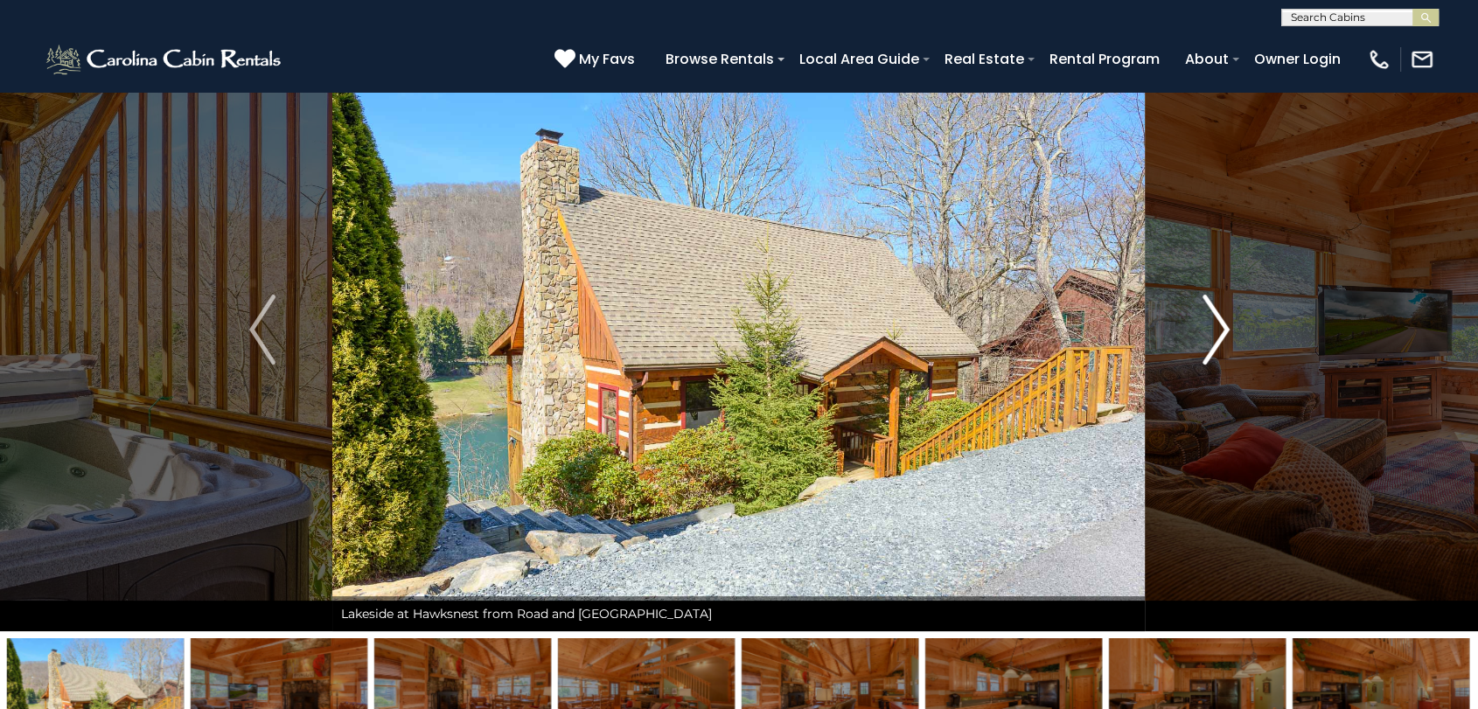
click at [1239, 329] on button "Next" at bounding box center [1216, 330] width 141 height 604
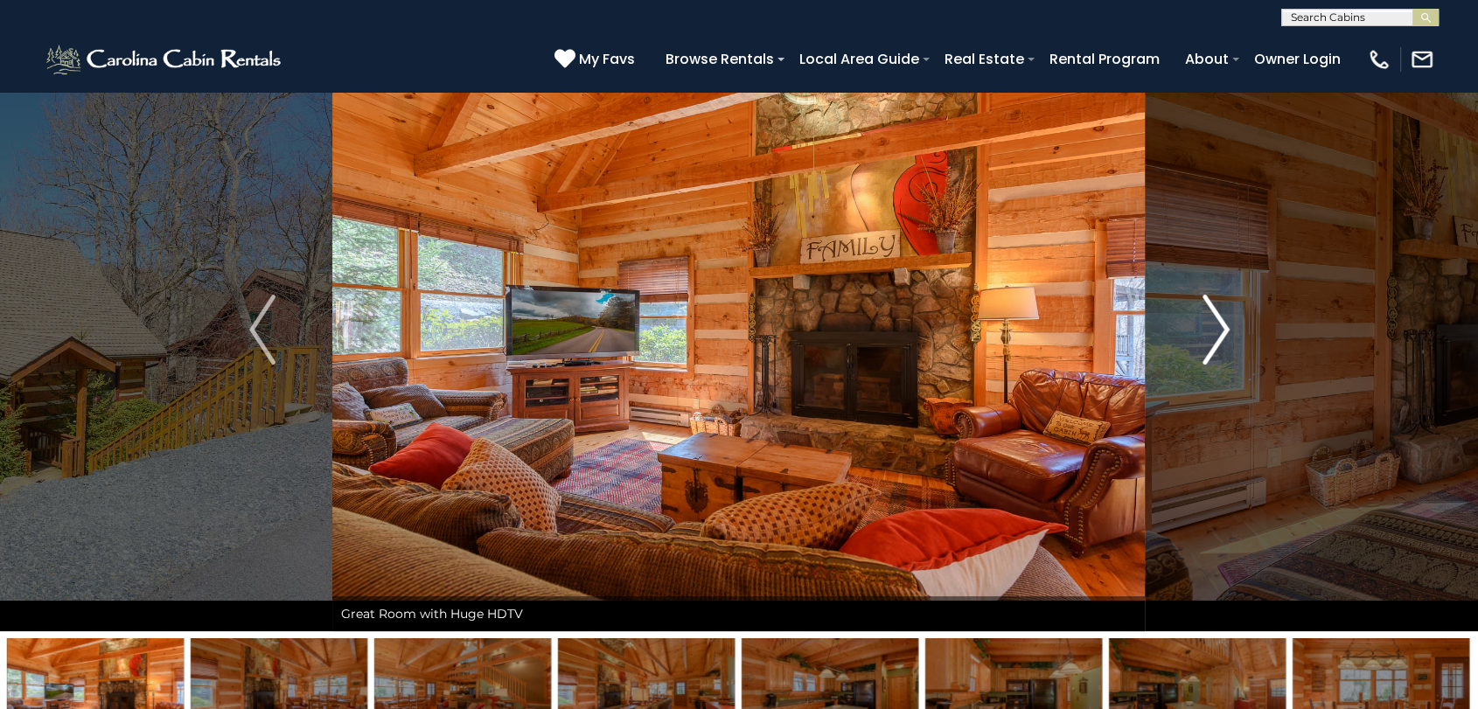
click at [1239, 329] on button "Next" at bounding box center [1216, 330] width 141 height 604
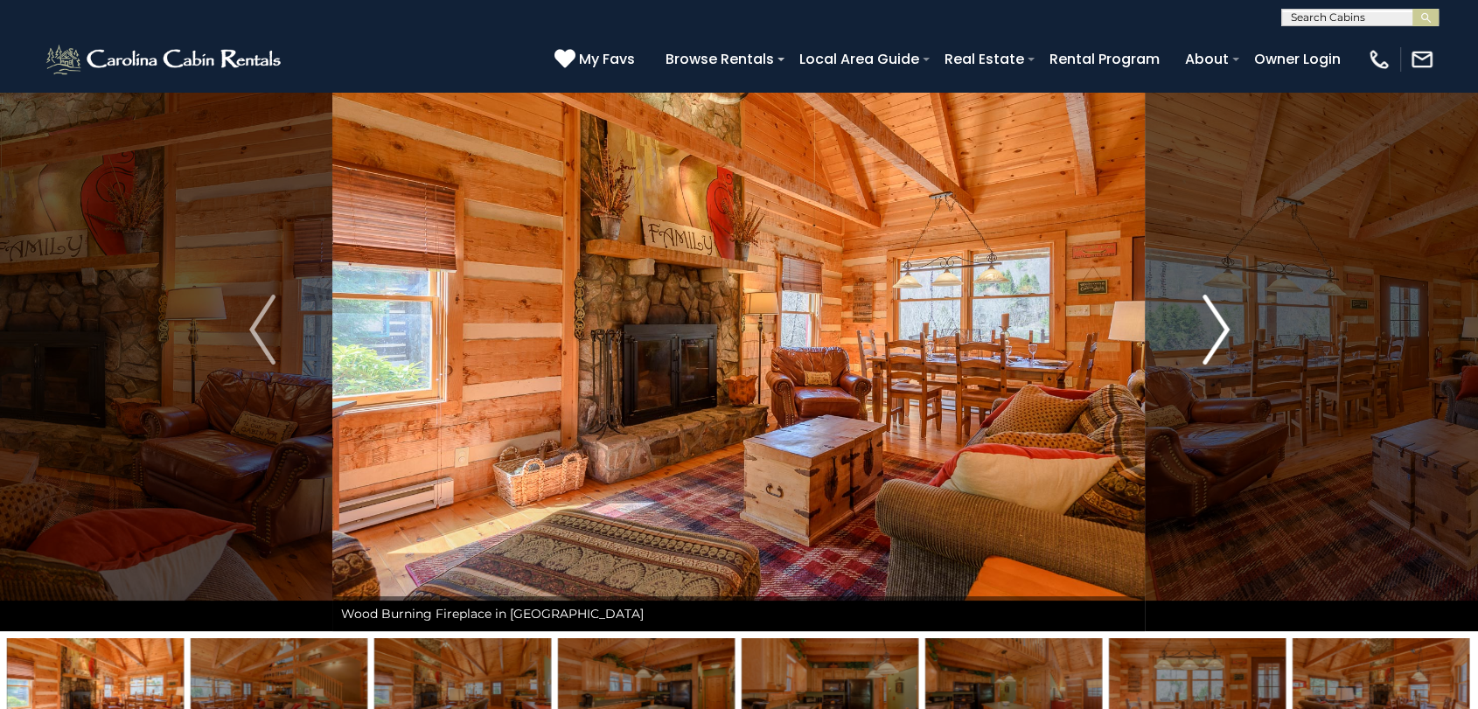
click at [1239, 329] on button "Next" at bounding box center [1216, 330] width 141 height 604
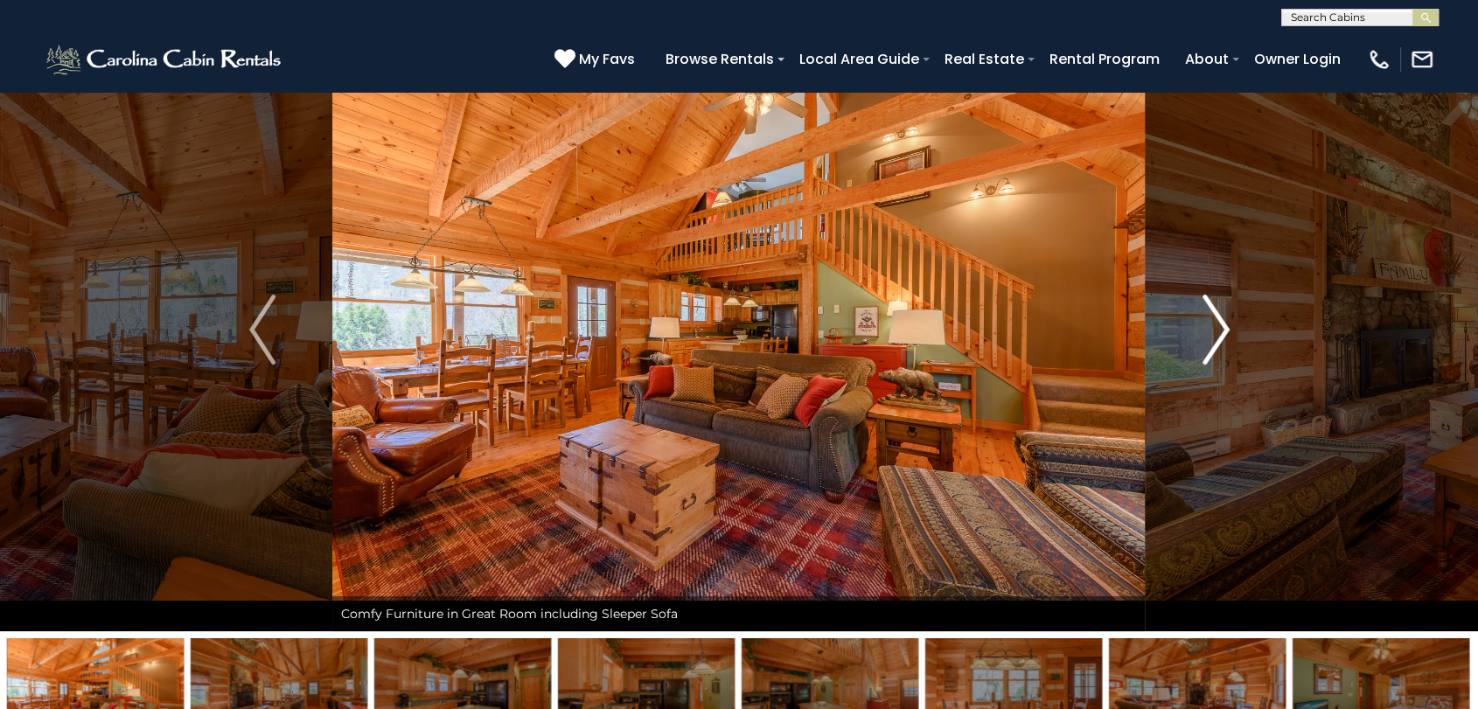
click at [1239, 329] on button "Next" at bounding box center [1216, 330] width 141 height 604
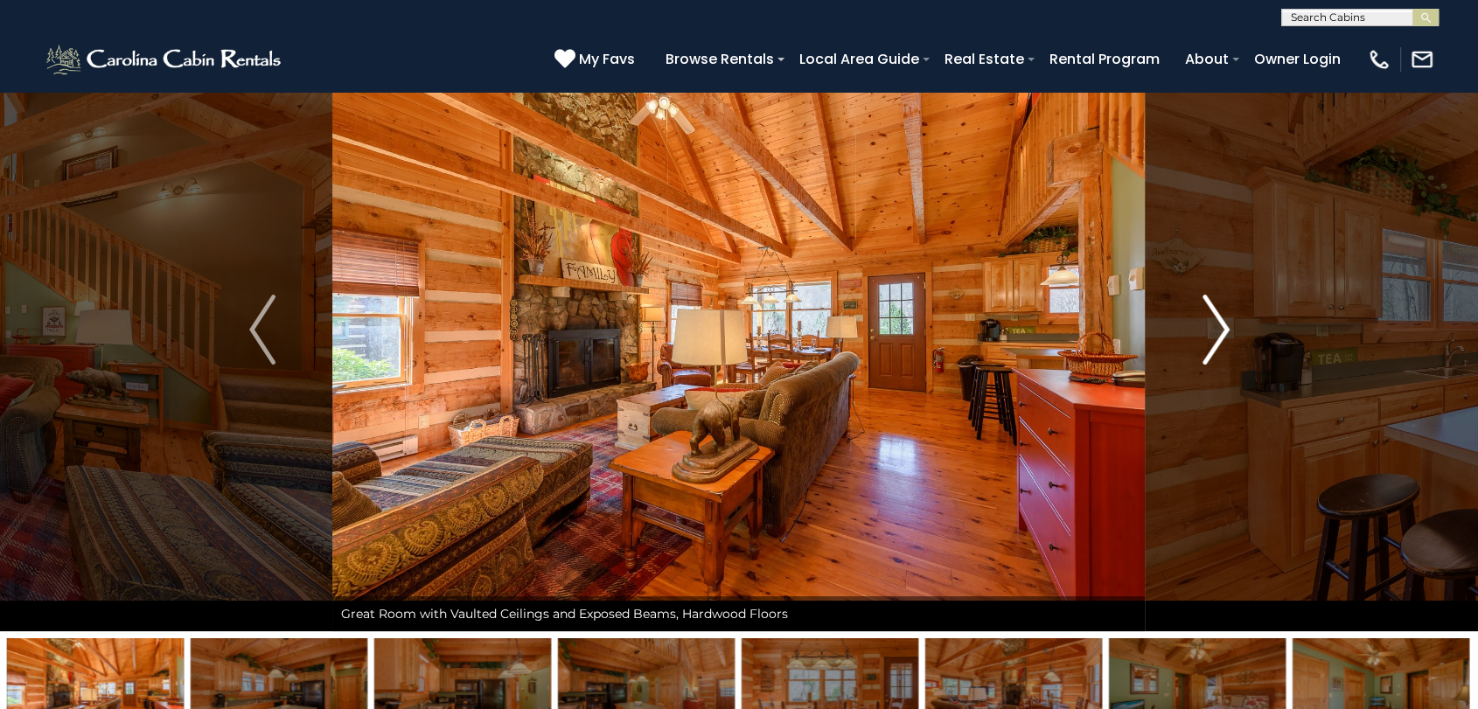
click at [1239, 329] on button "Next" at bounding box center [1216, 330] width 141 height 604
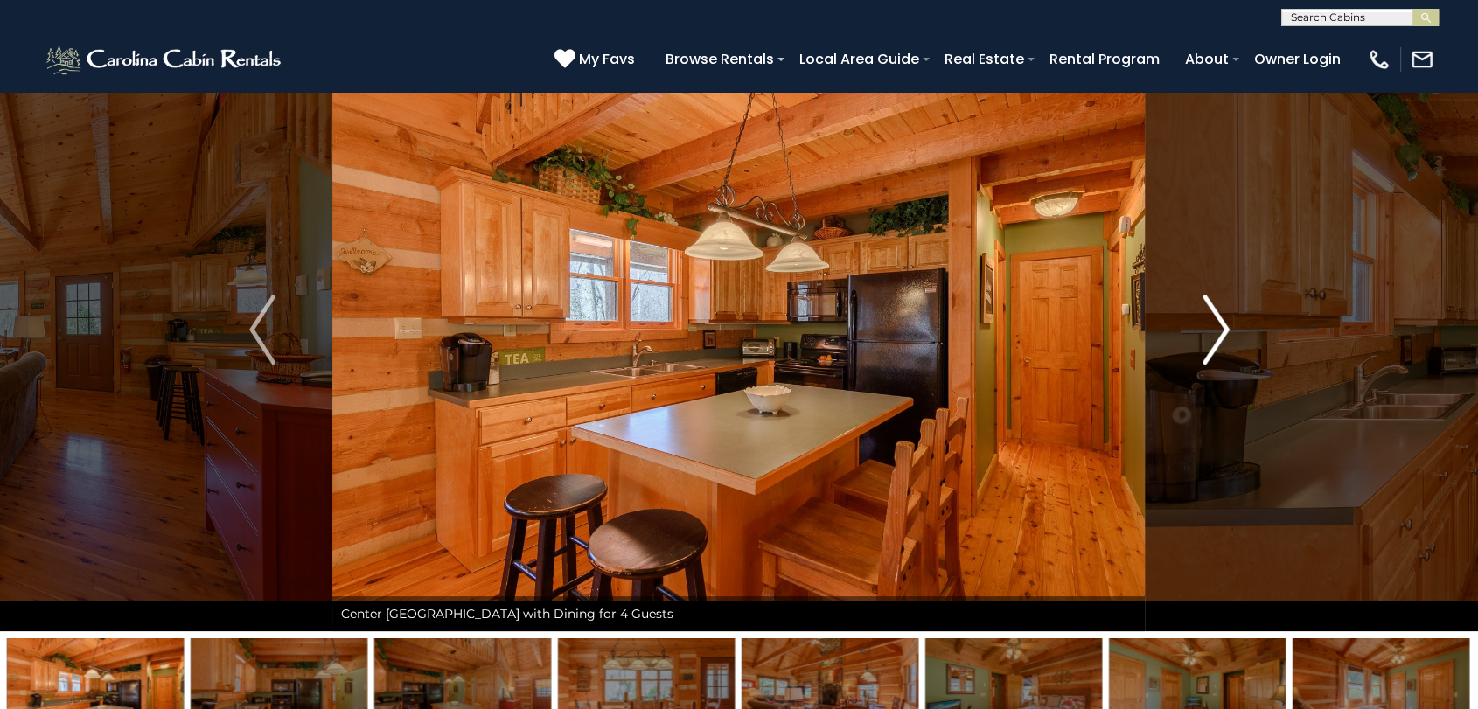
click at [1239, 329] on button "Next" at bounding box center [1216, 330] width 141 height 604
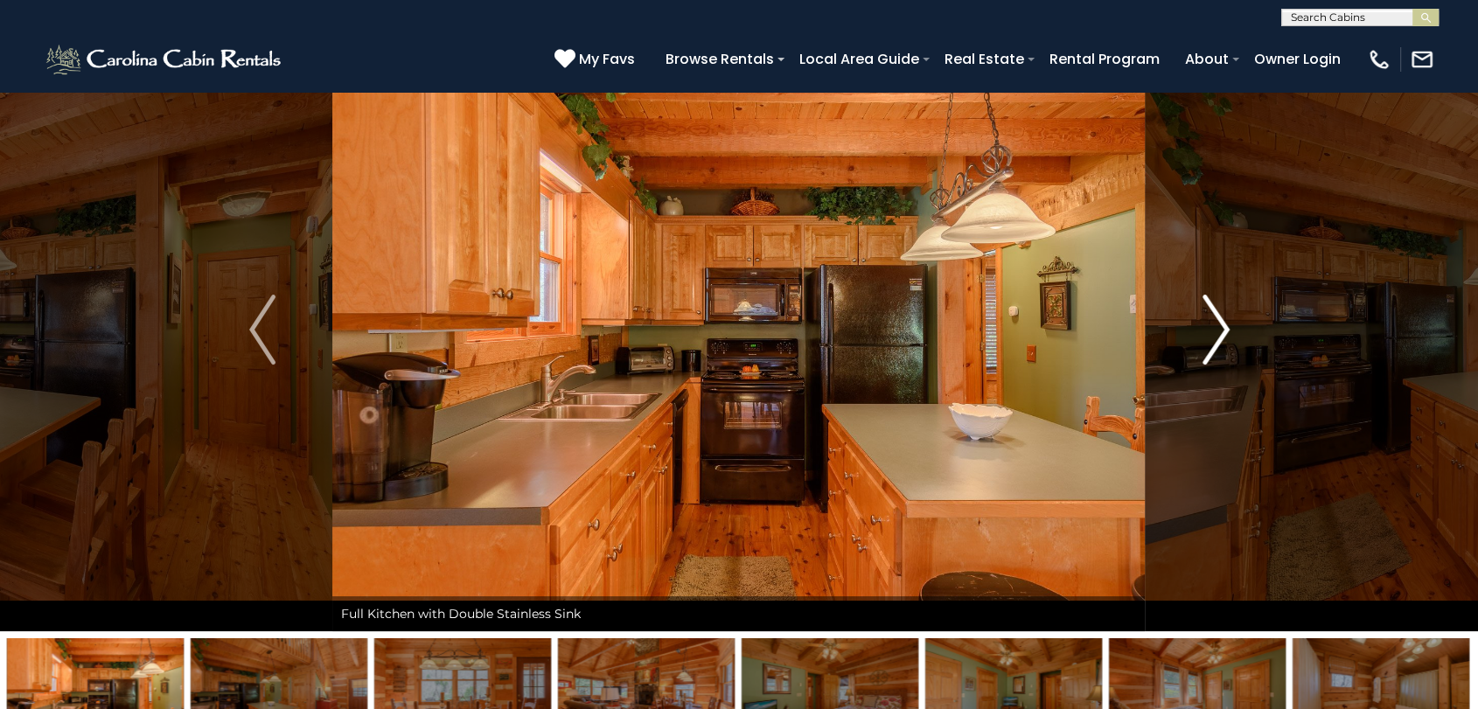
click at [1239, 329] on button "Next" at bounding box center [1216, 330] width 141 height 604
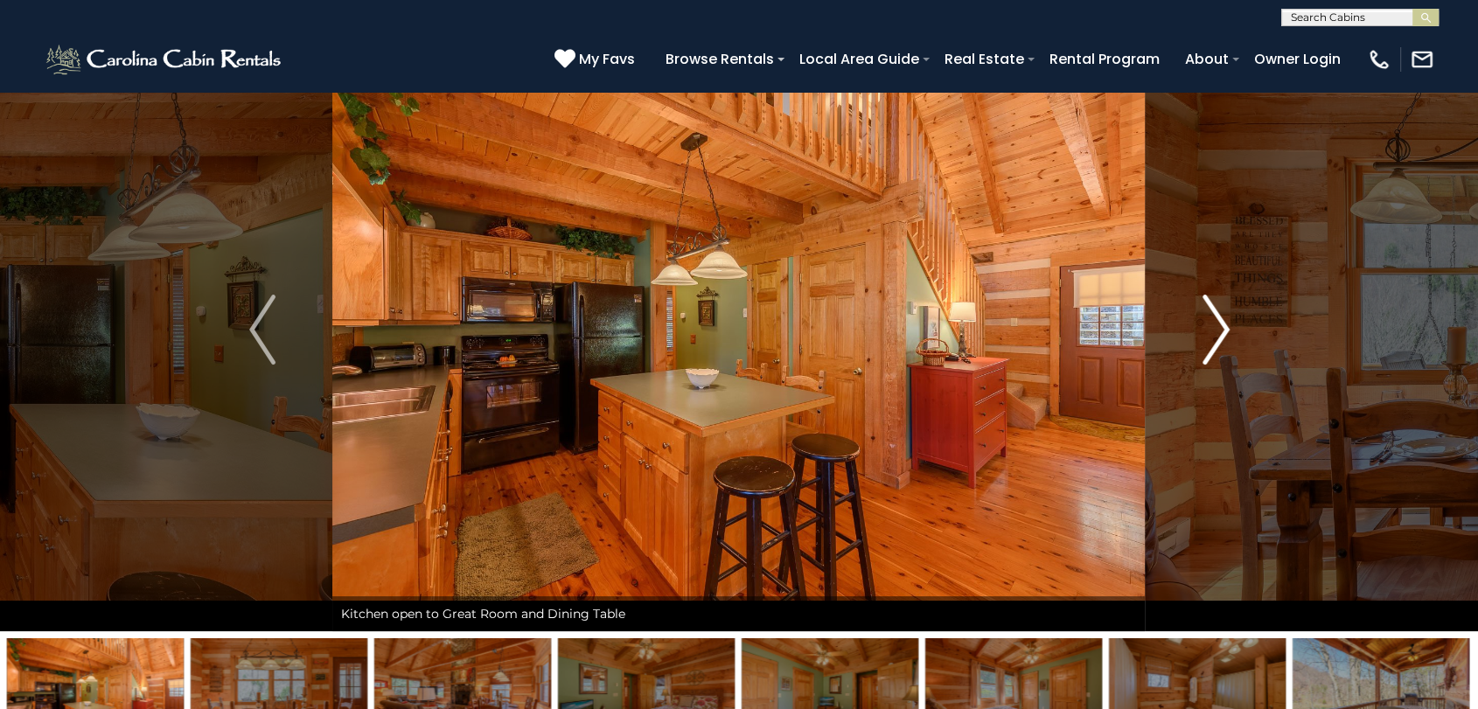
click at [1239, 329] on button "Next" at bounding box center [1216, 330] width 141 height 604
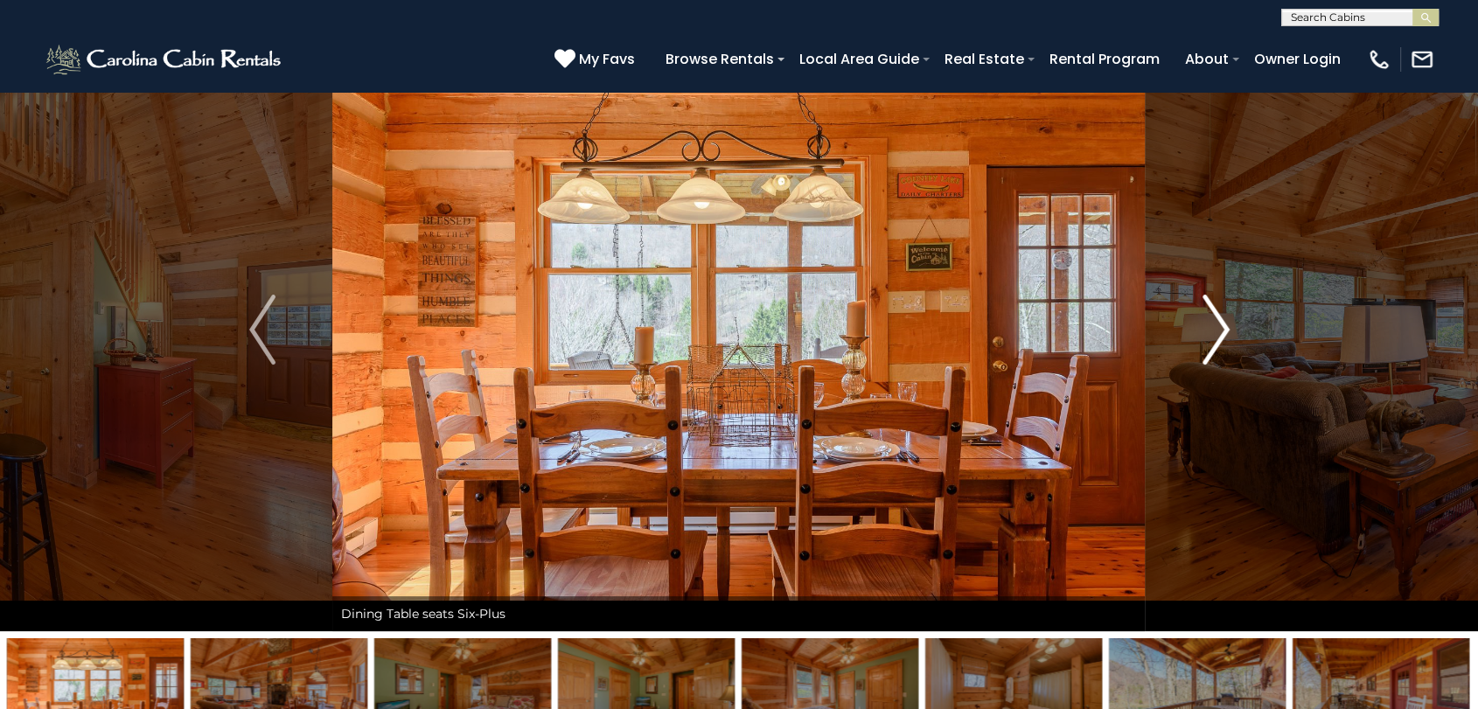
click at [1239, 329] on button "Next" at bounding box center [1216, 330] width 141 height 604
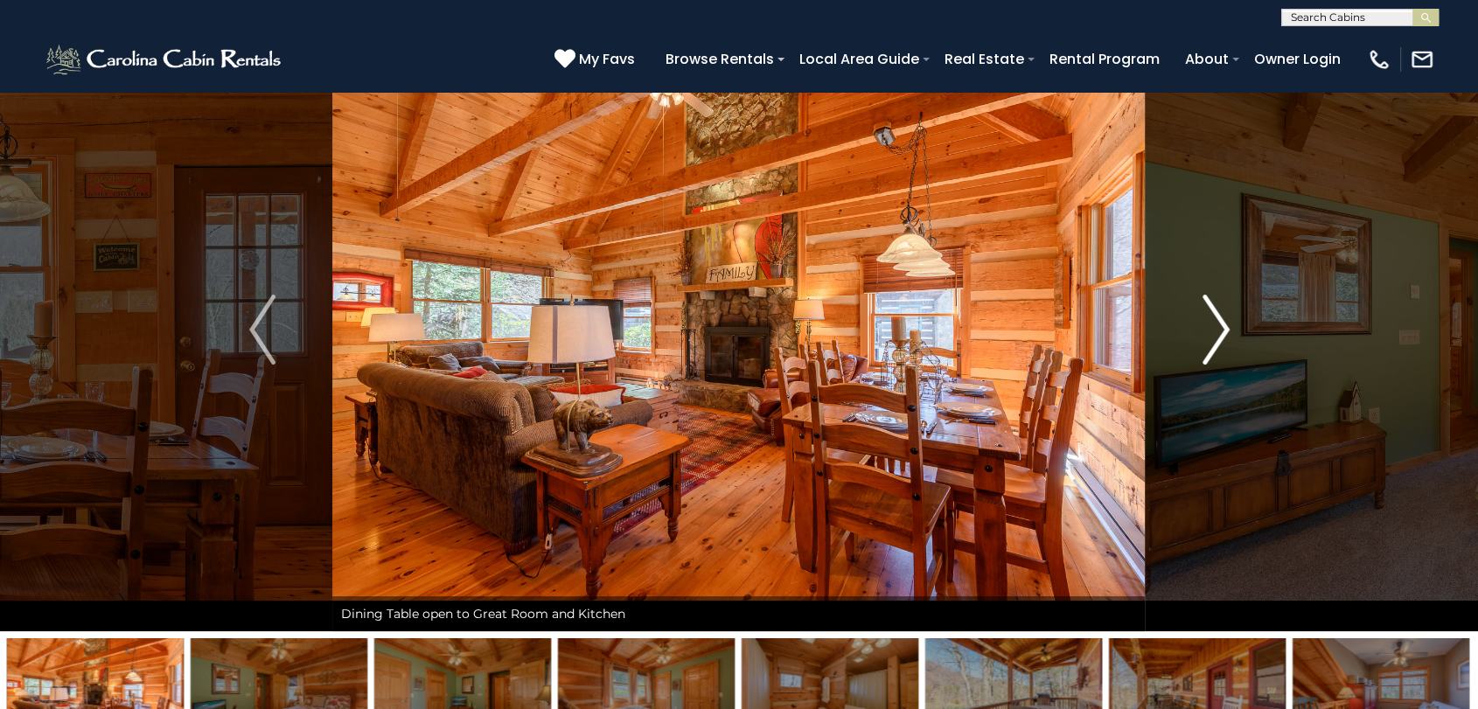
click at [1239, 329] on button "Next" at bounding box center [1216, 330] width 141 height 604
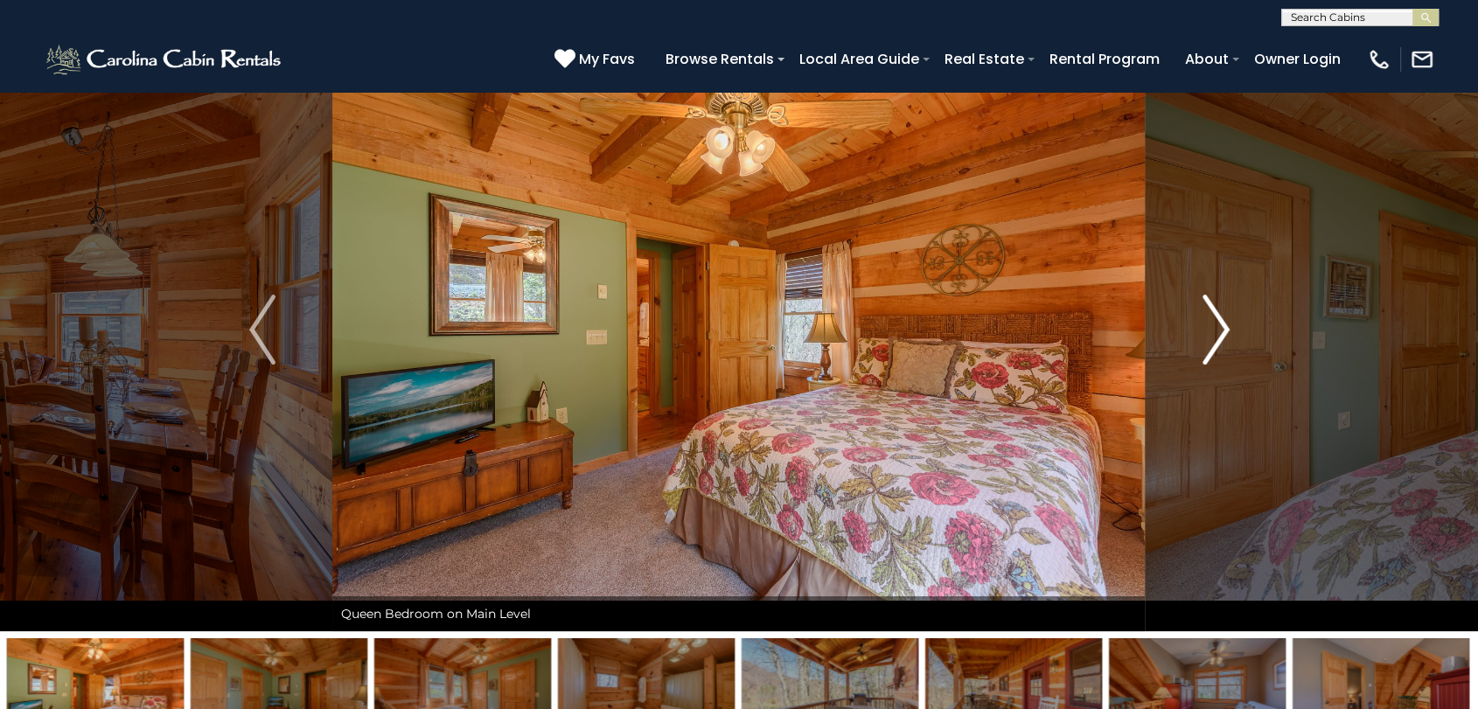
click at [1239, 329] on button "Next" at bounding box center [1216, 330] width 141 height 604
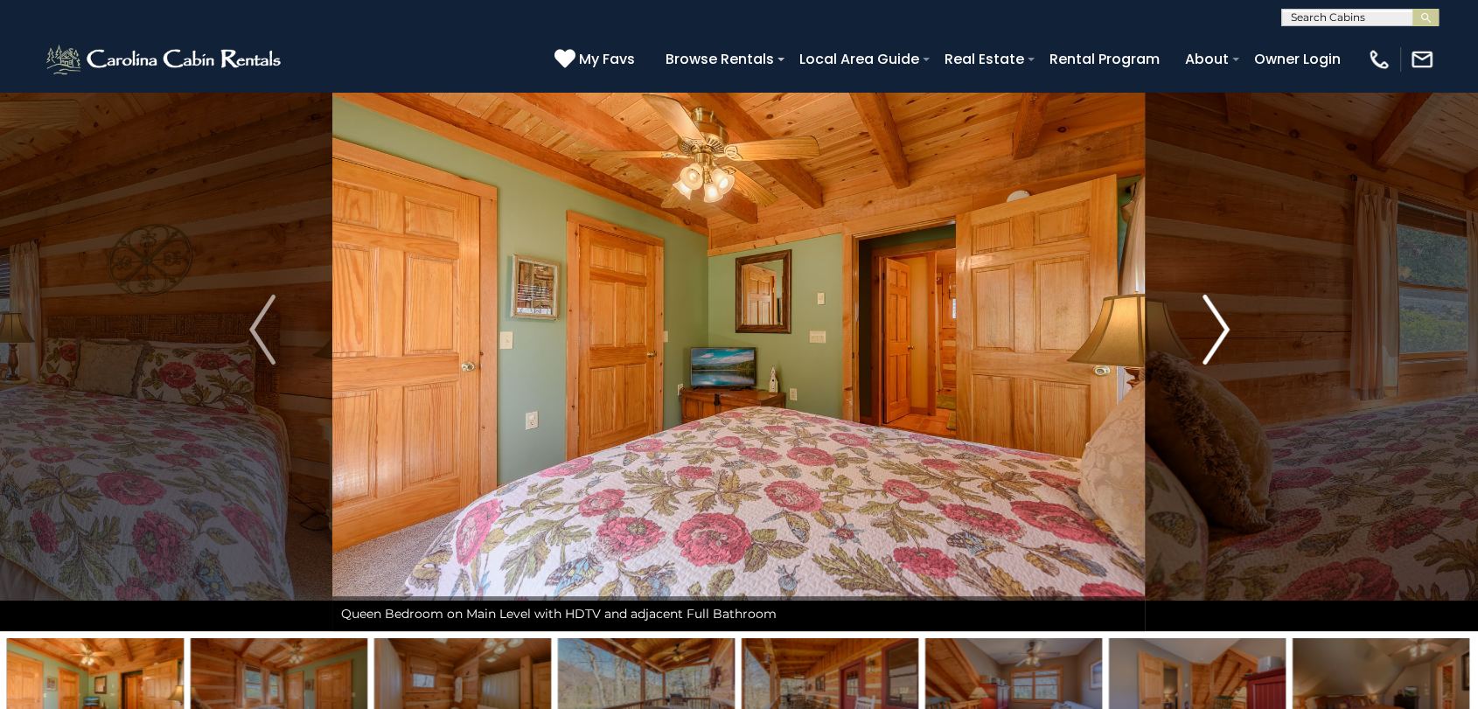
click at [1239, 329] on button "Next" at bounding box center [1216, 330] width 141 height 604
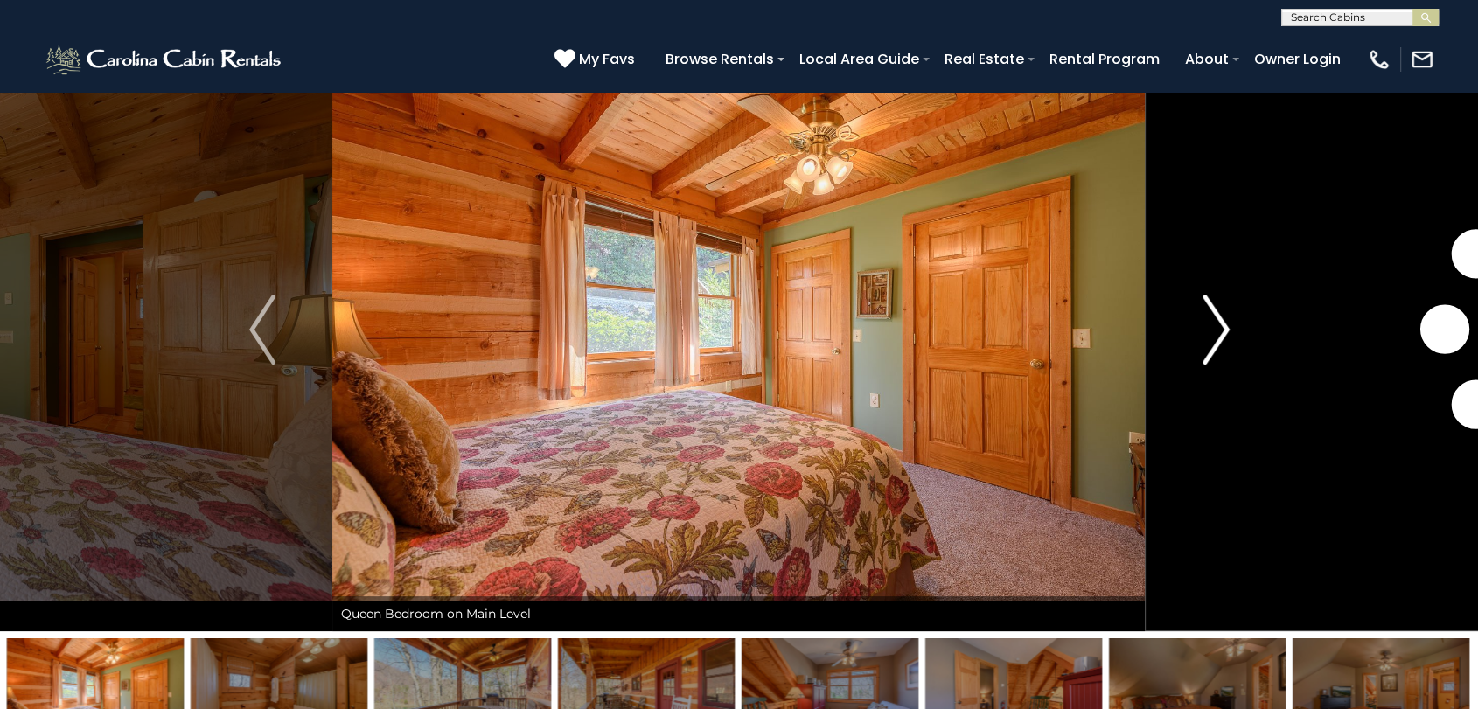
click at [1239, 329] on button "Next" at bounding box center [1216, 330] width 141 height 604
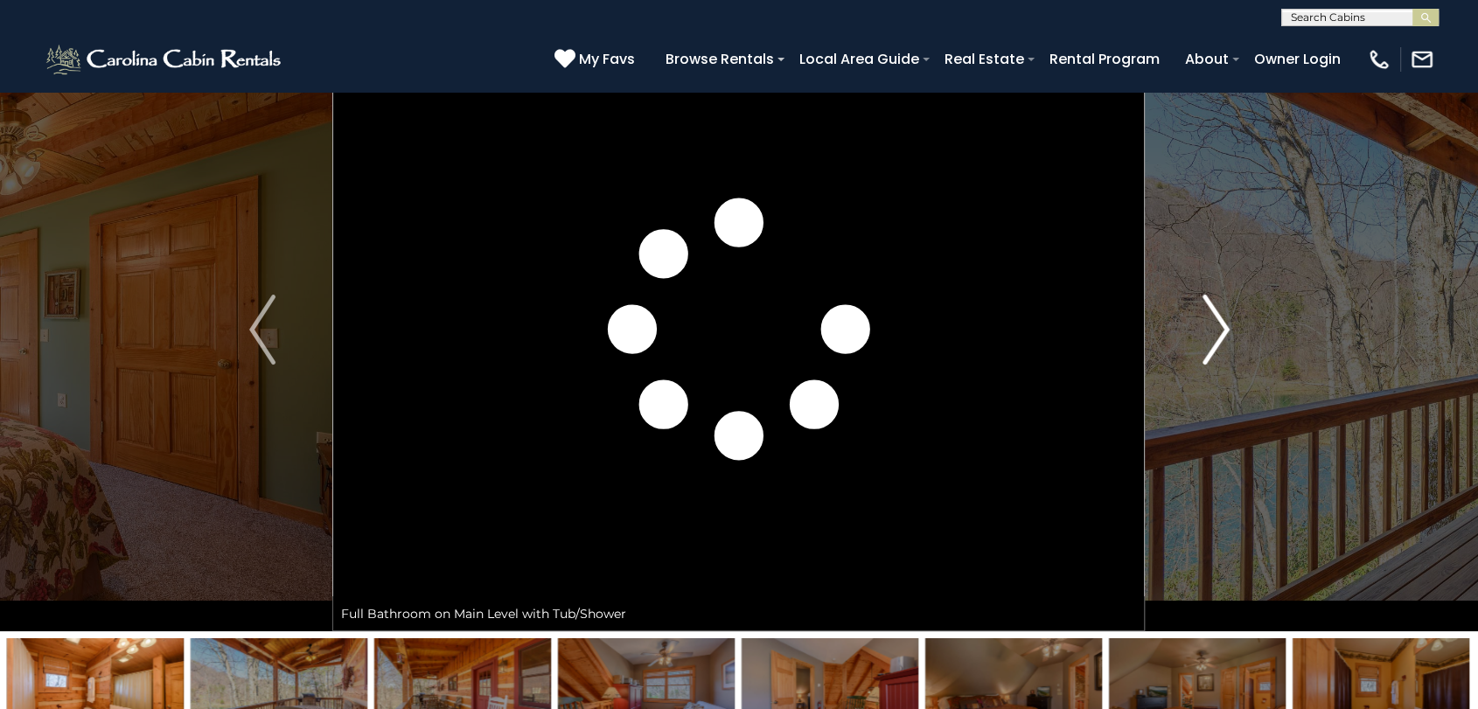
click at [1239, 329] on button "Next" at bounding box center [1216, 330] width 141 height 604
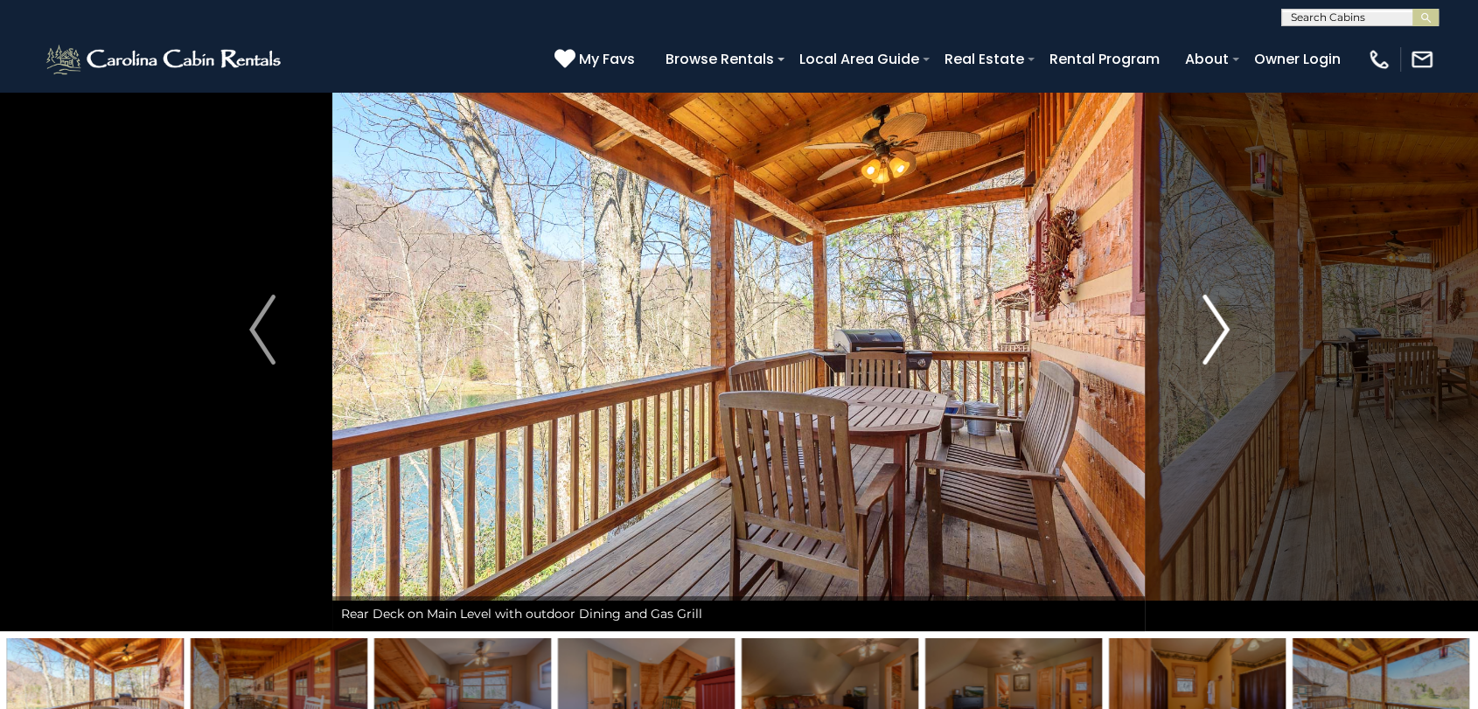
click at [1239, 329] on button "Next" at bounding box center [1216, 330] width 141 height 604
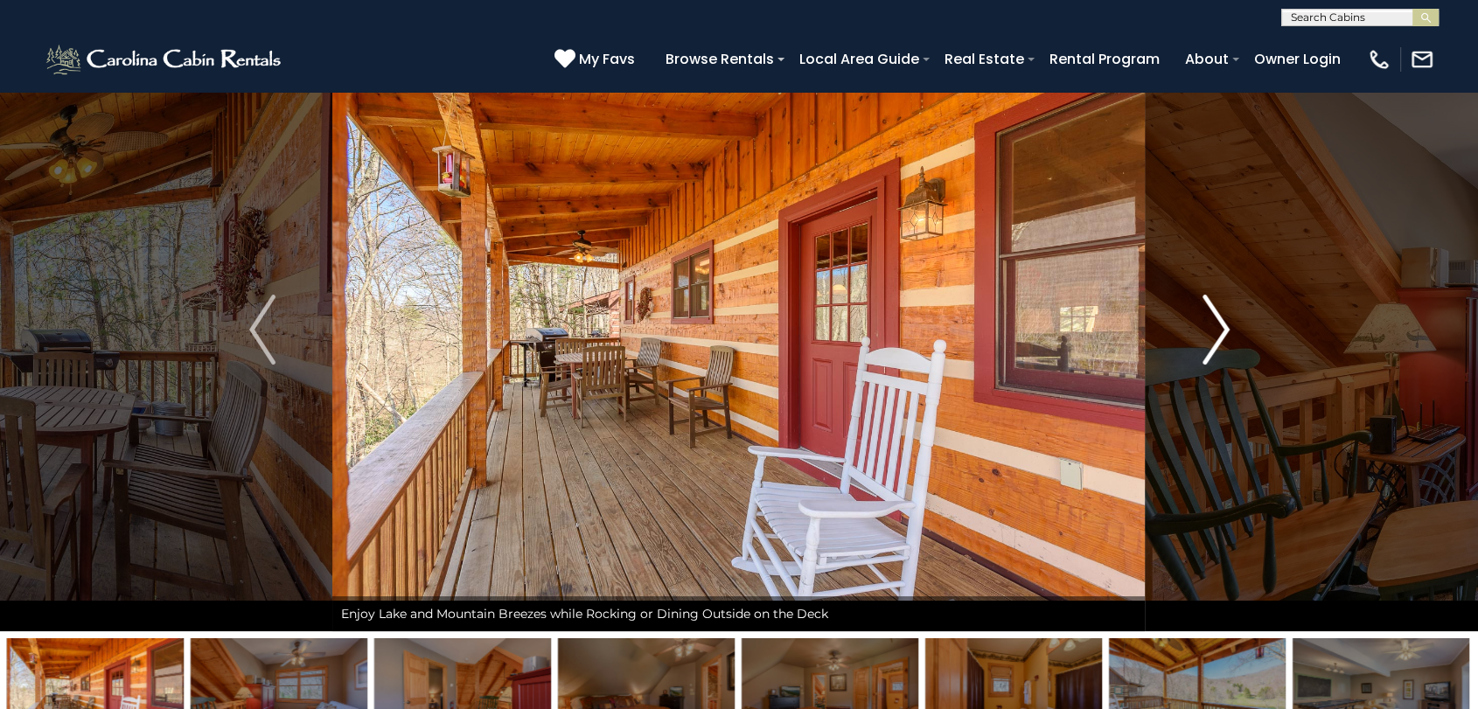
click at [1239, 329] on button "Next" at bounding box center [1216, 330] width 141 height 604
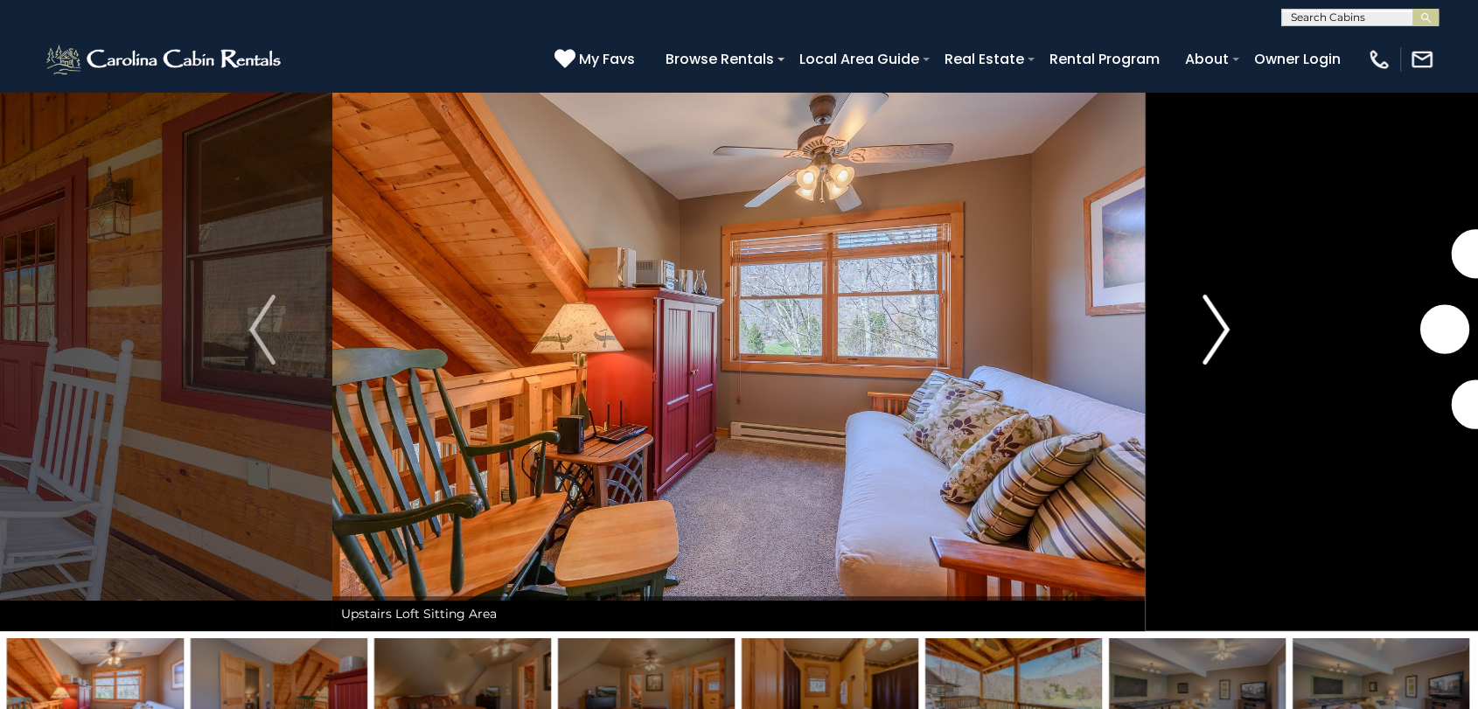
click at [1239, 329] on button "Next" at bounding box center [1216, 330] width 141 height 604
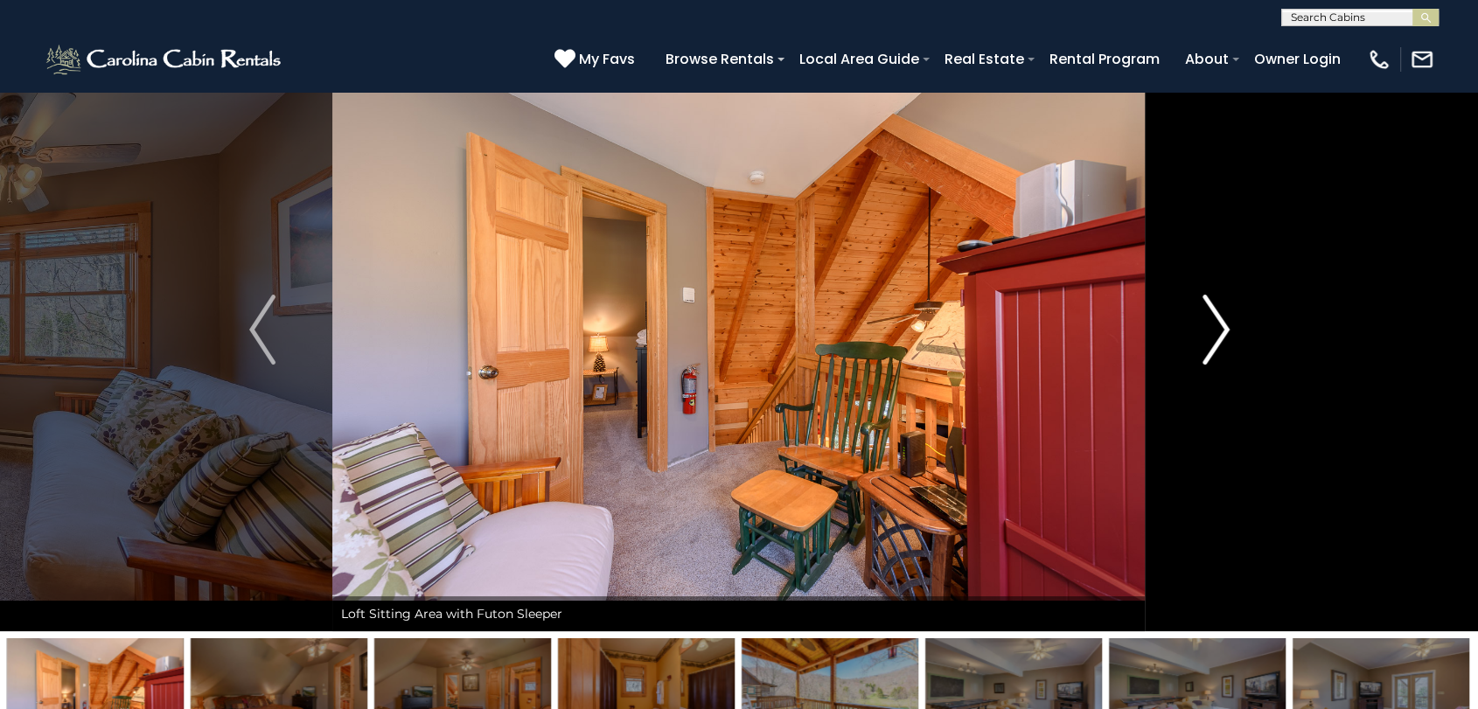
click at [1239, 329] on button "Next" at bounding box center [1216, 330] width 141 height 604
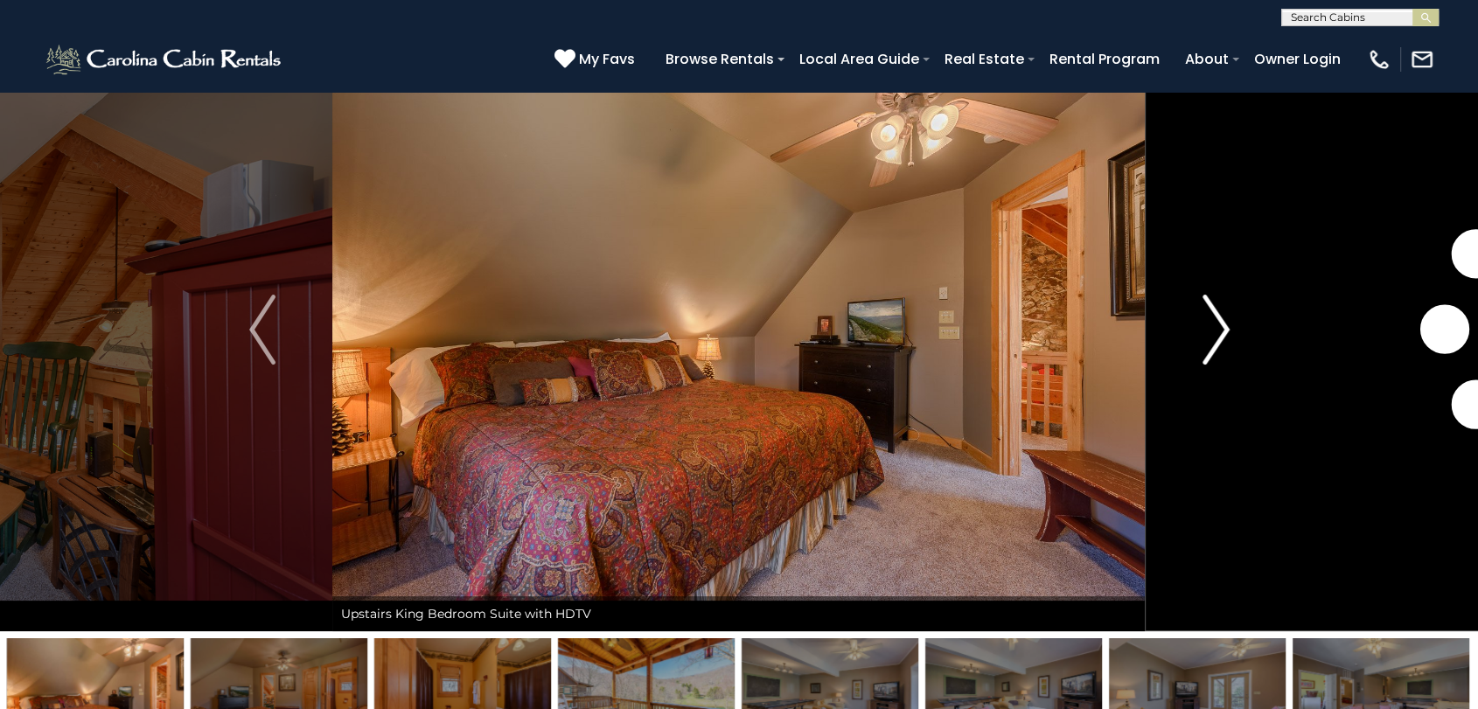
click at [1239, 329] on button "Next" at bounding box center [1216, 330] width 141 height 604
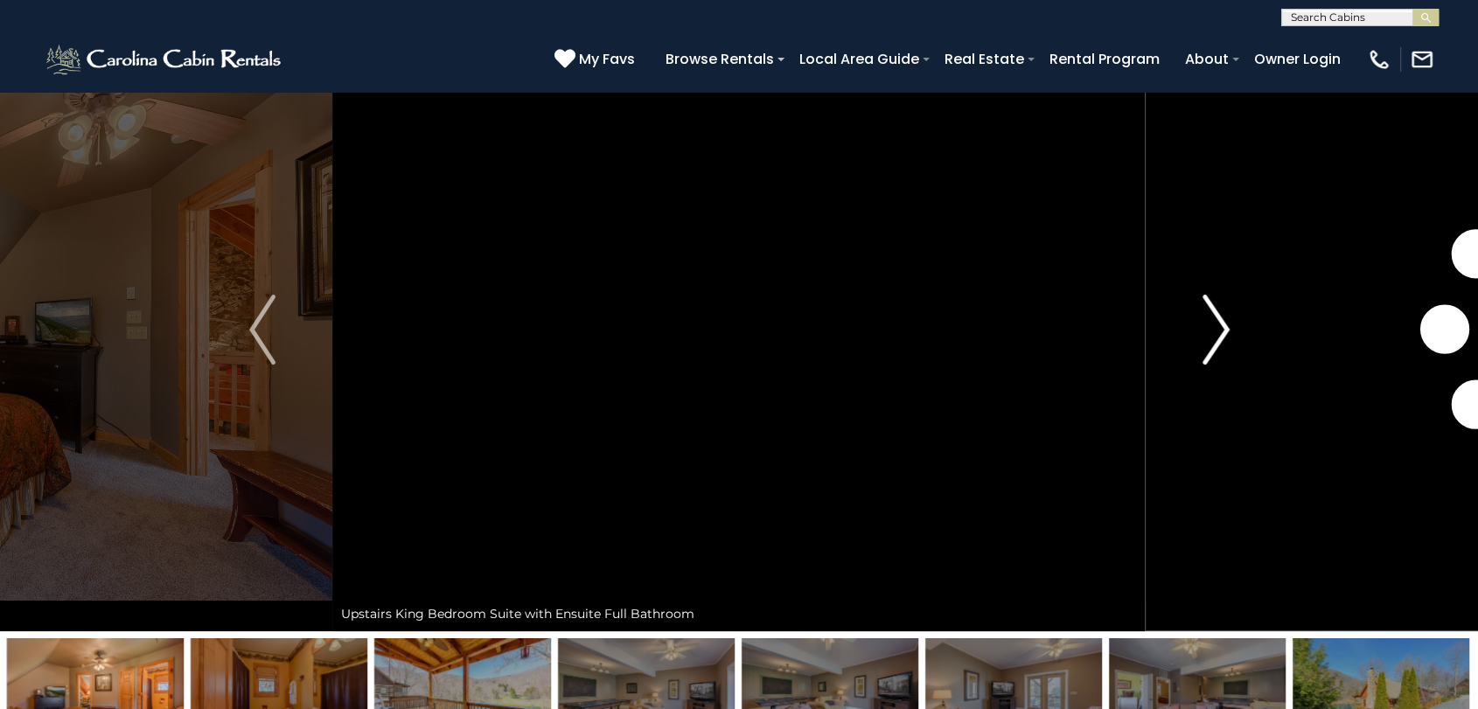
click at [1239, 329] on button "Next" at bounding box center [1216, 330] width 141 height 604
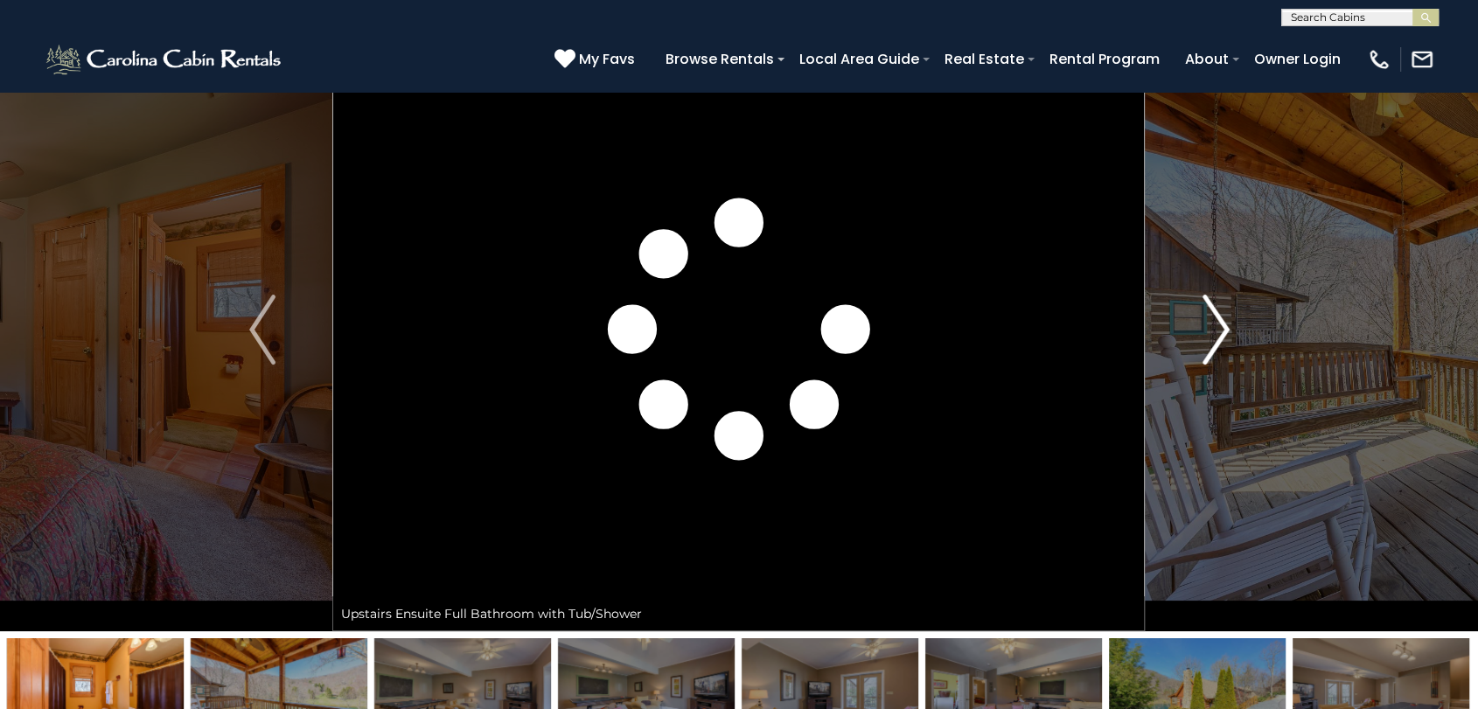
click at [1239, 329] on button "Next" at bounding box center [1216, 330] width 141 height 604
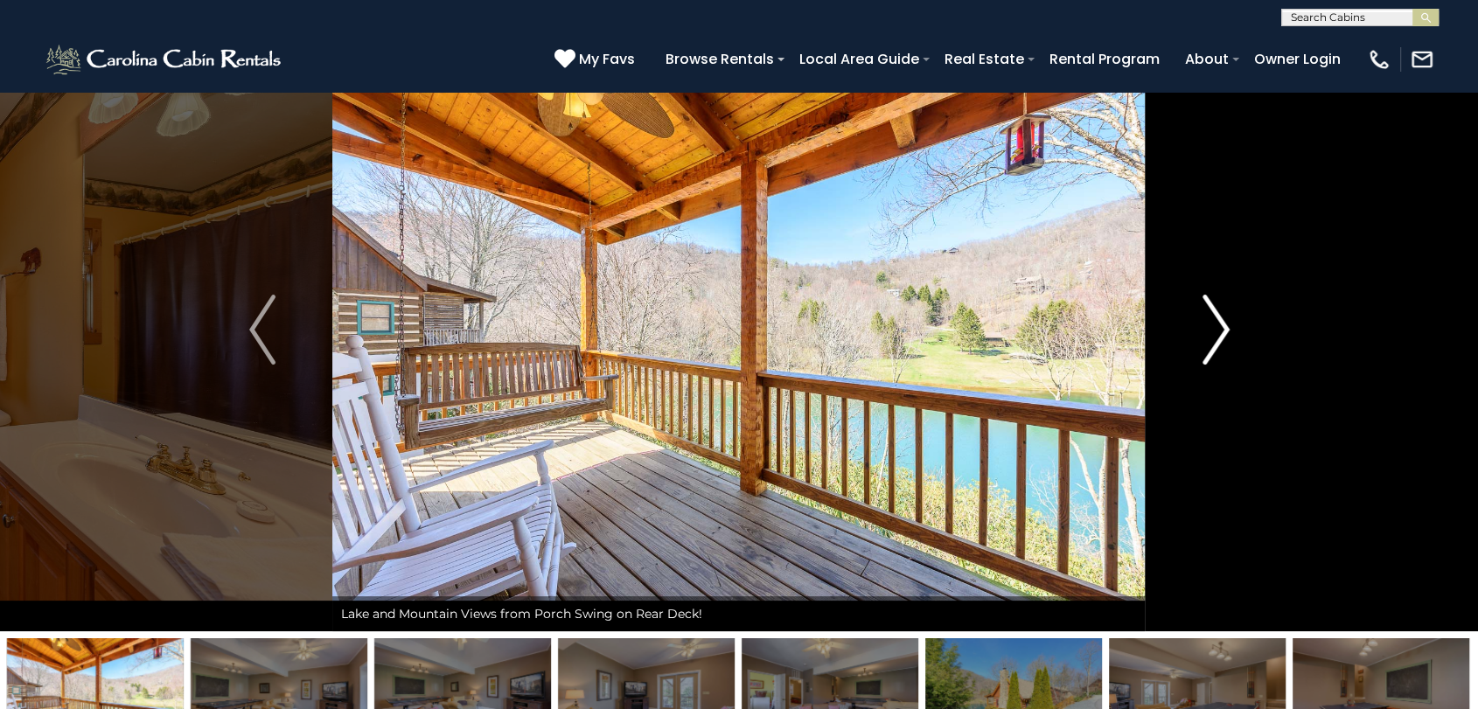
click at [1239, 329] on button "Next" at bounding box center [1216, 330] width 141 height 604
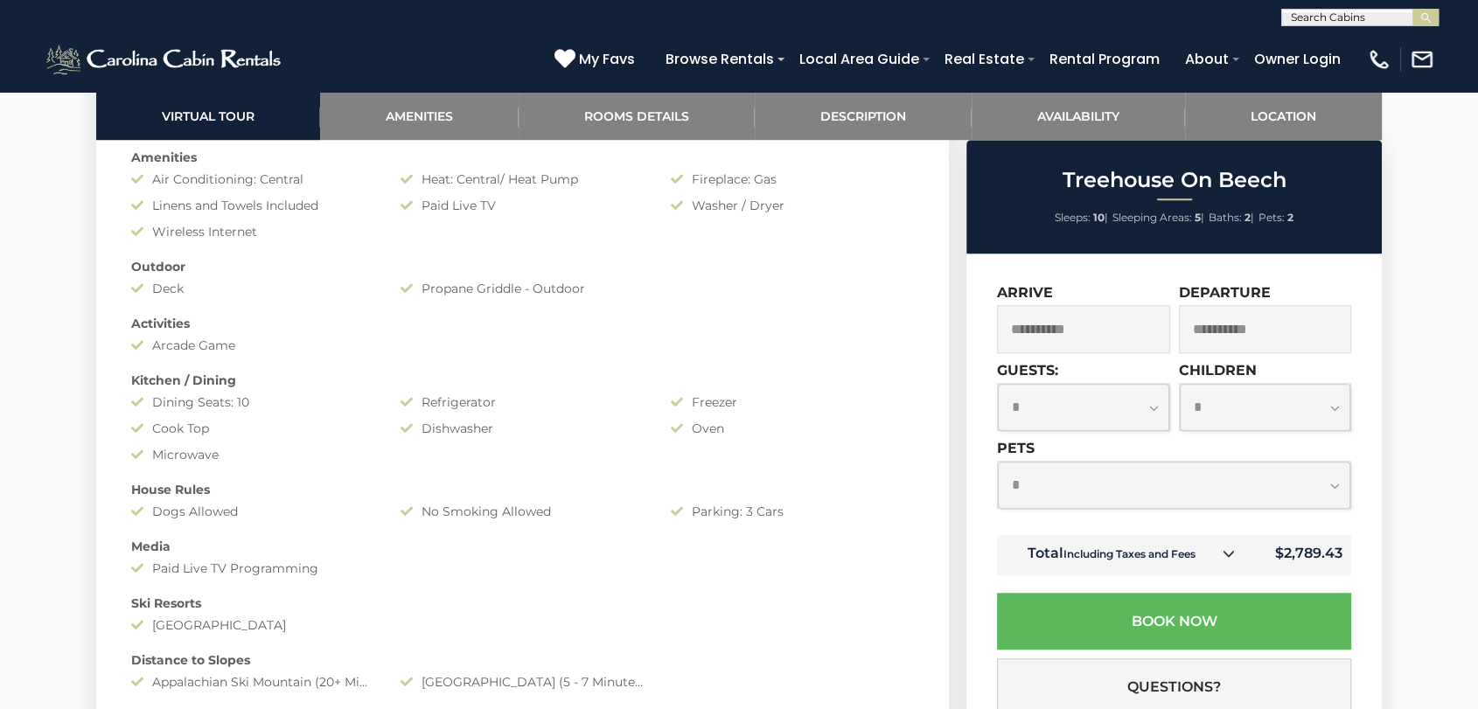
scroll to position [1360, 0]
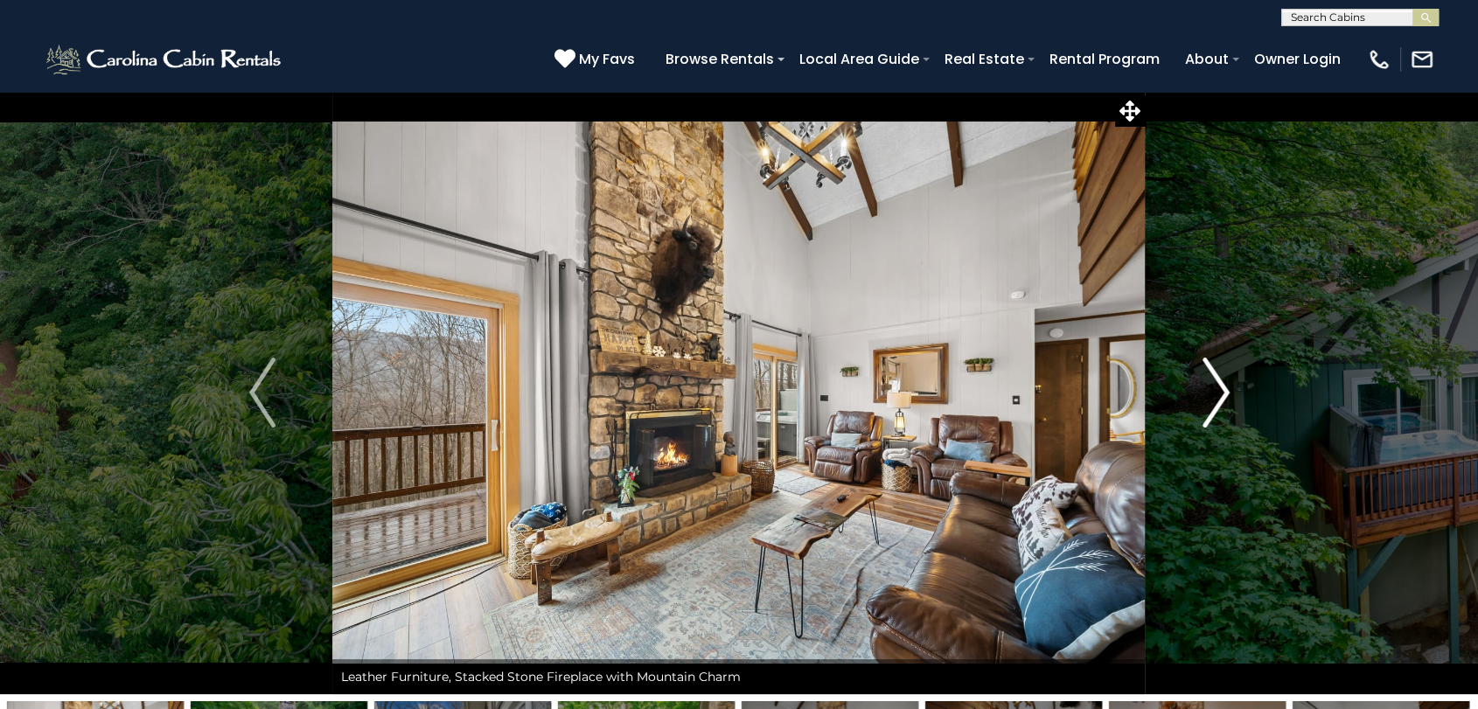
click at [1226, 375] on img "Next" at bounding box center [1216, 393] width 26 height 70
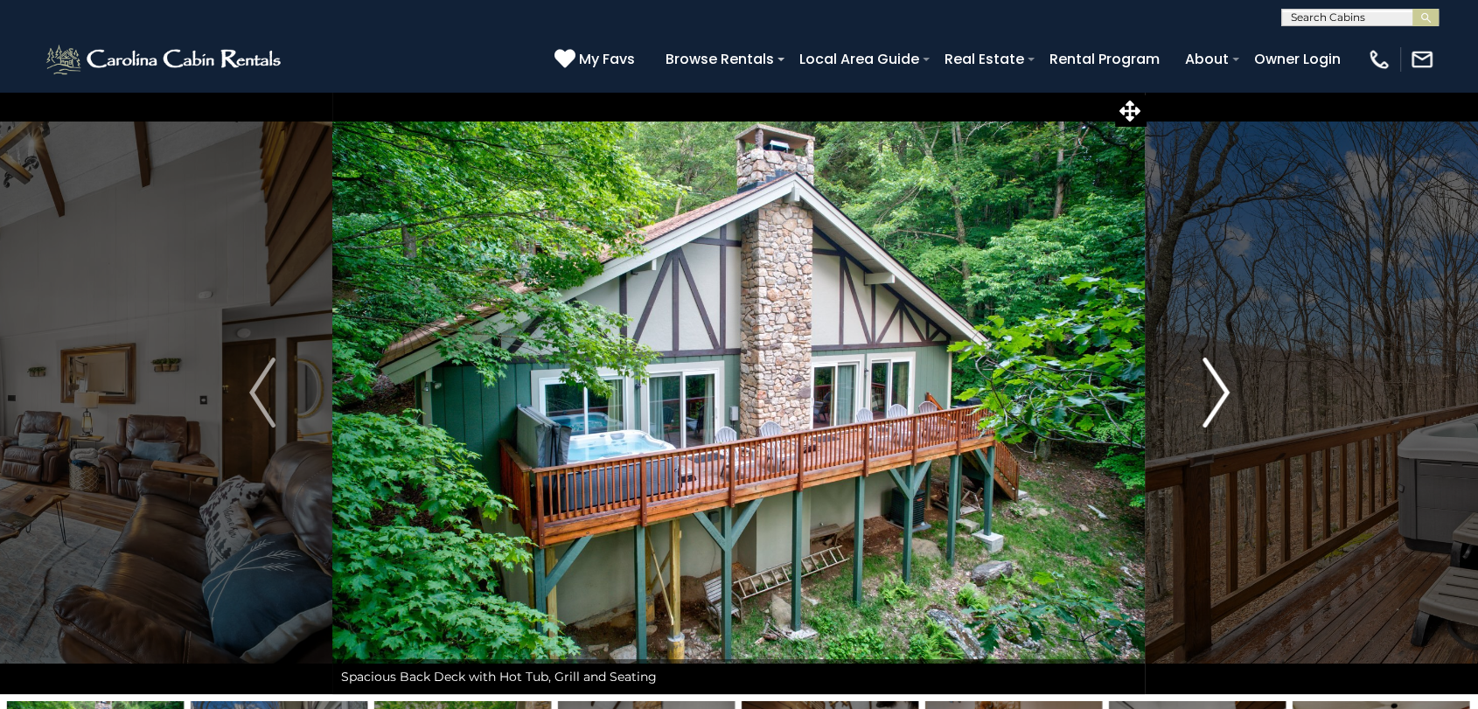
click at [1226, 375] on img "Next" at bounding box center [1216, 393] width 26 height 70
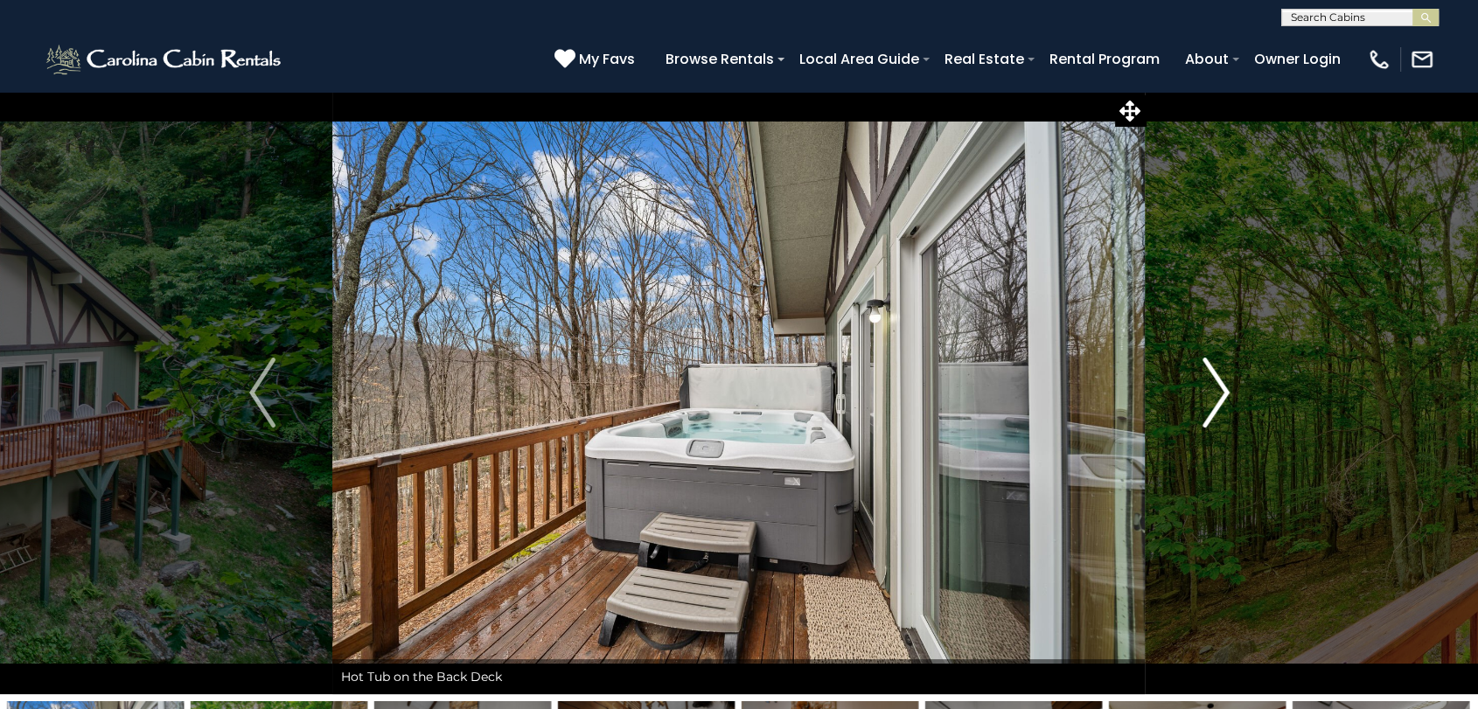
click at [1226, 375] on img "Next" at bounding box center [1216, 393] width 26 height 70
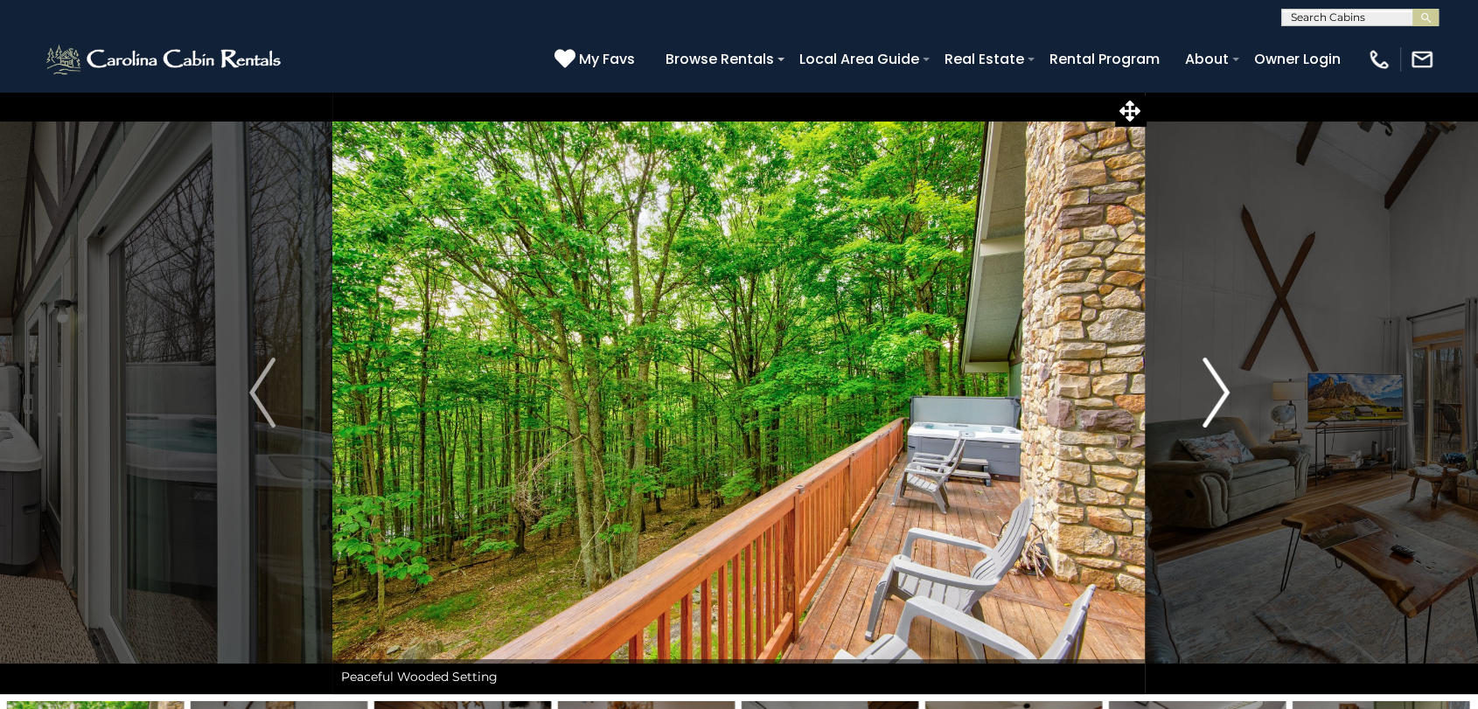
click at [1226, 375] on img "Next" at bounding box center [1216, 393] width 26 height 70
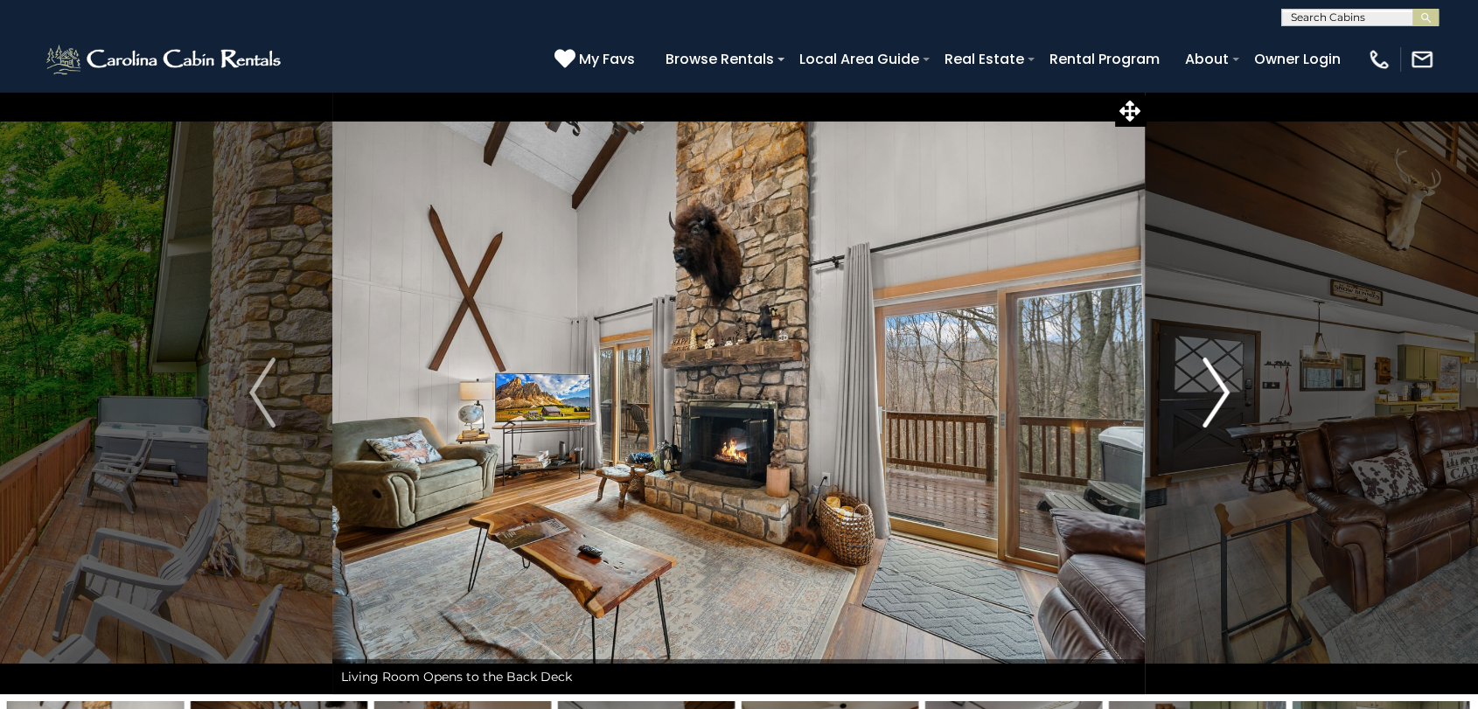
click at [1226, 375] on img "Next" at bounding box center [1216, 393] width 26 height 70
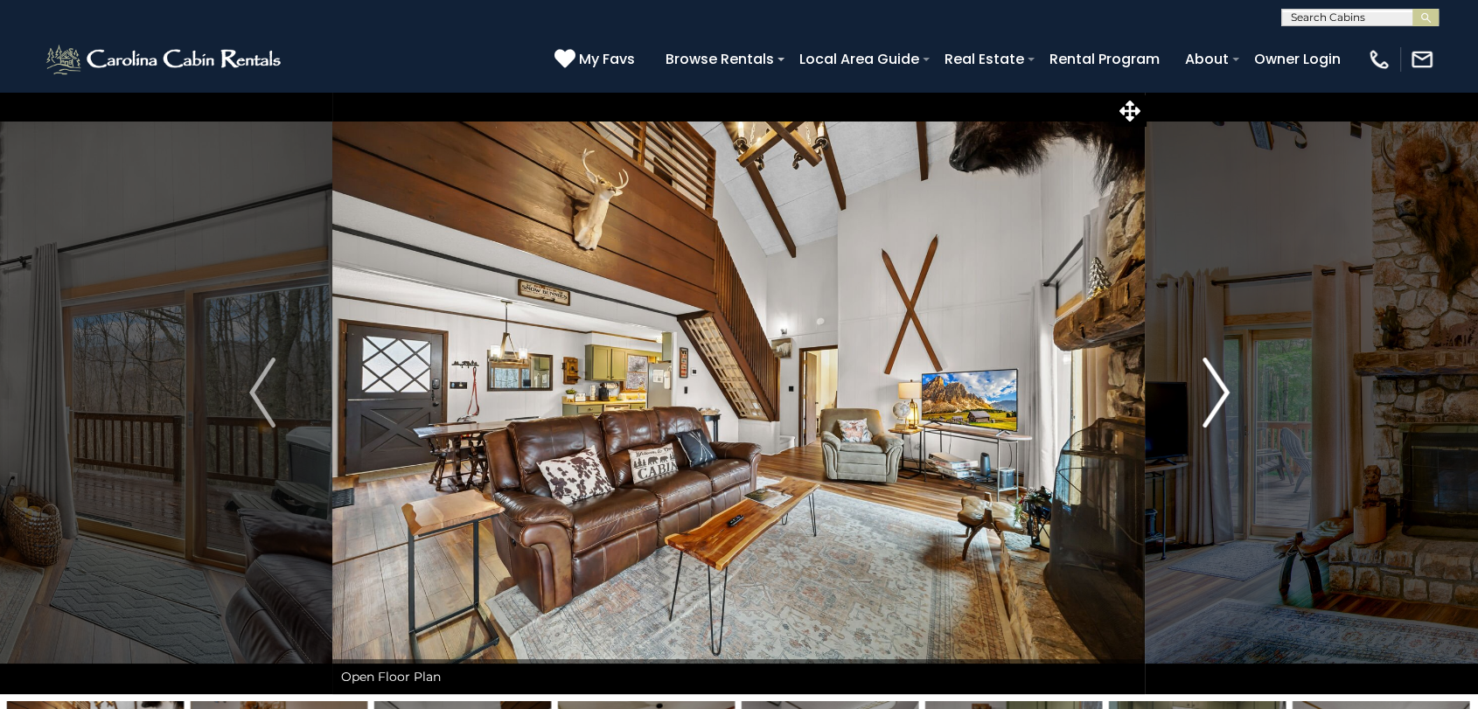
click at [1226, 375] on img "Next" at bounding box center [1216, 393] width 26 height 70
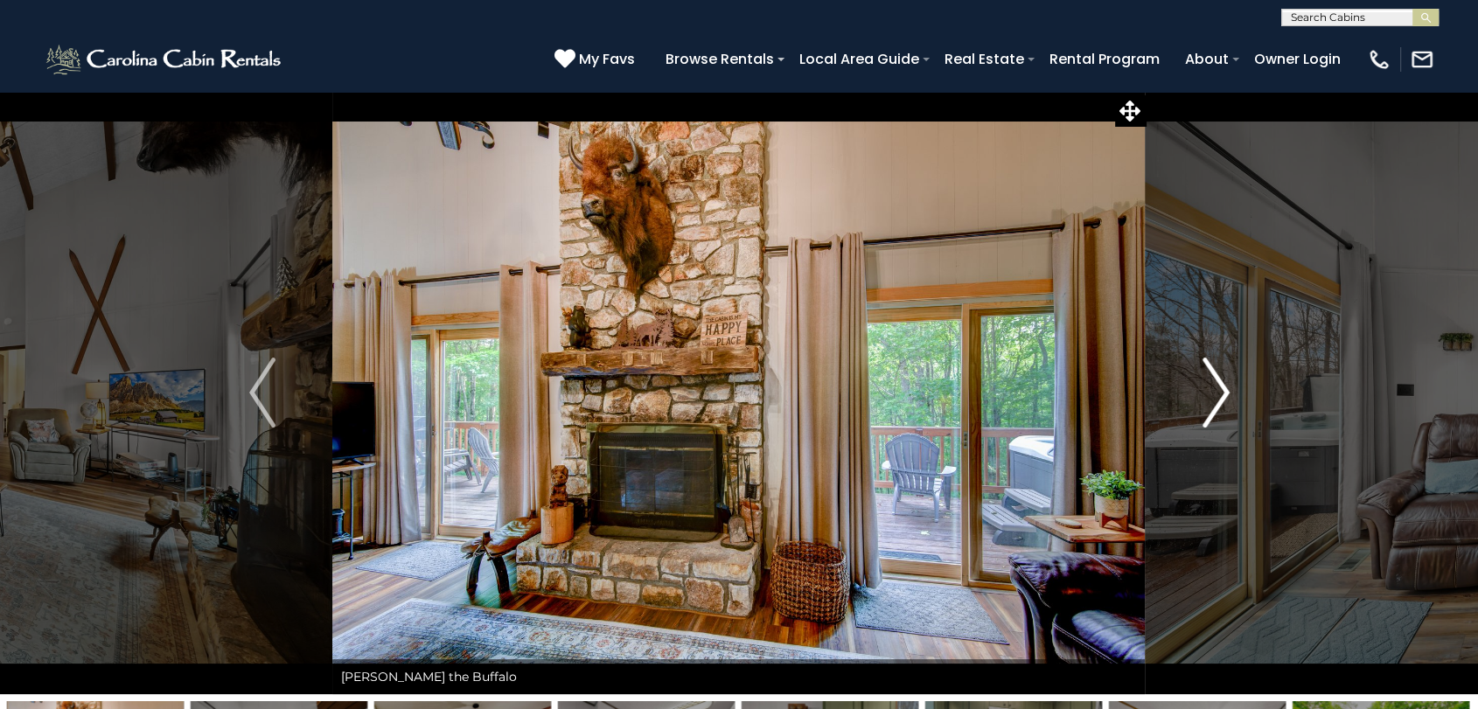
click at [1226, 375] on img "Next" at bounding box center [1216, 393] width 26 height 70
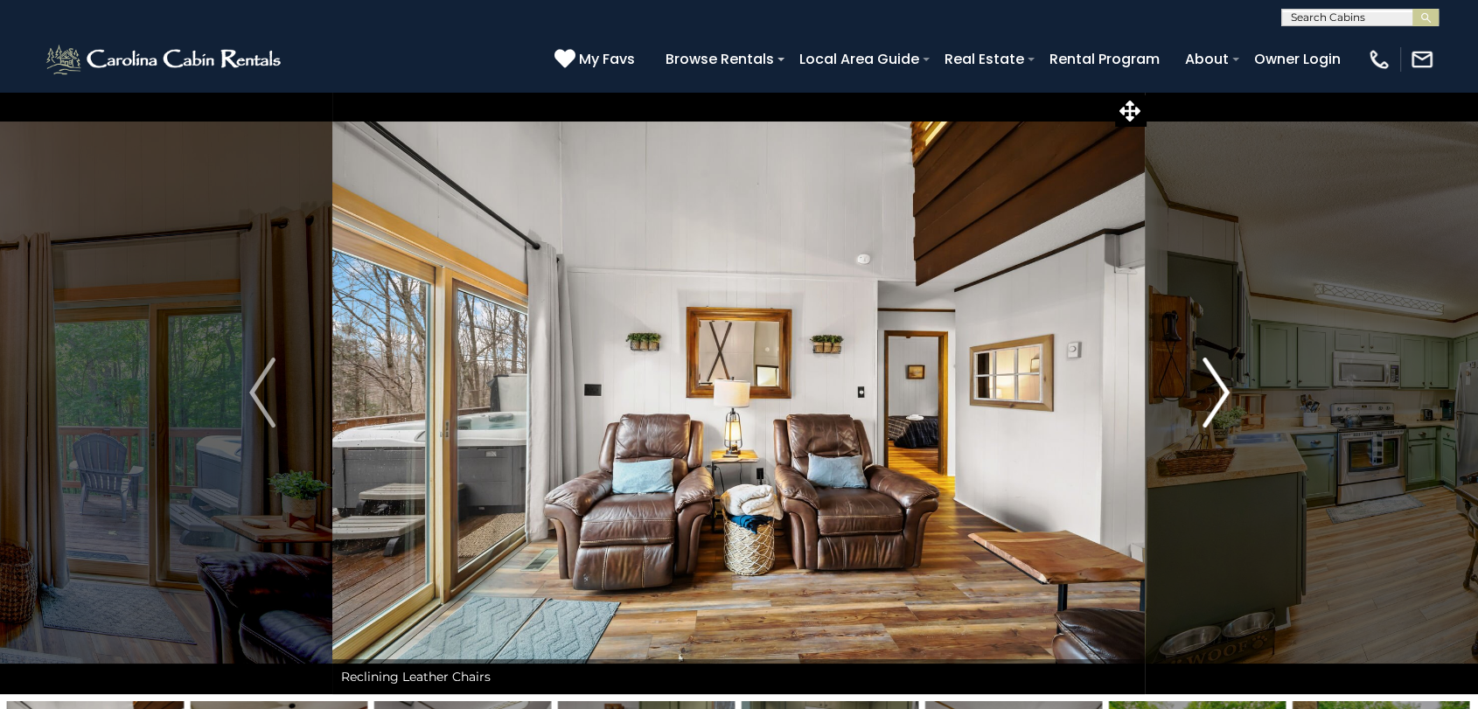
click at [1226, 375] on img "Next" at bounding box center [1216, 393] width 26 height 70
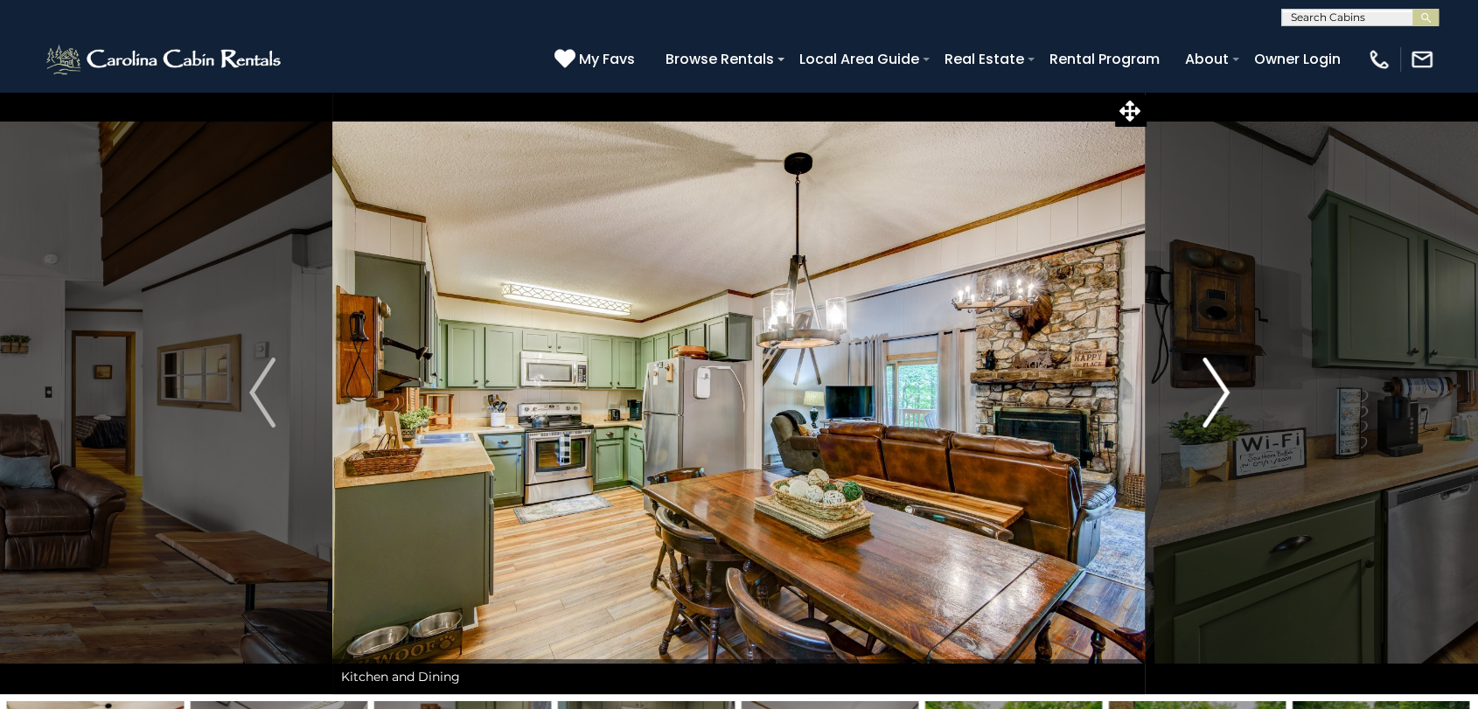
click at [1226, 375] on img "Next" at bounding box center [1216, 393] width 26 height 70
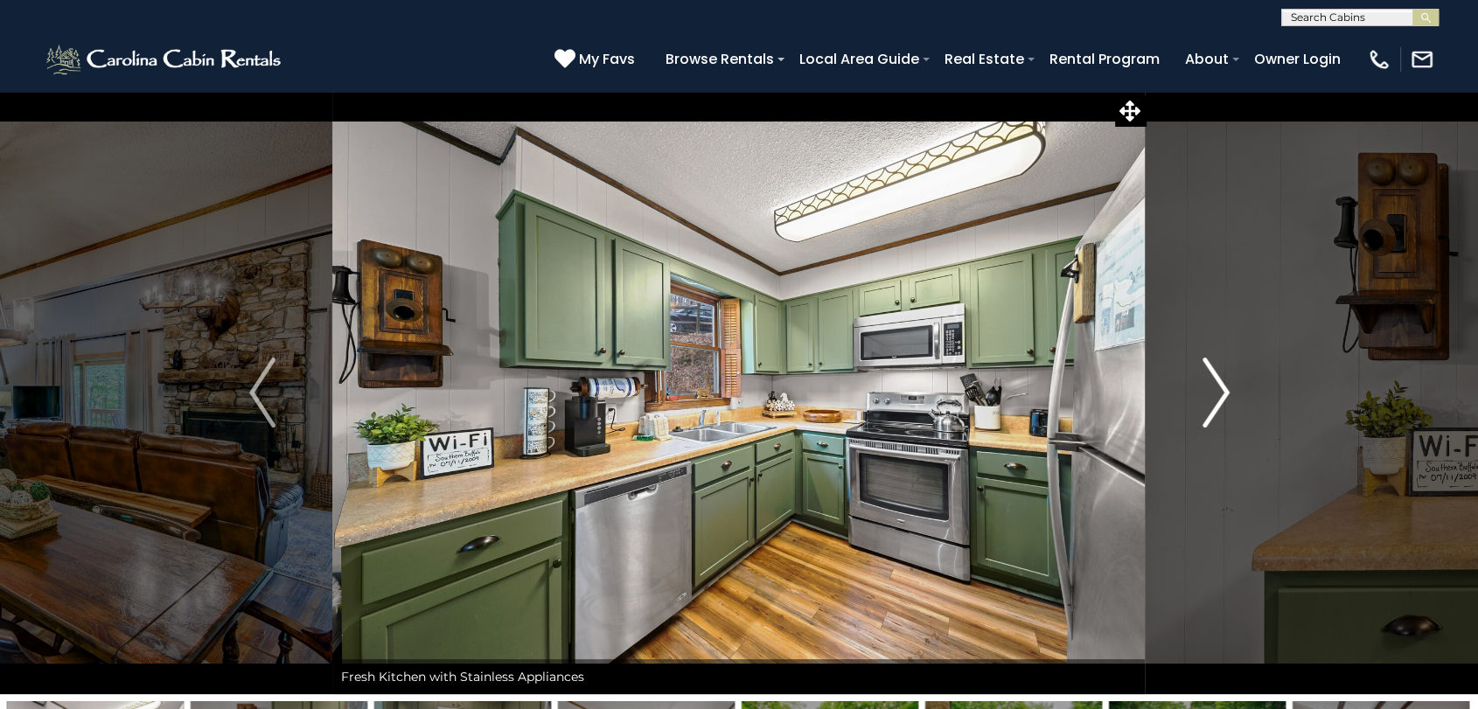
click at [1226, 375] on img "Next" at bounding box center [1216, 393] width 26 height 70
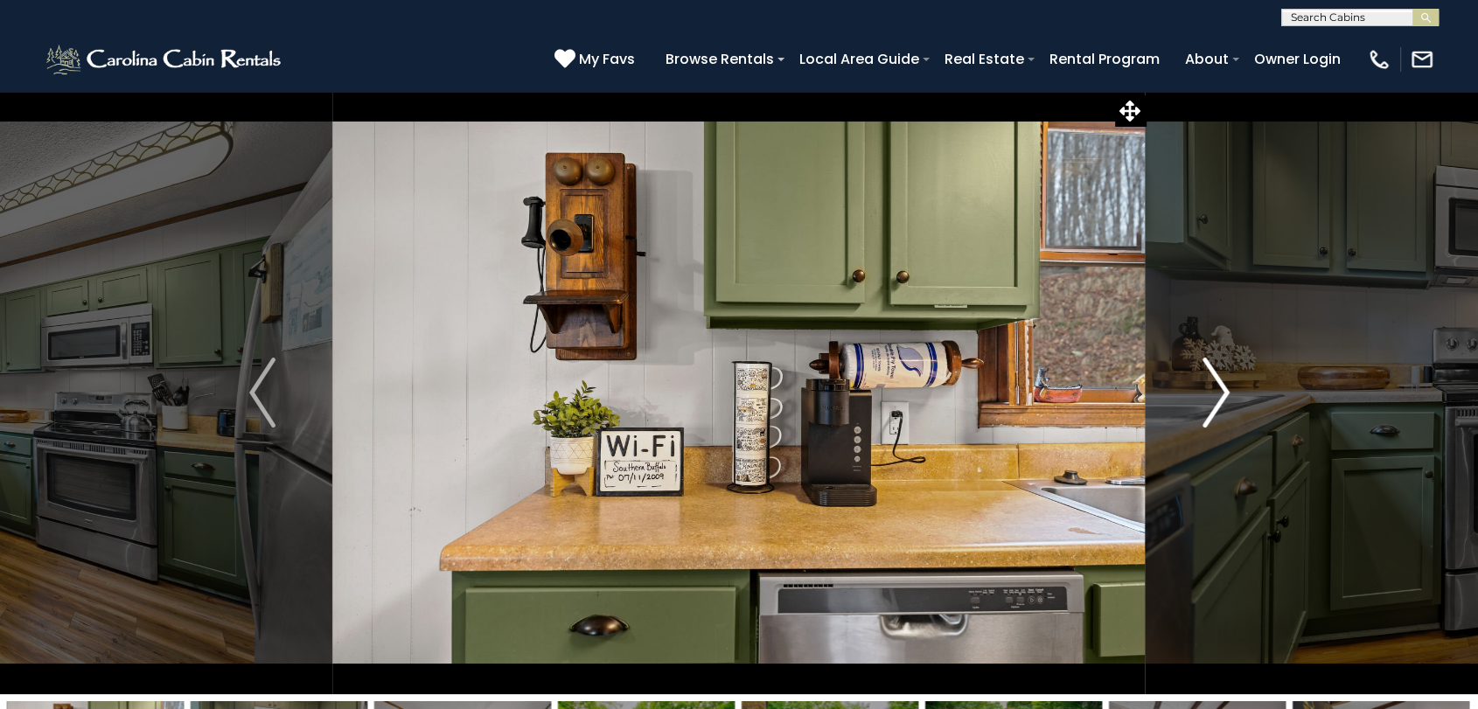
click at [1226, 375] on img "Next" at bounding box center [1216, 393] width 26 height 70
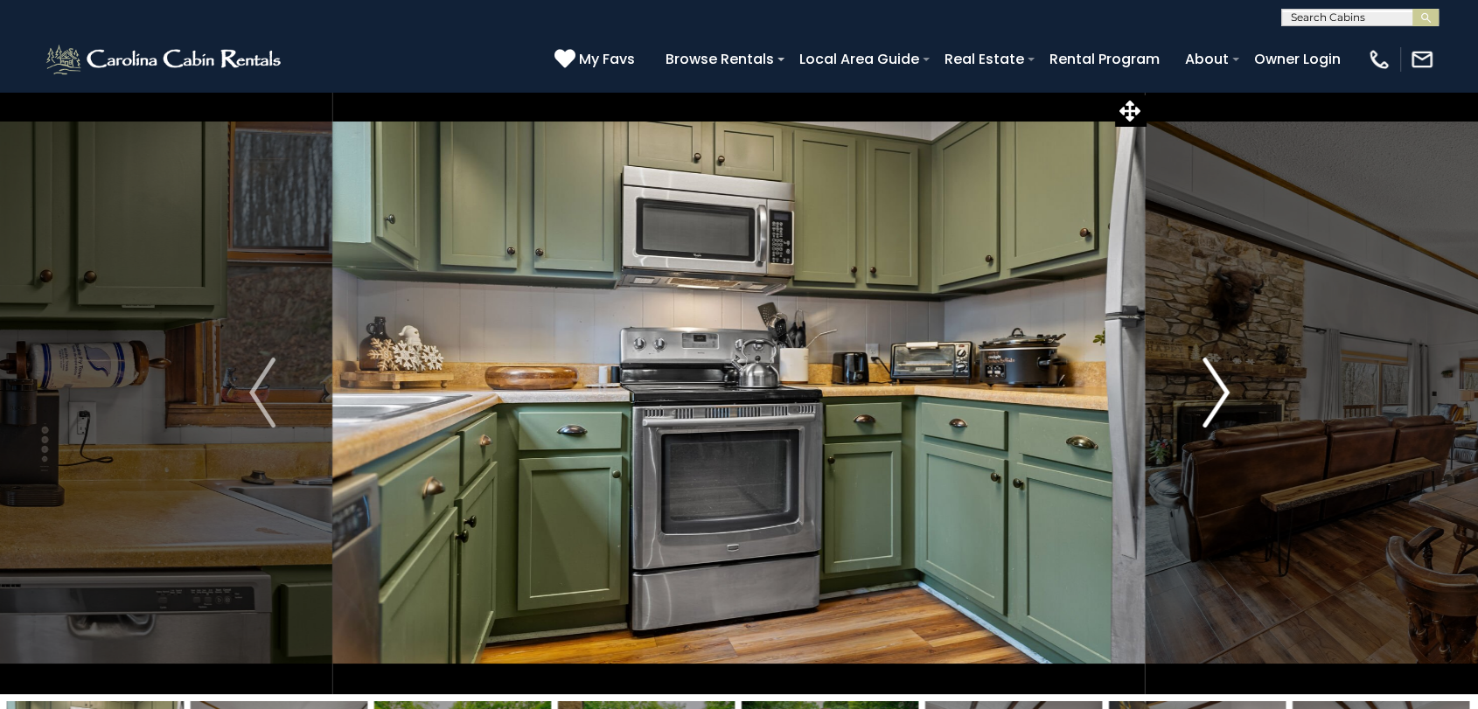
click at [1226, 375] on img "Next" at bounding box center [1216, 393] width 26 height 70
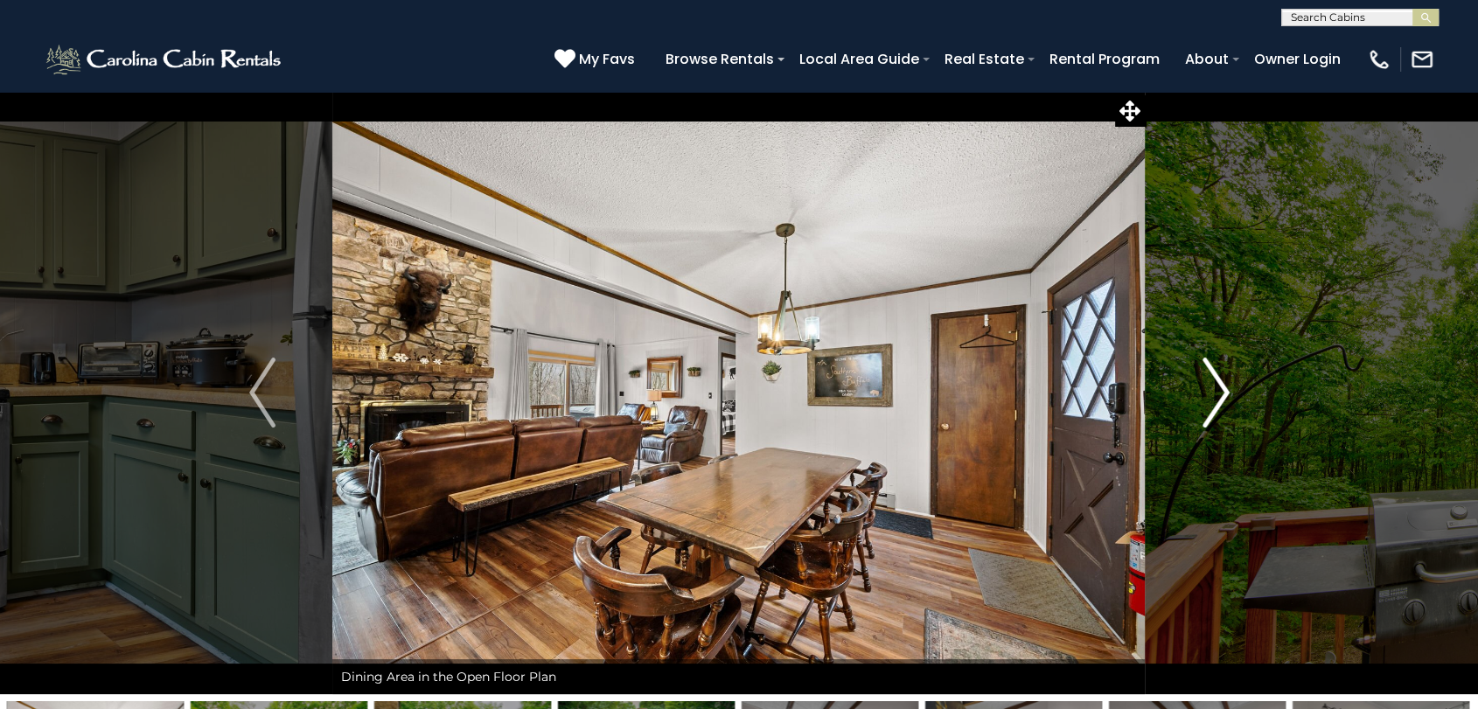
click at [1226, 375] on img "Next" at bounding box center [1216, 393] width 26 height 70
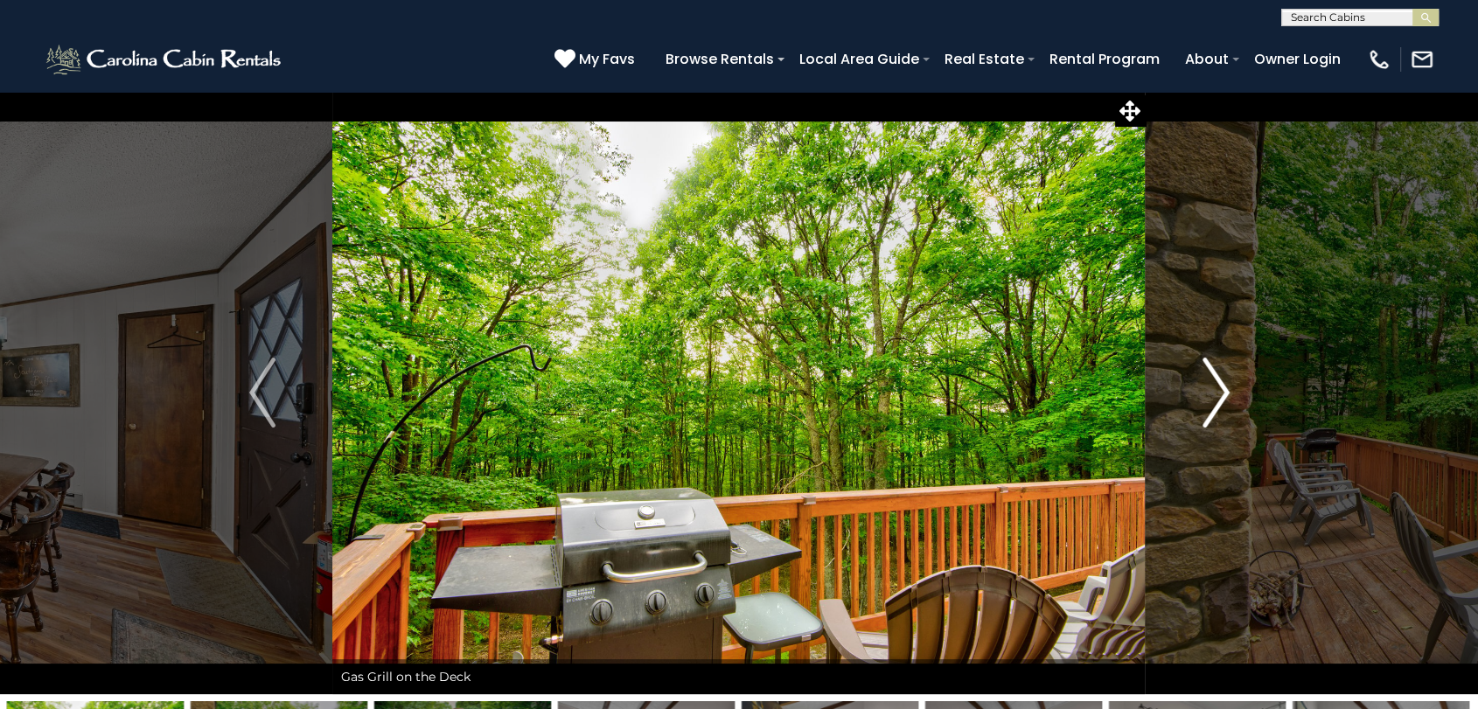
click at [1226, 375] on img "Next" at bounding box center [1216, 393] width 26 height 70
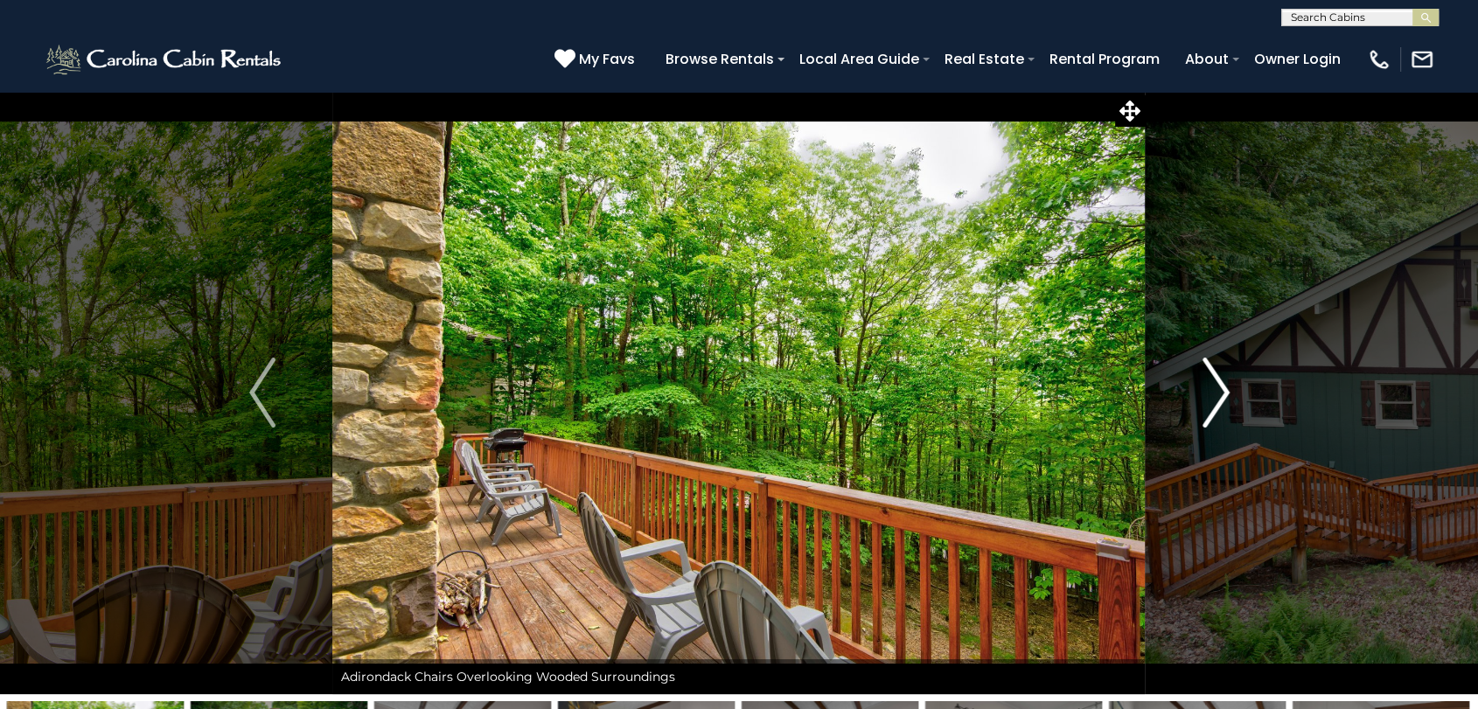
click at [1226, 375] on img "Next" at bounding box center [1216, 393] width 26 height 70
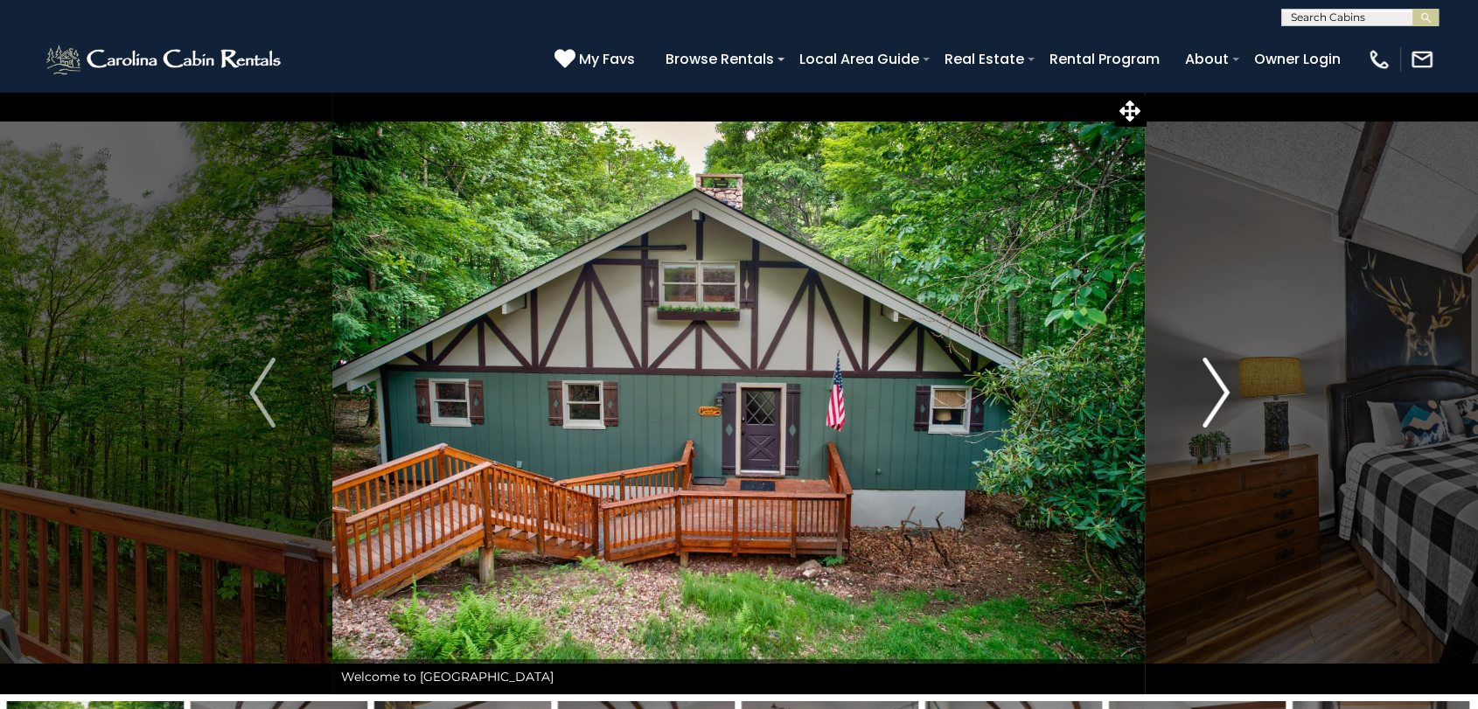
click at [1226, 375] on img "Next" at bounding box center [1216, 393] width 26 height 70
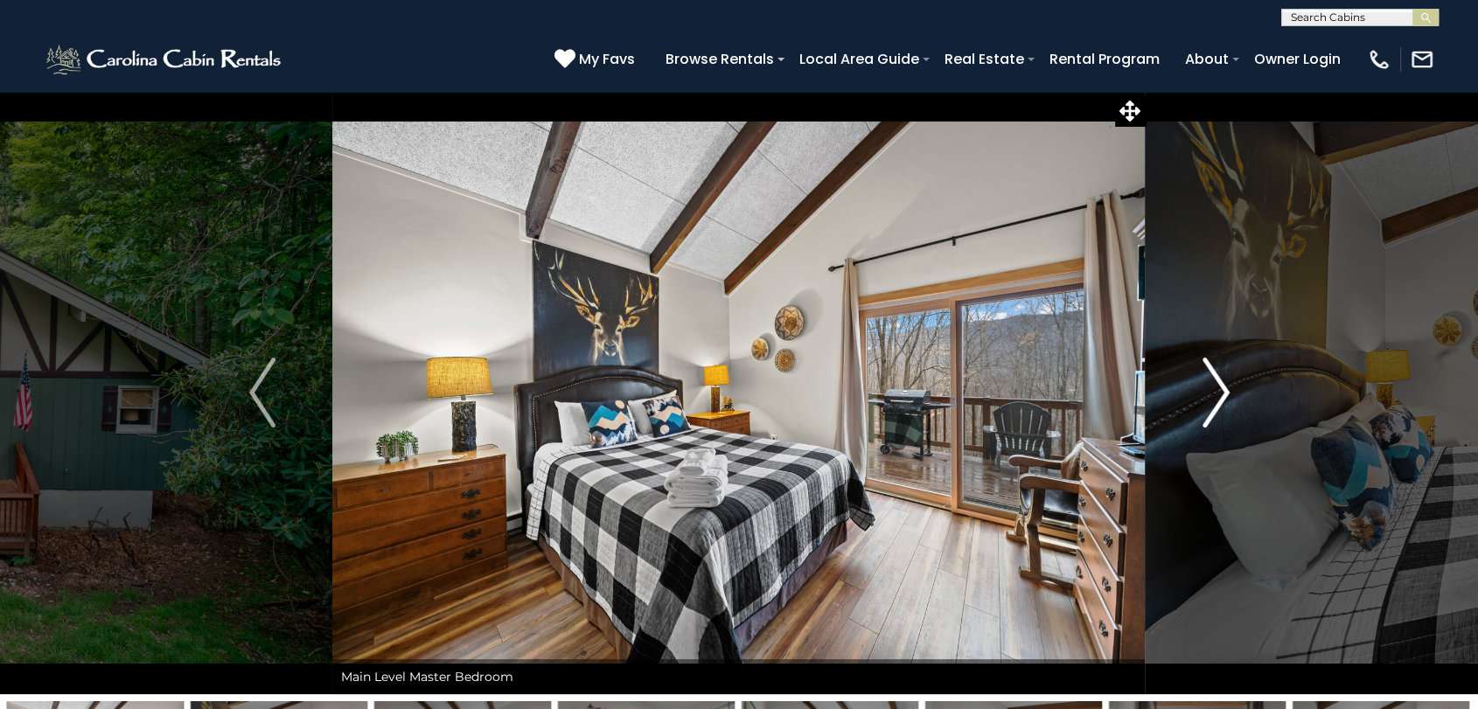
click at [1226, 375] on img "Next" at bounding box center [1216, 393] width 26 height 70
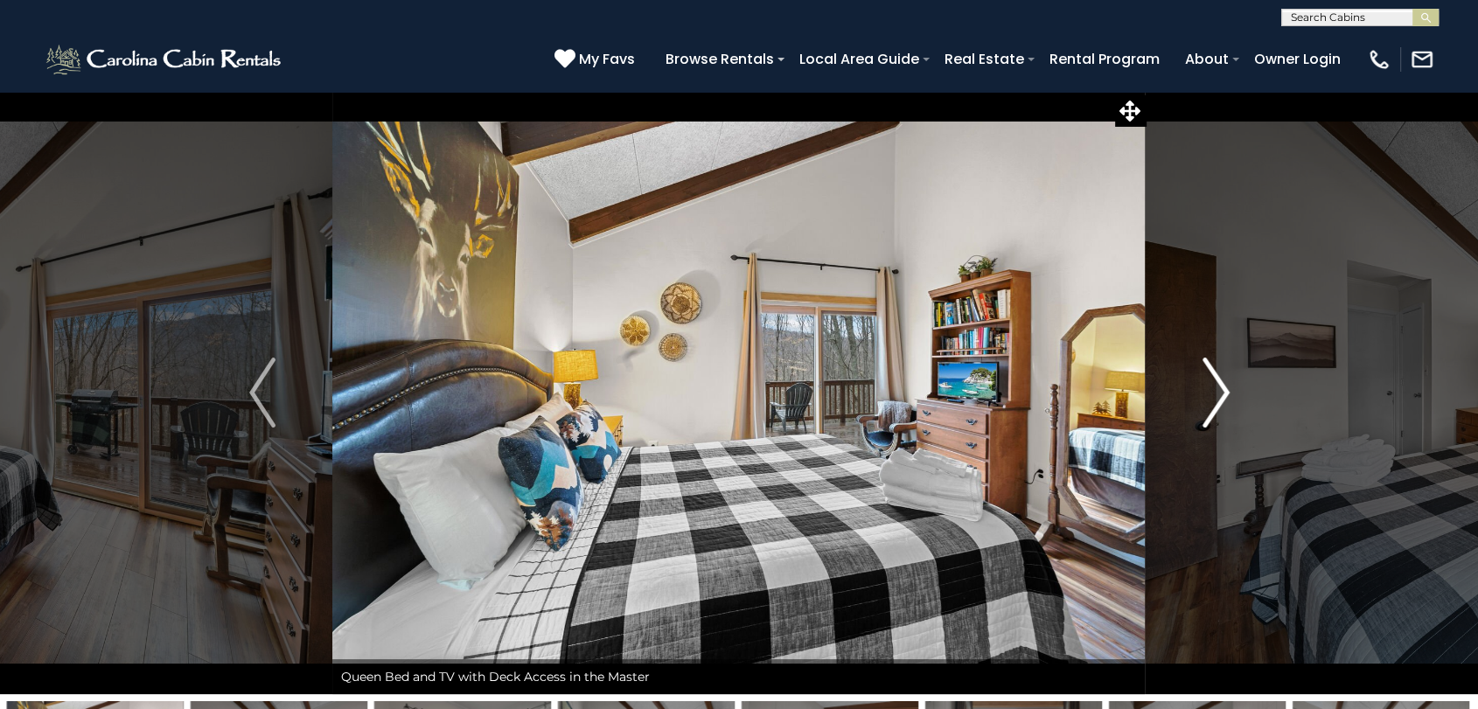
click at [1226, 375] on img "Next" at bounding box center [1216, 393] width 26 height 70
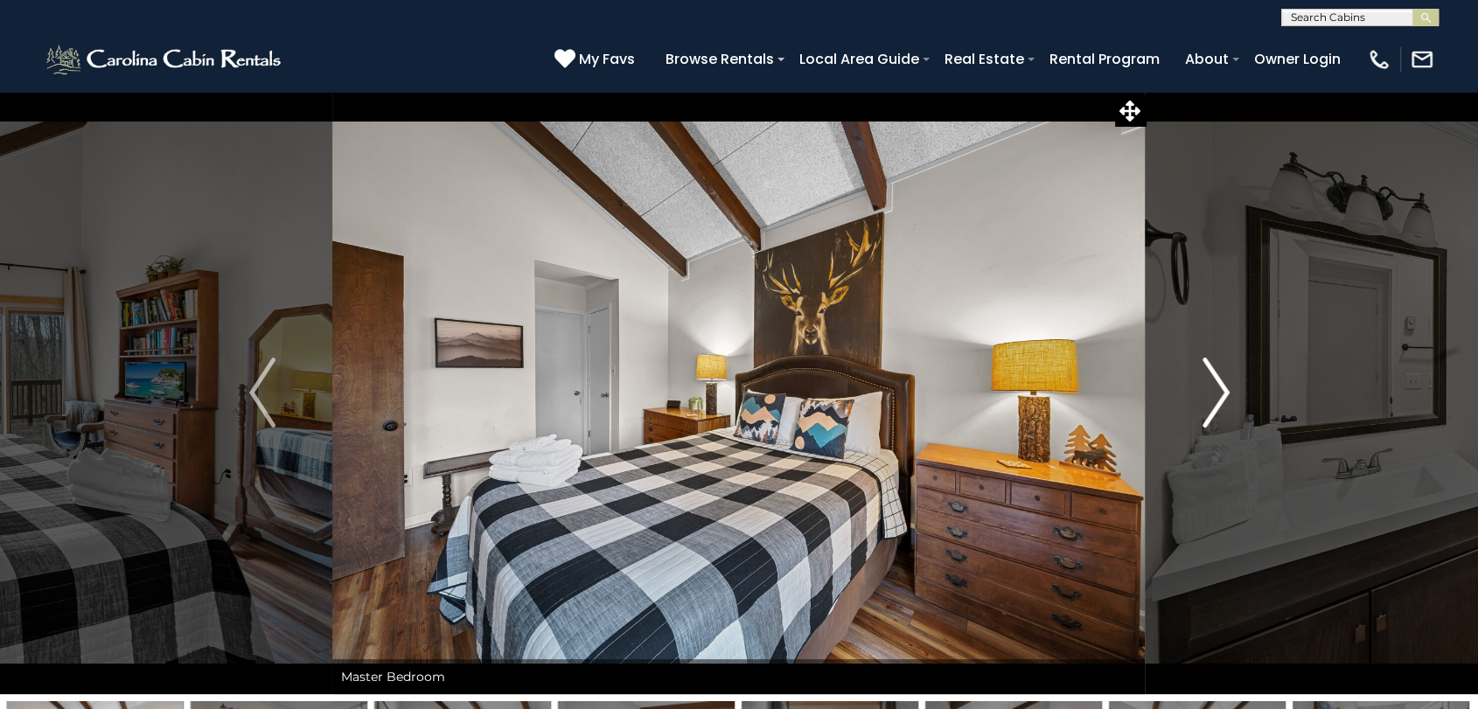
click at [1226, 375] on img "Next" at bounding box center [1216, 393] width 26 height 70
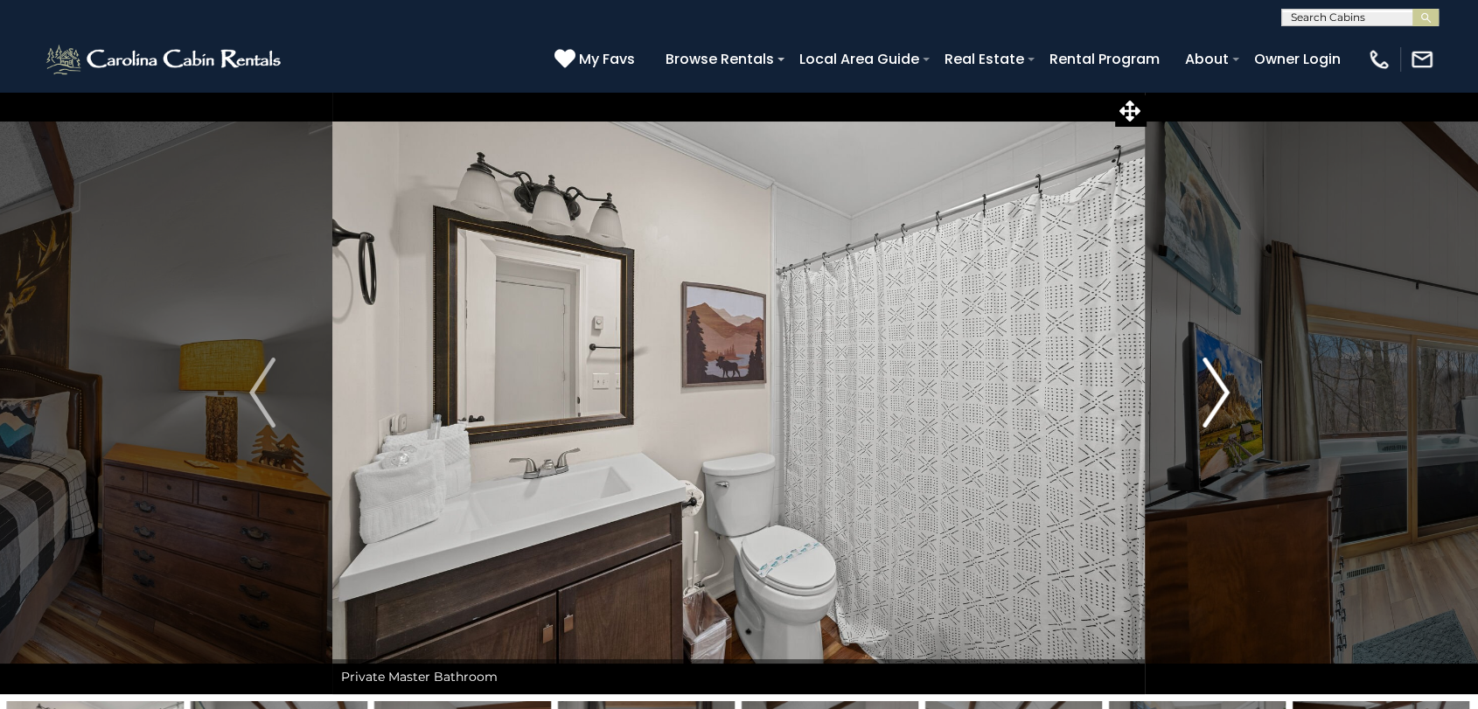
click at [1226, 375] on img "Next" at bounding box center [1216, 393] width 26 height 70
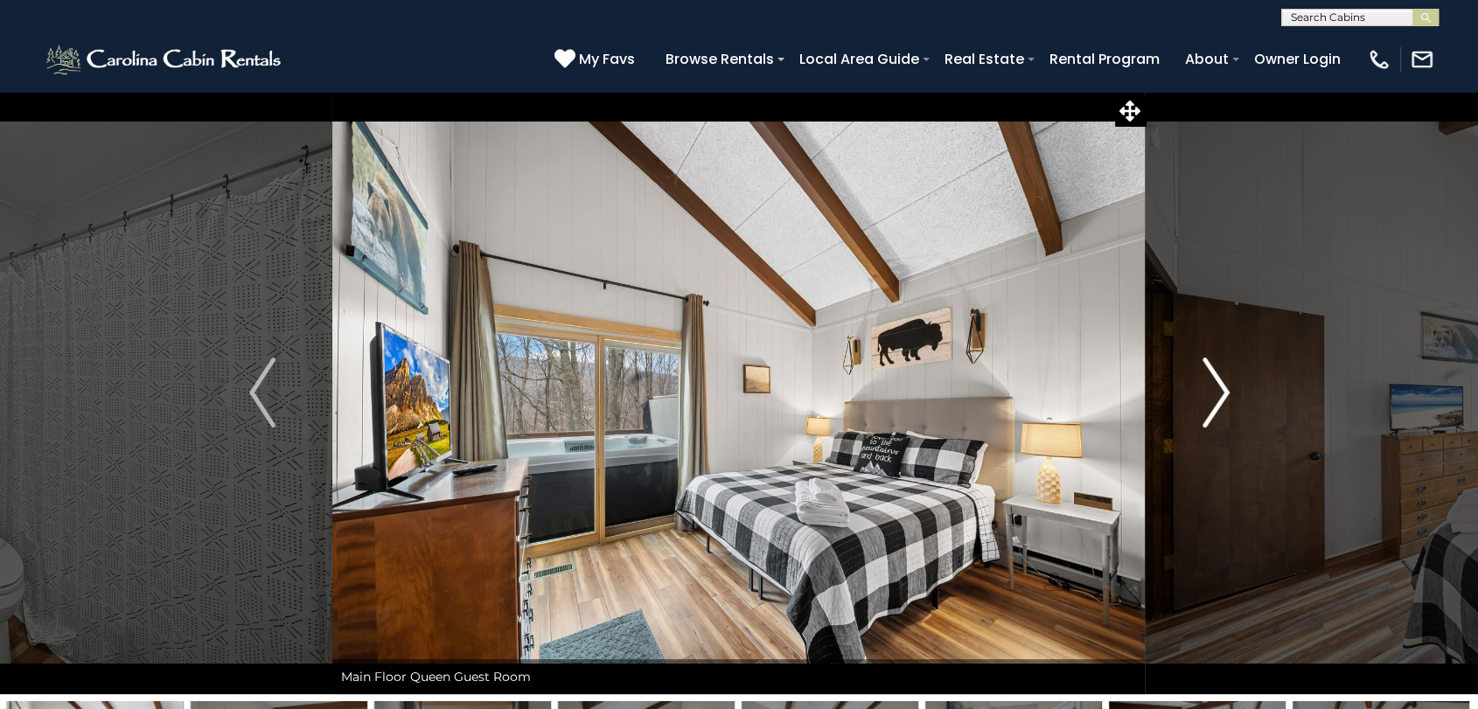
click at [1226, 375] on img "Next" at bounding box center [1216, 393] width 26 height 70
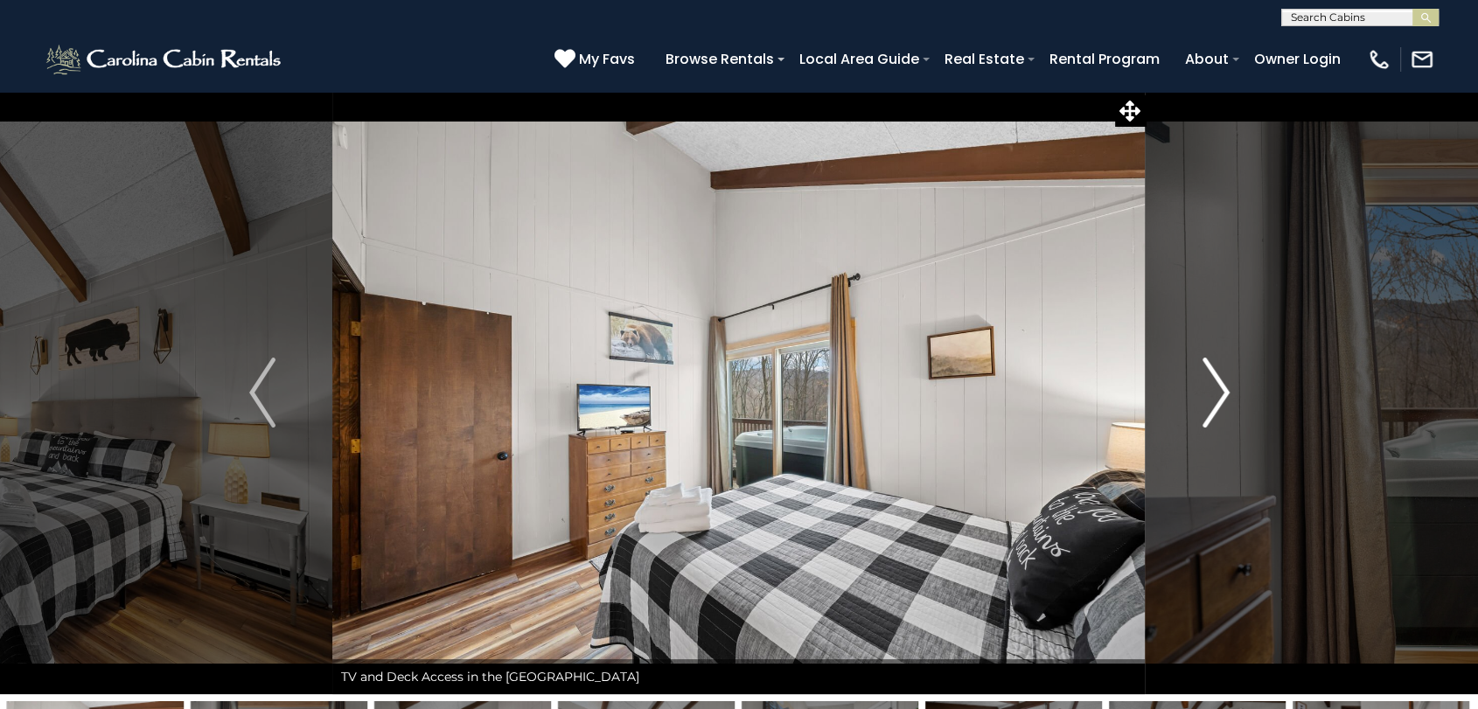
click at [1226, 375] on img "Next" at bounding box center [1216, 393] width 26 height 70
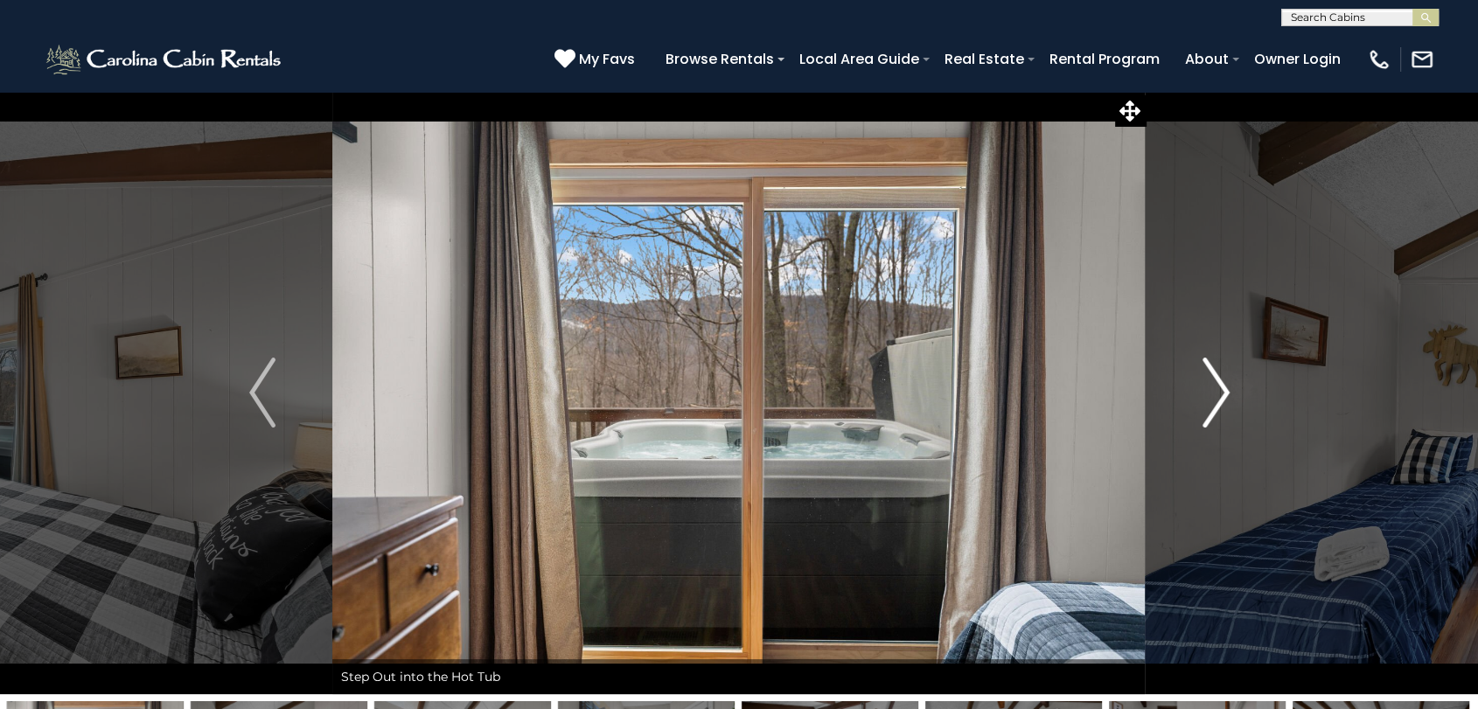
click at [1226, 375] on img "Next" at bounding box center [1216, 393] width 26 height 70
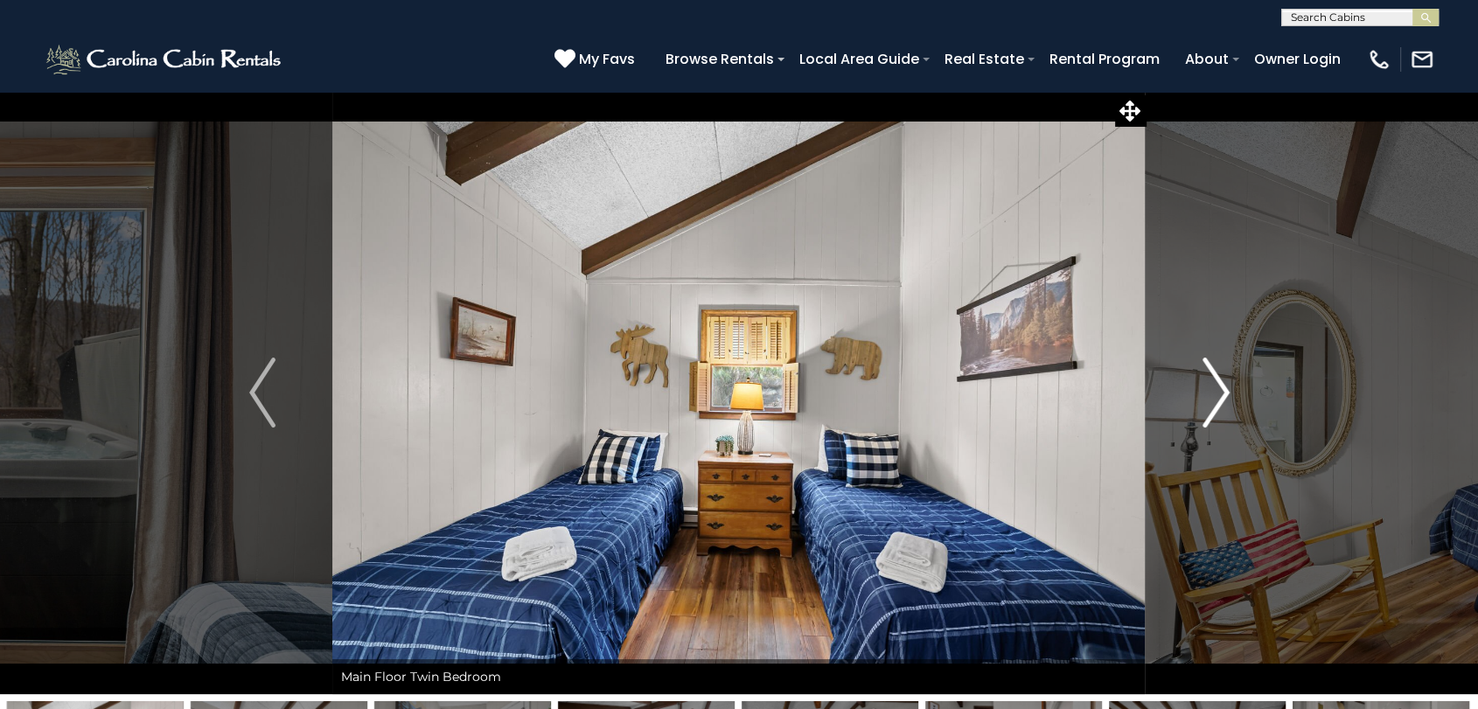
click at [1226, 375] on img "Next" at bounding box center [1216, 393] width 26 height 70
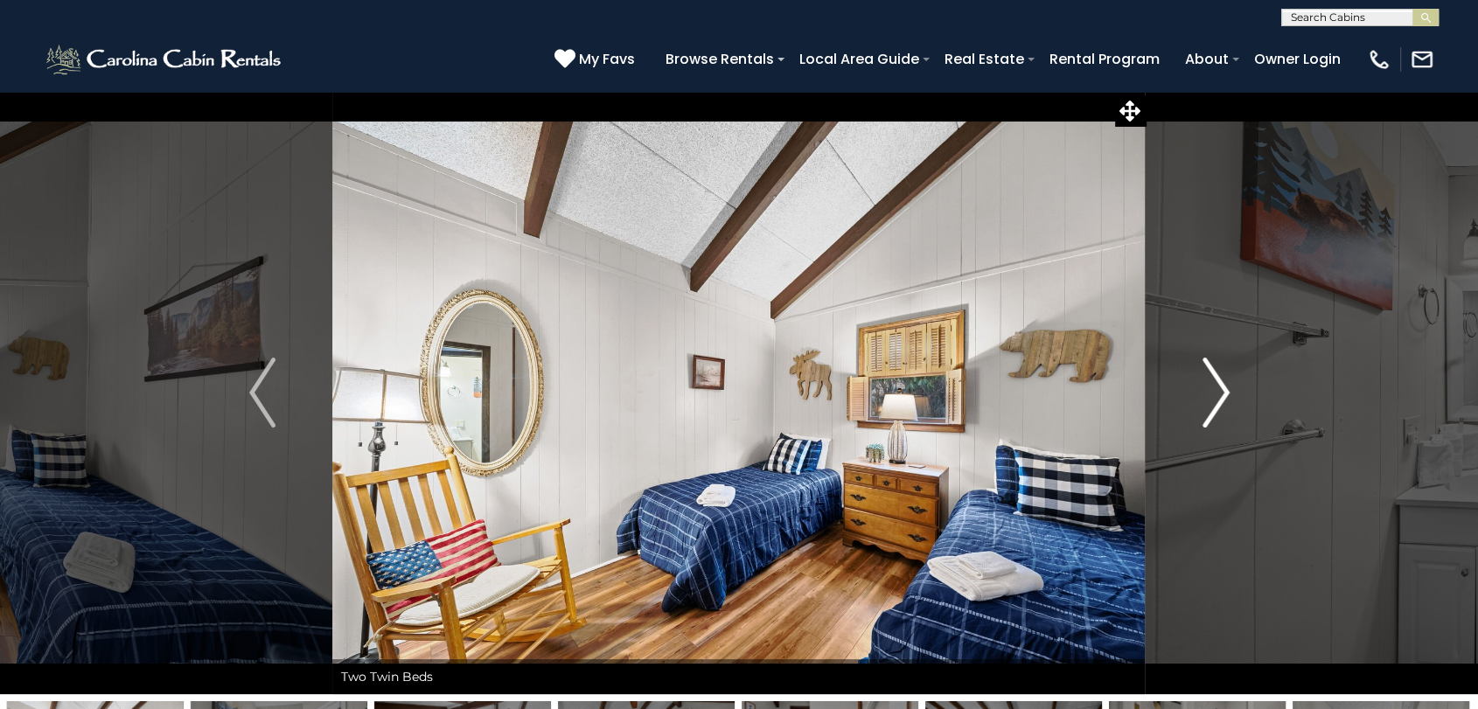
click at [1226, 375] on img "Next" at bounding box center [1216, 393] width 26 height 70
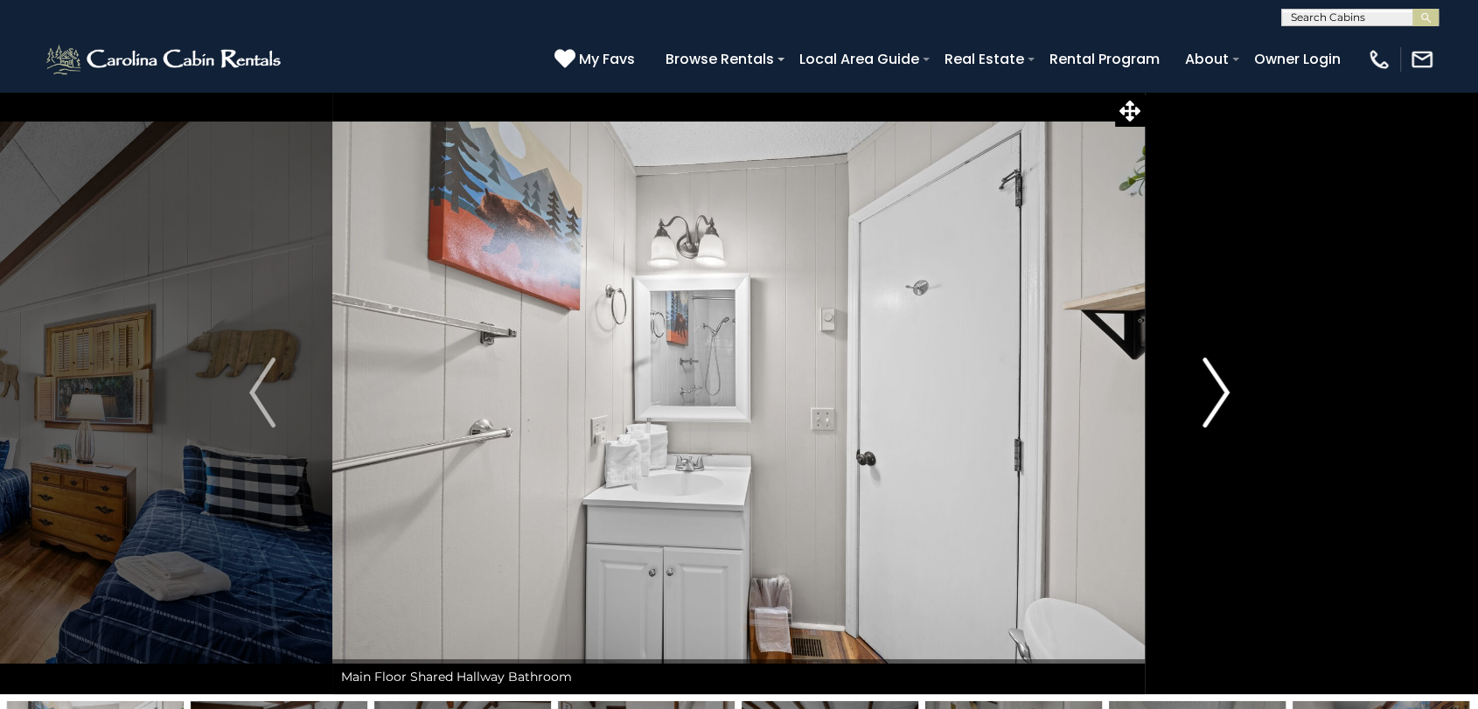
click at [1226, 375] on img "Next" at bounding box center [1216, 393] width 26 height 70
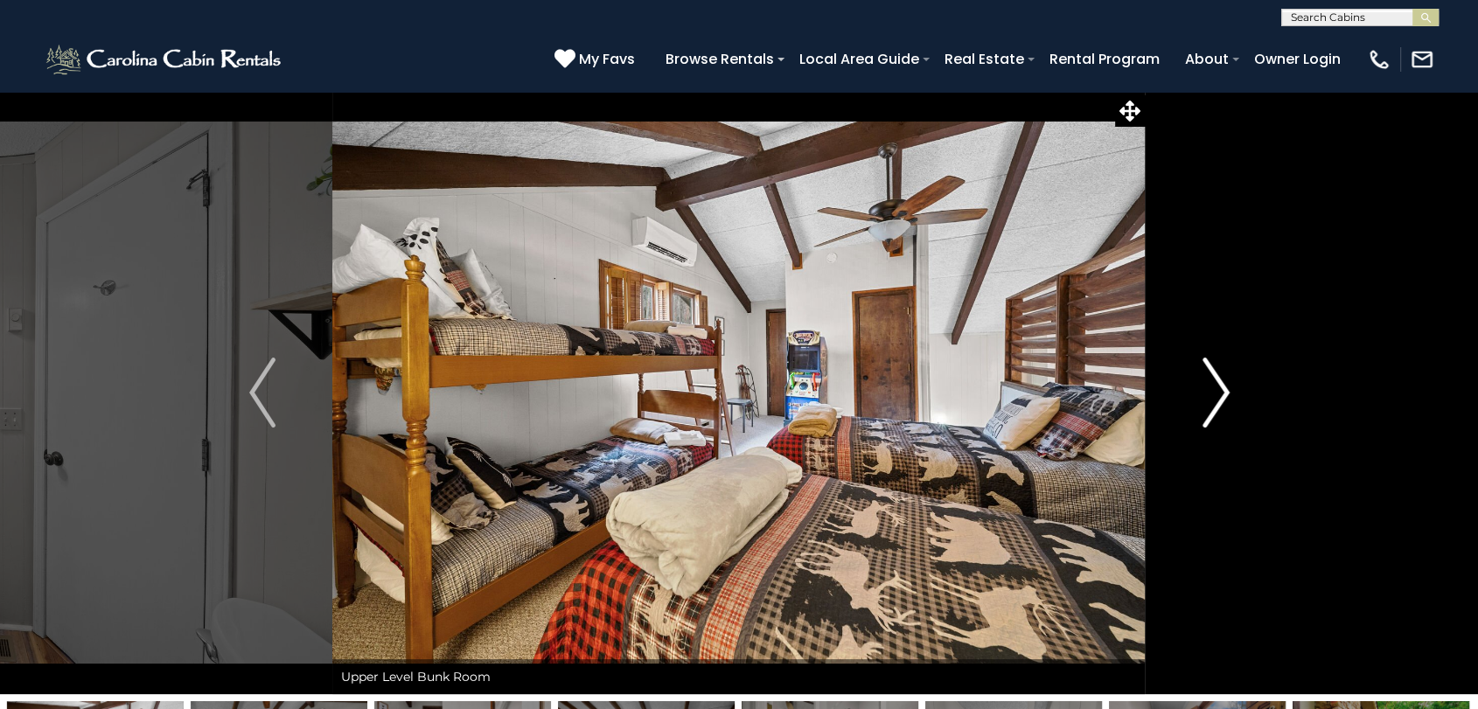
click at [1226, 375] on img "Next" at bounding box center [1216, 393] width 26 height 70
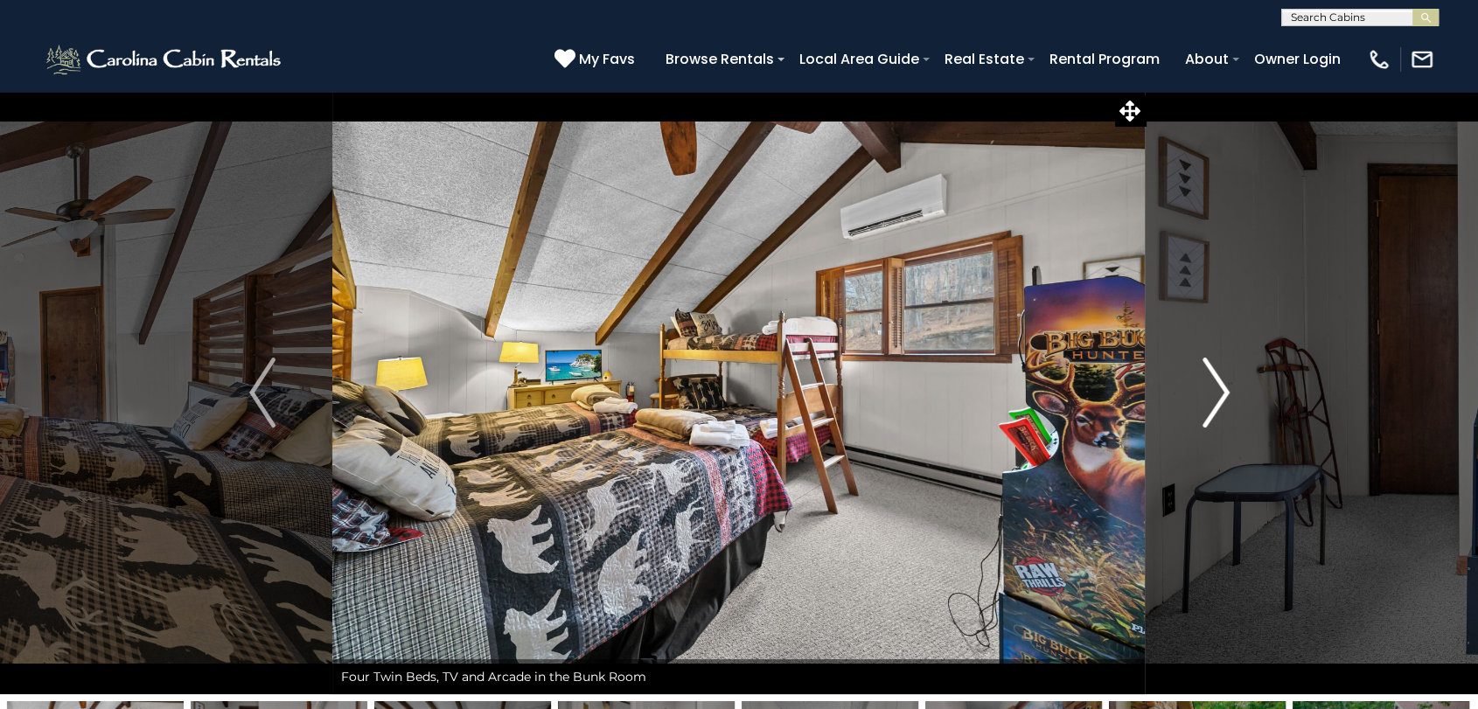
click at [1226, 375] on img "Next" at bounding box center [1216, 393] width 26 height 70
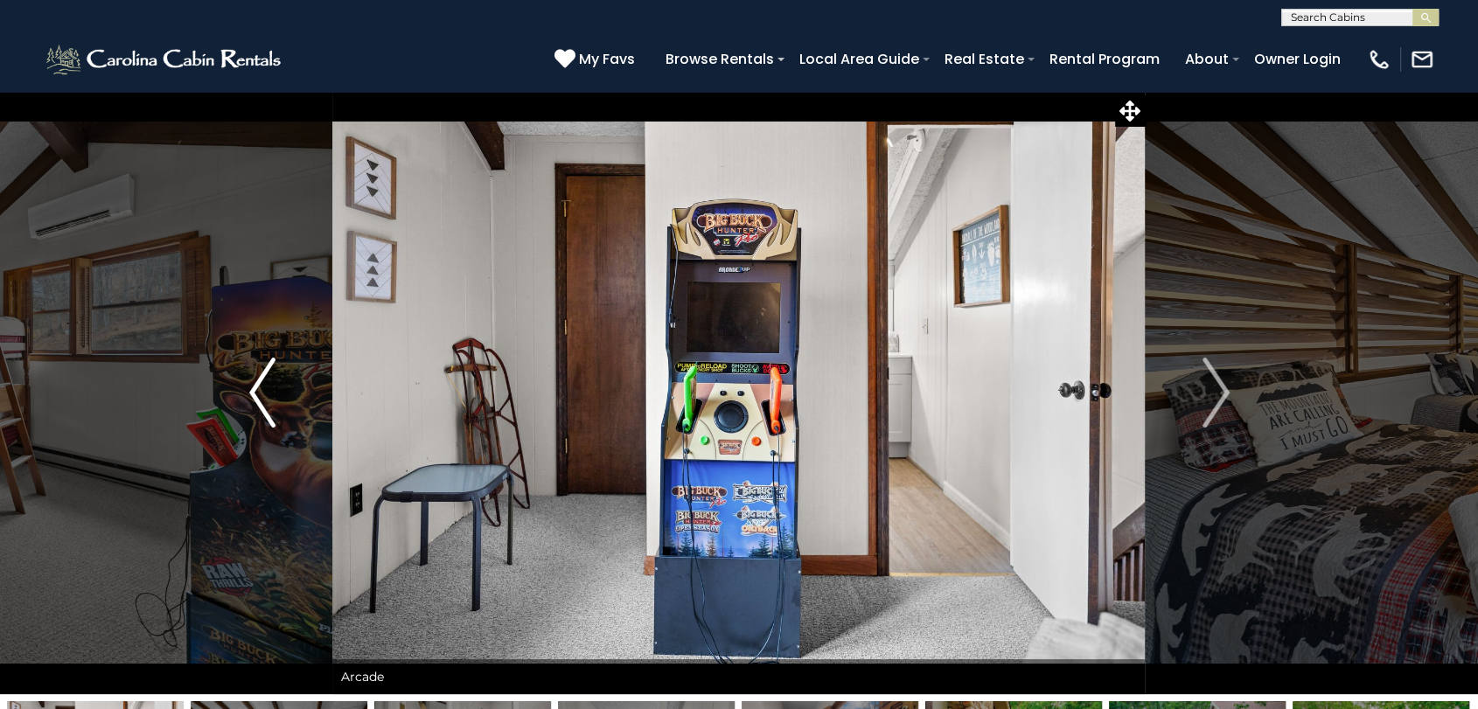
click at [250, 386] on img "Previous" at bounding box center [262, 393] width 26 height 70
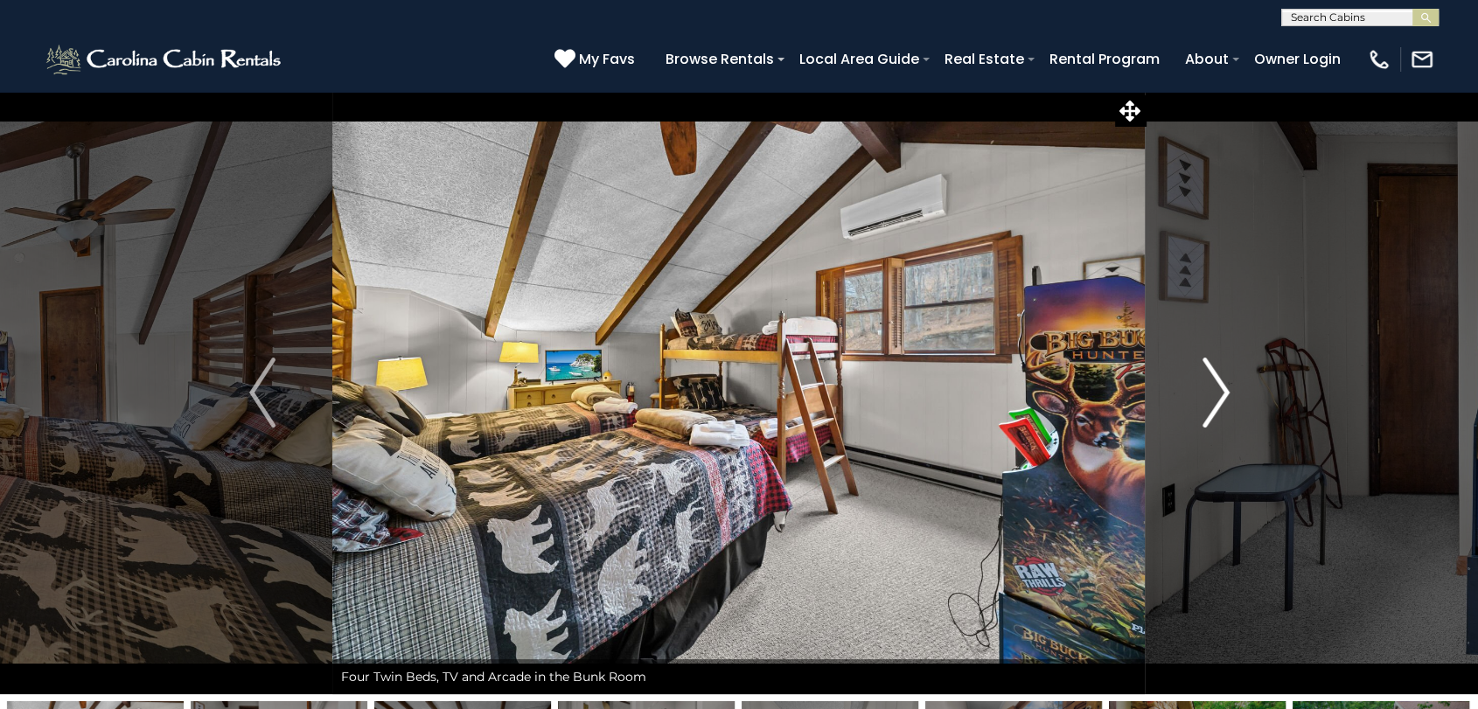
click at [1220, 393] on img "Next" at bounding box center [1216, 393] width 26 height 70
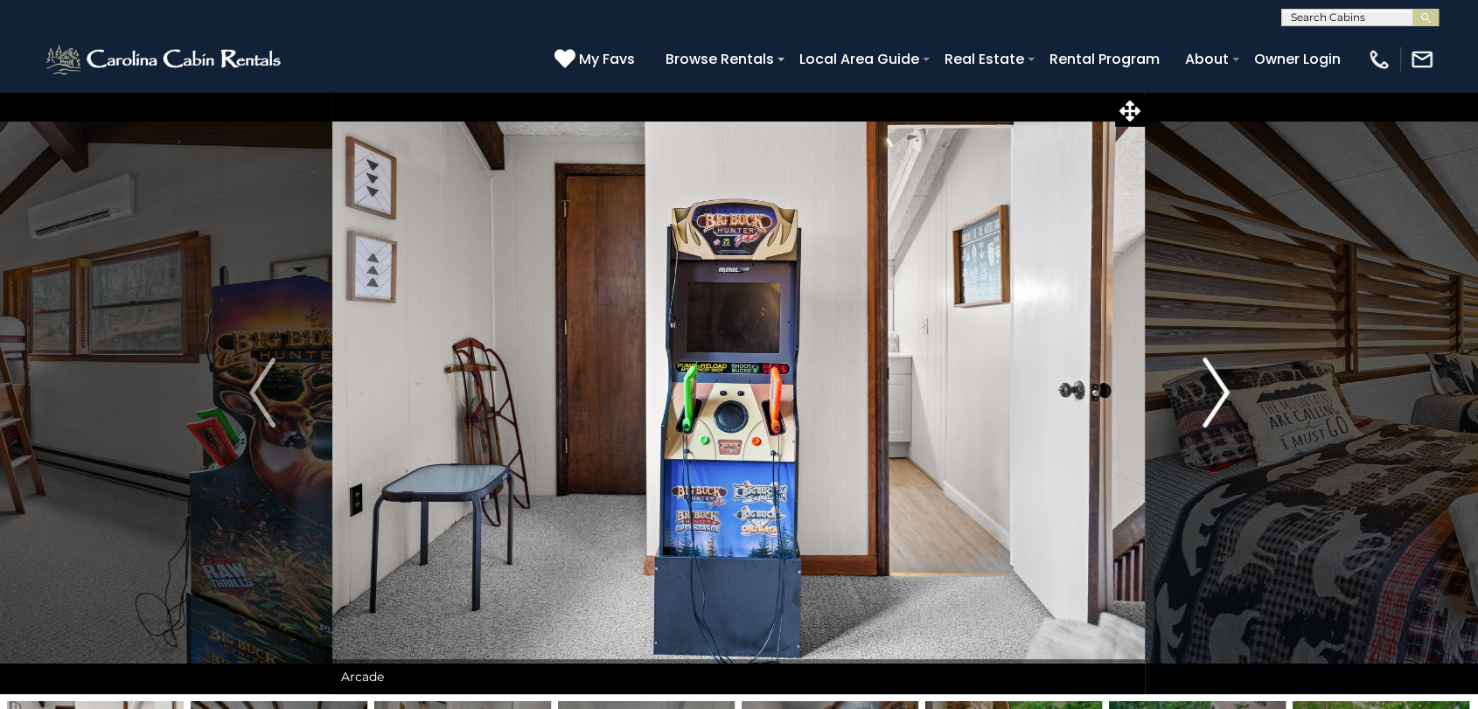
click at [1220, 393] on img "Next" at bounding box center [1216, 393] width 26 height 70
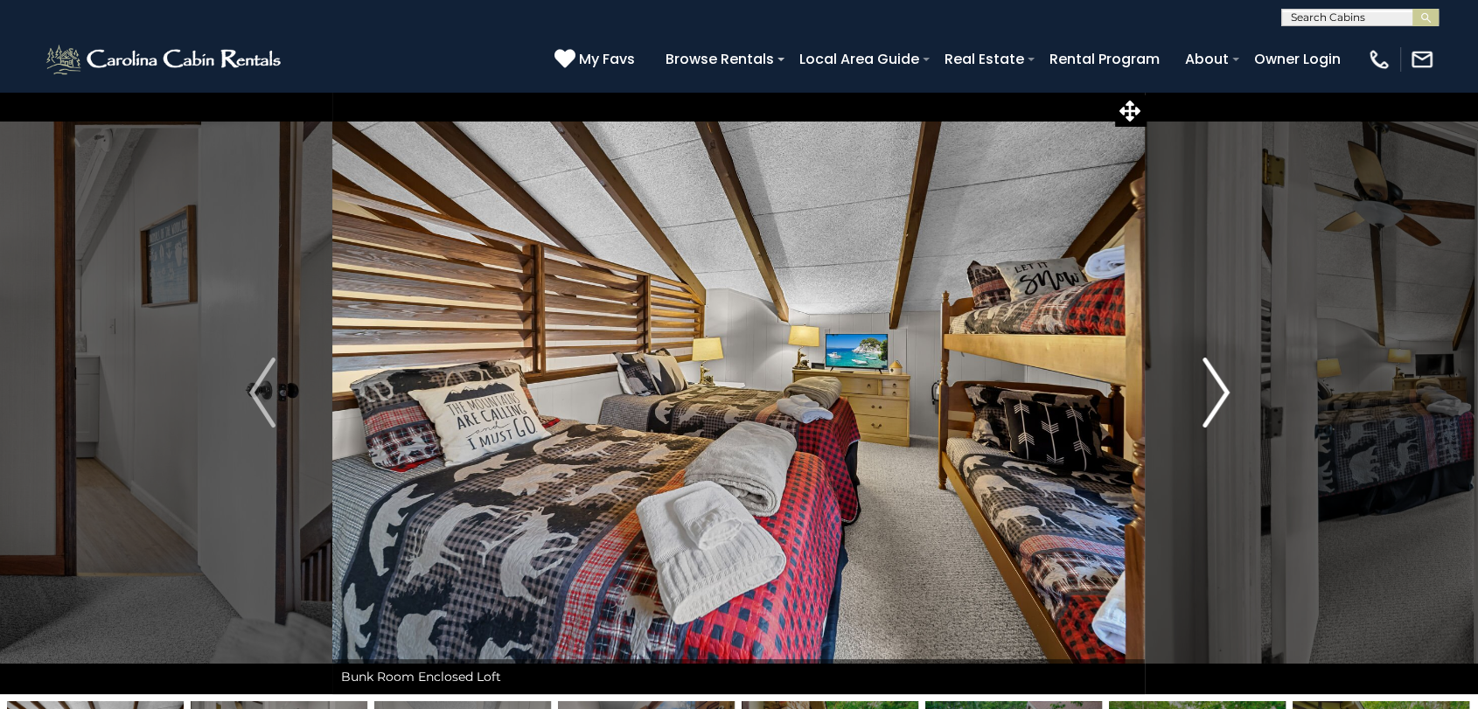
click at [1220, 393] on img "Next" at bounding box center [1216, 393] width 26 height 70
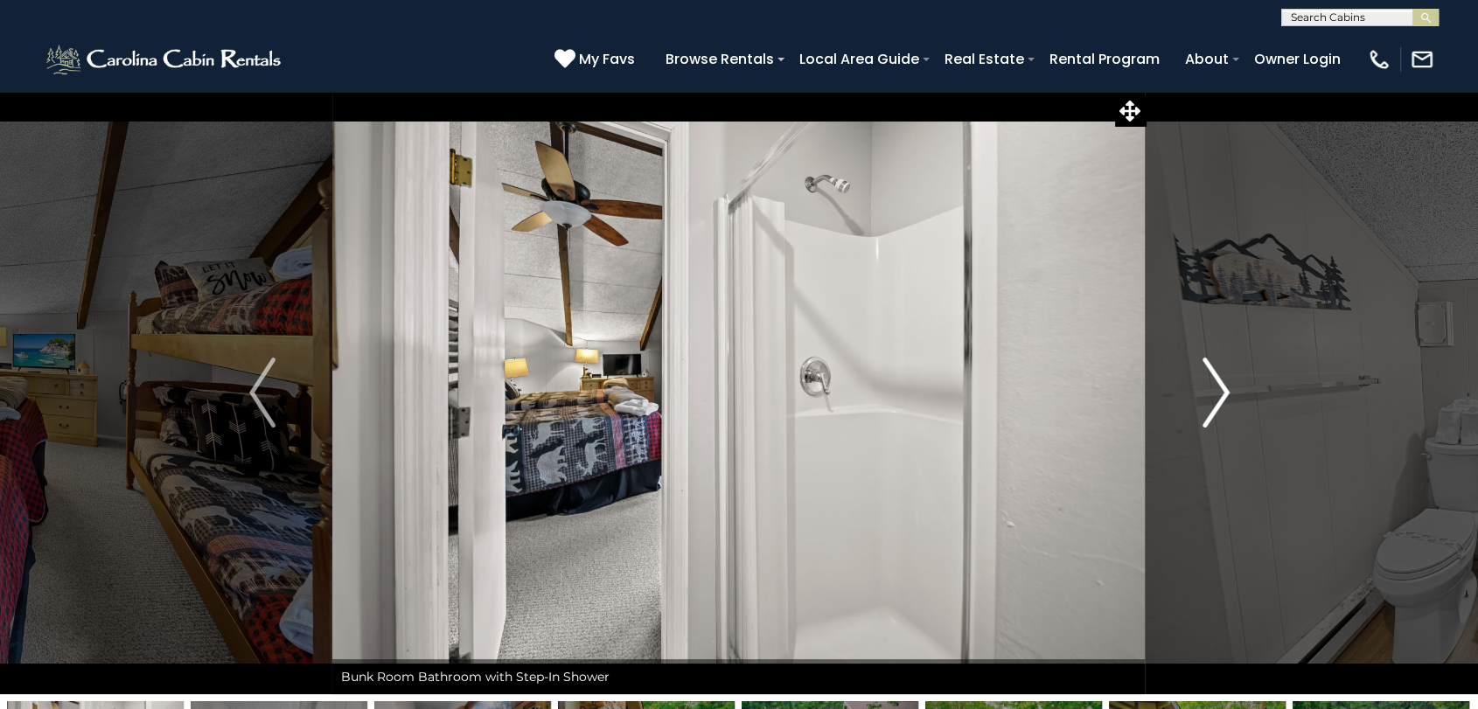
click at [1220, 393] on img "Next" at bounding box center [1216, 393] width 26 height 70
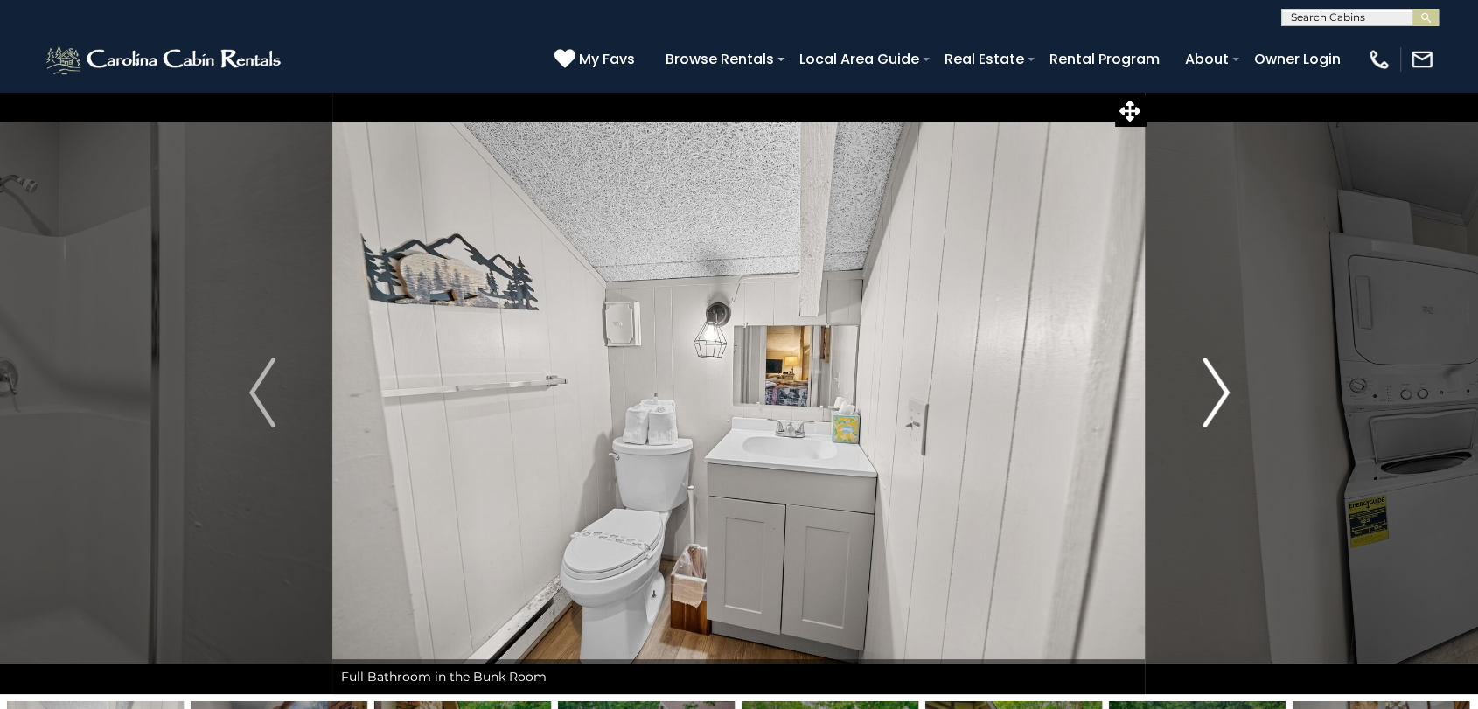
click at [1220, 393] on img "Next" at bounding box center [1216, 393] width 26 height 70
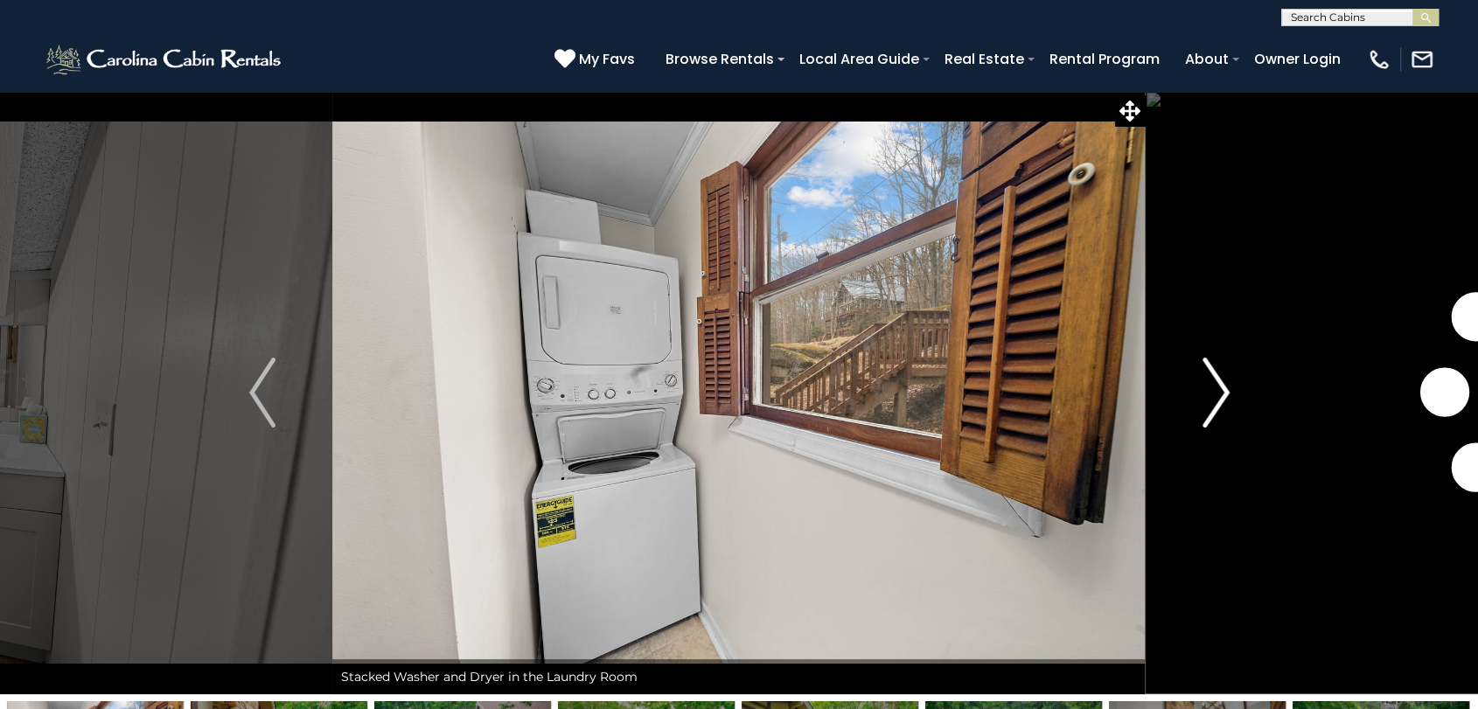
click at [1220, 393] on img "Next" at bounding box center [1216, 393] width 26 height 70
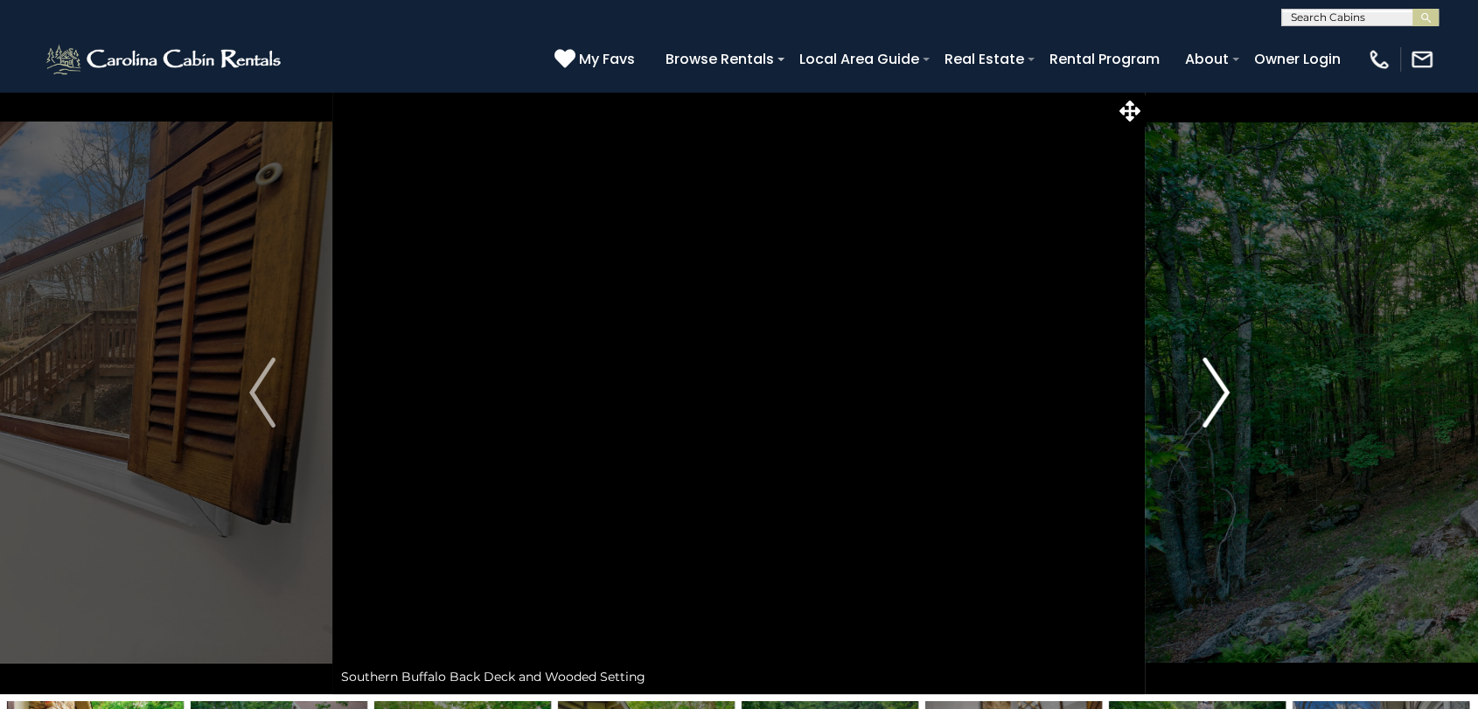
click at [1220, 393] on img "Next" at bounding box center [1216, 393] width 26 height 70
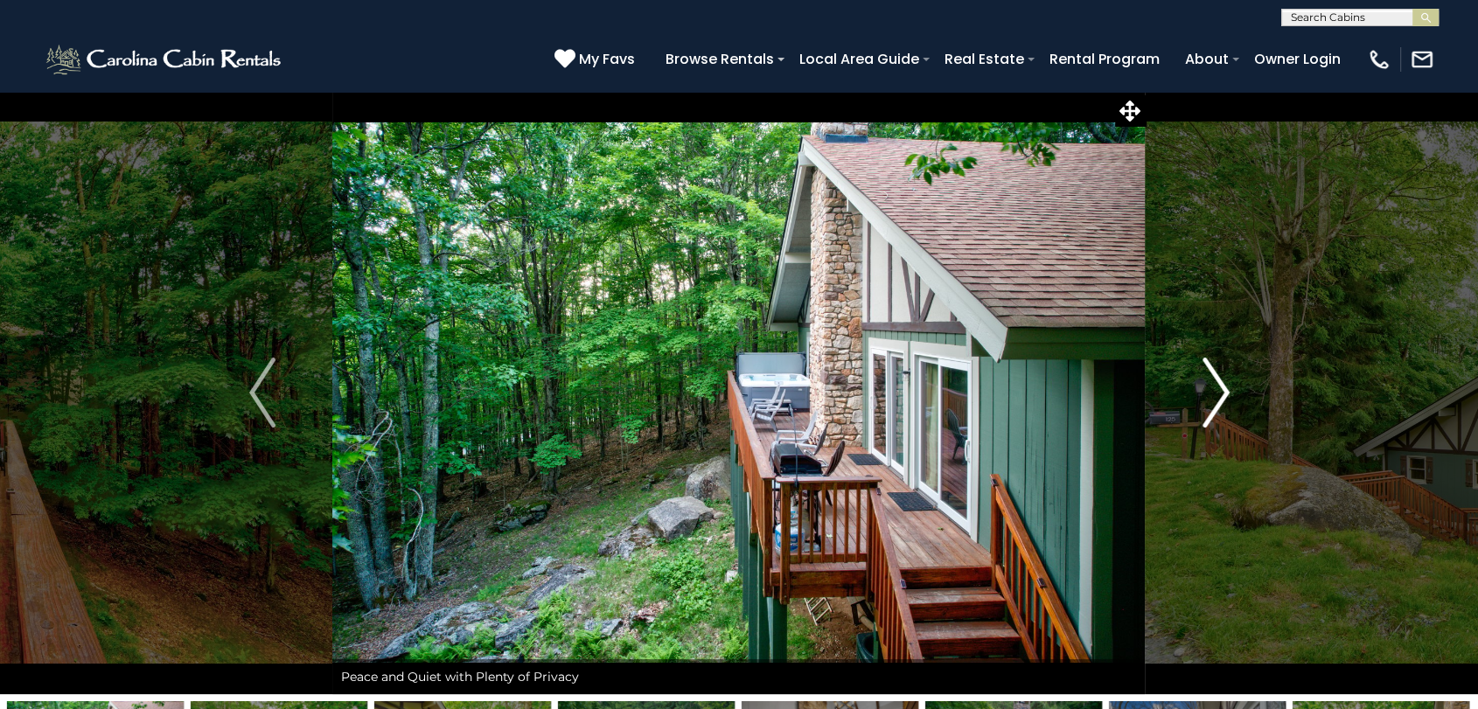
click at [1220, 393] on img "Next" at bounding box center [1216, 393] width 26 height 70
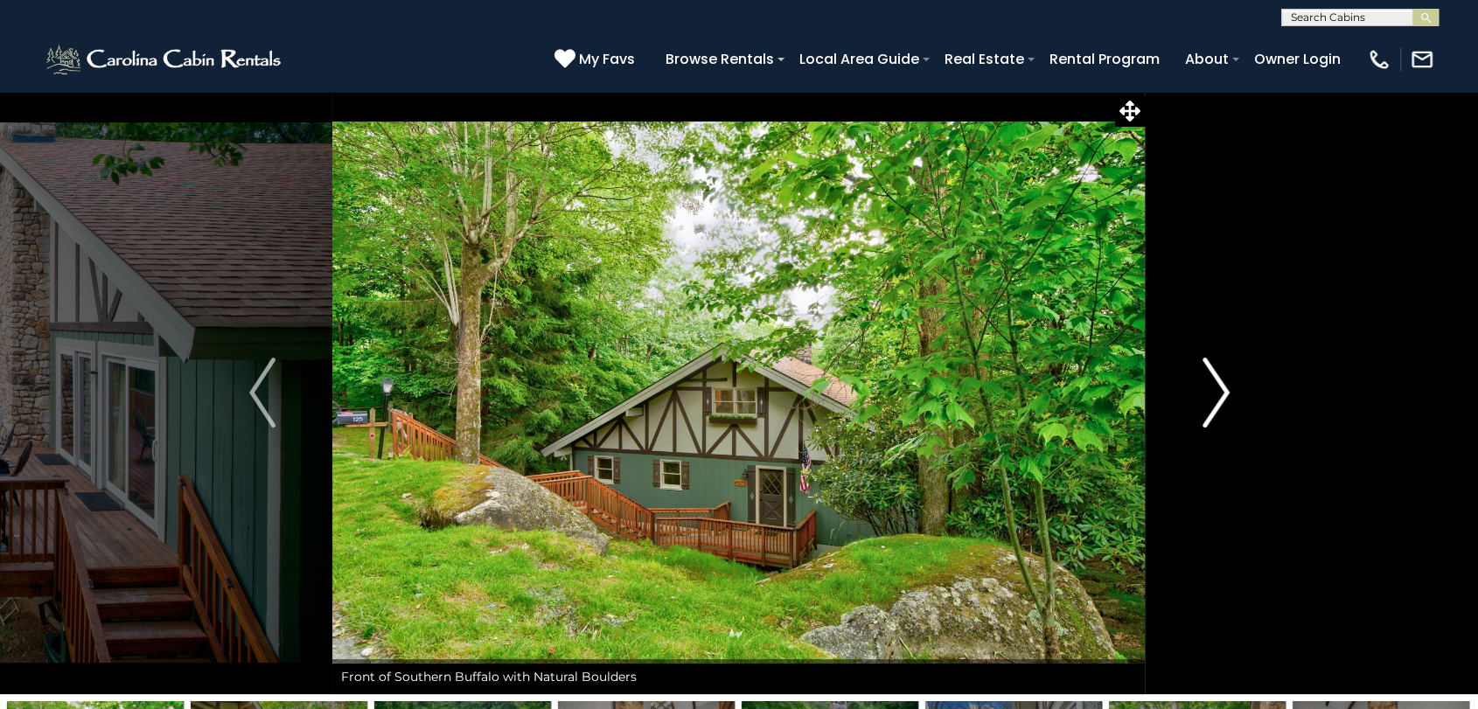
click at [1220, 393] on img "Next" at bounding box center [1216, 393] width 26 height 70
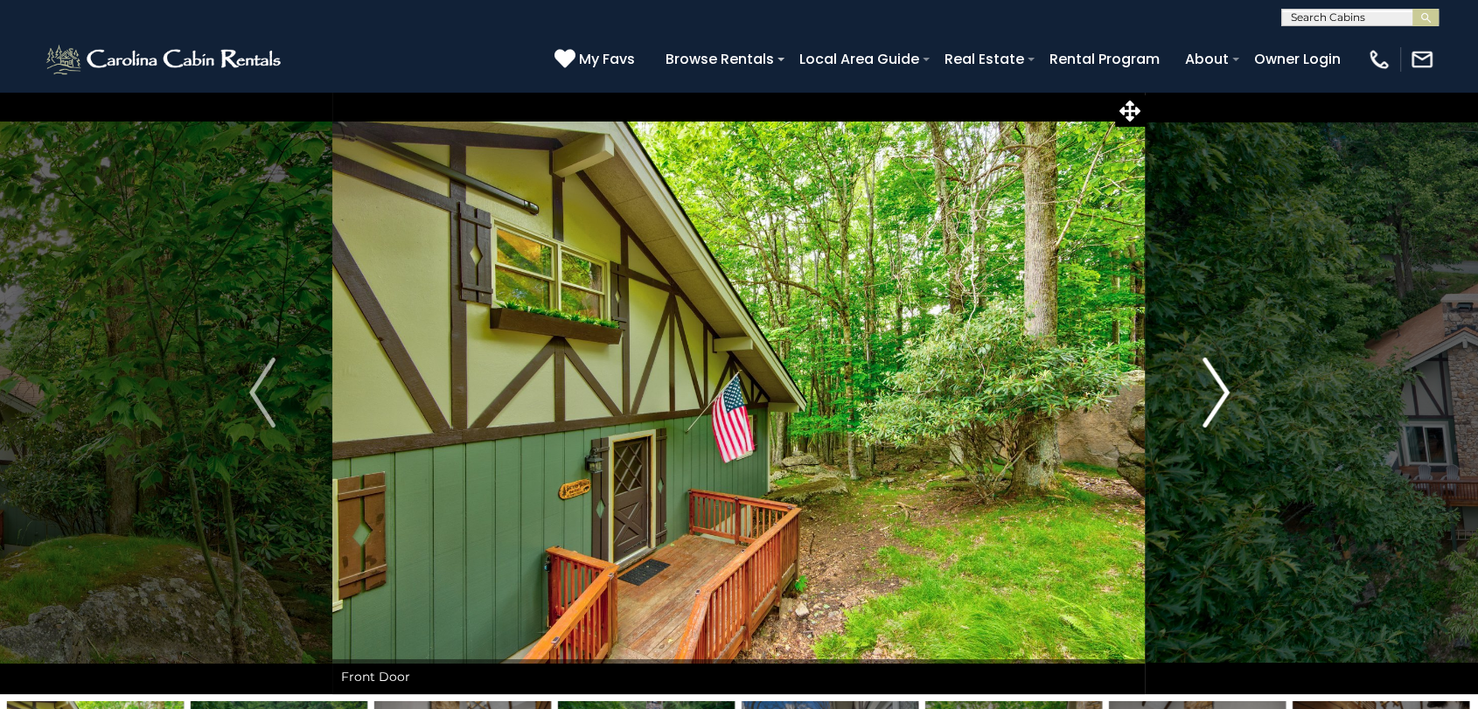
click at [1220, 393] on img "Next" at bounding box center [1216, 393] width 26 height 70
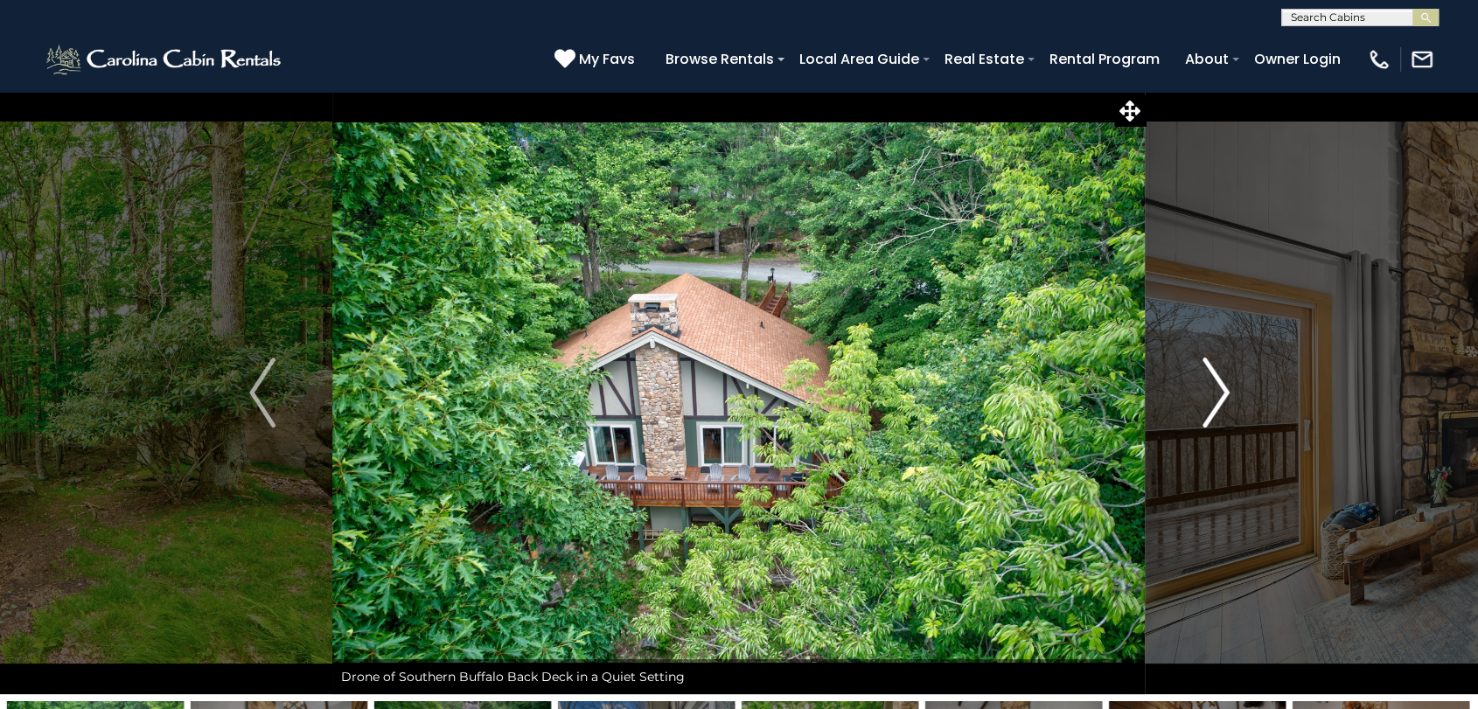
click at [1220, 393] on img "Next" at bounding box center [1216, 393] width 26 height 70
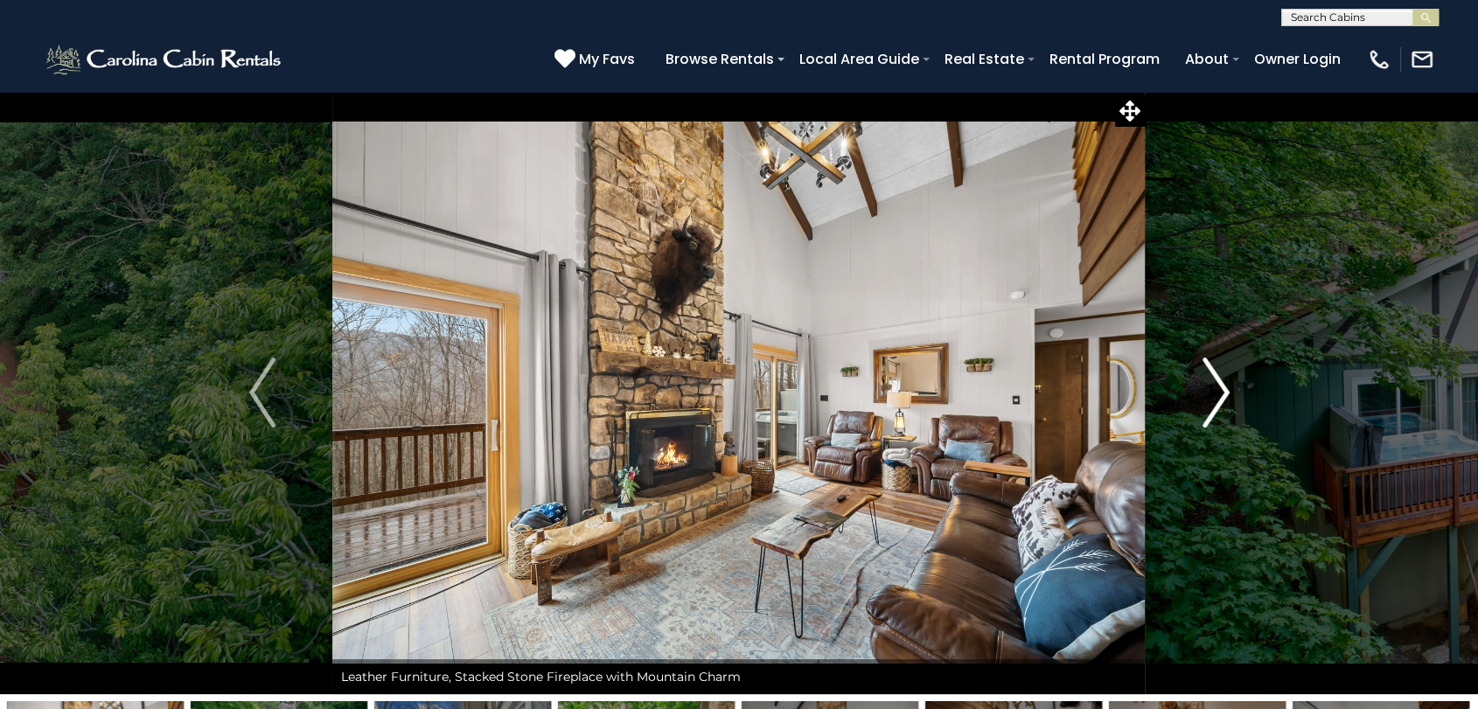
click at [1220, 393] on img "Next" at bounding box center [1216, 393] width 26 height 70
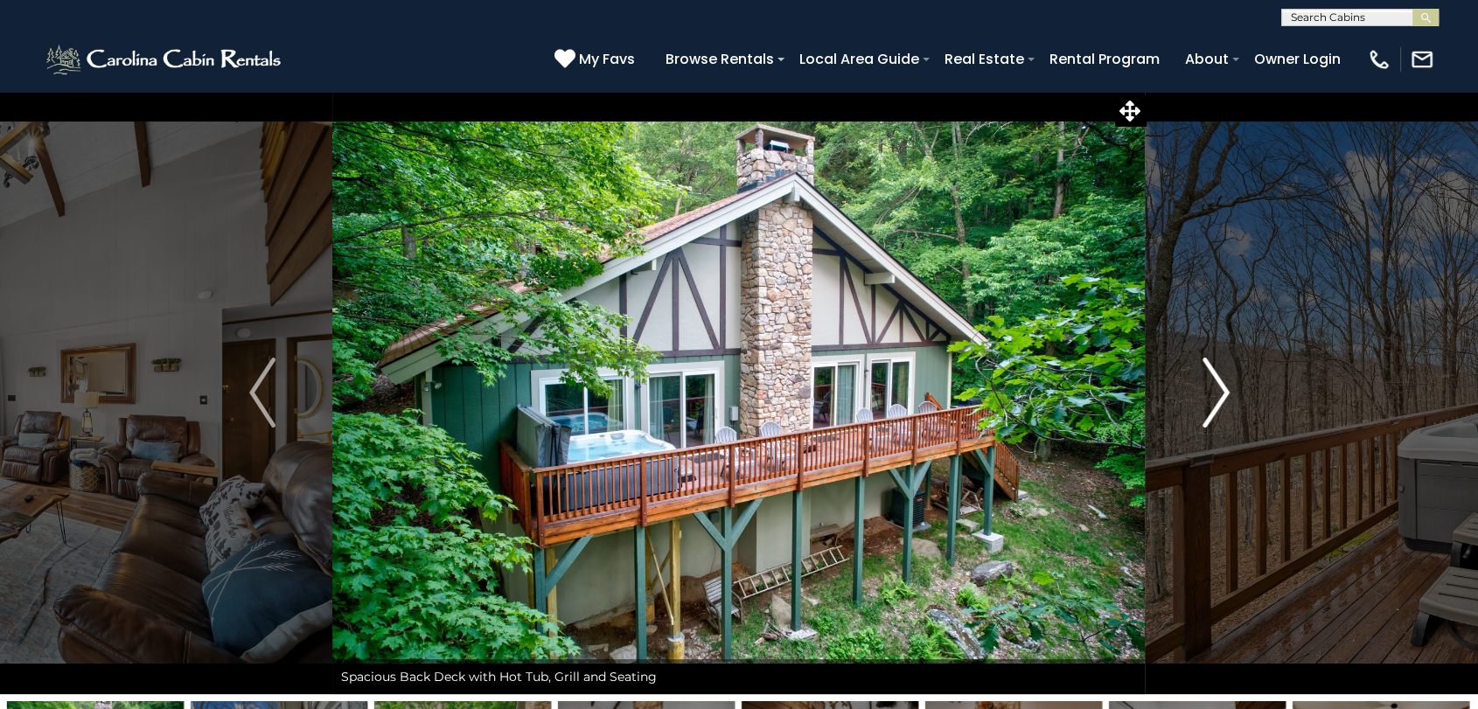
click at [1220, 393] on img "Next" at bounding box center [1216, 393] width 26 height 70
